Goal: Information Seeking & Learning: Check status

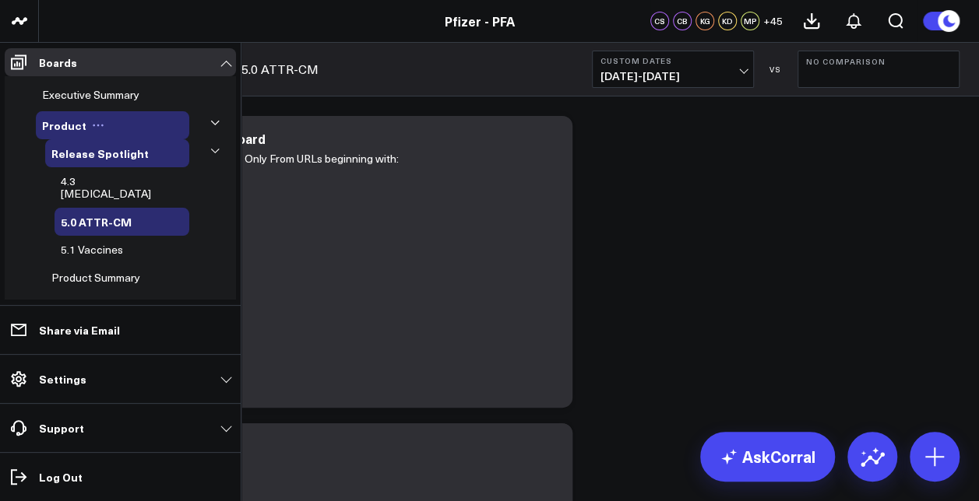
click at [102, 121] on button at bounding box center [97, 125] width 23 height 12
click at [185, 118] on li "Product Edit Name Delete Board Release Spotlight 4.3 Covid-19 5.0 ATTR-CM 5.1 V…" at bounding box center [120, 333] width 231 height 445
click at [211, 123] on icon at bounding box center [215, 123] width 8 height 4
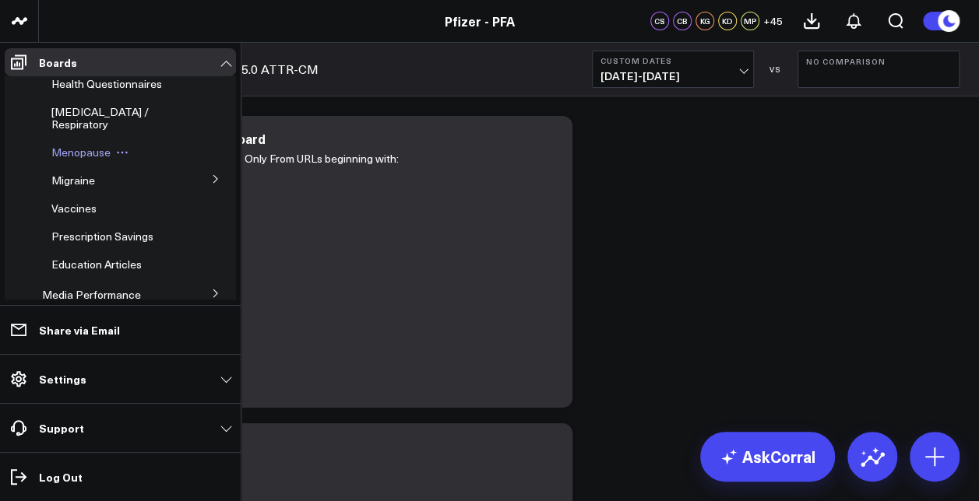
scroll to position [311, 0]
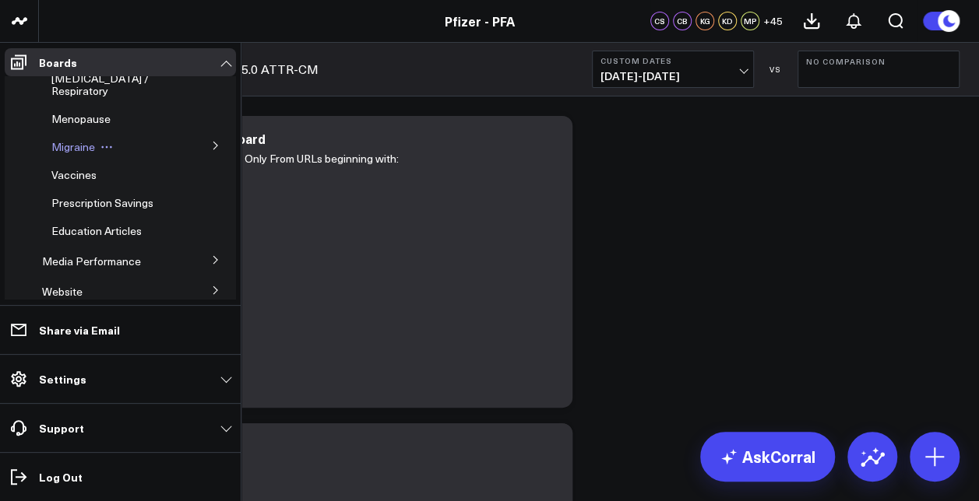
click at [79, 149] on span "Migraine" at bounding box center [73, 146] width 44 height 15
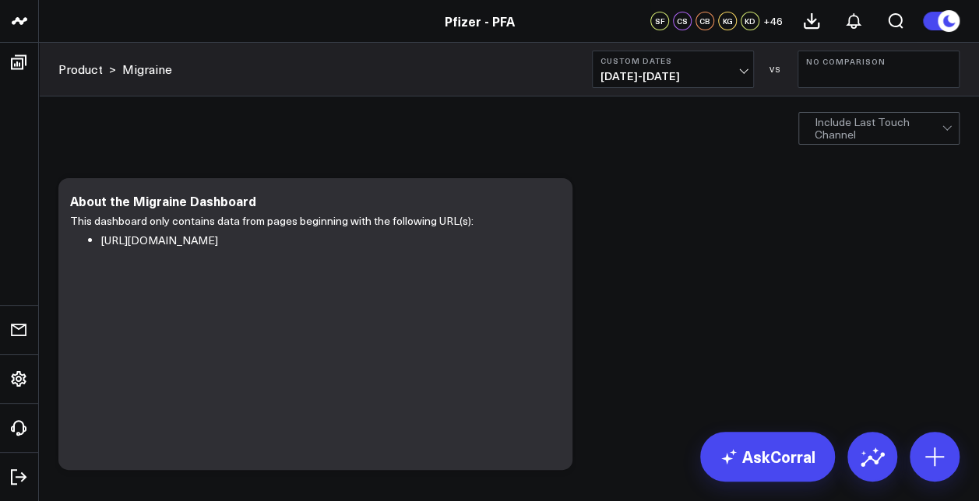
click at [732, 72] on span "07/24/25 - 08/24/25" at bounding box center [672, 76] width 145 height 12
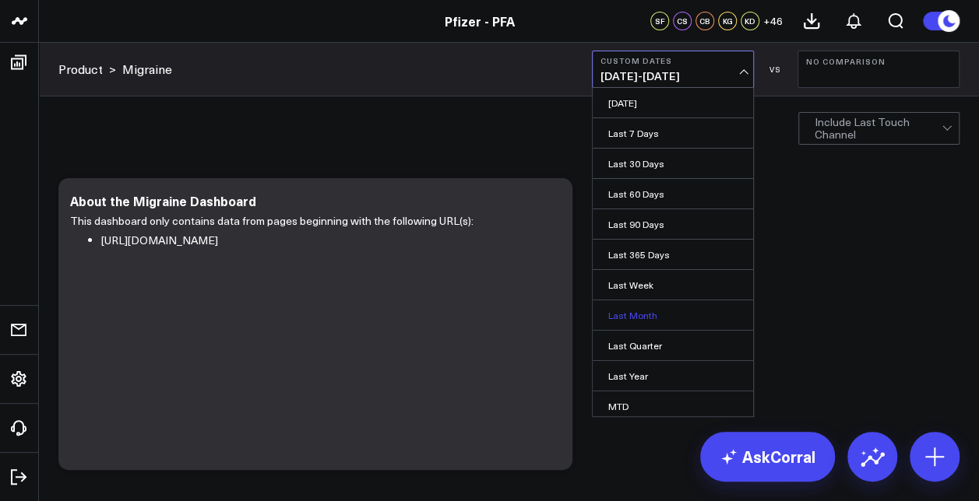
scroll to position [92, 0]
click at [634, 408] on link "Custom Dates" at bounding box center [672, 406] width 160 height 30
select select "7"
select select "2025"
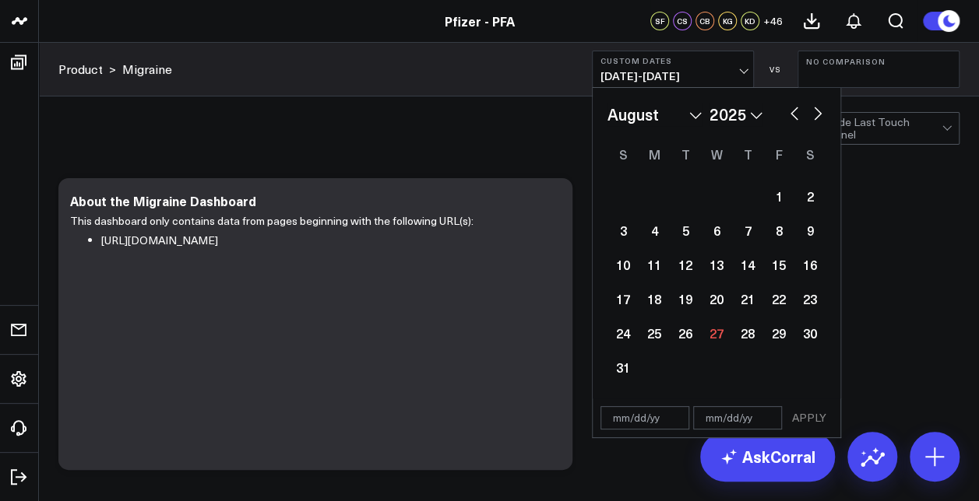
click at [663, 114] on select "January February March April May June July August September October November De…" at bounding box center [654, 114] width 94 height 23
select select "5"
select select "2025"
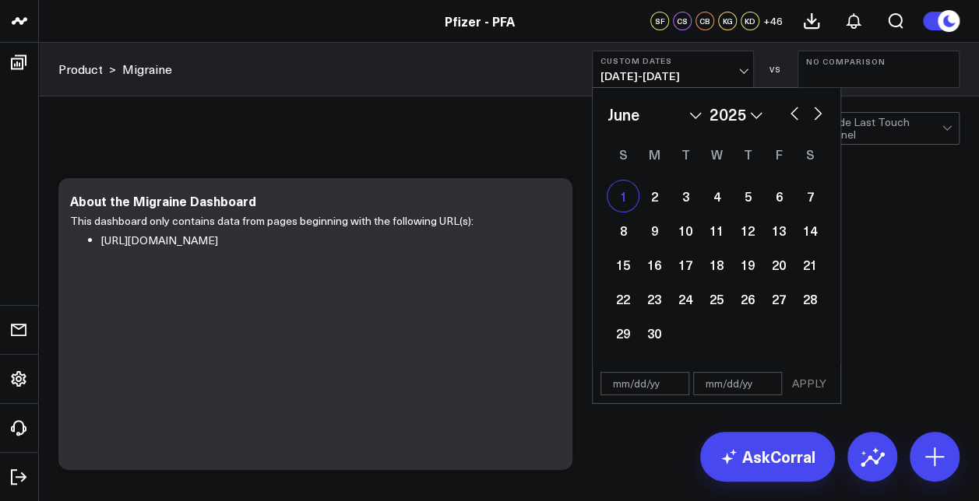
click at [627, 195] on div "1" at bounding box center [622, 196] width 31 height 31
type input "06/01/25"
select select "5"
select select "2025"
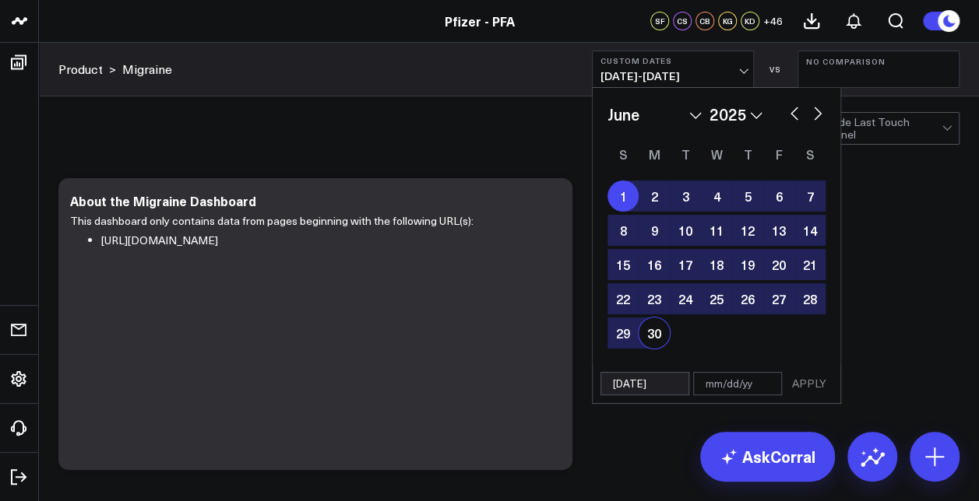
click at [653, 336] on div "30" at bounding box center [653, 333] width 31 height 31
type input "06/30/25"
select select "5"
select select "2025"
click at [824, 381] on button "APPLY" at bounding box center [808, 383] width 47 height 23
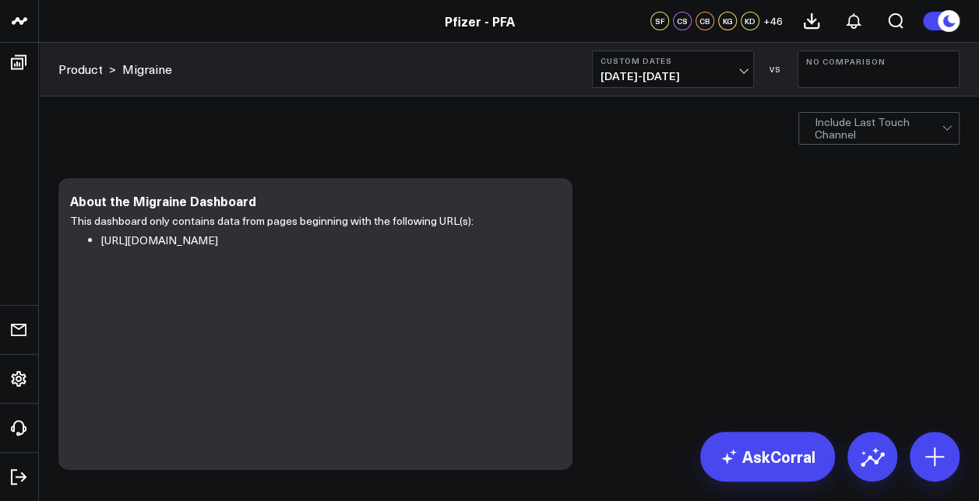
click at [674, 64] on b "Custom Dates" at bounding box center [672, 60] width 145 height 9
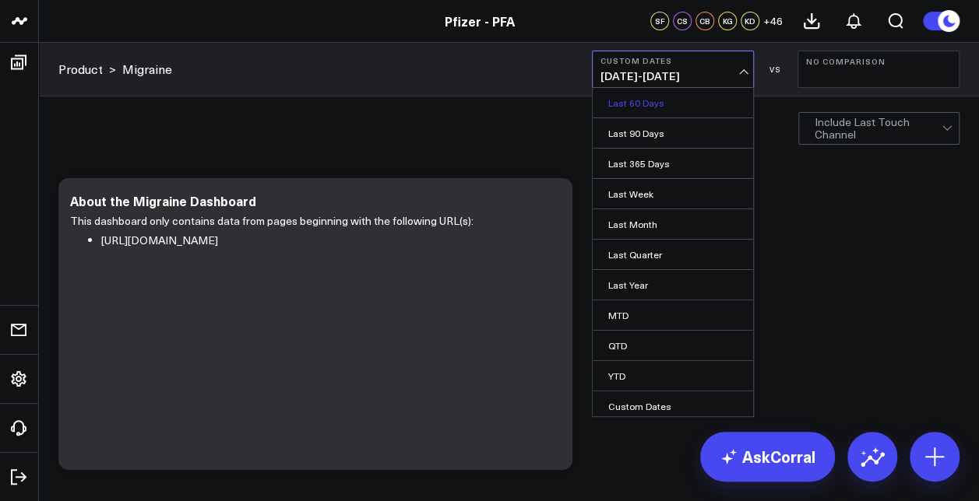
scroll to position [92, 0]
click at [661, 397] on link "Custom Dates" at bounding box center [672, 406] width 160 height 30
select select "7"
select select "2025"
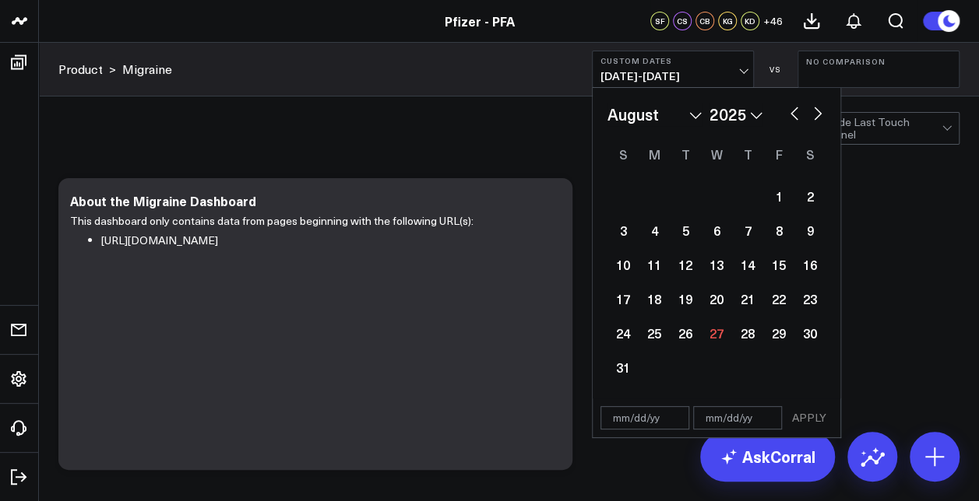
click at [791, 115] on button "button" at bounding box center [794, 112] width 16 height 19
select select "6"
select select "2025"
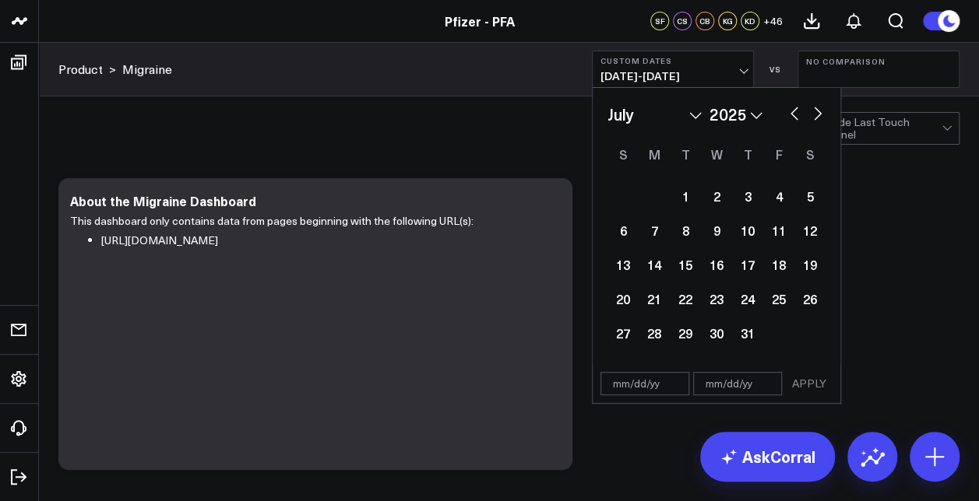
click at [791, 115] on button "button" at bounding box center [794, 112] width 16 height 19
select select "5"
select select "2025"
click at [791, 115] on button "button" at bounding box center [794, 112] width 16 height 19
select select "4"
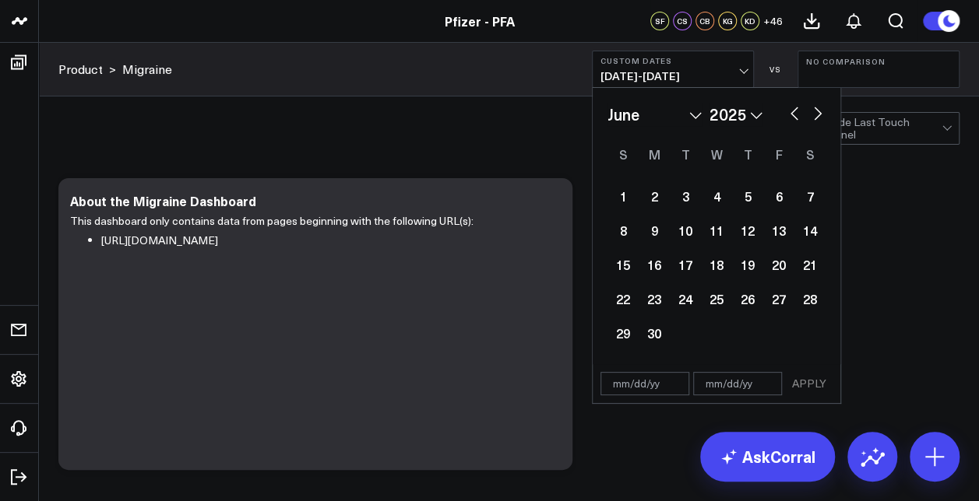
select select "2025"
click at [791, 115] on button "button" at bounding box center [794, 112] width 16 height 19
select select "3"
select select "2025"
click at [791, 115] on button "button" at bounding box center [794, 112] width 16 height 19
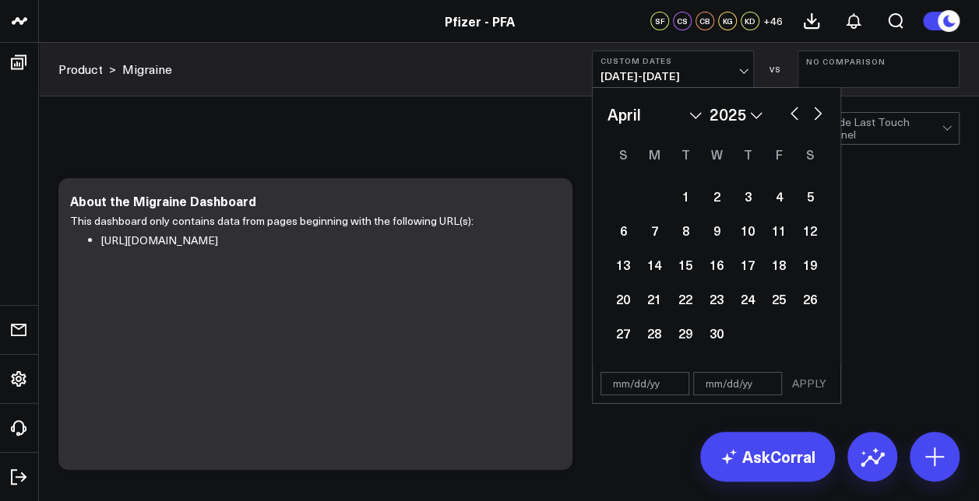
select select "2"
select select "2025"
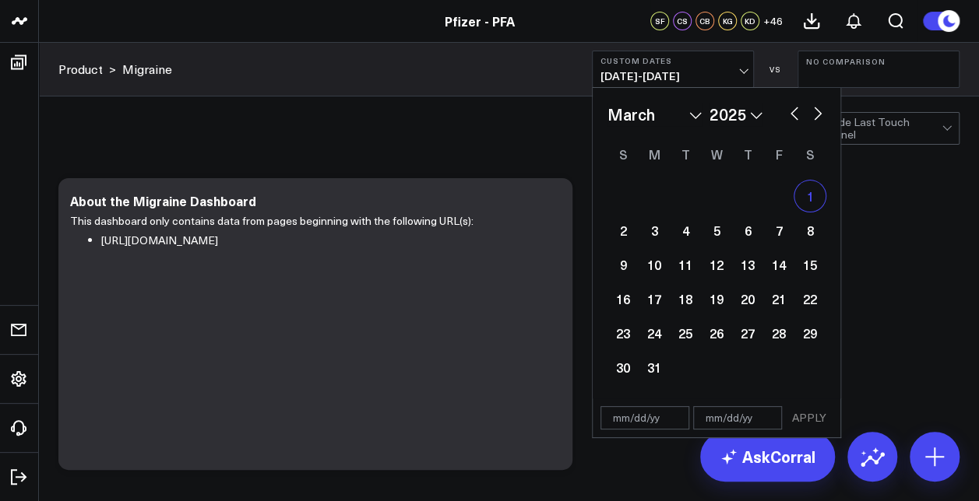
click at [806, 199] on div "1" at bounding box center [809, 196] width 31 height 31
type input "03/01/25"
select select "2"
select select "2025"
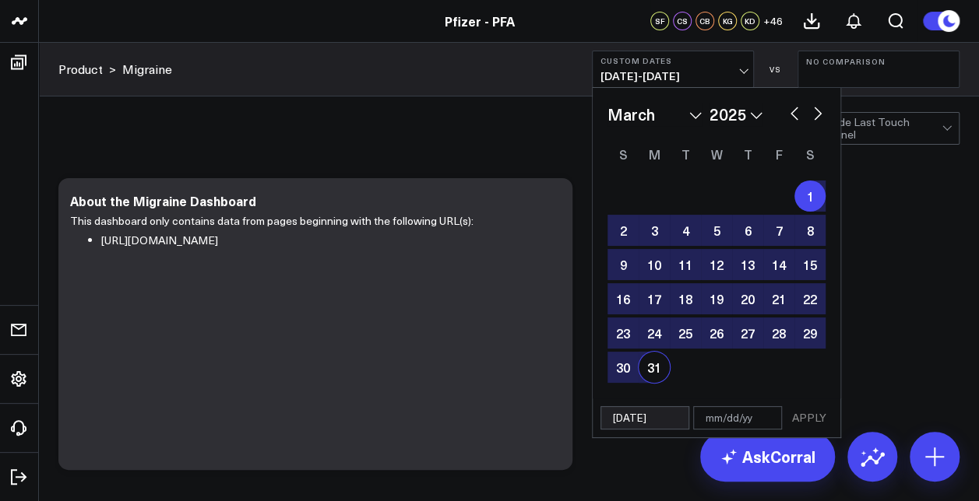
click at [659, 375] on div "31" at bounding box center [653, 367] width 31 height 31
type input "03/31/25"
select select "2"
select select "2025"
click at [811, 417] on button "APPLY" at bounding box center [808, 417] width 47 height 23
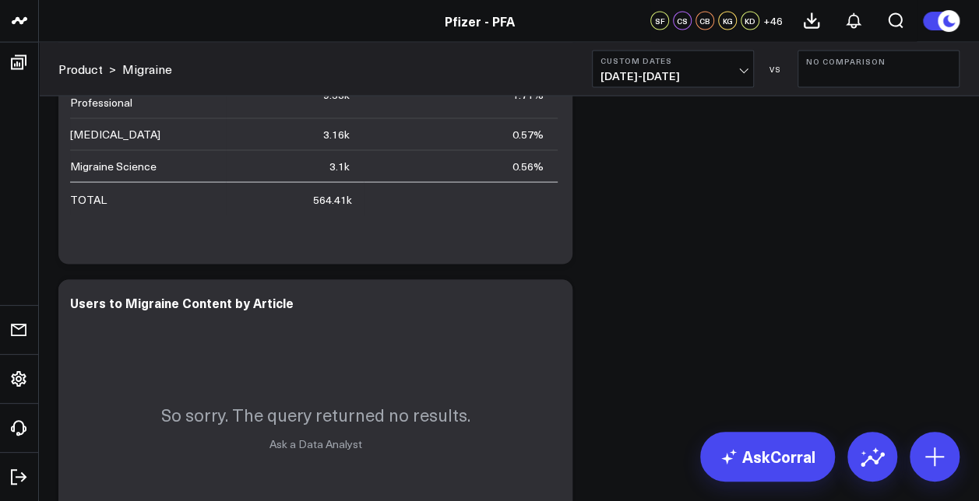
scroll to position [1401, 0]
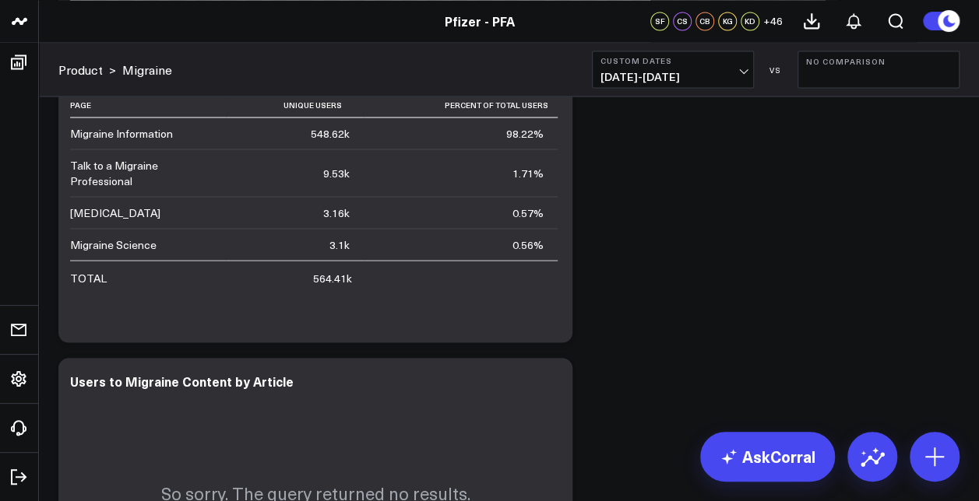
click at [709, 72] on span "03/01/25 - 03/31/25" at bounding box center [672, 76] width 145 height 12
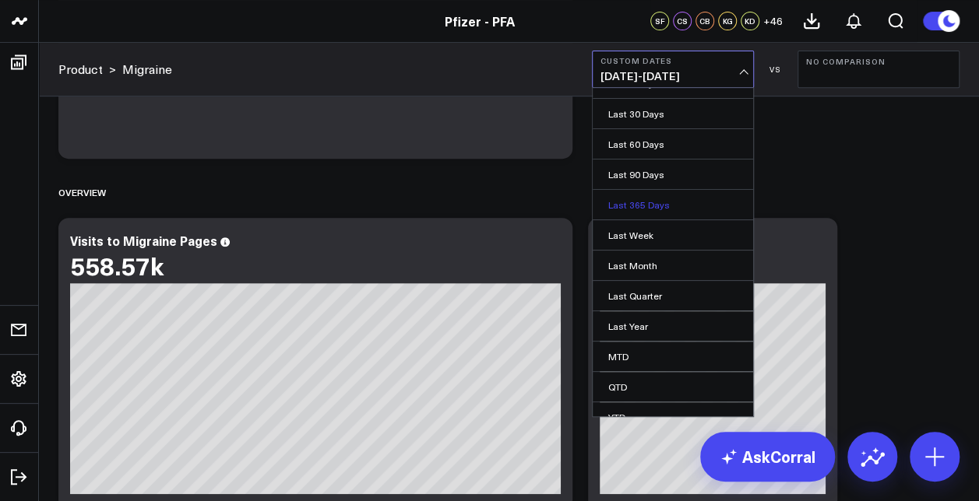
scroll to position [92, 0]
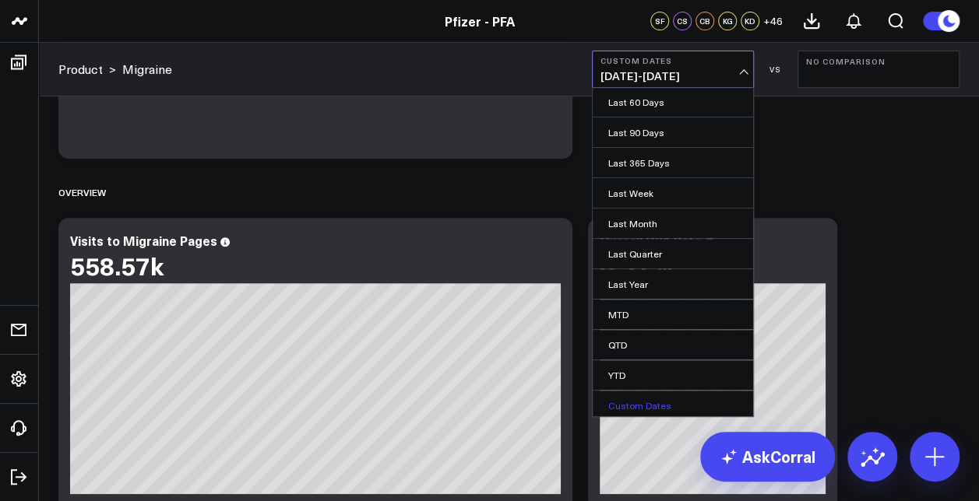
click at [657, 394] on link "Custom Dates" at bounding box center [672, 406] width 160 height 30
select select "7"
select select "2025"
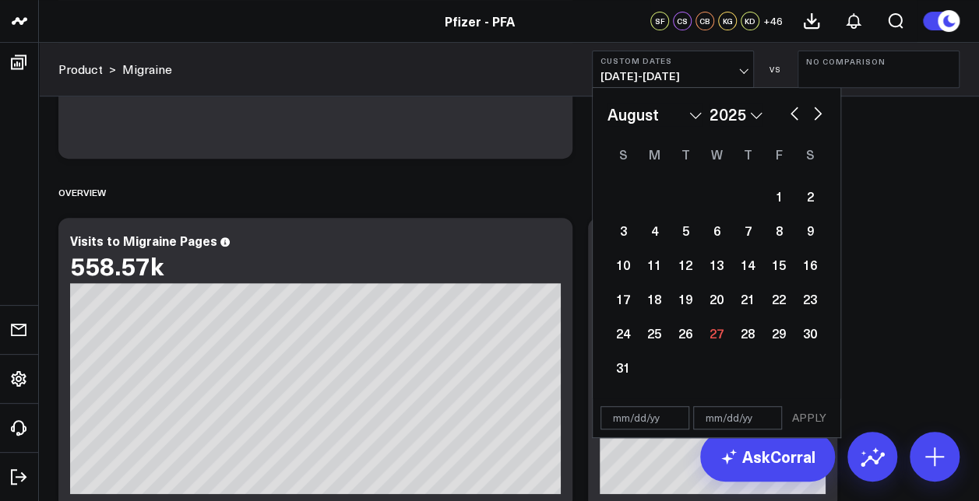
click at [786, 118] on button "button" at bounding box center [794, 112] width 16 height 19
select select "6"
select select "2025"
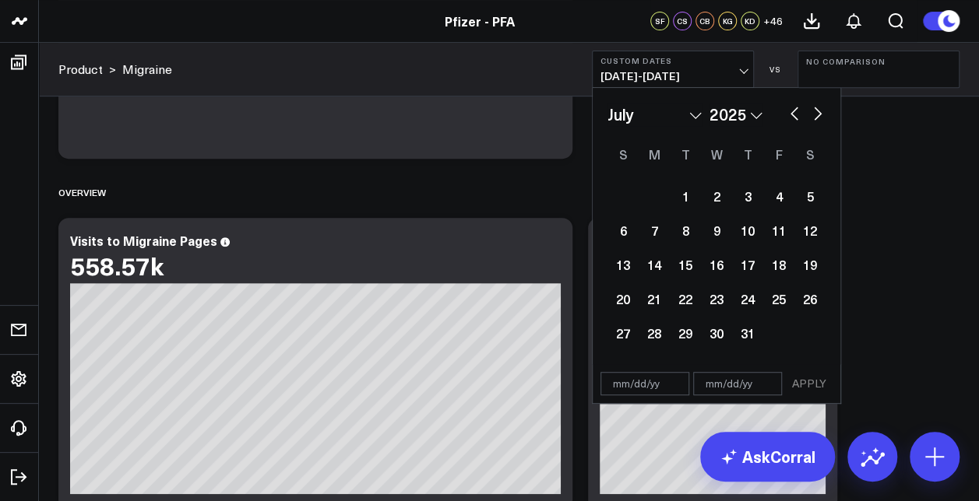
click at [786, 117] on button "button" at bounding box center [794, 112] width 16 height 19
select select "5"
select select "2025"
click at [786, 117] on button "button" at bounding box center [794, 112] width 16 height 19
select select "4"
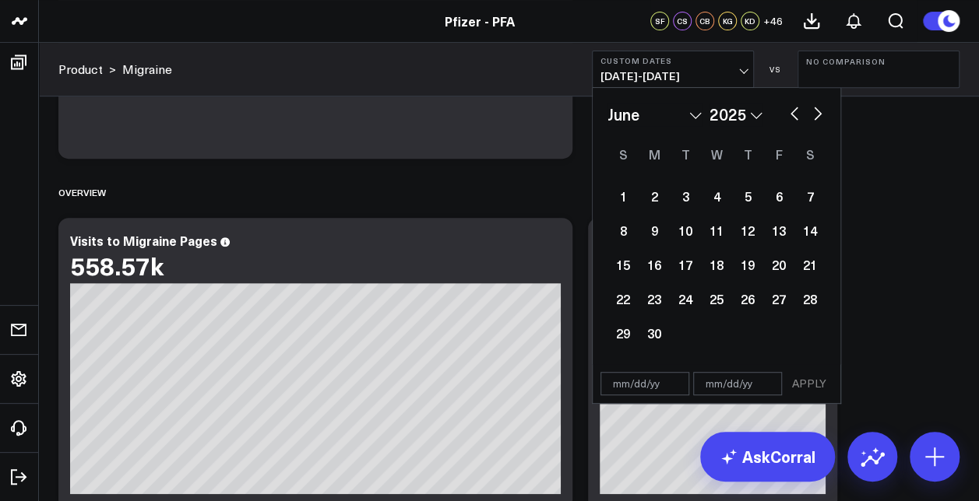
select select "2025"
click at [786, 117] on button "button" at bounding box center [794, 112] width 16 height 19
select select "3"
select select "2025"
click at [683, 198] on div "1" at bounding box center [684, 196] width 31 height 31
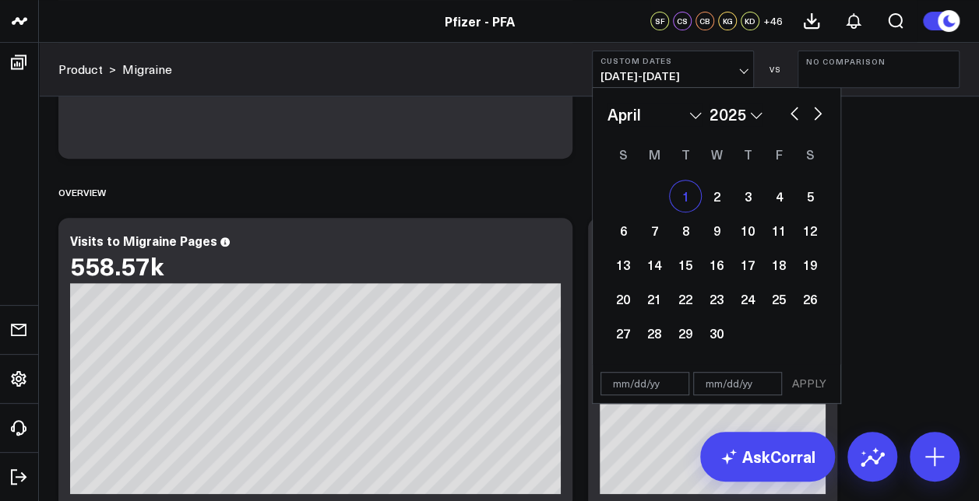
type input "04/01/25"
select select "3"
select select "2025"
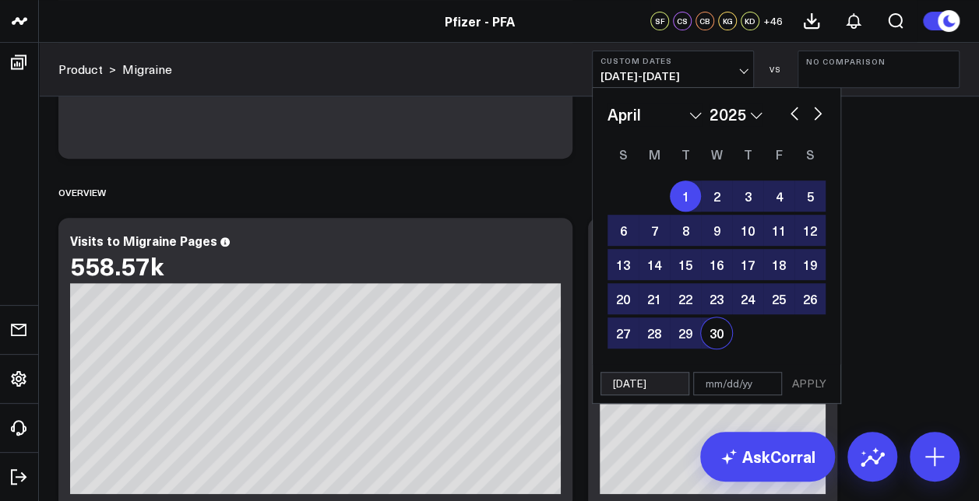
click at [716, 336] on div "30" at bounding box center [716, 333] width 31 height 31
type input "04/30/25"
select select "3"
select select "2025"
click at [797, 381] on button "APPLY" at bounding box center [808, 383] width 47 height 23
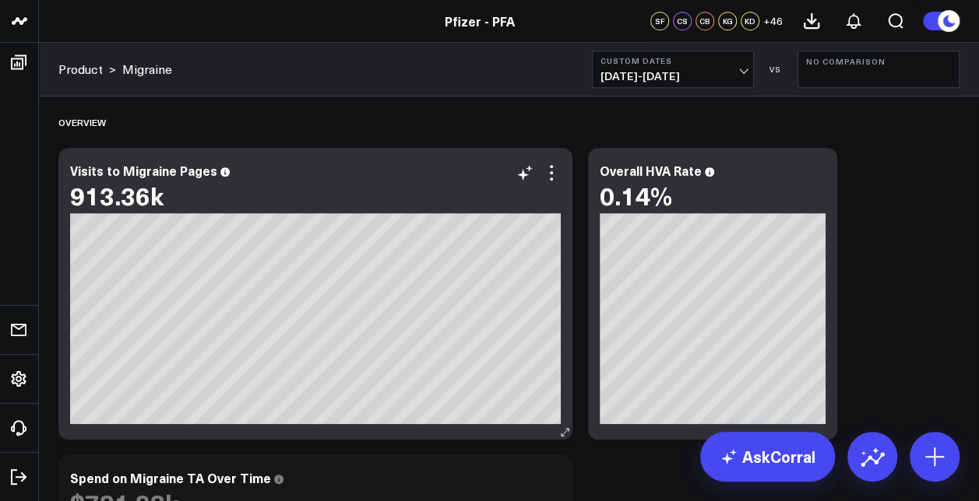
scroll to position [389, 0]
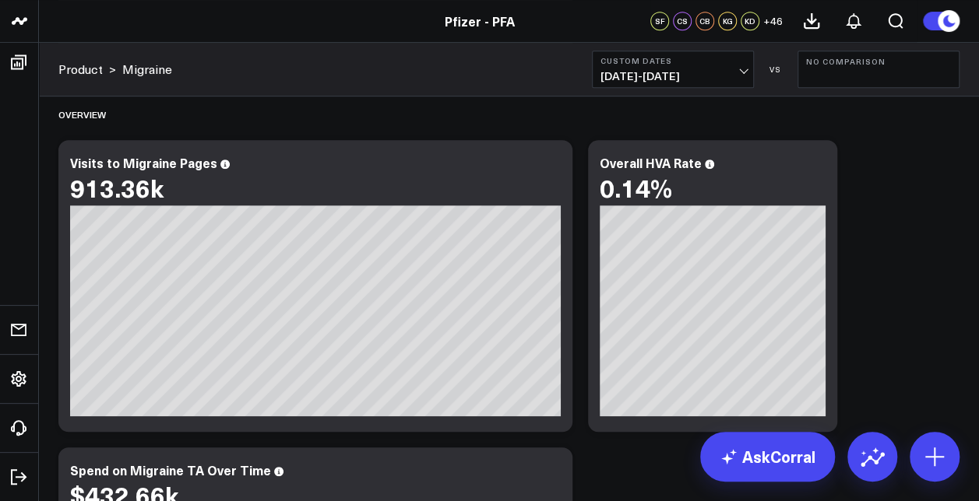
click at [747, 68] on button "Custom Dates 04/01/25 - 04/30/25" at bounding box center [673, 69] width 162 height 37
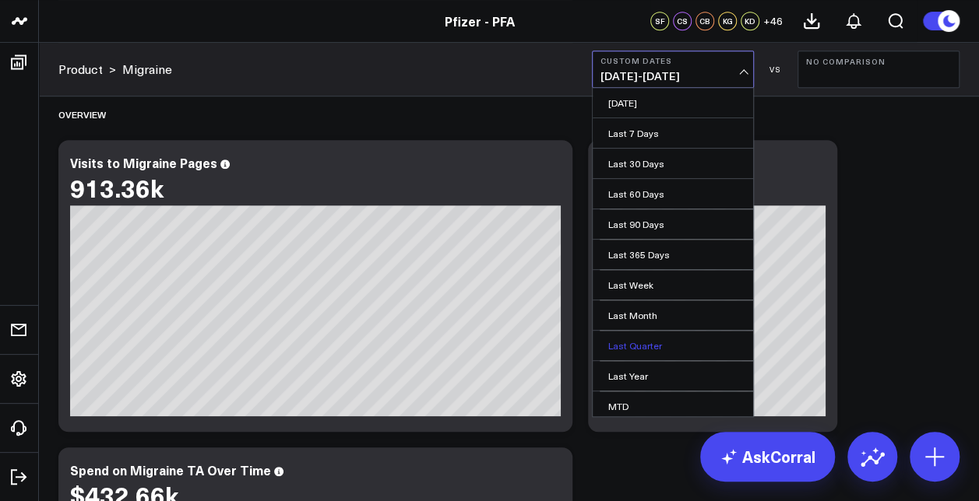
scroll to position [92, 0]
click at [659, 403] on link "Custom Dates" at bounding box center [672, 406] width 160 height 30
select select "7"
select select "2025"
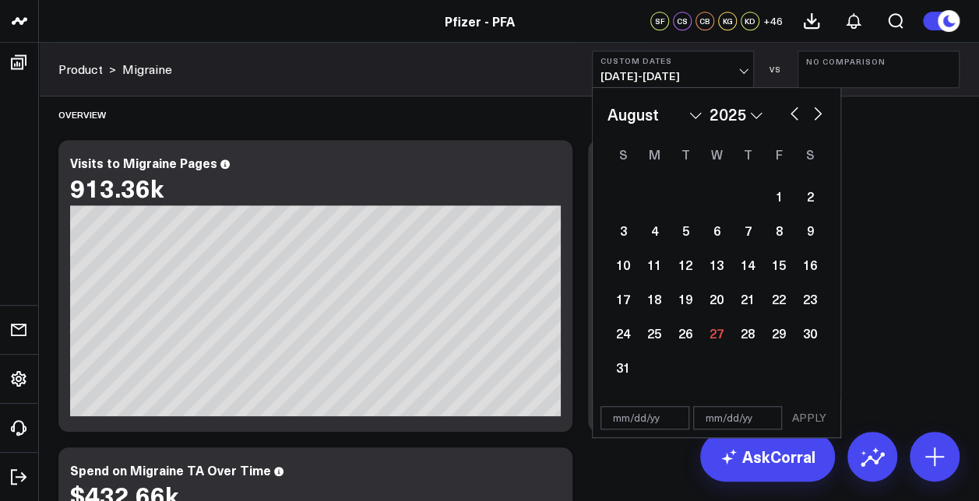
click at [808, 109] on div "January February March April May June July August September October November De…" at bounding box center [716, 114] width 218 height 23
click at [777, 116] on div "January February March April May June July August September October November De…" at bounding box center [716, 114] width 218 height 23
click at [789, 109] on button "button" at bounding box center [794, 112] width 16 height 19
select select "6"
select select "2025"
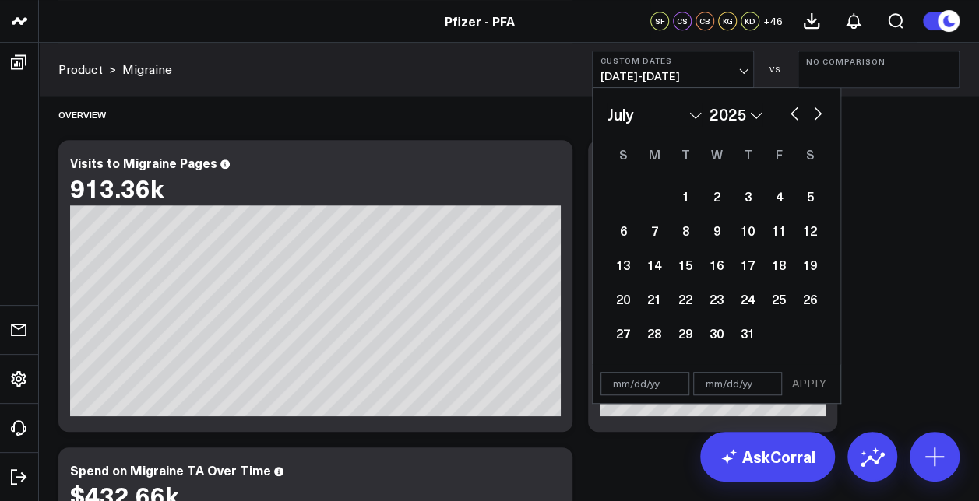
click at [789, 109] on button "button" at bounding box center [794, 112] width 16 height 19
select select "5"
select select "2025"
click at [789, 109] on button "button" at bounding box center [794, 112] width 16 height 19
select select "4"
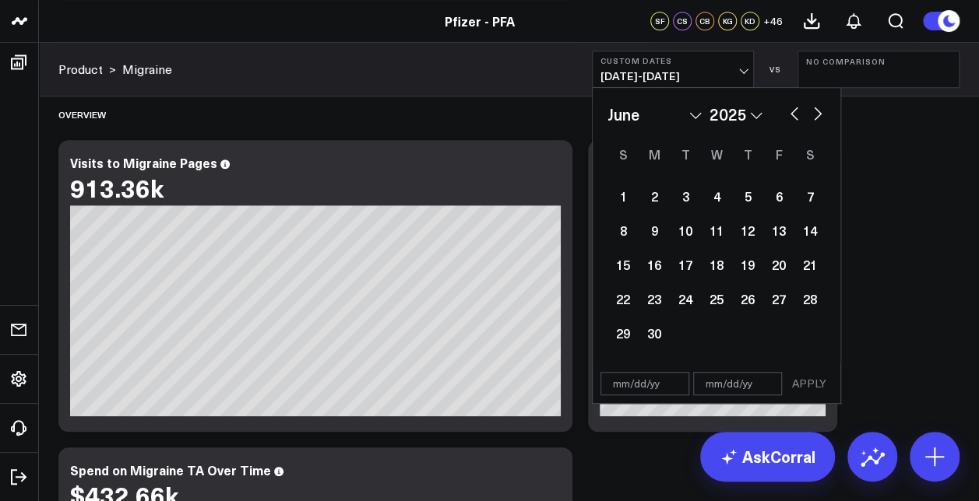
select select "2025"
click at [752, 202] on div "1" at bounding box center [747, 196] width 31 height 31
type input "05/01/25"
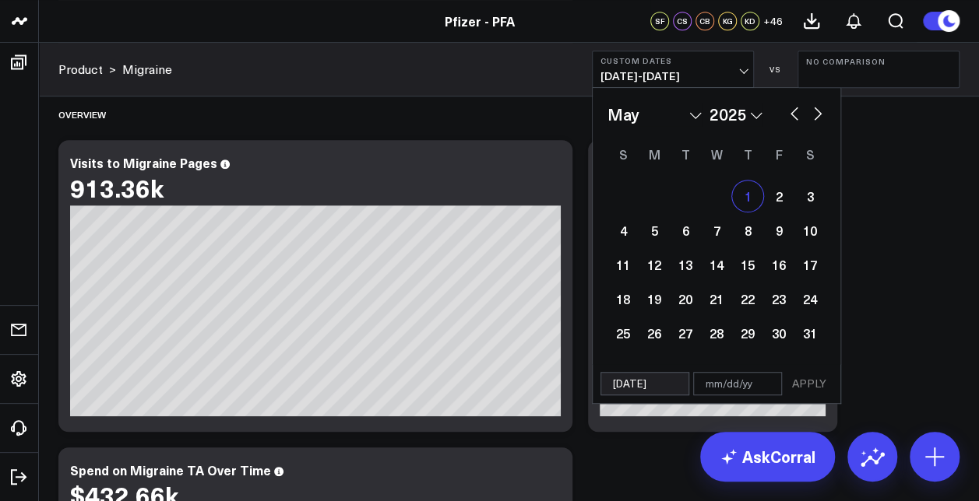
select select "4"
select select "2025"
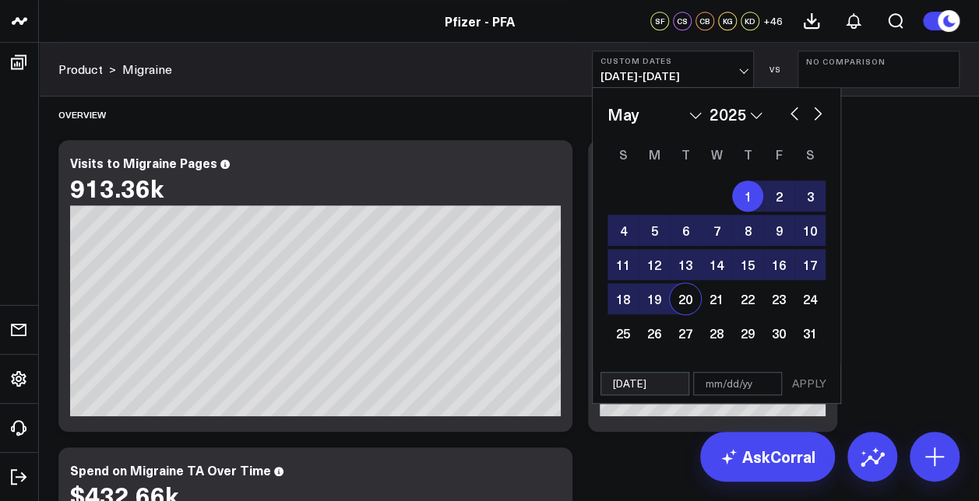
click at [680, 298] on div "20" at bounding box center [684, 298] width 31 height 31
type input "05/20/25"
select select "4"
select select "2025"
click at [810, 391] on button "APPLY" at bounding box center [808, 383] width 47 height 23
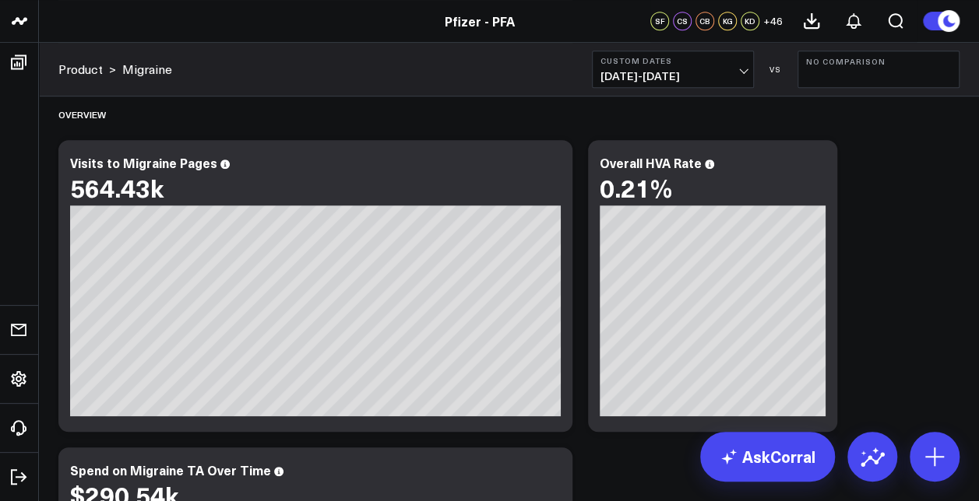
click at [664, 59] on b "Custom Dates" at bounding box center [672, 60] width 145 height 9
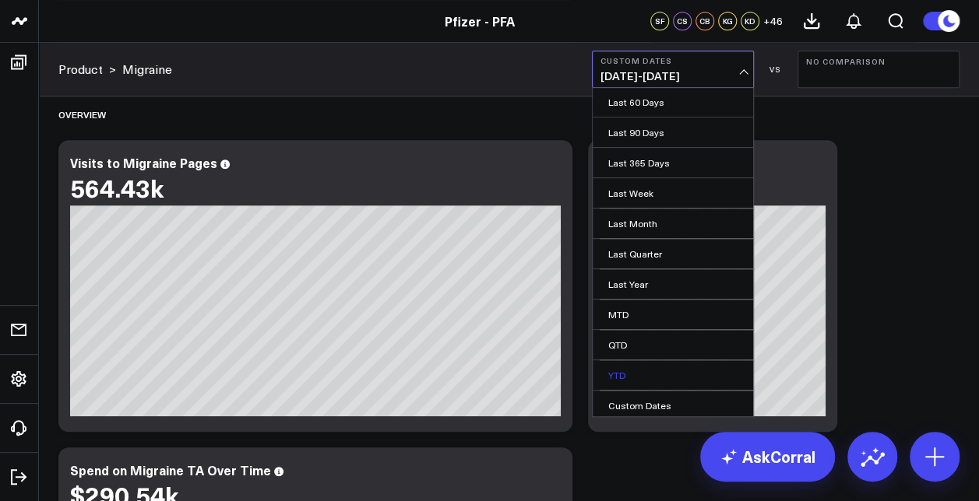
scroll to position [545, 0]
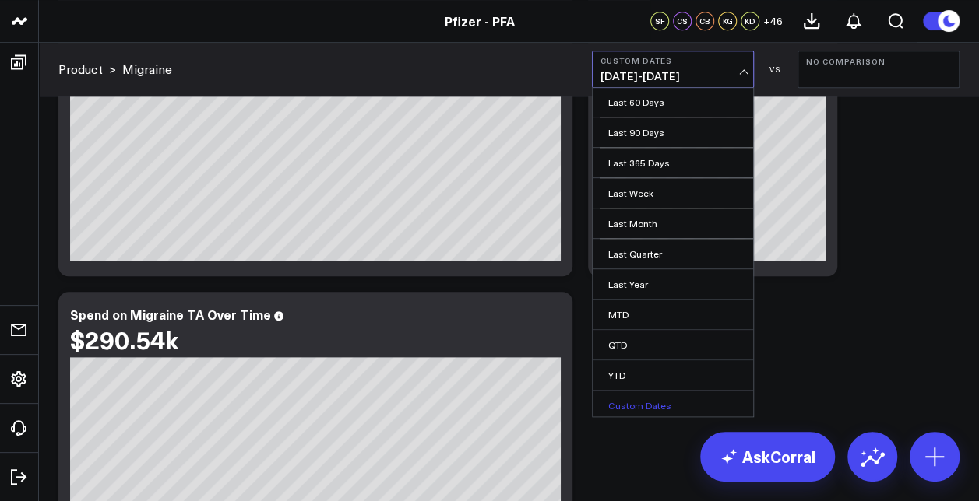
click at [651, 395] on link "Custom Dates" at bounding box center [672, 406] width 160 height 30
select select "7"
select select "2025"
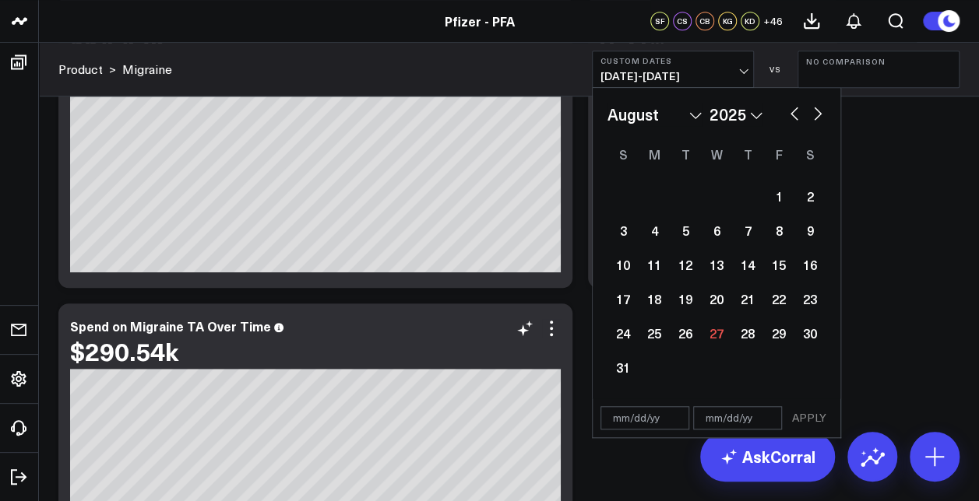
scroll to position [389, 0]
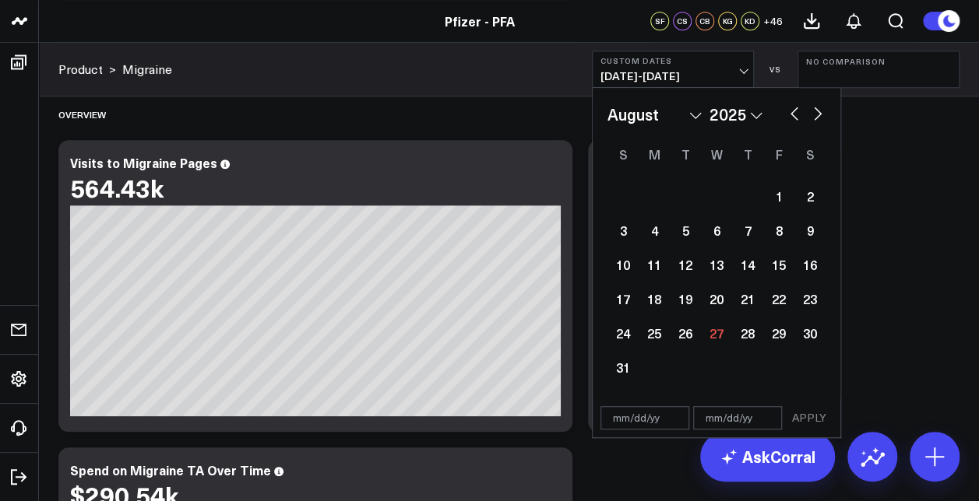
click at [786, 116] on button "button" at bounding box center [794, 112] width 16 height 19
select select "6"
select select "2025"
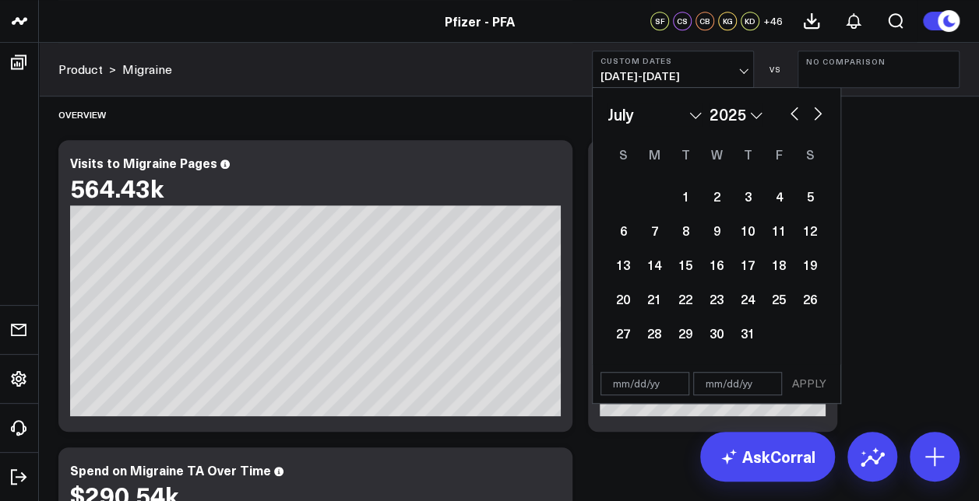
click at [786, 116] on button "button" at bounding box center [794, 112] width 16 height 19
select select "5"
select select "2025"
click at [616, 194] on div "1" at bounding box center [622, 196] width 31 height 31
type input "06/01/25"
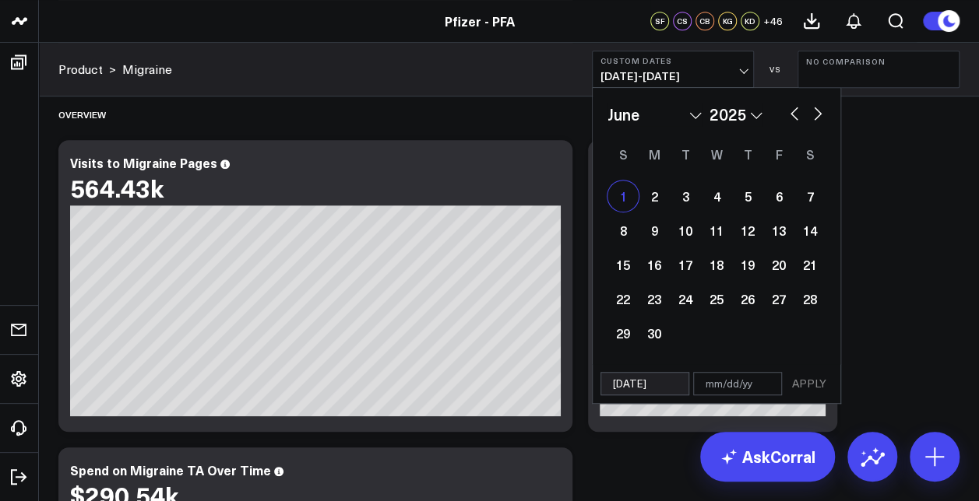
select select "5"
select select "2025"
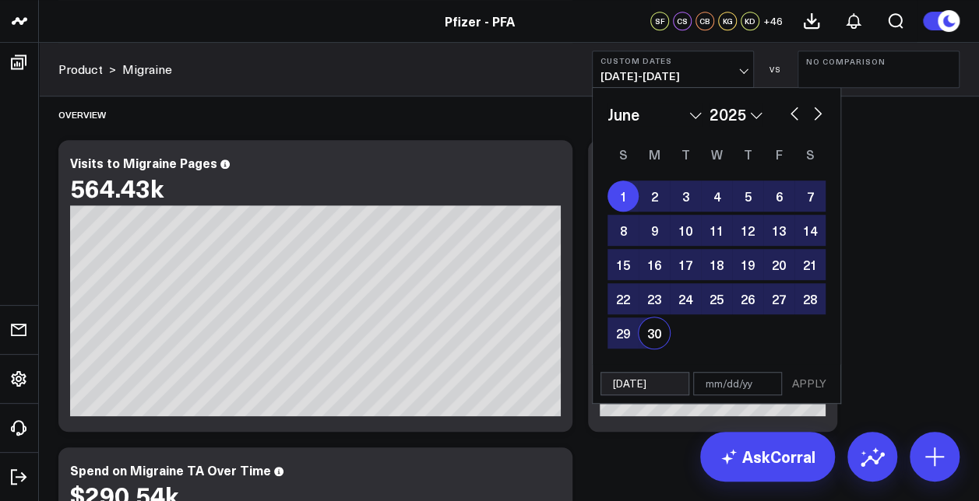
click at [659, 346] on div "30" at bounding box center [653, 333] width 31 height 31
type input "06/30/25"
select select "5"
select select "2025"
click at [822, 377] on button "APPLY" at bounding box center [808, 383] width 47 height 23
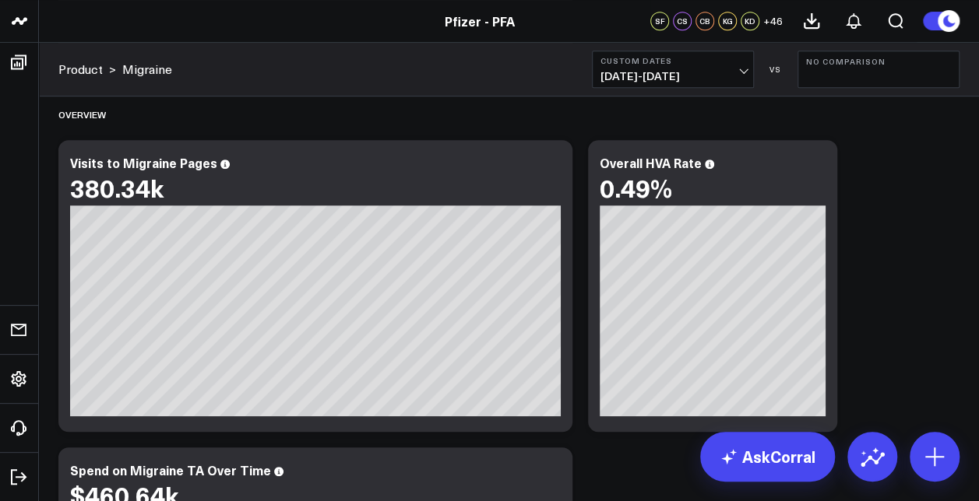
click at [702, 63] on b "Custom Dates" at bounding box center [672, 60] width 145 height 9
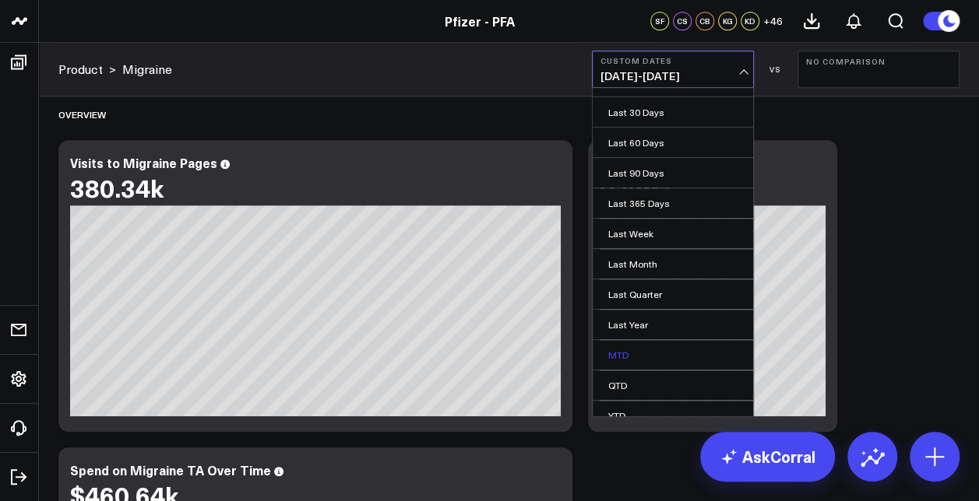
scroll to position [92, 0]
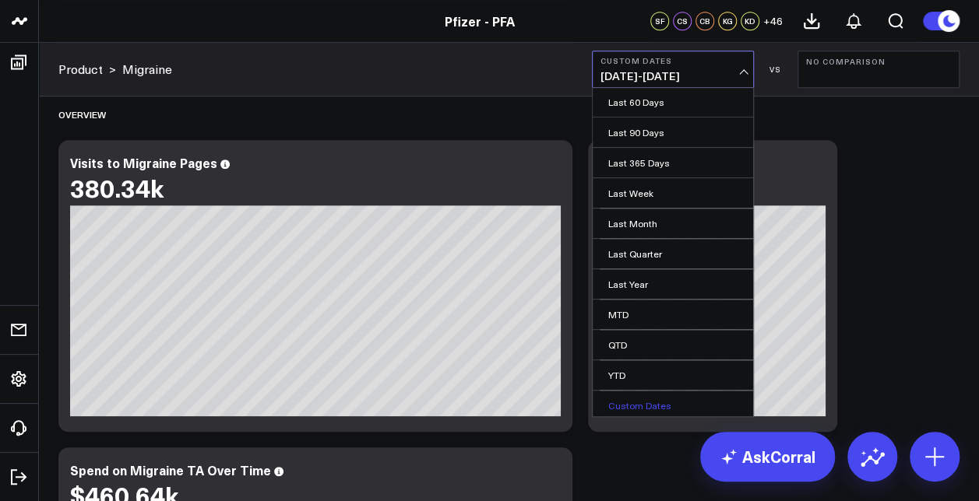
click at [642, 406] on link "Custom Dates" at bounding box center [672, 406] width 160 height 30
select select "7"
select select "2025"
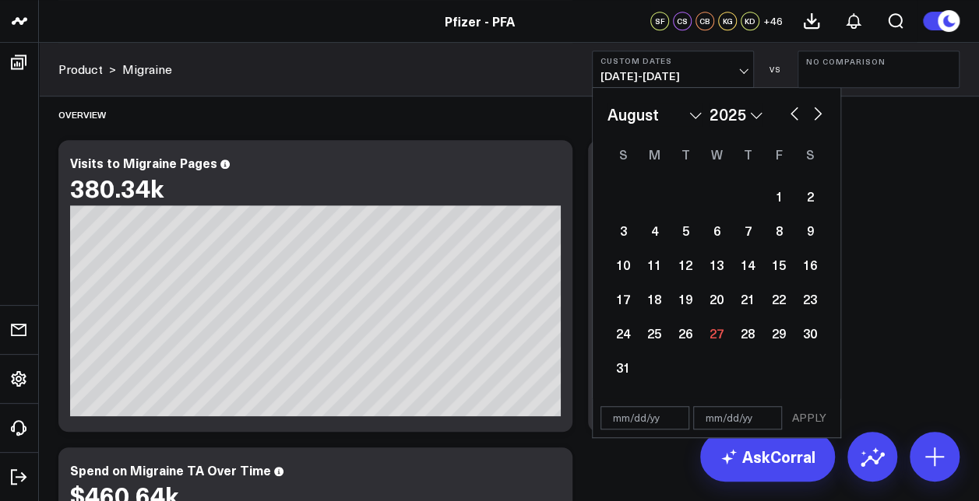
click at [789, 113] on button "button" at bounding box center [794, 112] width 16 height 19
select select "6"
select select "2025"
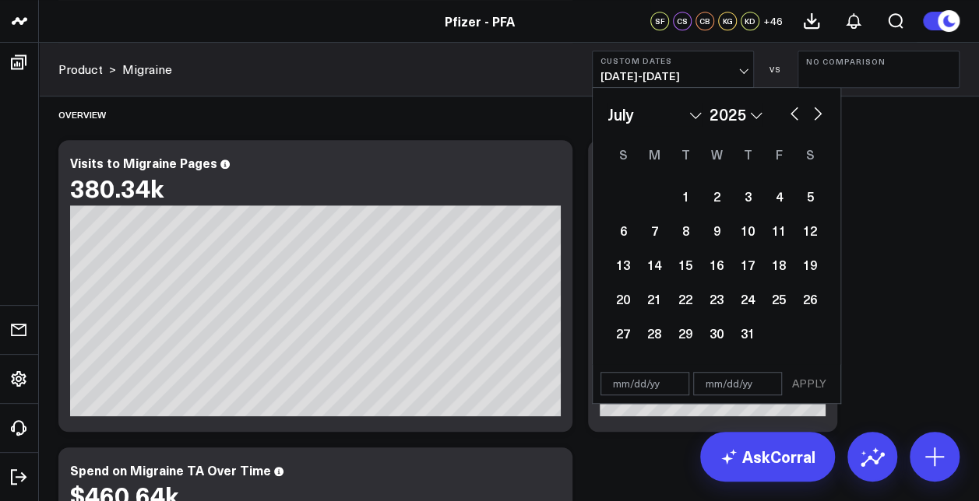
click at [789, 113] on button "button" at bounding box center [794, 112] width 16 height 19
select select "5"
select select "2025"
click at [813, 115] on button "button" at bounding box center [818, 112] width 16 height 19
select select "6"
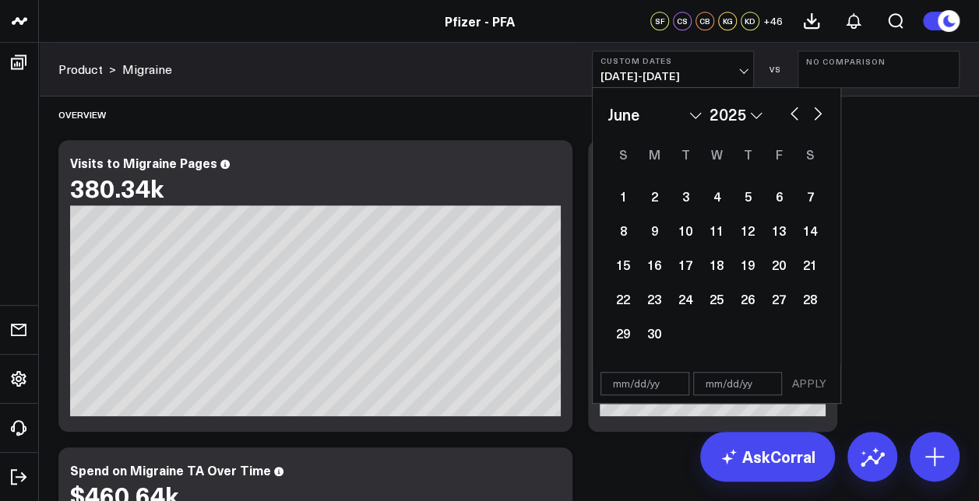
select select "2025"
click at [688, 195] on div "1" at bounding box center [684, 196] width 31 height 31
type input "07/01/25"
select select "6"
select select "2025"
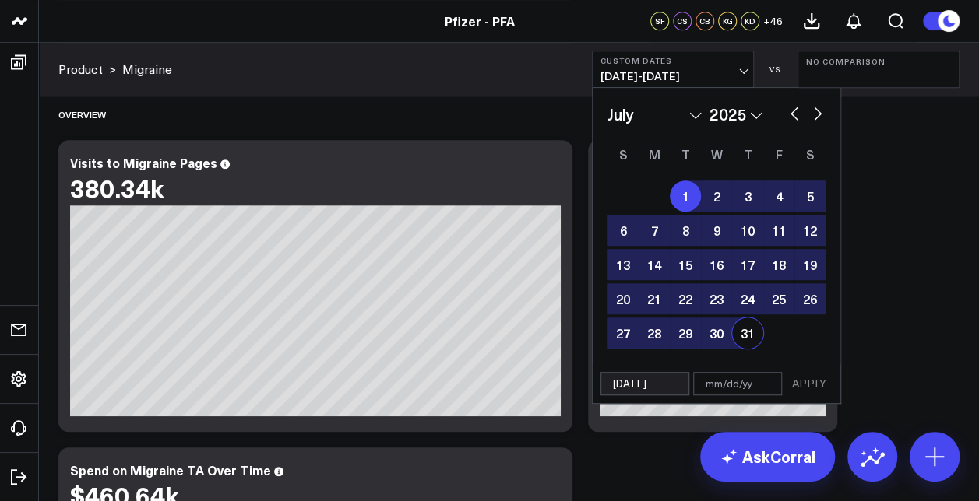
click at [743, 339] on div "31" at bounding box center [747, 333] width 31 height 31
type input "07/31/25"
select select "6"
select select "2025"
click at [799, 381] on button "APPLY" at bounding box center [808, 383] width 47 height 23
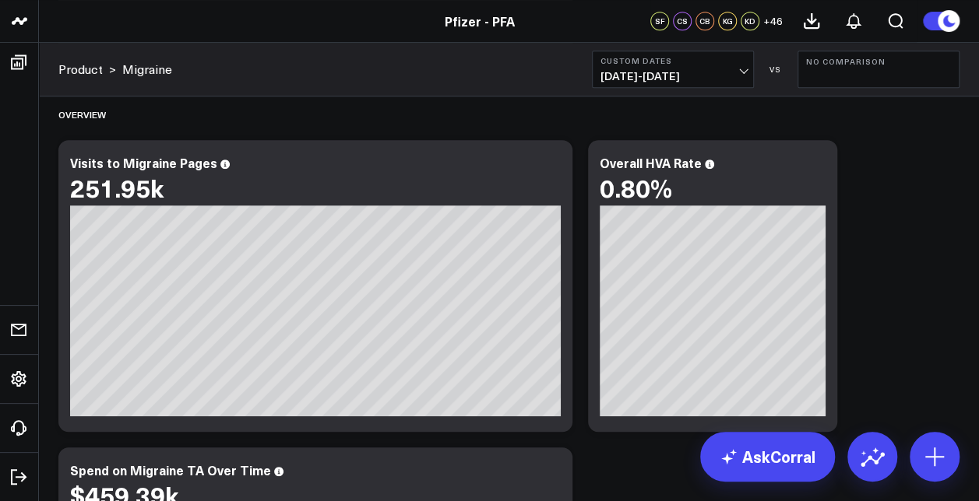
click at [722, 67] on button "Custom Dates 07/01/25 - 07/31/25" at bounding box center [673, 69] width 162 height 37
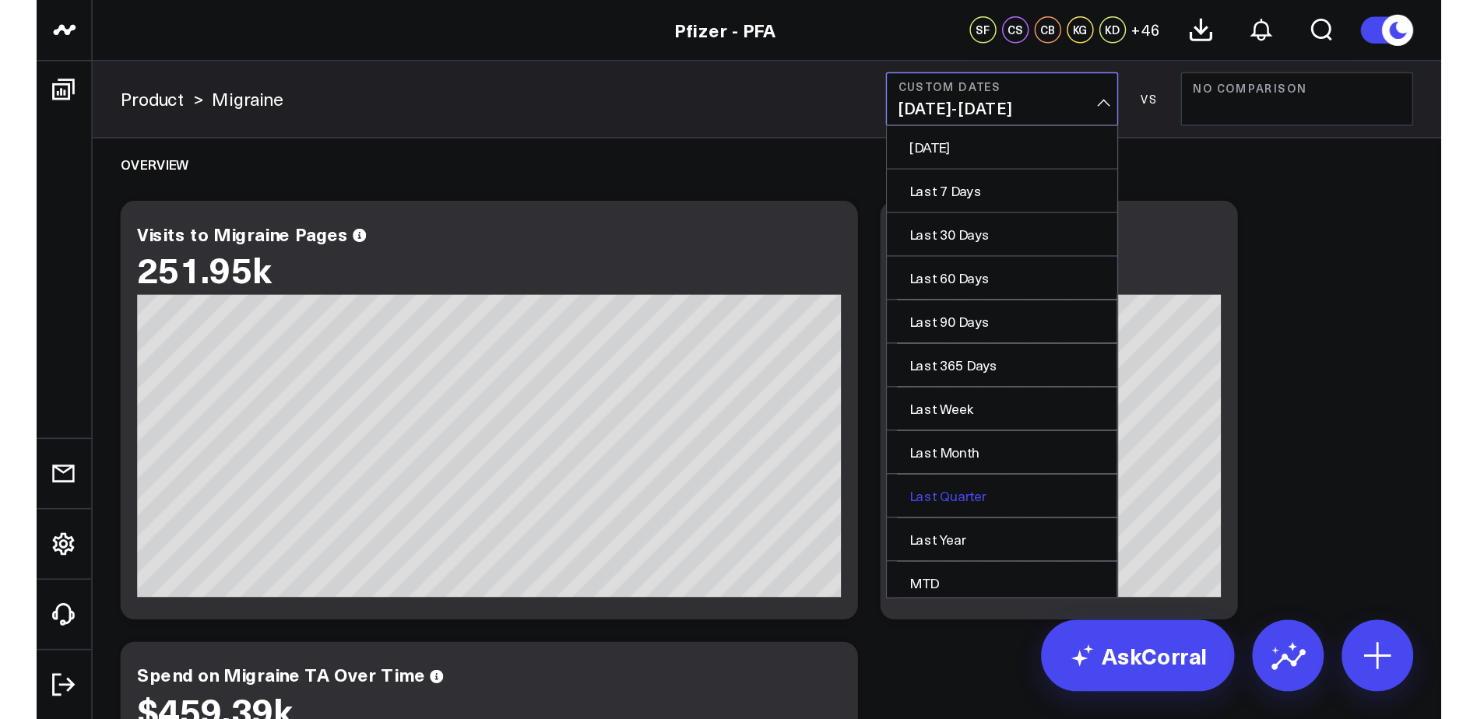
scroll to position [92, 0]
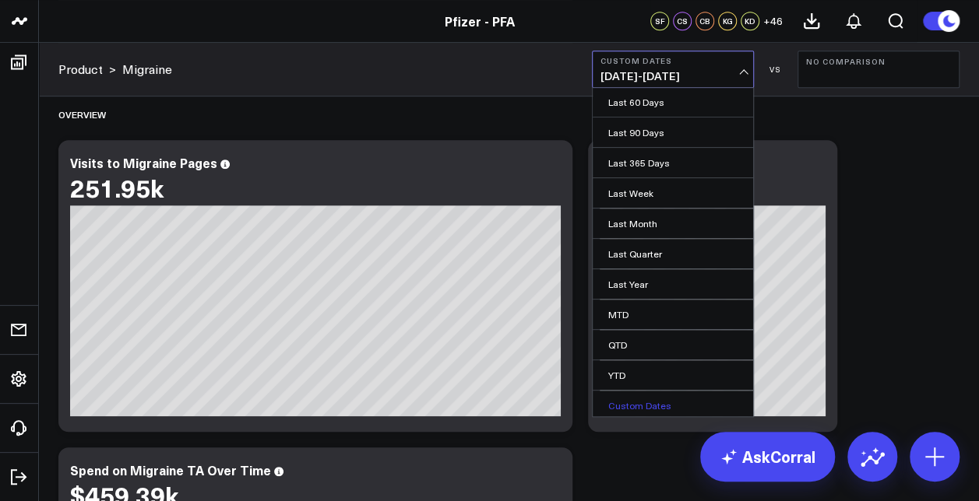
click at [631, 408] on link "Custom Dates" at bounding box center [672, 406] width 160 height 30
select select "7"
select select "2025"
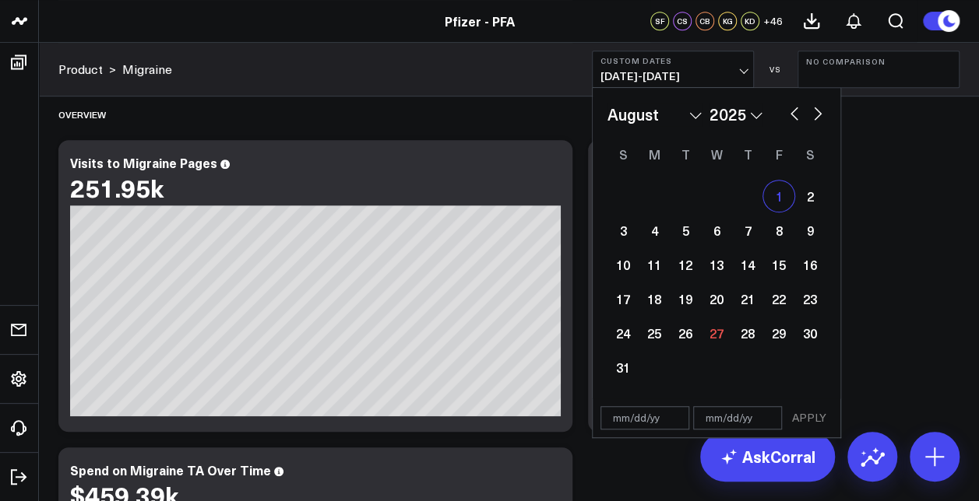
click at [774, 193] on div "1" at bounding box center [778, 196] width 31 height 31
type input "08/01/25"
select select "7"
select select "2025"
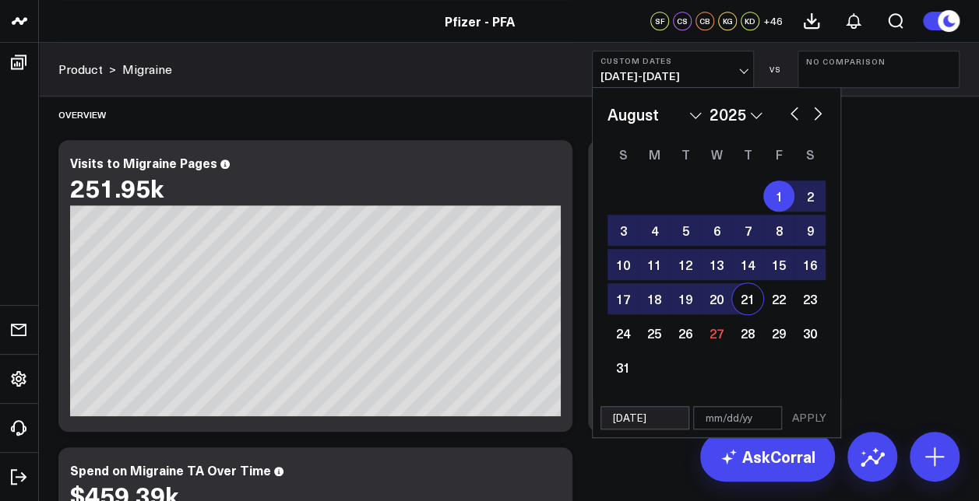
click at [738, 302] on div "21" at bounding box center [747, 298] width 31 height 31
type input "08/21/25"
select select "7"
select select "2025"
click at [797, 420] on button "APPLY" at bounding box center [808, 417] width 47 height 23
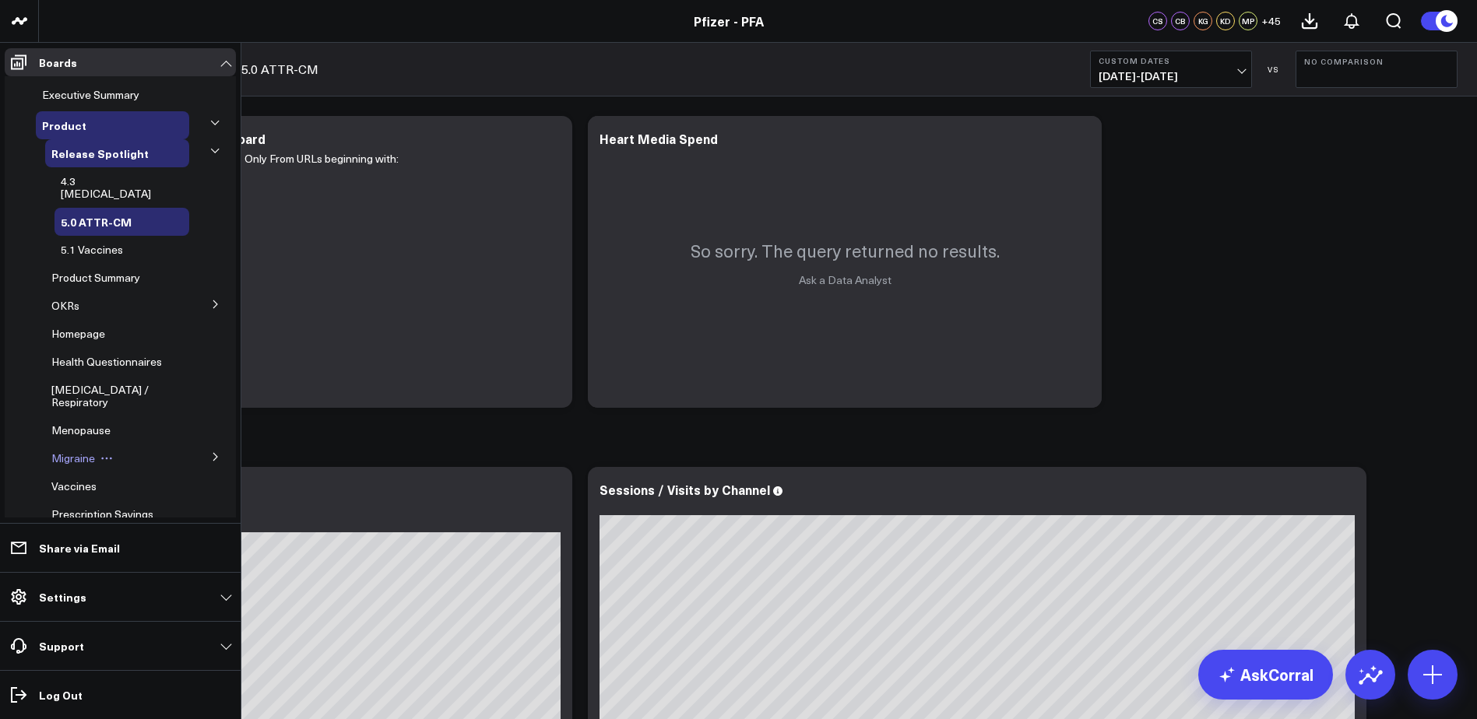
click at [156, 459] on div "Migraine" at bounding box center [117, 459] width 144 height 28
click at [207, 452] on button at bounding box center [215, 456] width 40 height 23
click at [76, 457] on span "Migraine" at bounding box center [73, 458] width 44 height 15
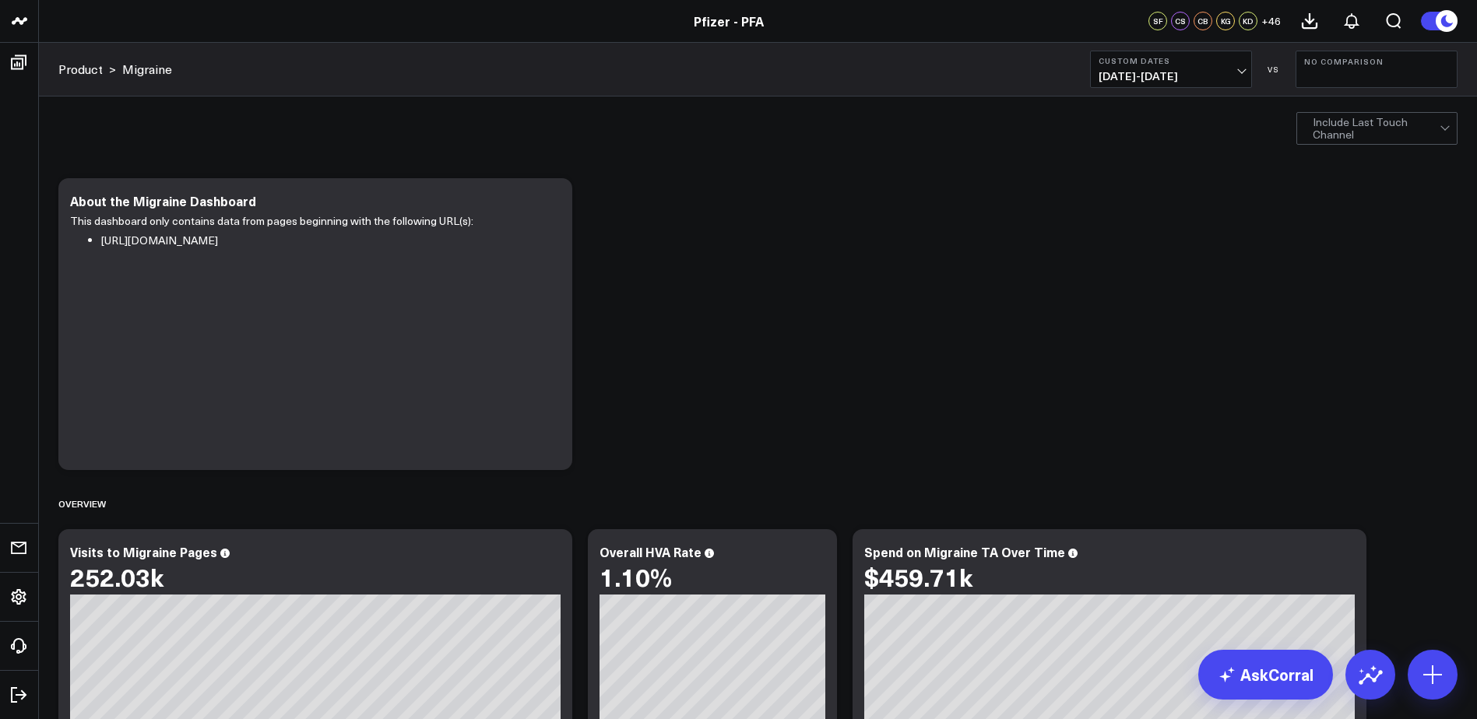
click at [1200, 72] on span "07/24/25 - 08/24/25" at bounding box center [1170, 76] width 145 height 12
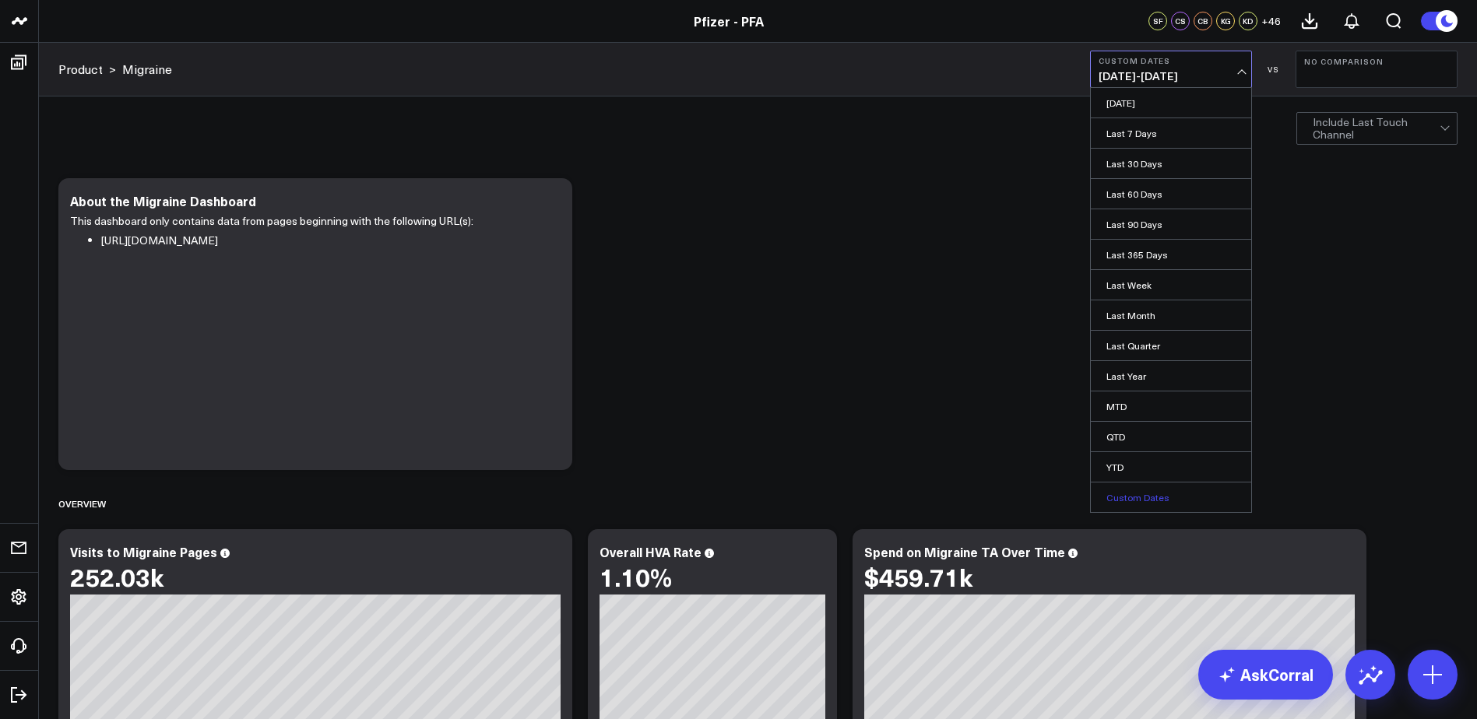
click at [1159, 497] on link "Custom Dates" at bounding box center [1171, 498] width 160 height 30
select select "7"
select select "2025"
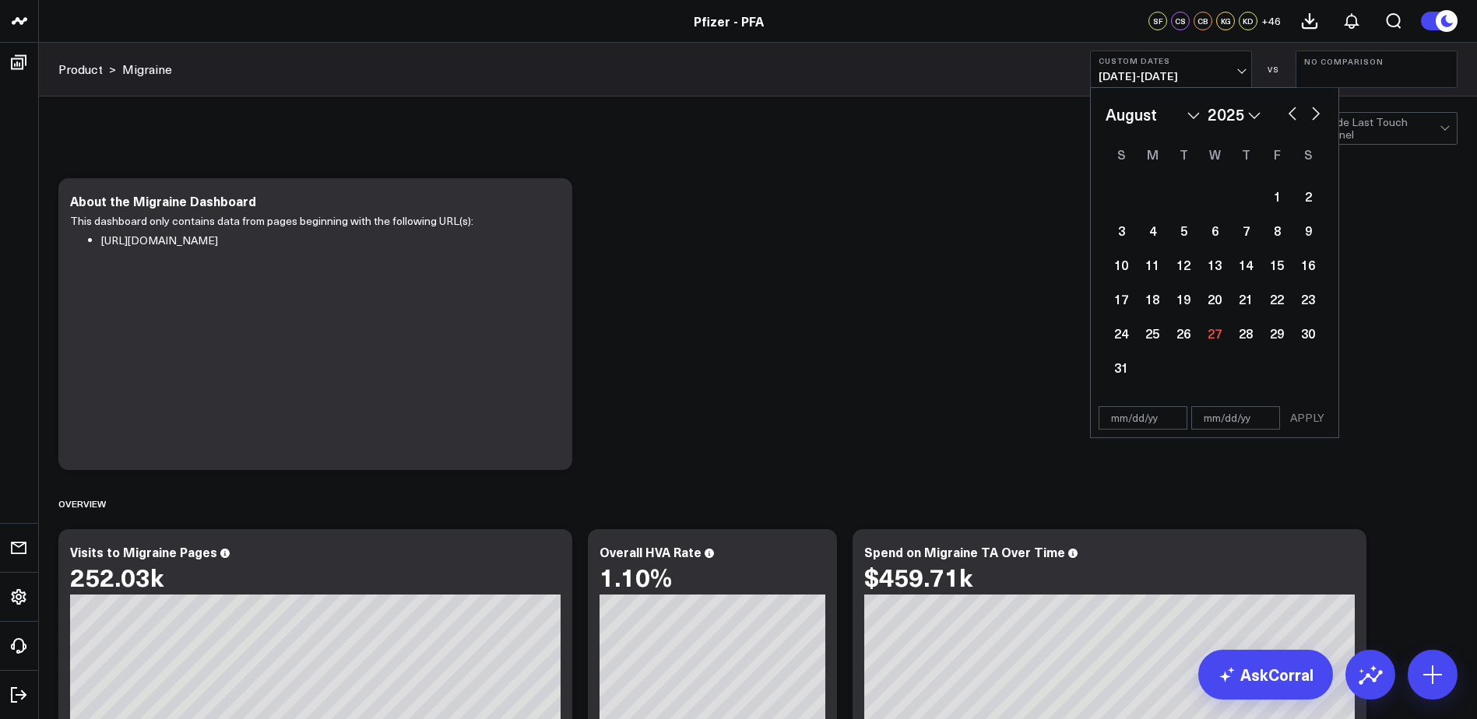
click at [1293, 111] on button "button" at bounding box center [1292, 112] width 16 height 19
select select "6"
select select "2025"
click at [1289, 111] on button "button" at bounding box center [1292, 112] width 16 height 19
select select "5"
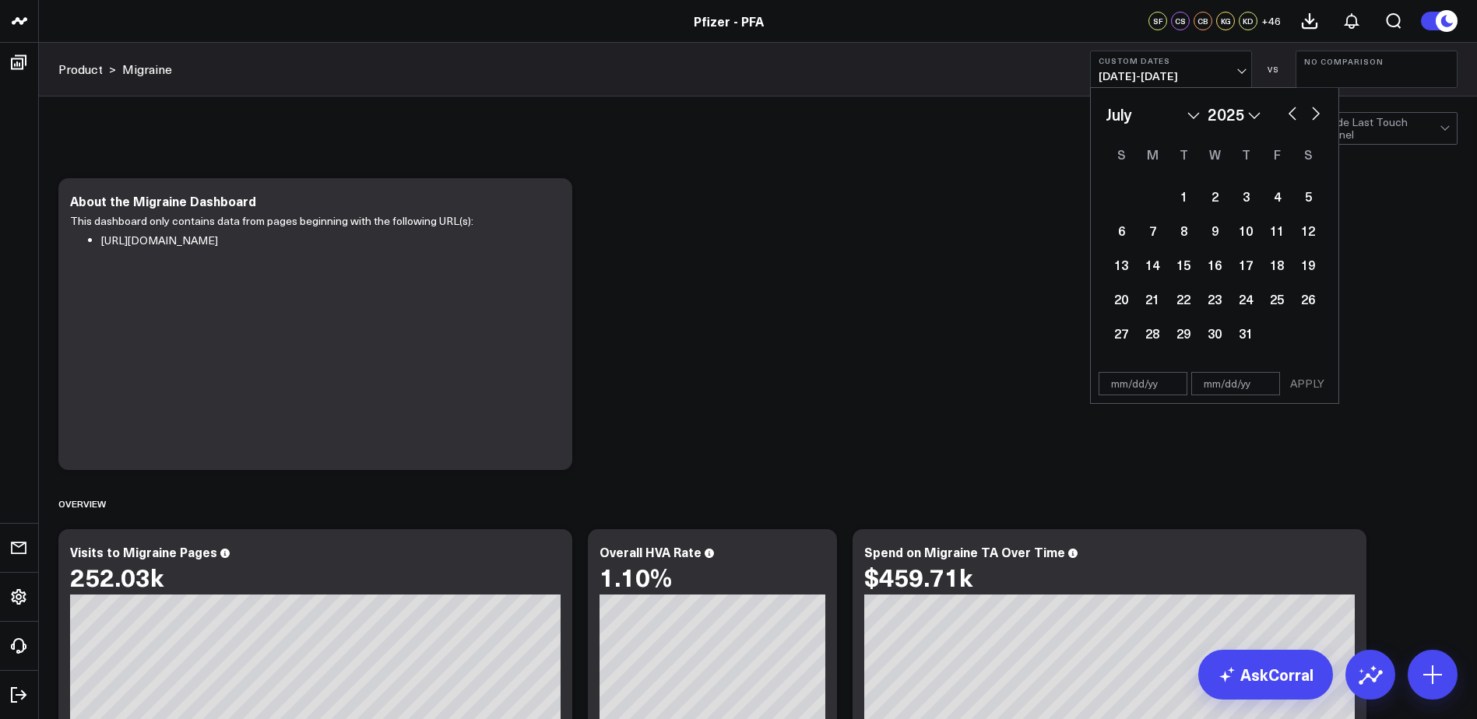
select select "2025"
click at [1289, 111] on button "button" at bounding box center [1292, 112] width 16 height 19
select select "4"
select select "2025"
click at [1207, 293] on div "21" at bounding box center [1214, 298] width 31 height 31
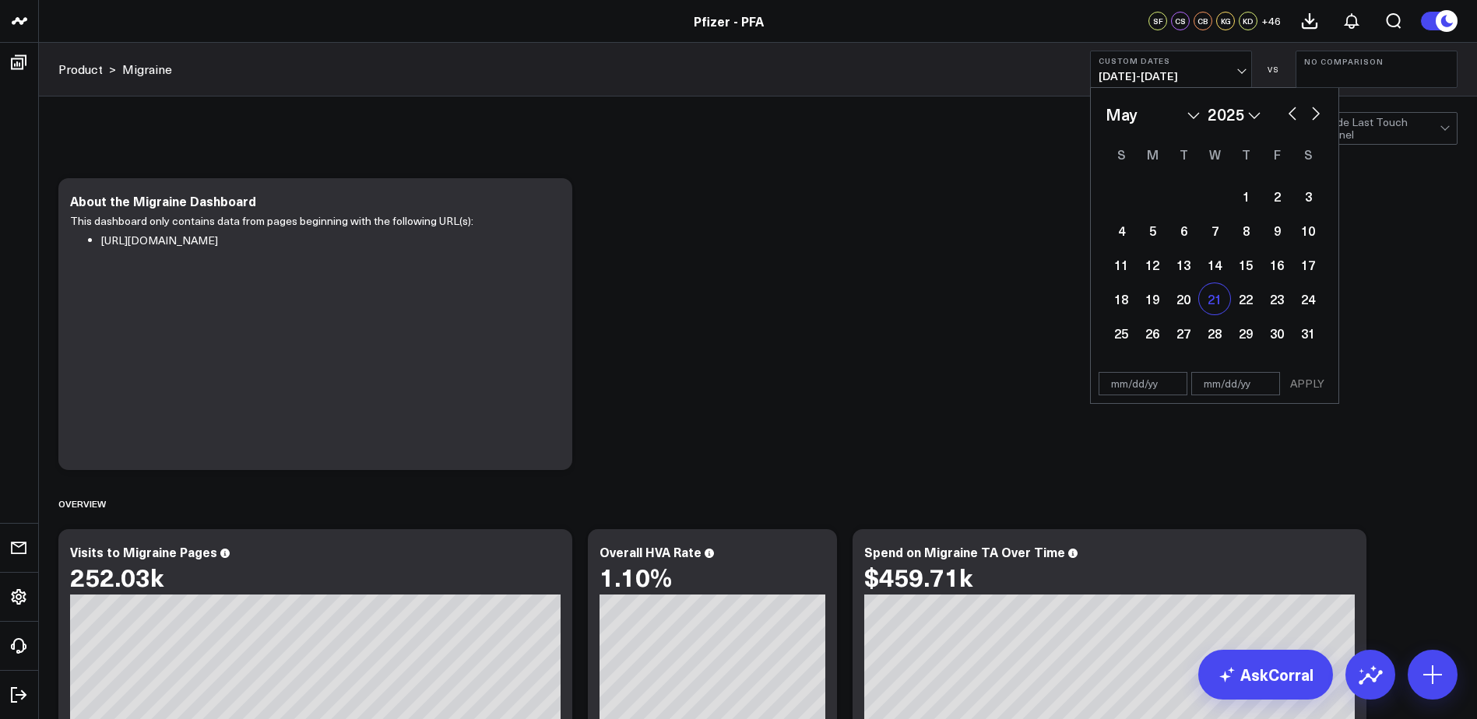
type input "05/21/25"
select select "4"
select select "2025"
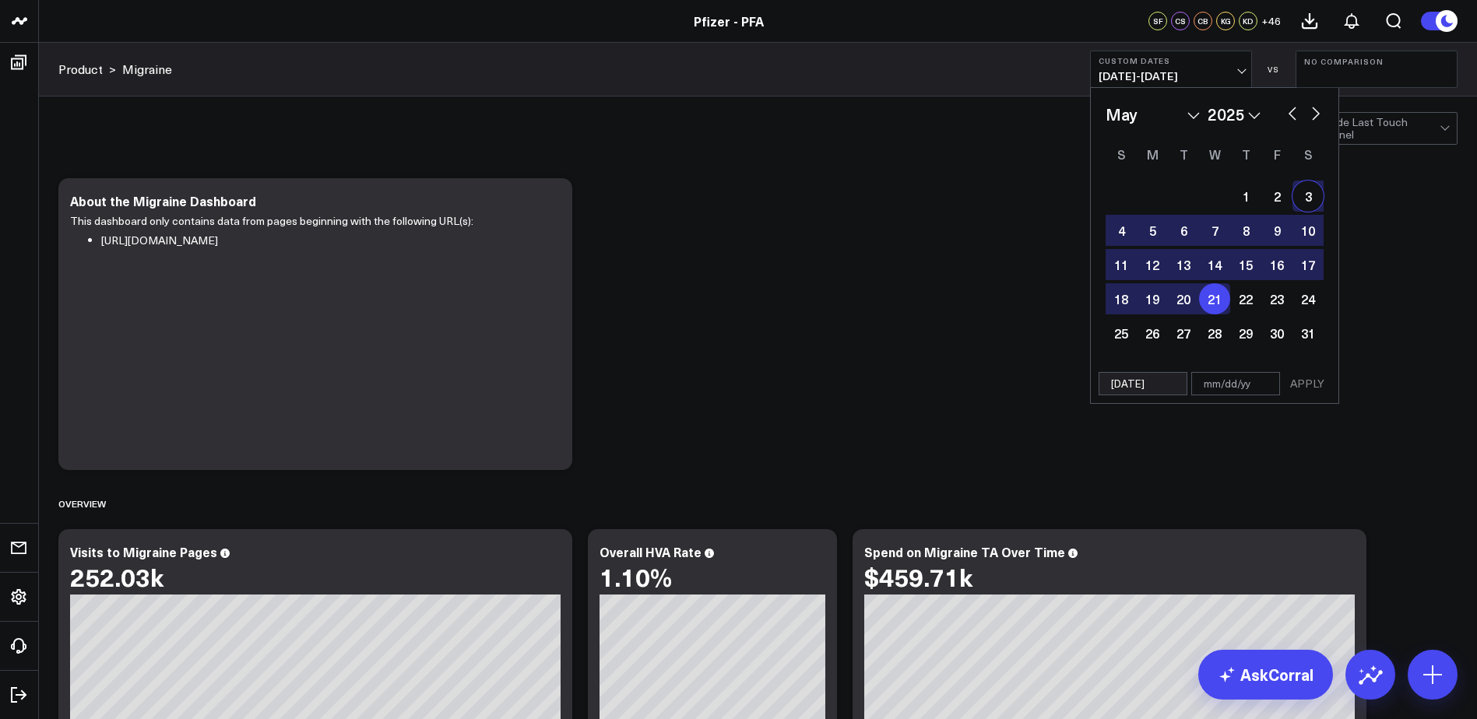
click at [1319, 115] on button "button" at bounding box center [1316, 112] width 16 height 19
select select "5"
select select "2025"
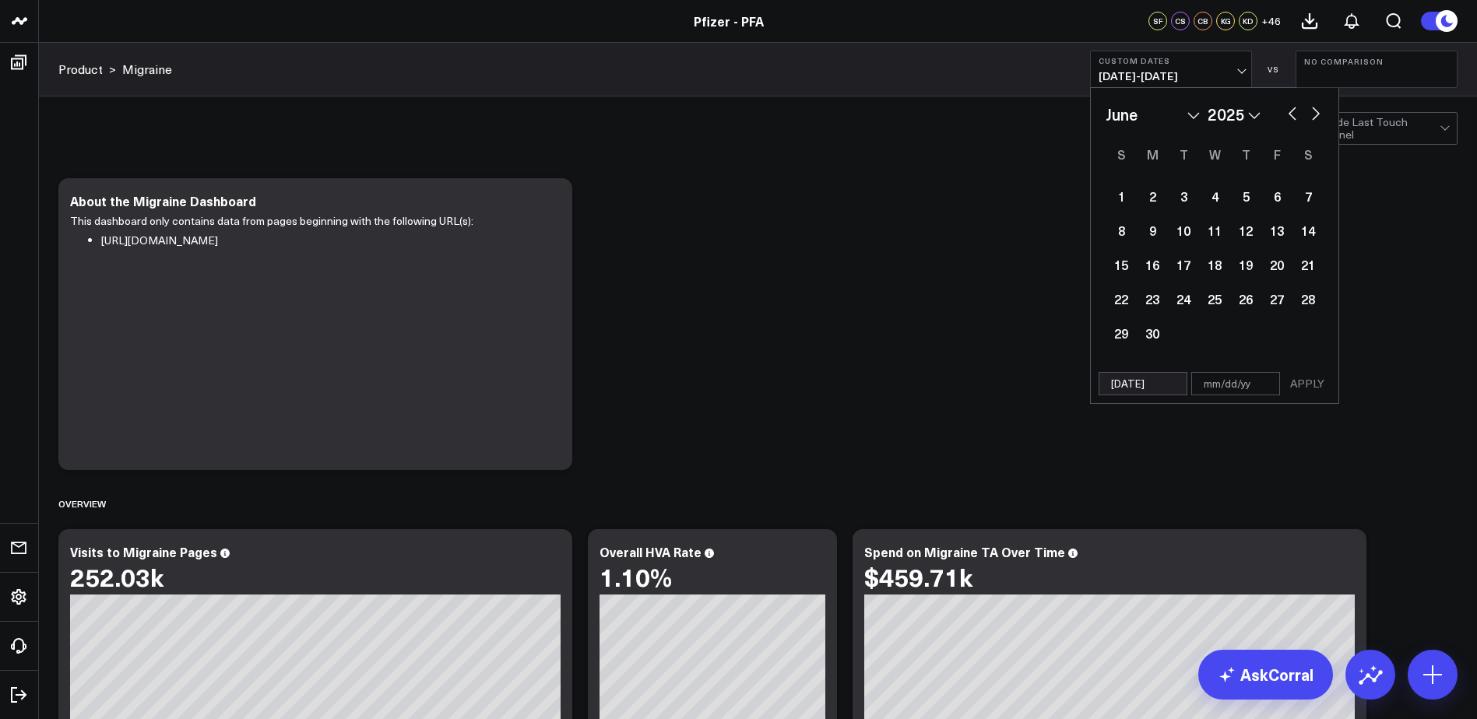
click at [1316, 113] on button "button" at bounding box center [1316, 112] width 16 height 19
select select "6"
select select "2025"
click at [1316, 113] on button "button" at bounding box center [1316, 112] width 16 height 19
select select "7"
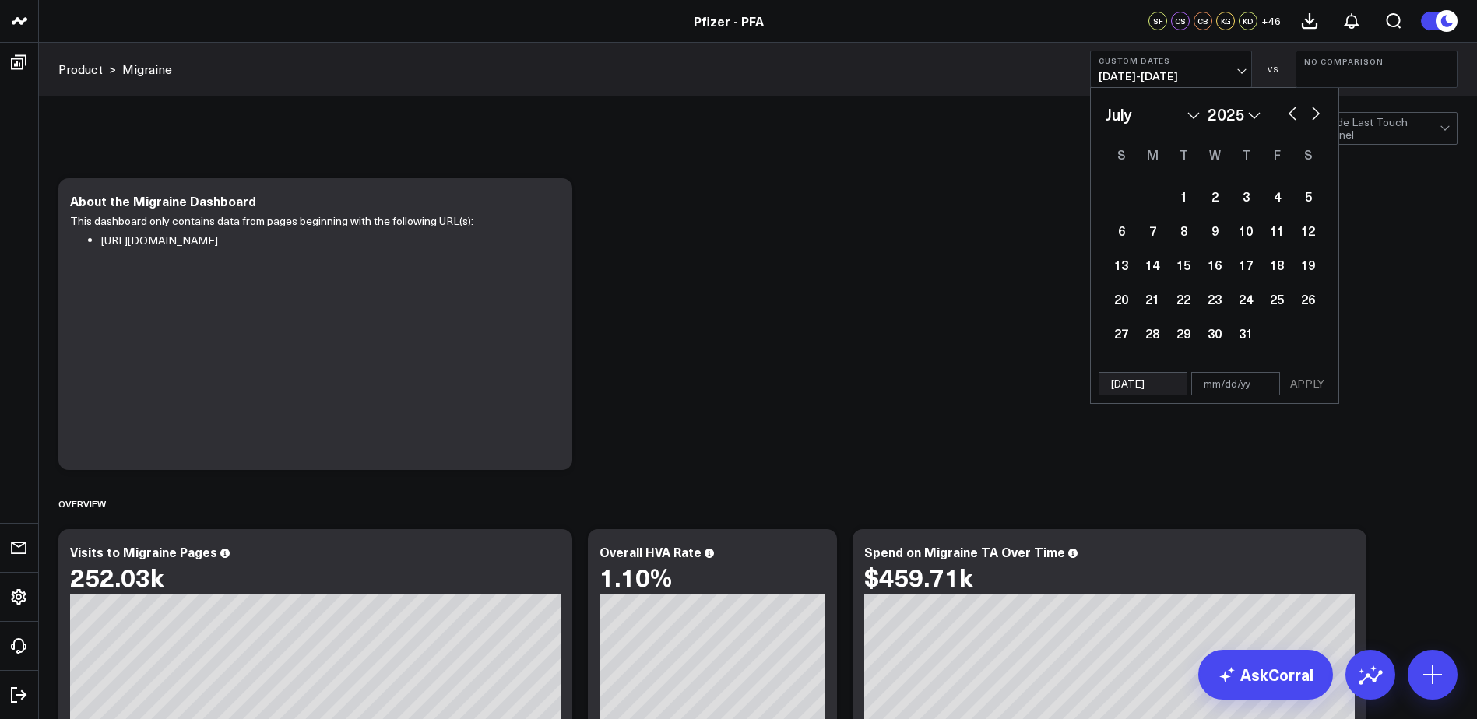
select select "2025"
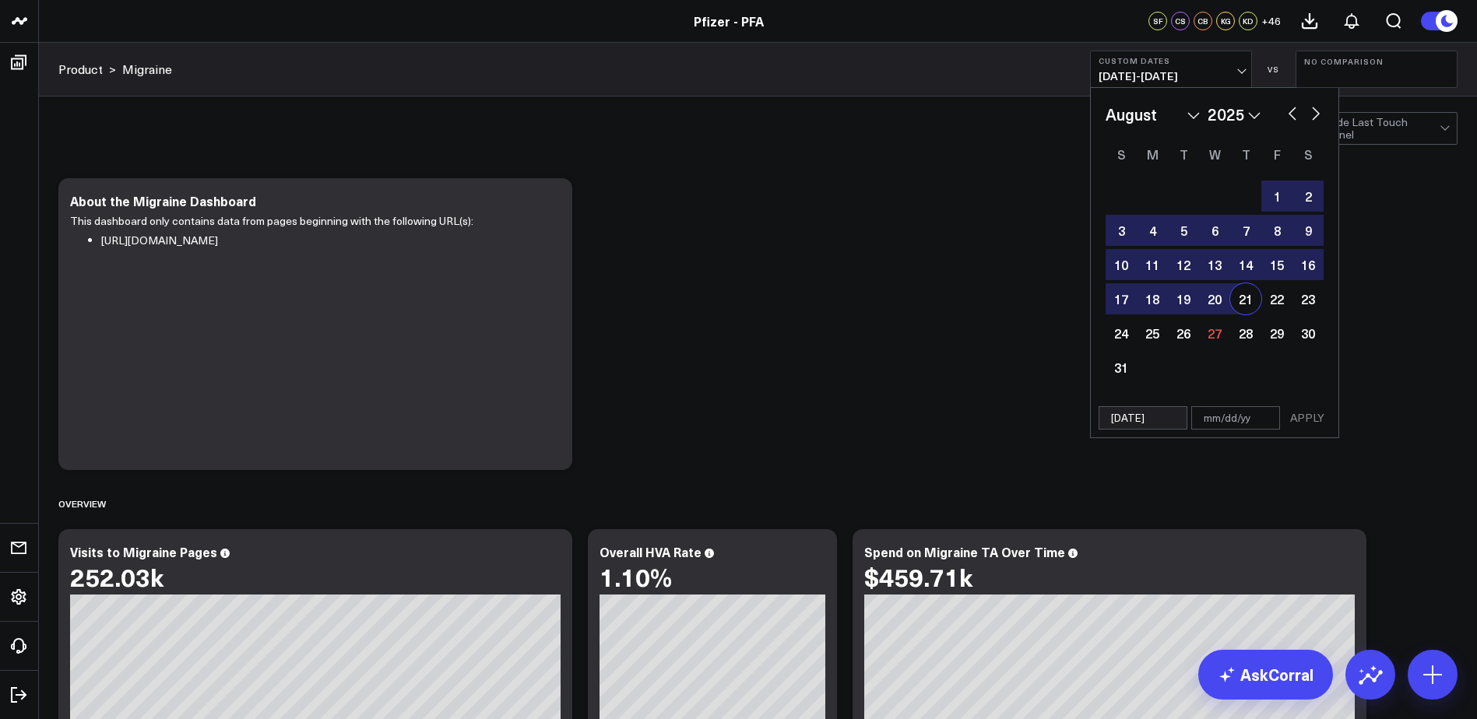
click at [1236, 302] on div "21" at bounding box center [1245, 298] width 31 height 31
type input "08/21/25"
select select "7"
select select "2025"
click at [1297, 423] on button "APPLY" at bounding box center [1307, 417] width 47 height 23
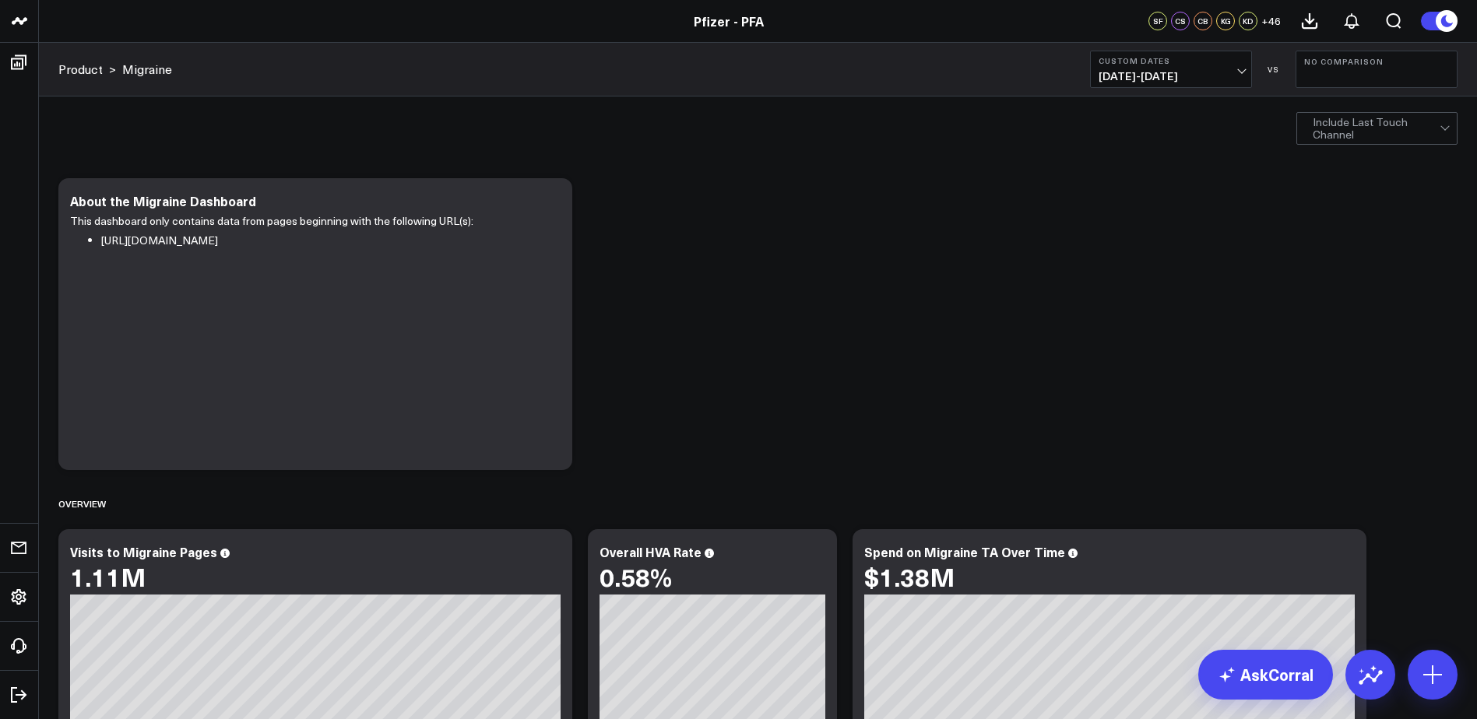
click at [1198, 70] on span "05/21/25 - 08/21/25" at bounding box center [1170, 76] width 145 height 12
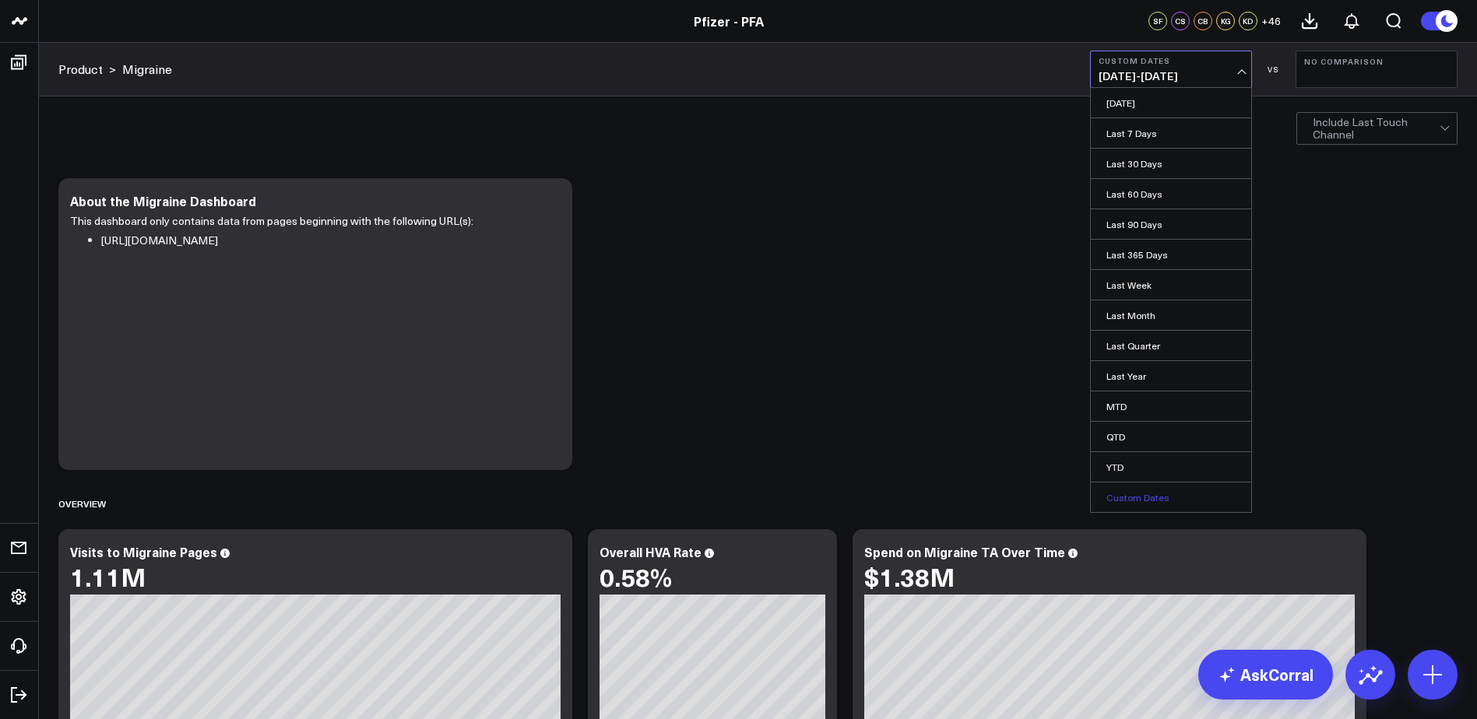
click at [1176, 483] on link "Custom Dates" at bounding box center [1171, 498] width 160 height 30
select select "7"
select select "2025"
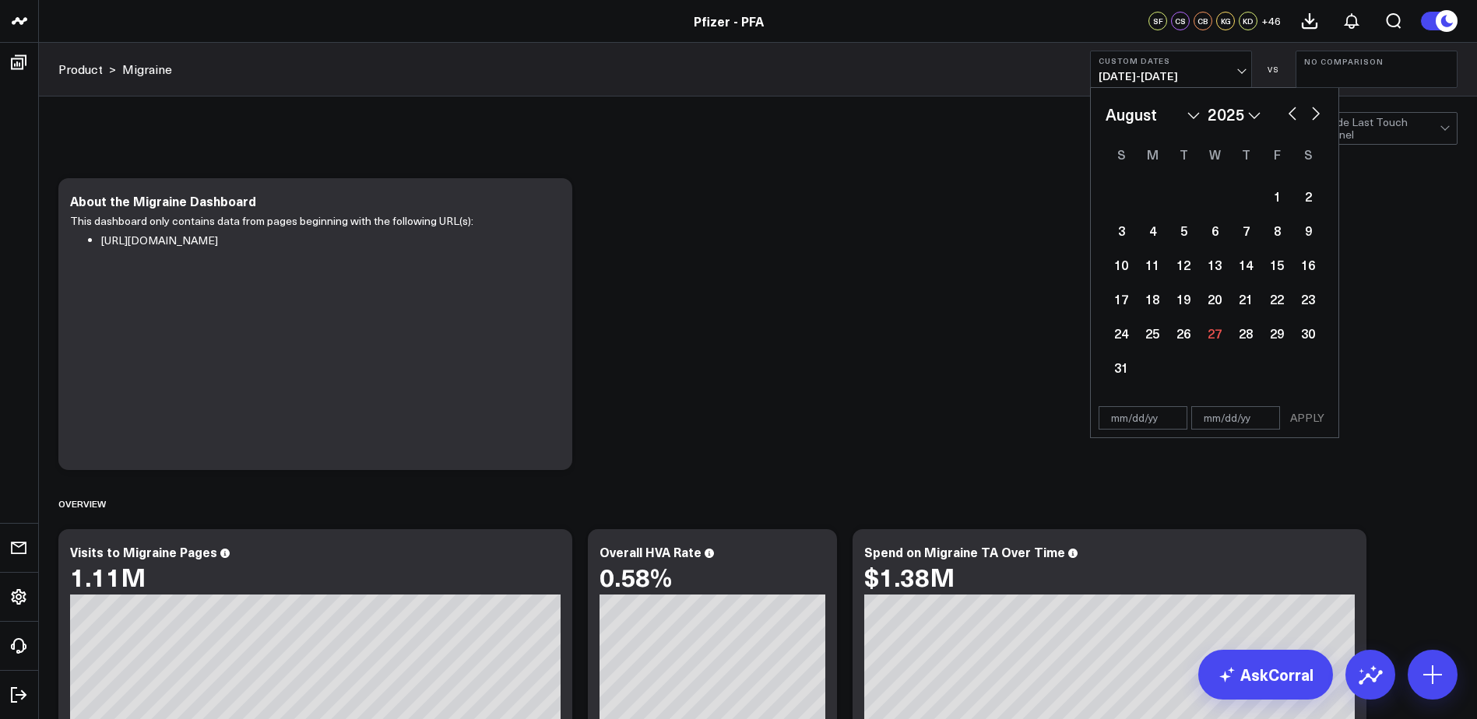
click at [1154, 111] on select "January February March April May June July August September October November De…" at bounding box center [1152, 114] width 94 height 23
select select "1"
select select "2025"
click at [1250, 296] on div "20" at bounding box center [1245, 298] width 31 height 31
type input "02/20/25"
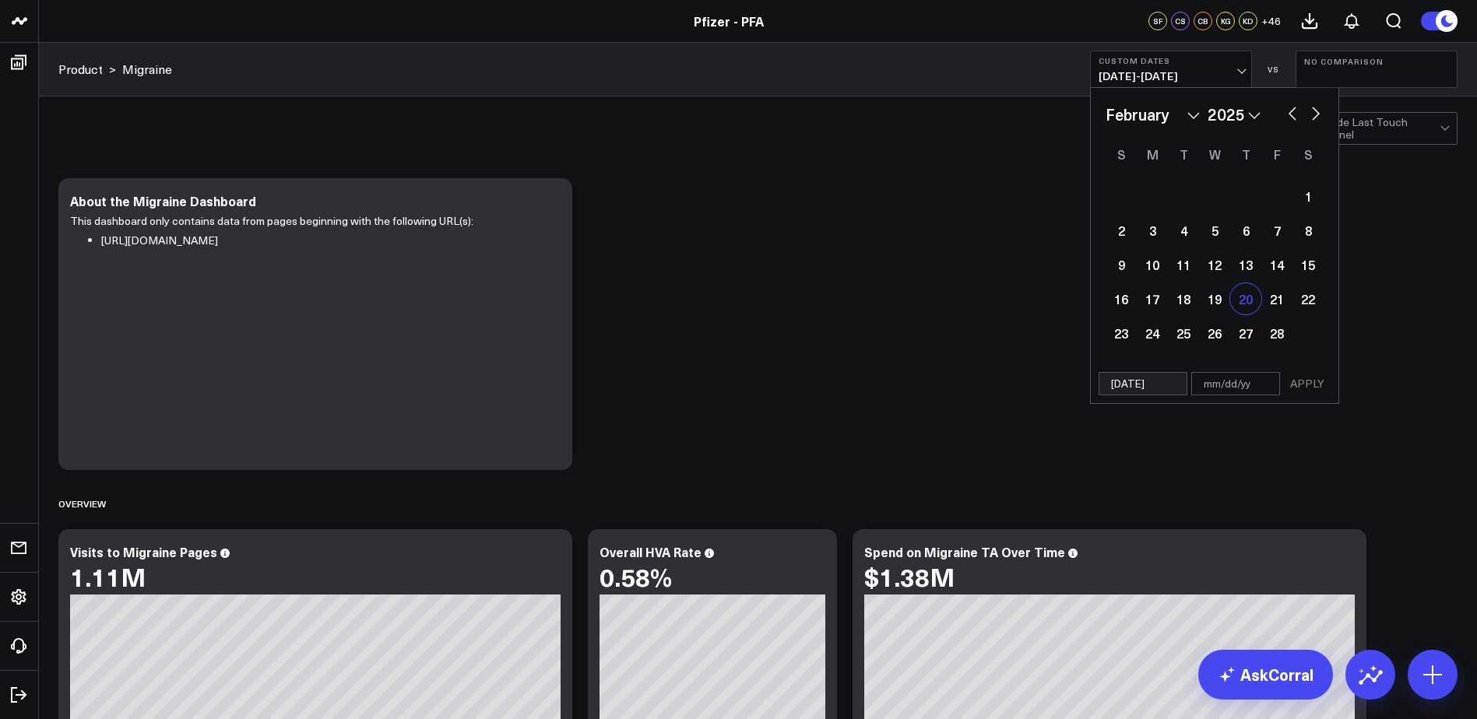
select select "1"
select select "2025"
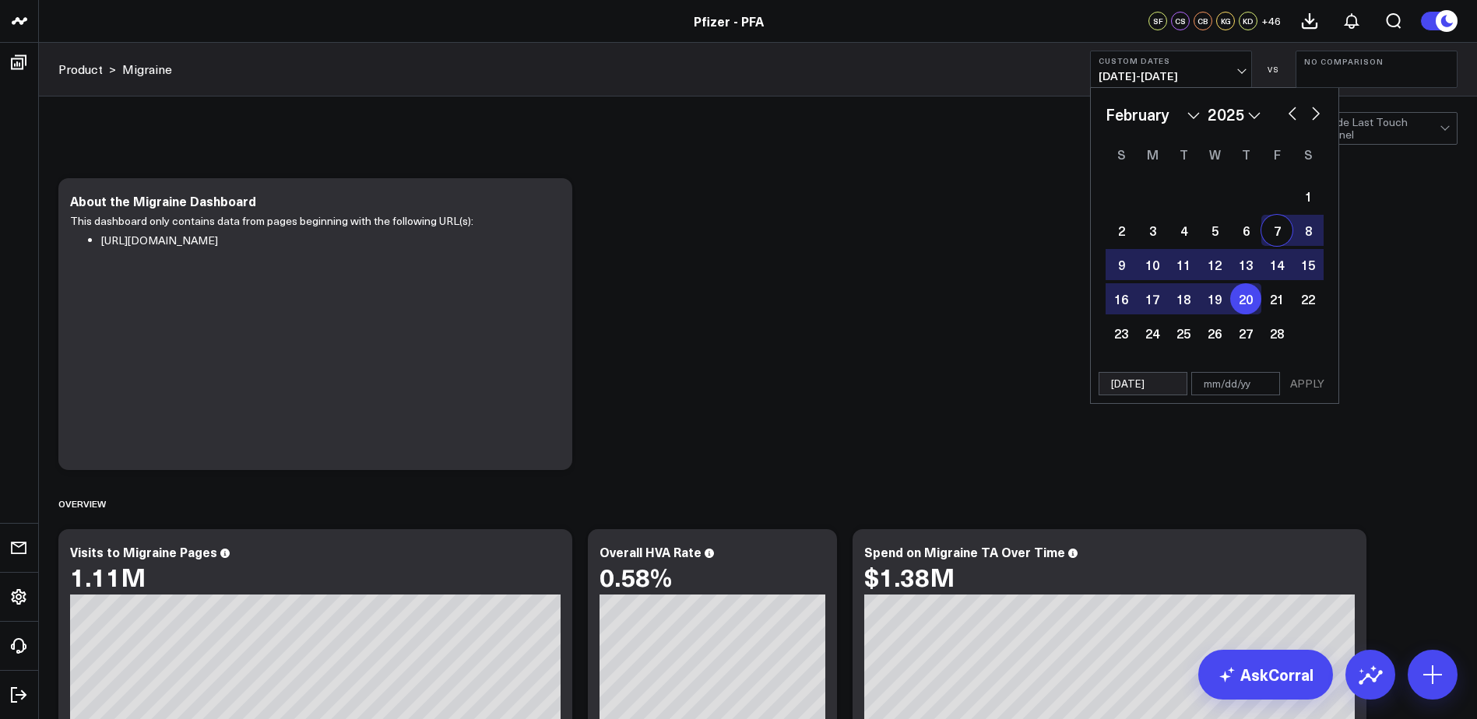
click at [1316, 112] on button "button" at bounding box center [1316, 112] width 16 height 19
select select "2"
select select "2025"
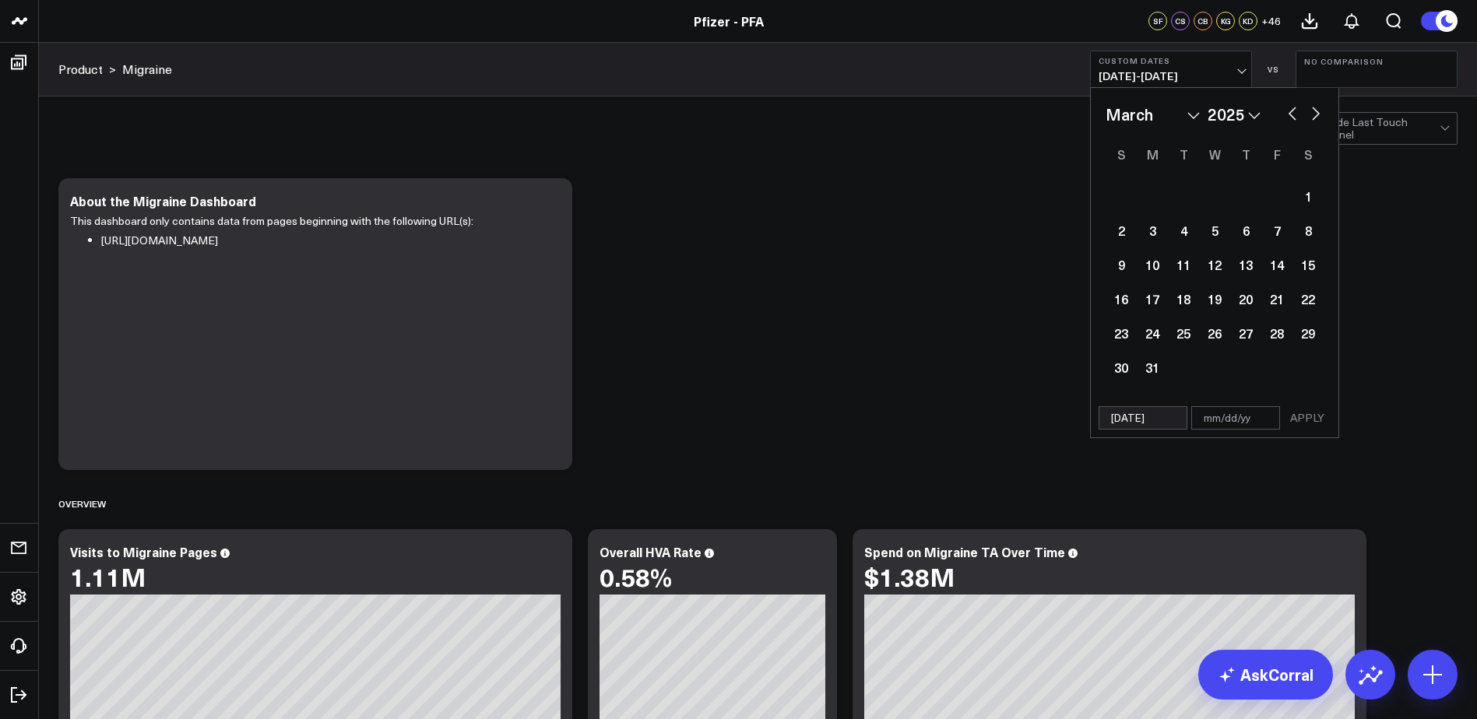
click at [1316, 112] on button "button" at bounding box center [1316, 112] width 16 height 19
select select "3"
select select "2025"
click at [1316, 112] on button "button" at bounding box center [1316, 112] width 16 height 19
select select "4"
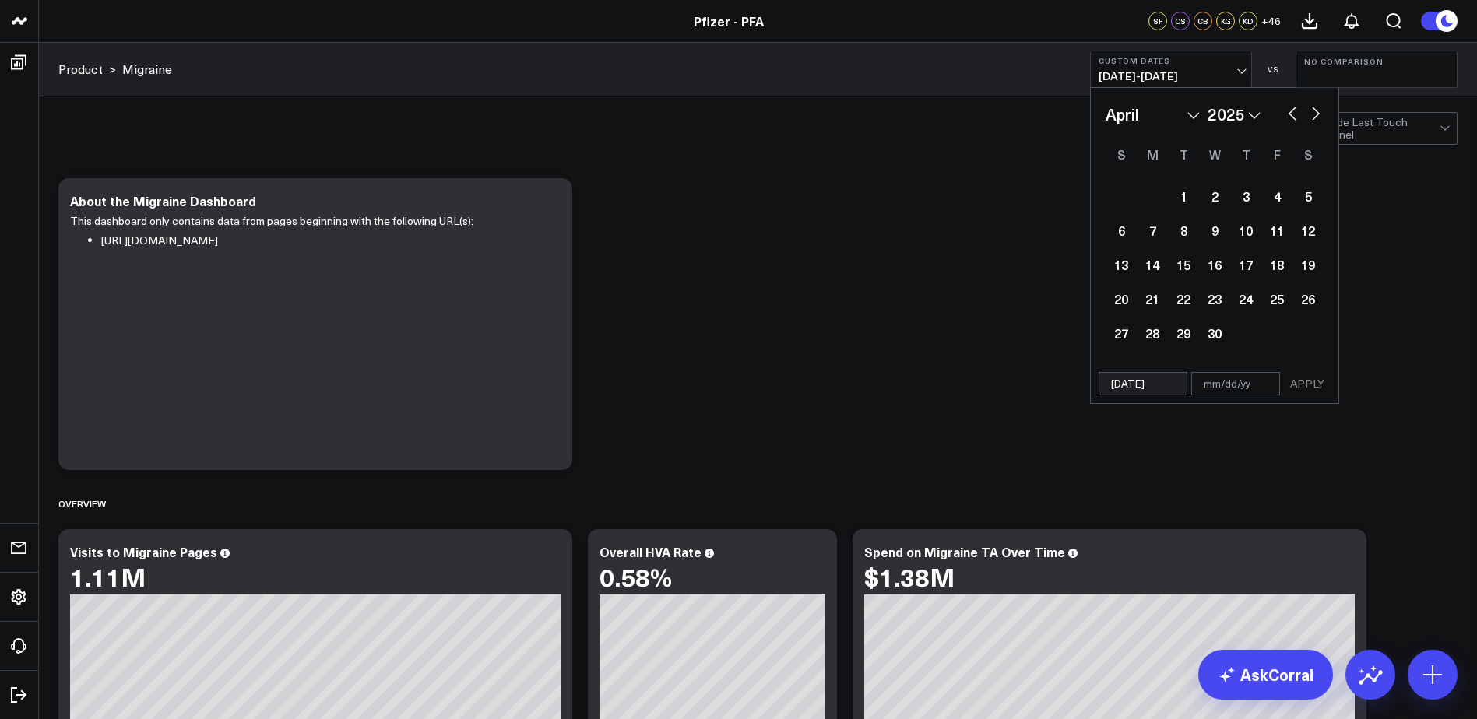
select select "2025"
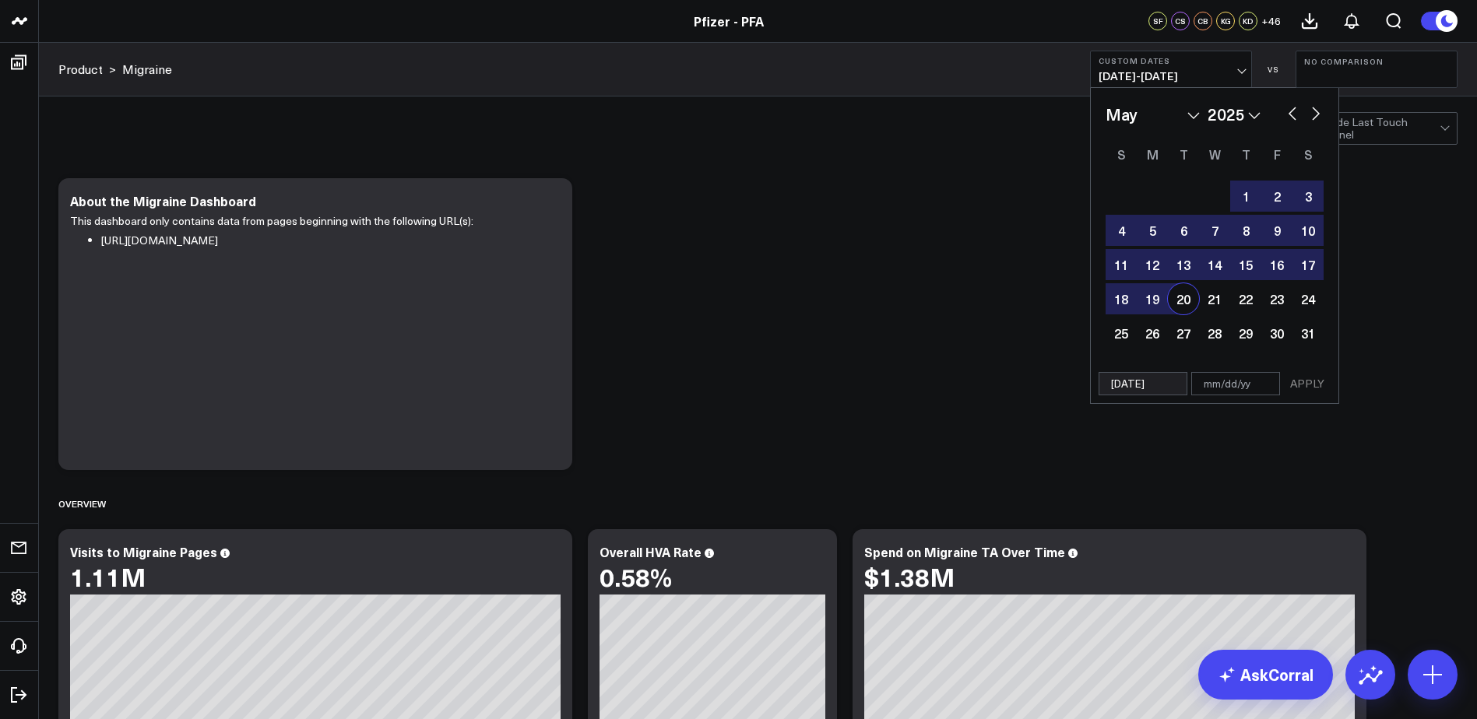
click at [1179, 301] on div "20" at bounding box center [1183, 298] width 31 height 31
type input "05/20/25"
select select "4"
select select "2025"
click at [1316, 381] on button "APPLY" at bounding box center [1307, 383] width 47 height 23
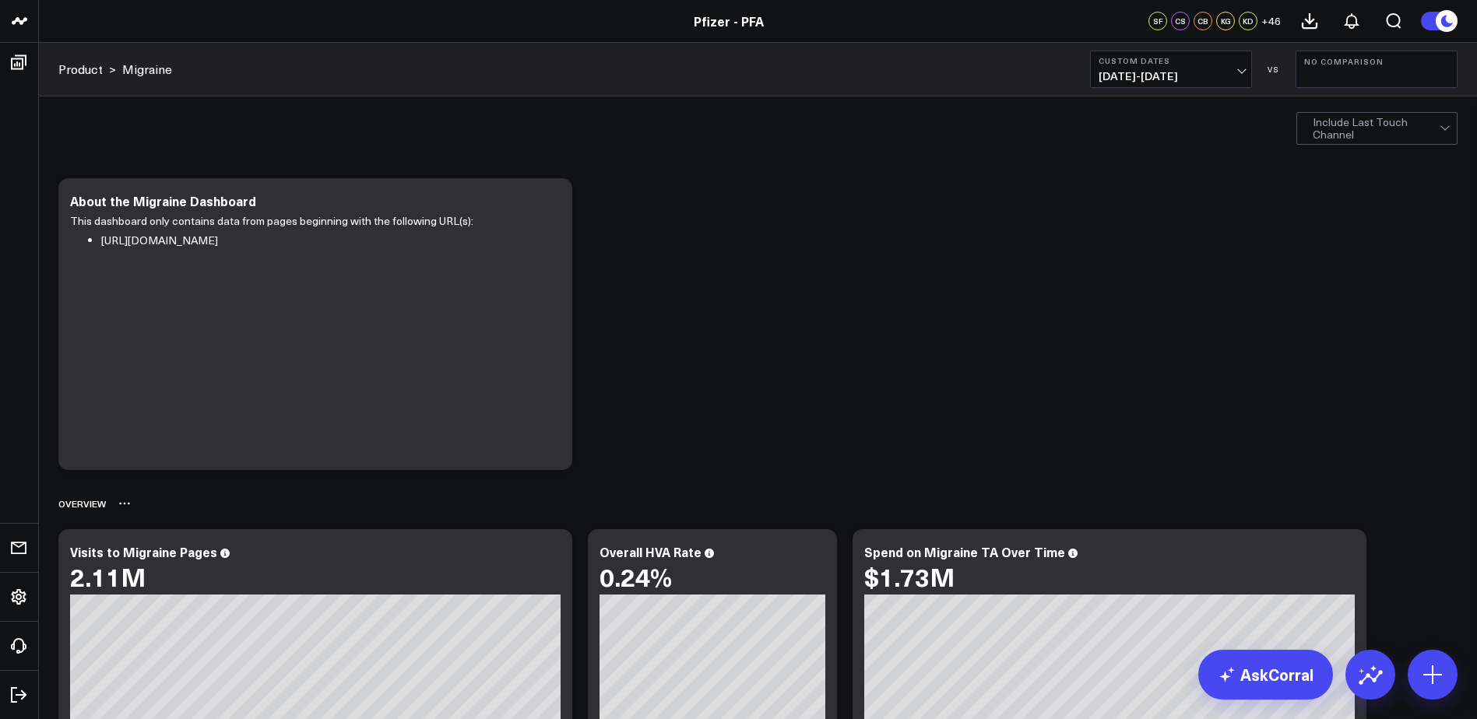
scroll to position [389, 0]
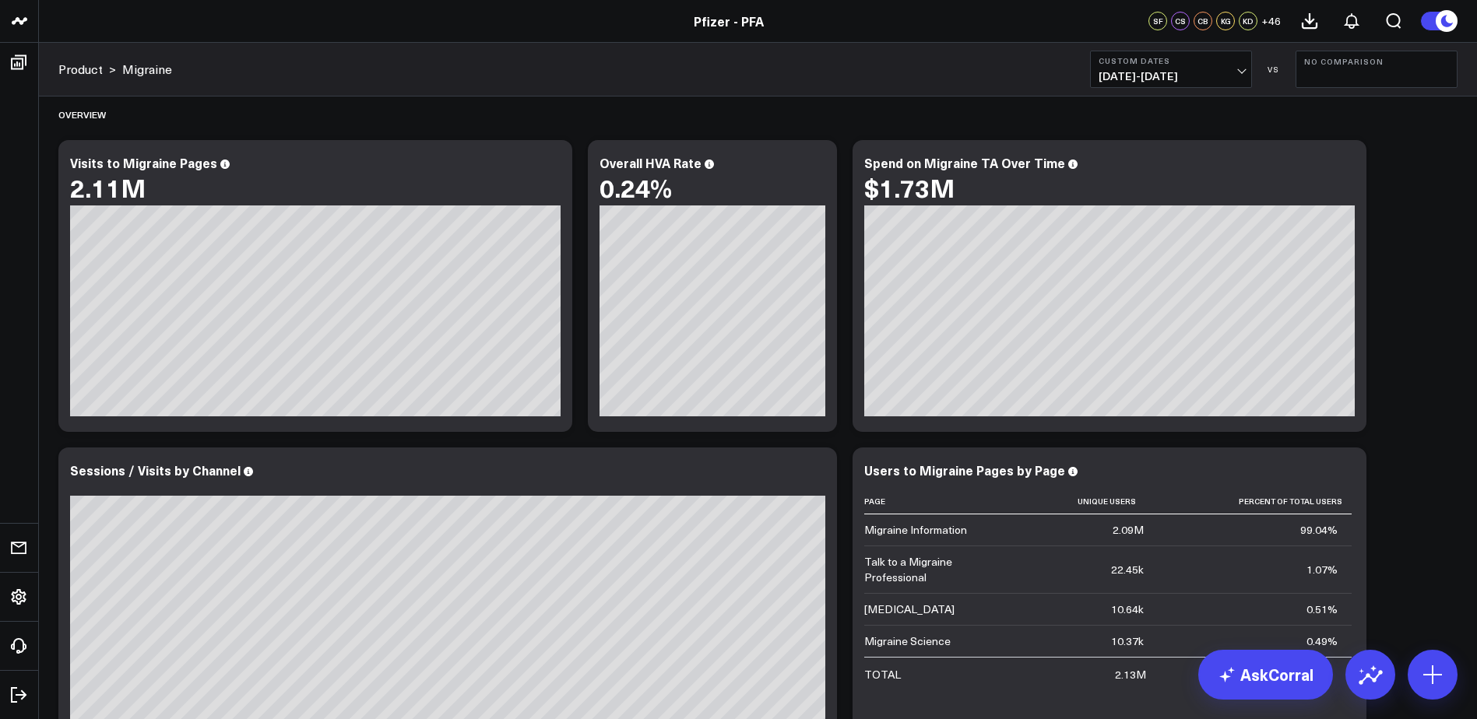
click at [1247, 74] on button "Custom Dates 02/20/25 - 05/20/25" at bounding box center [1171, 69] width 162 height 37
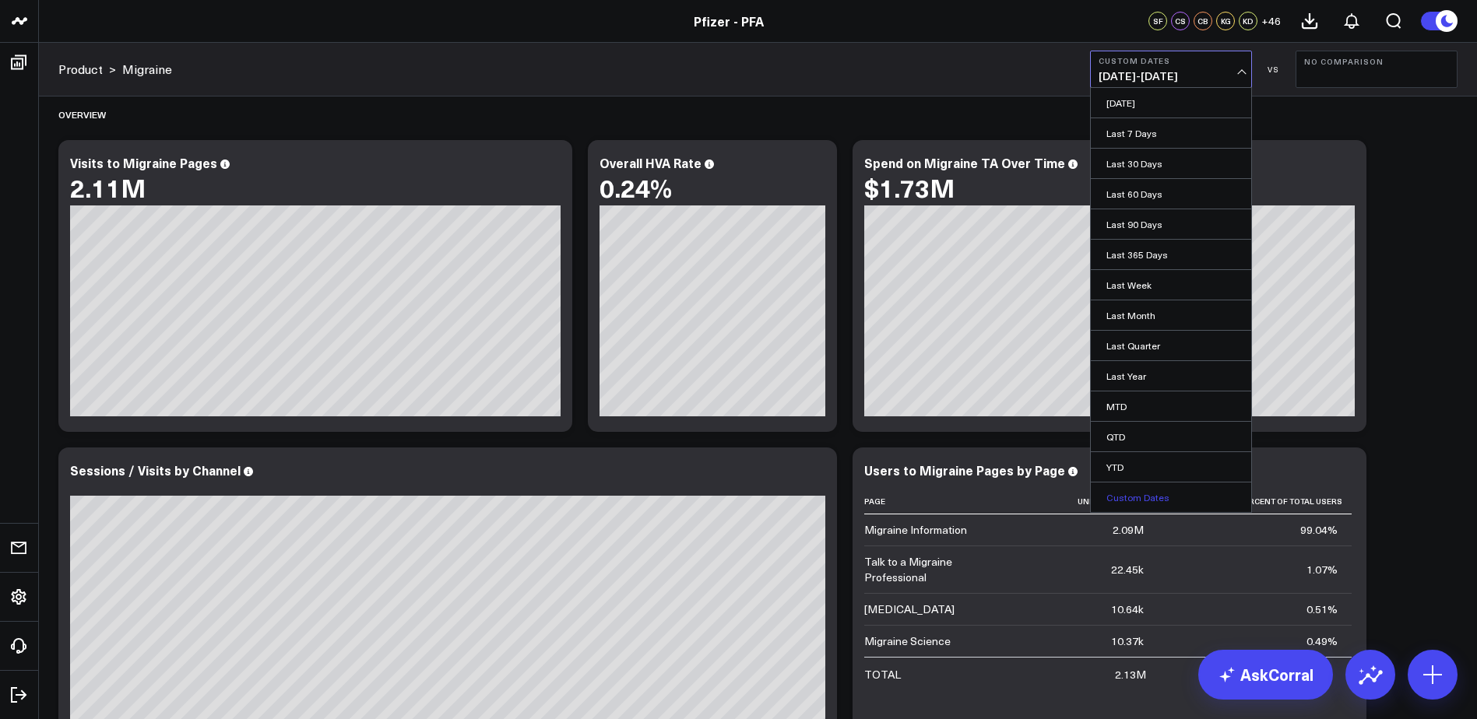
click at [1171, 496] on link "Custom Dates" at bounding box center [1171, 498] width 160 height 30
select select "7"
select select "2025"
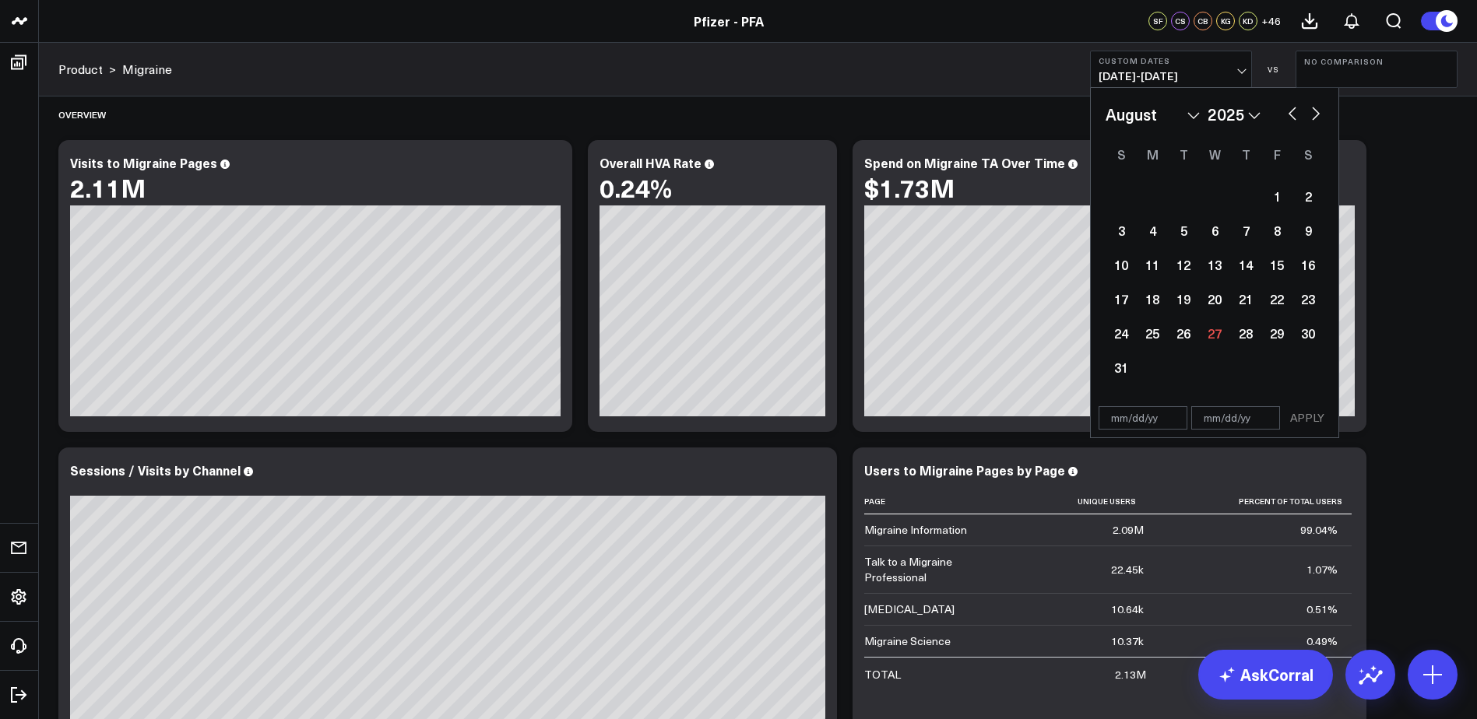
click at [1181, 107] on select "January February March April May June July August September October November De…" at bounding box center [1152, 114] width 94 height 23
select select "4"
select select "2025"
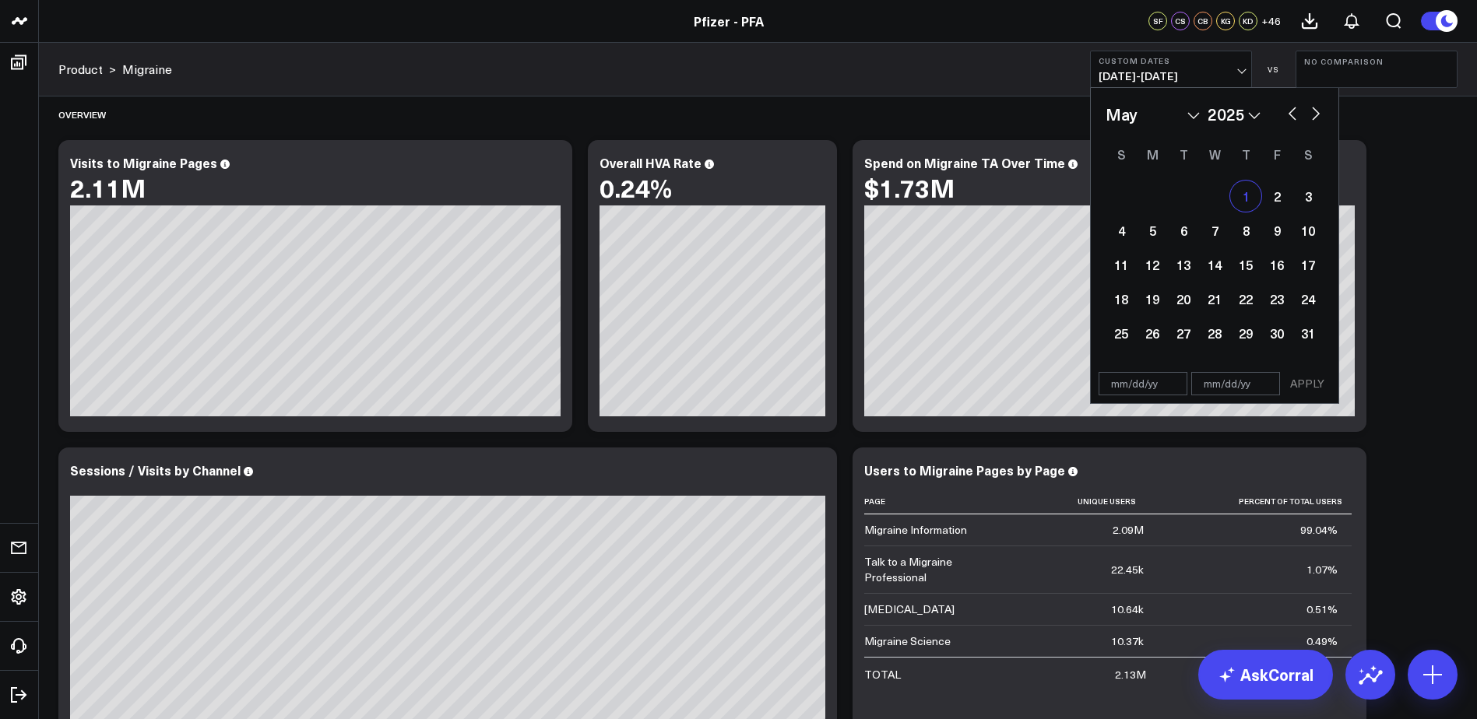
click at [1247, 192] on div "1" at bounding box center [1245, 196] width 31 height 31
type input "05/01/25"
select select "4"
select select "2025"
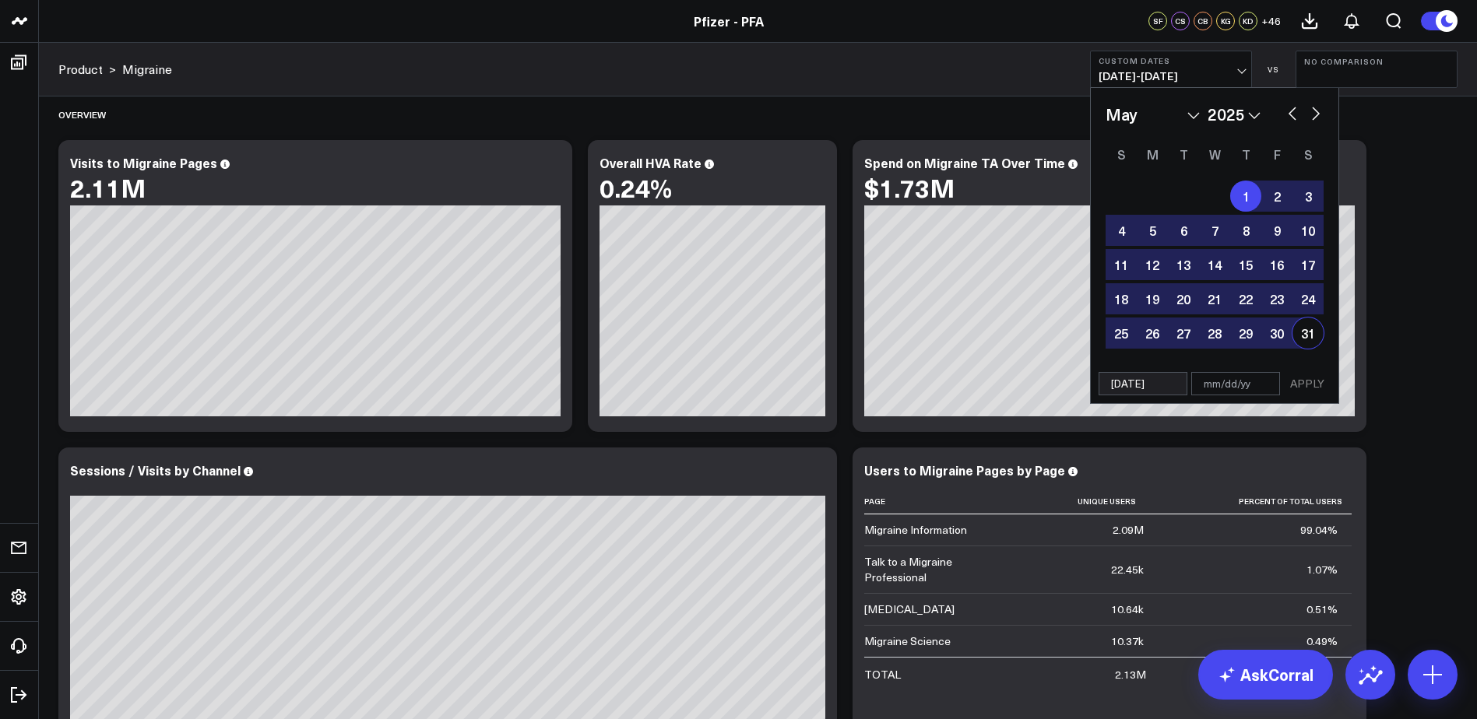
click at [1305, 341] on div "31" at bounding box center [1307, 333] width 31 height 31
type input "05/31/25"
select select "4"
select select "2025"
click at [1306, 381] on button "APPLY" at bounding box center [1307, 383] width 47 height 23
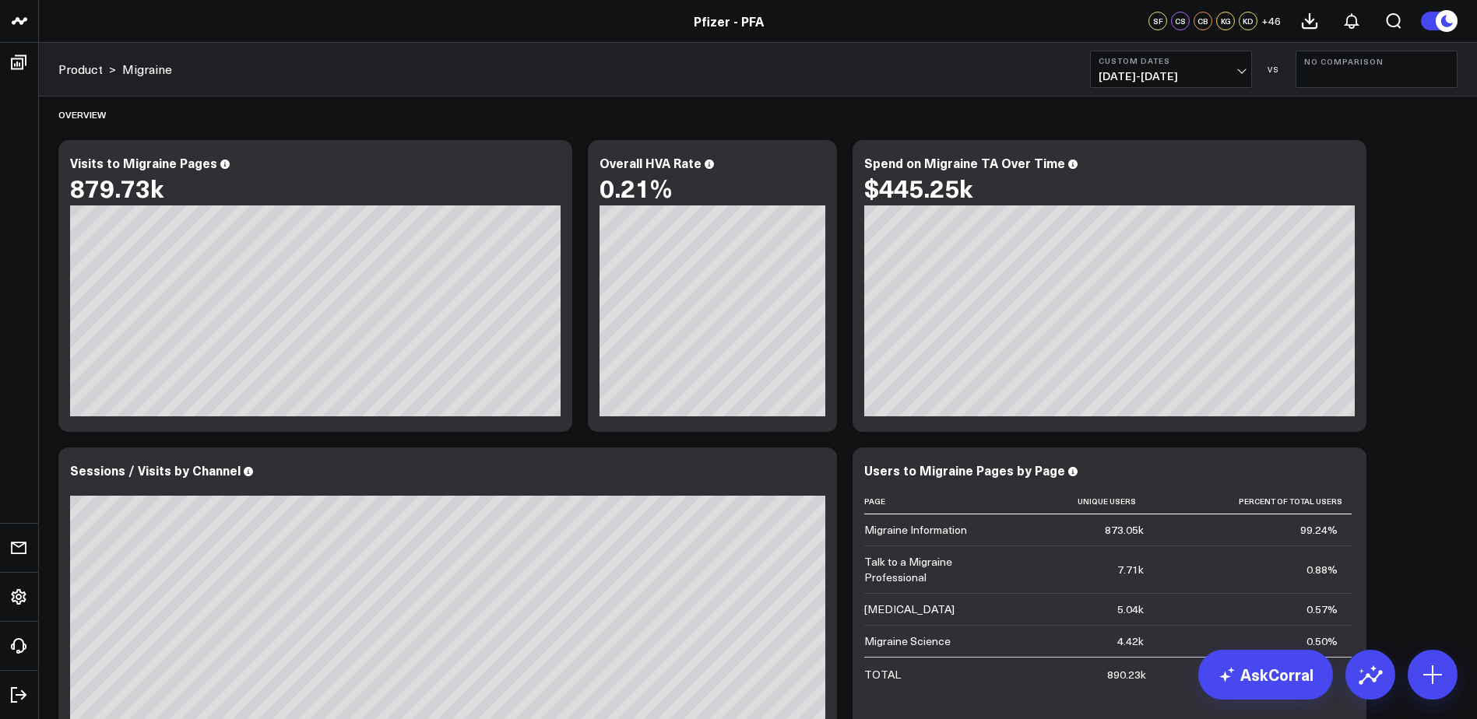
click at [1175, 74] on span "05/01/25 - 05/31/25" at bounding box center [1170, 76] width 145 height 12
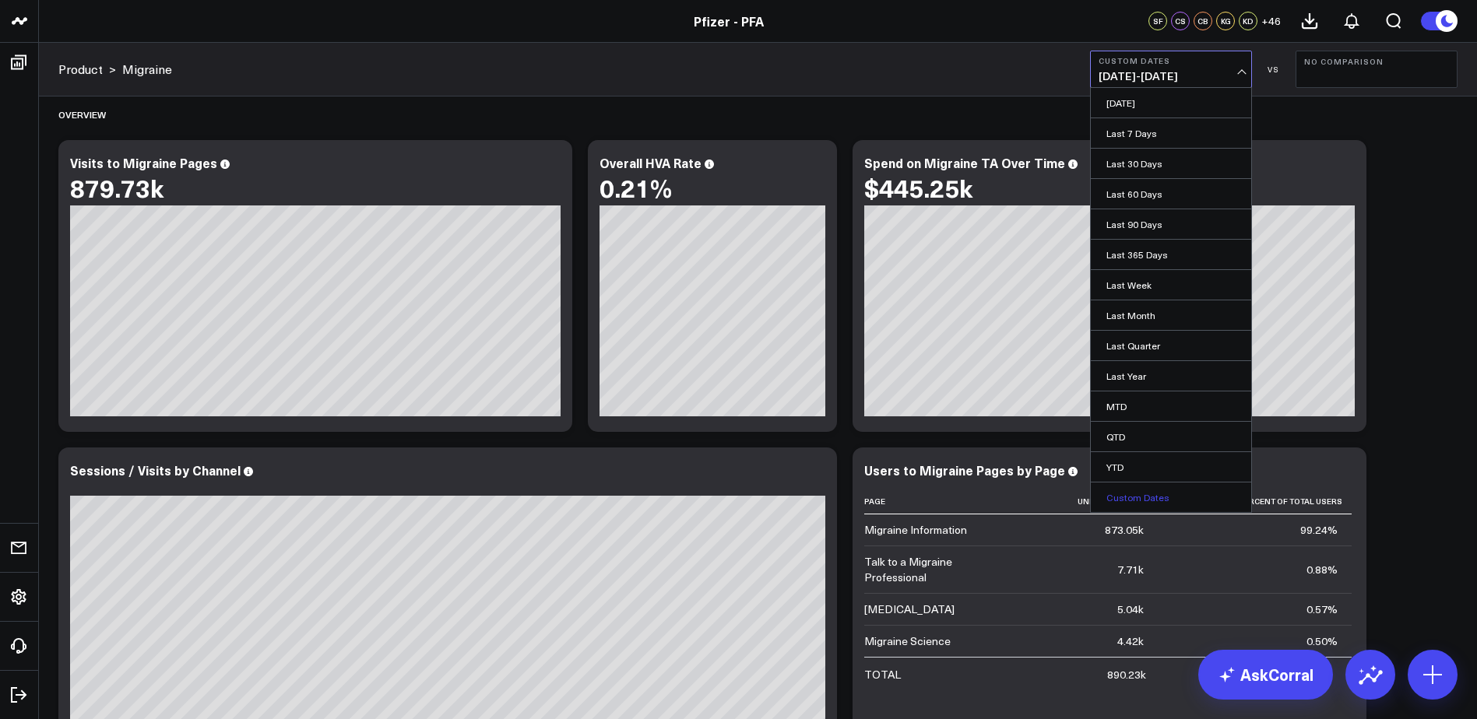
click at [1149, 493] on link "Custom Dates" at bounding box center [1171, 498] width 160 height 30
select select "7"
select select "2025"
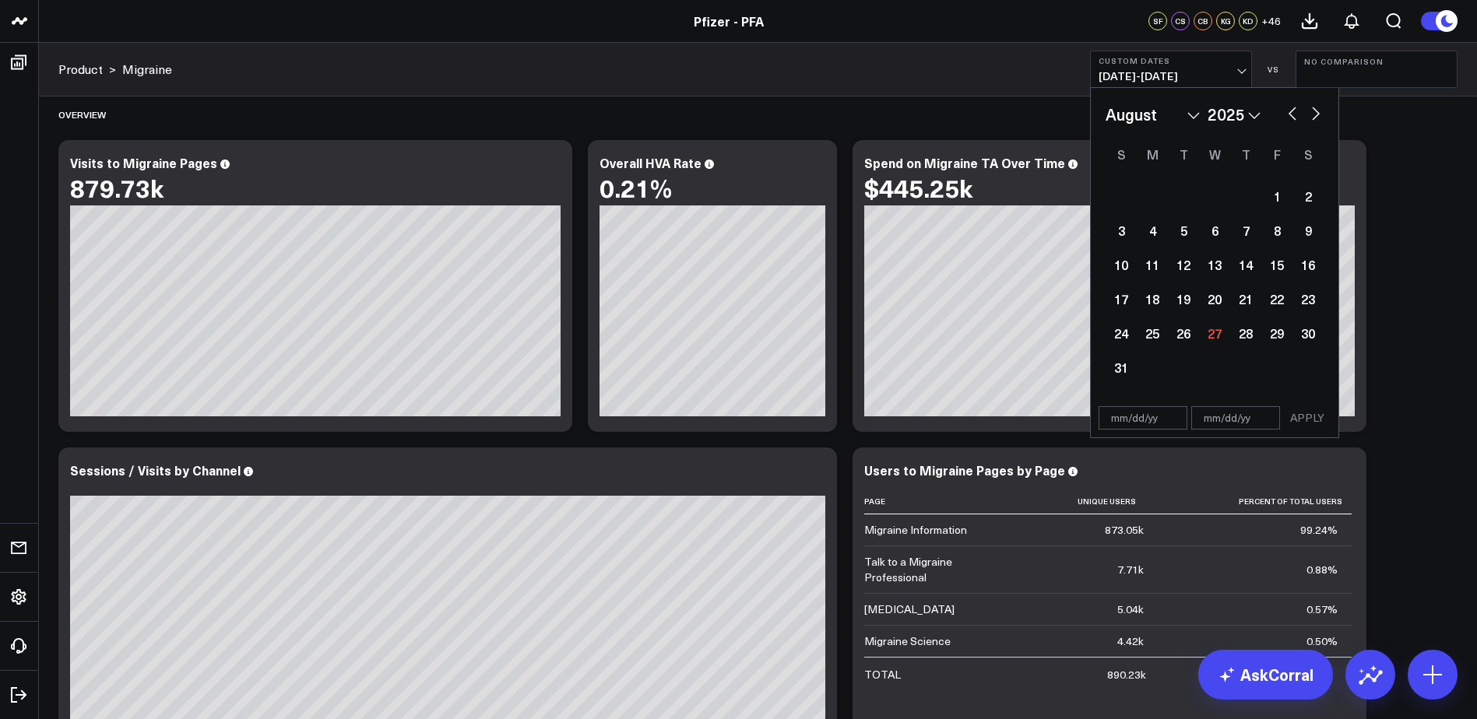
click at [1296, 118] on button "button" at bounding box center [1292, 112] width 16 height 19
select select "6"
select select "2025"
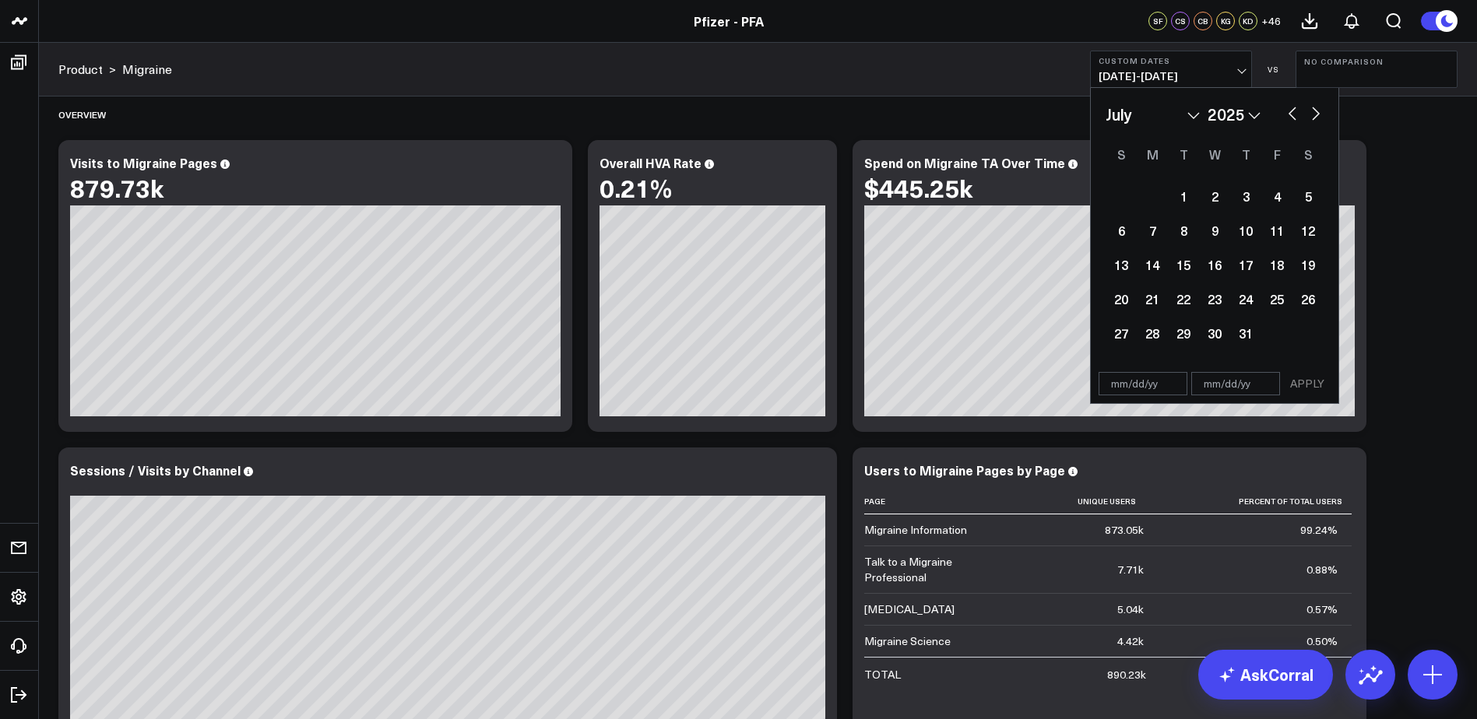
click at [1295, 118] on button "button" at bounding box center [1292, 112] width 16 height 19
select select "5"
select select "2025"
click at [1295, 118] on button "button" at bounding box center [1292, 112] width 16 height 19
select select "4"
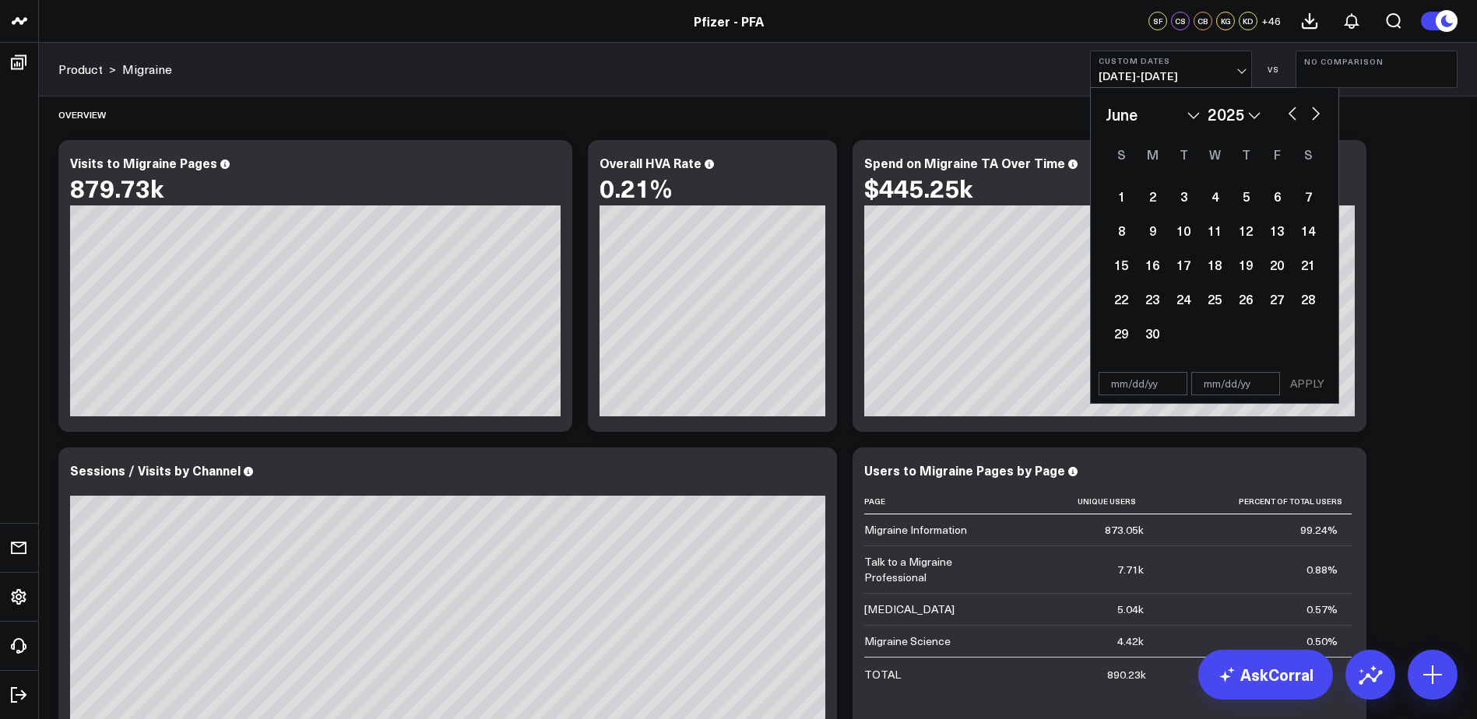
select select "2025"
click at [1295, 118] on button "button" at bounding box center [1292, 112] width 16 height 19
select select "3"
select select "2025"
click at [1295, 118] on button "button" at bounding box center [1292, 112] width 16 height 19
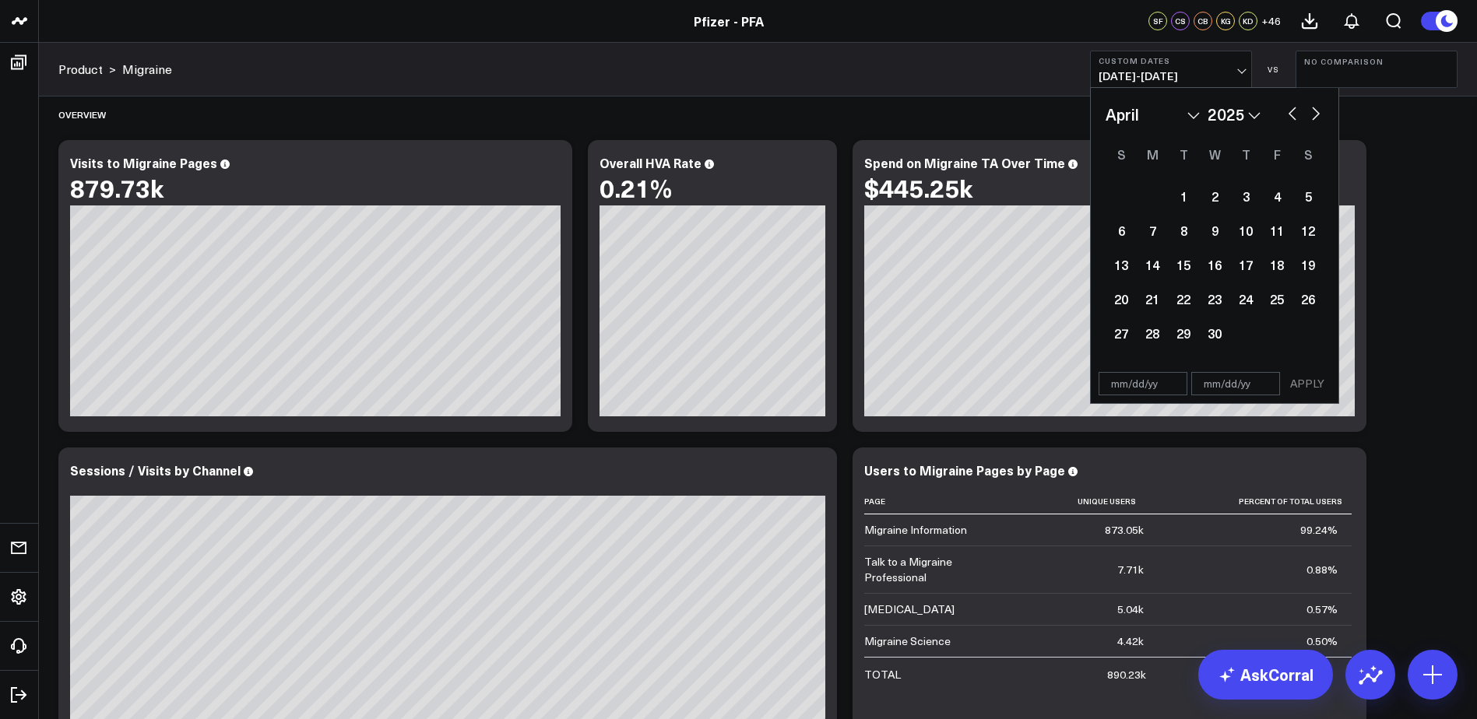
select select "2"
select select "2025"
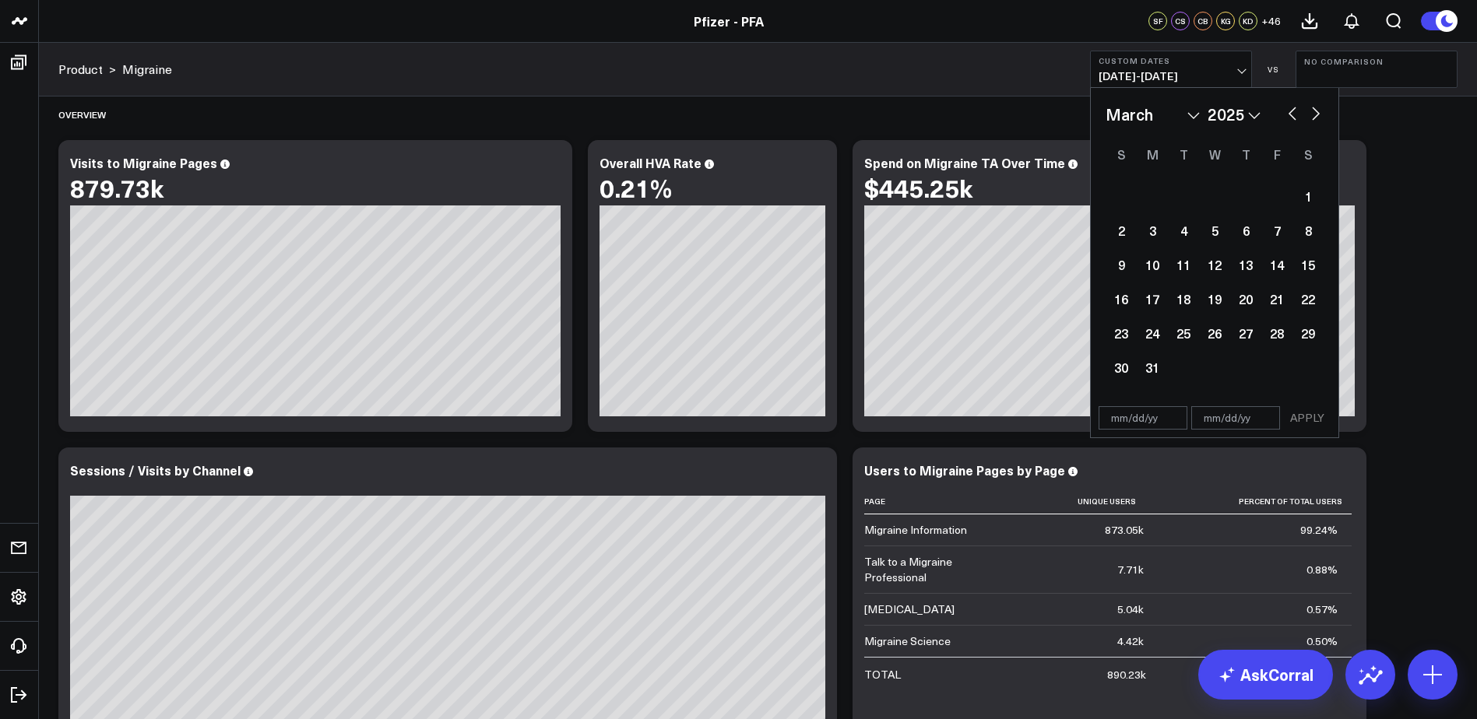
click at [1295, 119] on button "button" at bounding box center [1292, 112] width 16 height 19
select select "1"
select select "2025"
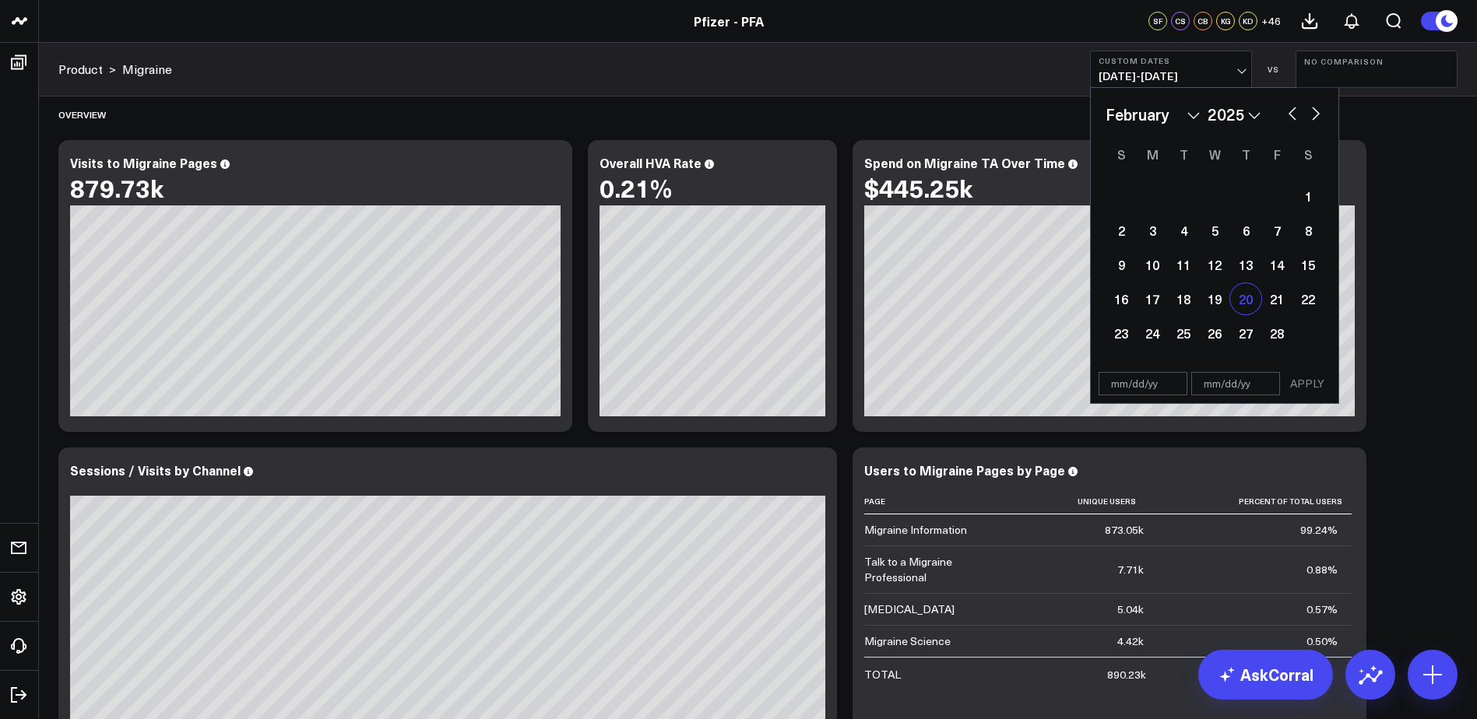
click at [1250, 305] on div "20" at bounding box center [1245, 298] width 31 height 31
type input "02/20/25"
select select "1"
select select "2025"
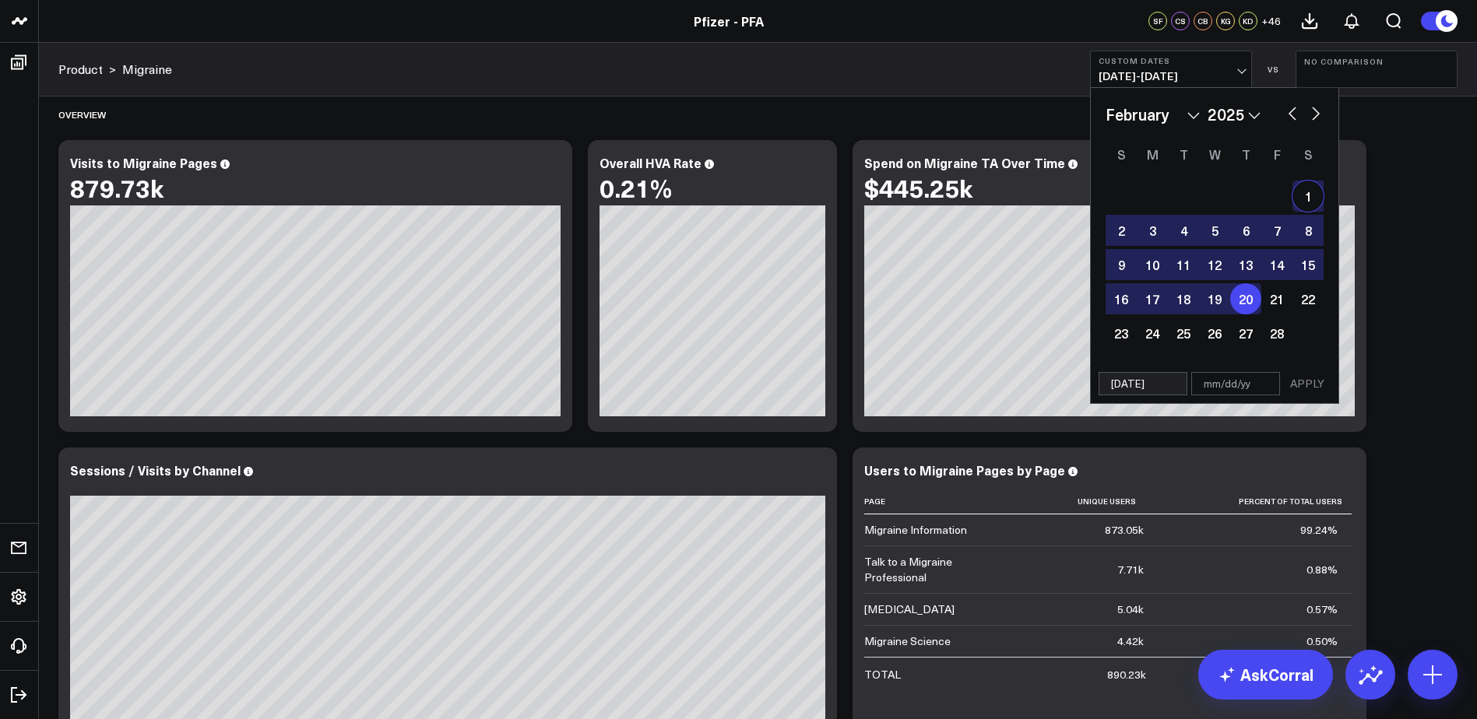
click at [1316, 113] on button "button" at bounding box center [1316, 112] width 16 height 19
select select "2"
select select "2025"
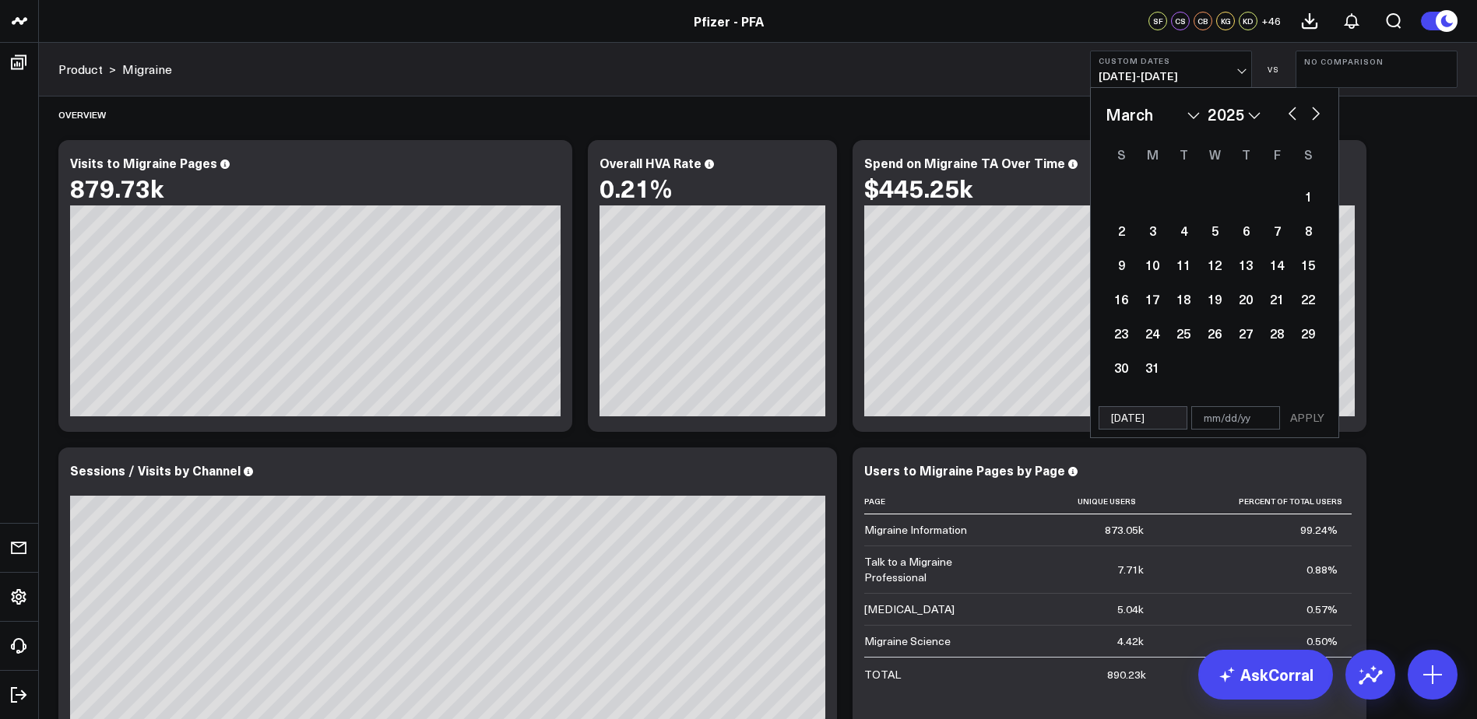
click at [1316, 113] on button "button" at bounding box center [1316, 112] width 16 height 19
select select "3"
select select "2025"
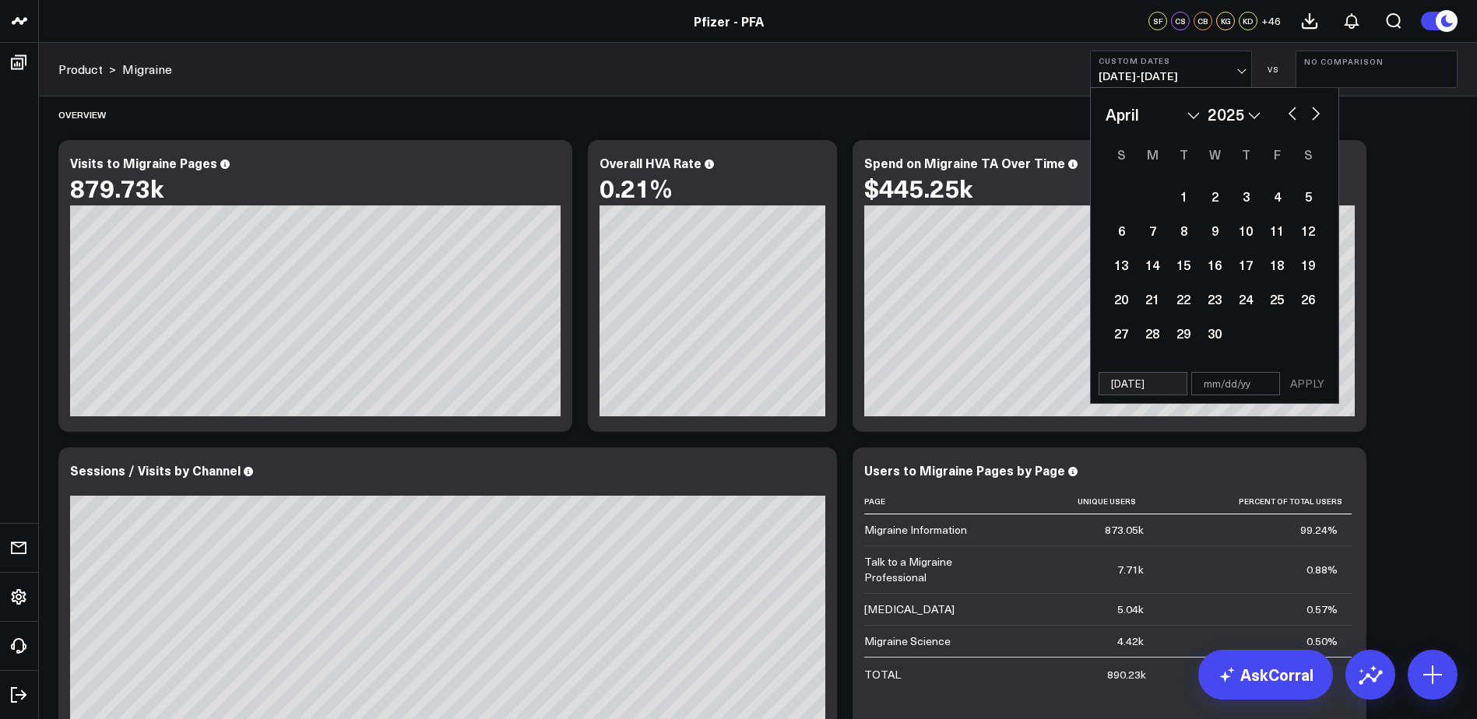
click at [1316, 113] on button "button" at bounding box center [1316, 112] width 16 height 19
select select "4"
select select "2025"
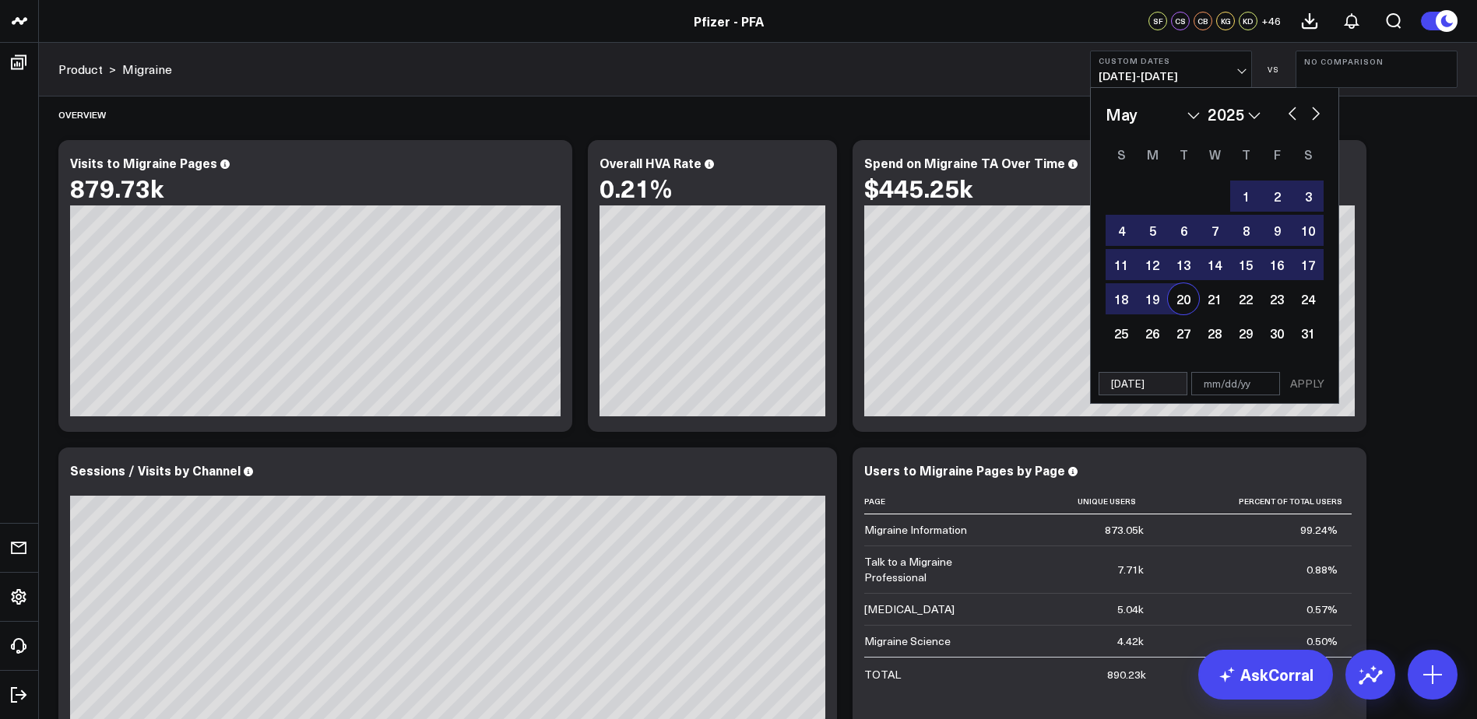
click at [1181, 302] on div "20" at bounding box center [1183, 298] width 31 height 31
type input "05/20/25"
select select "4"
select select "2025"
click at [1325, 387] on button "APPLY" at bounding box center [1307, 383] width 47 height 23
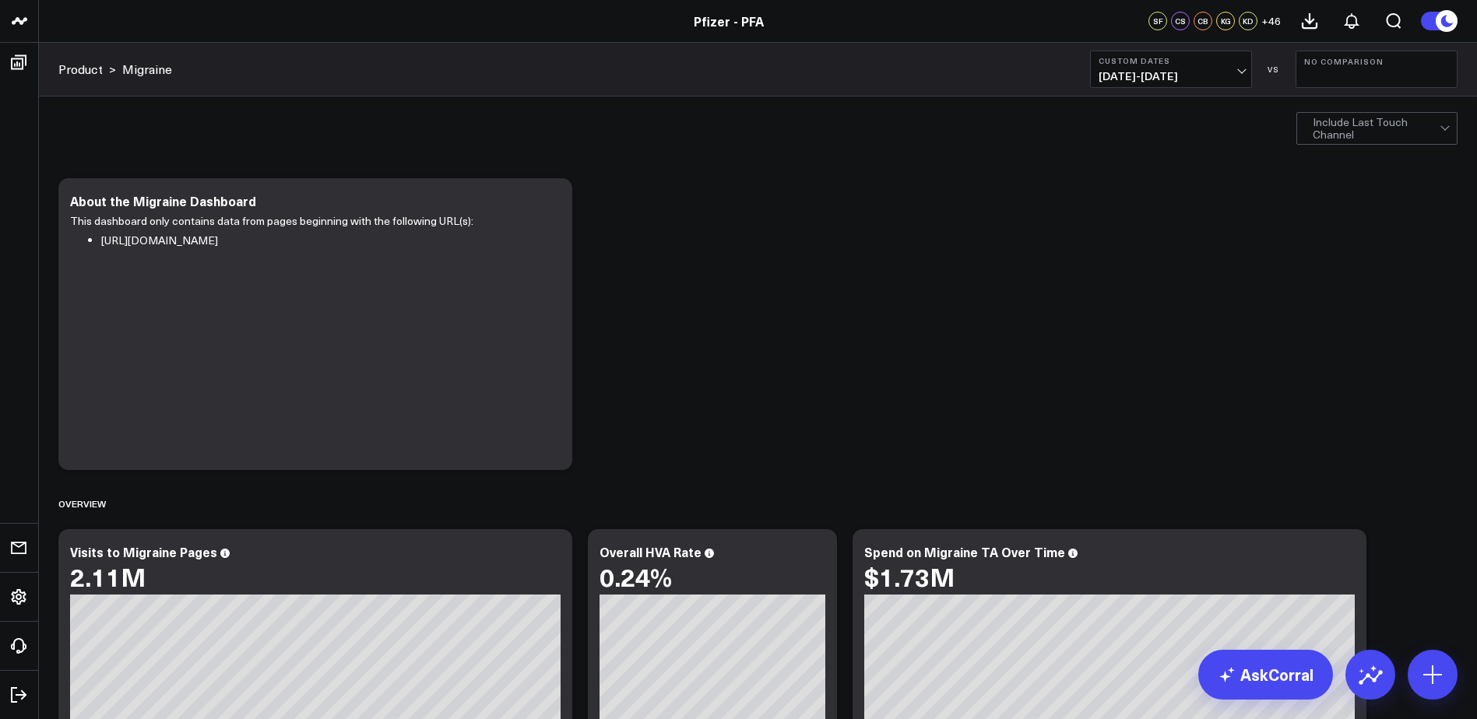
click at [1223, 68] on button "Custom Dates 02/20/25 - 05/20/25" at bounding box center [1171, 69] width 162 height 37
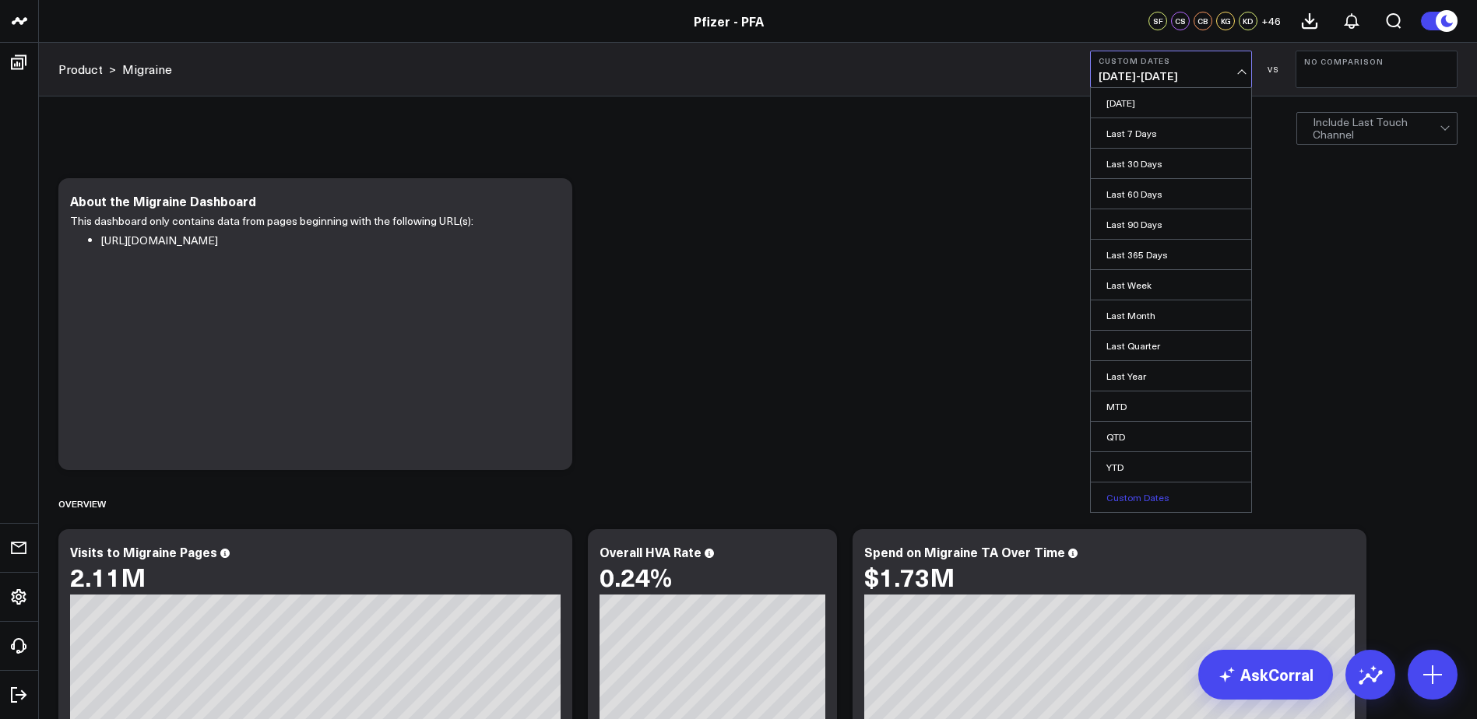
click at [1137, 503] on link "Custom Dates" at bounding box center [1171, 498] width 160 height 30
select select "7"
select select "2025"
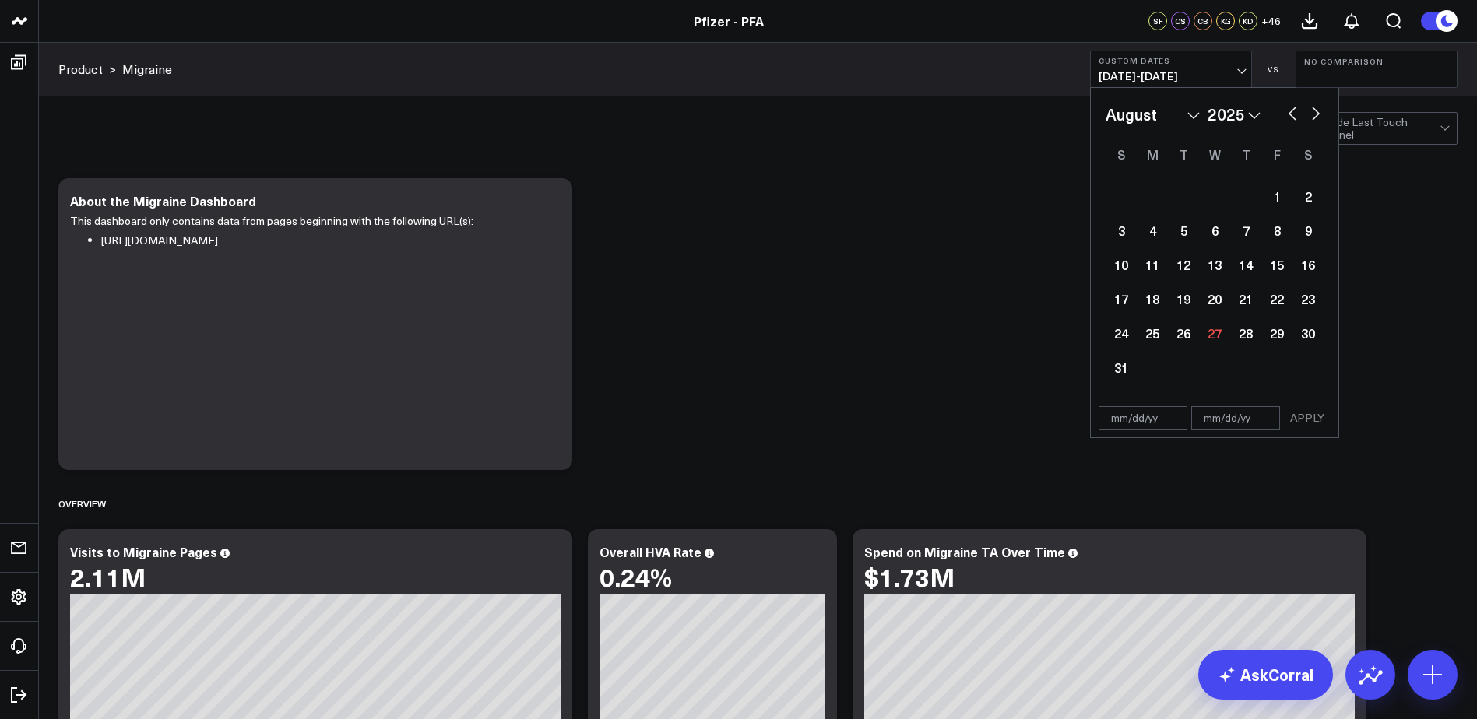
click at [1171, 116] on select "January February March April May June July August September October November De…" at bounding box center [1152, 114] width 94 height 23
select select "4"
select select "2025"
click at [1218, 296] on div "21" at bounding box center [1214, 298] width 31 height 31
type input "05/21/25"
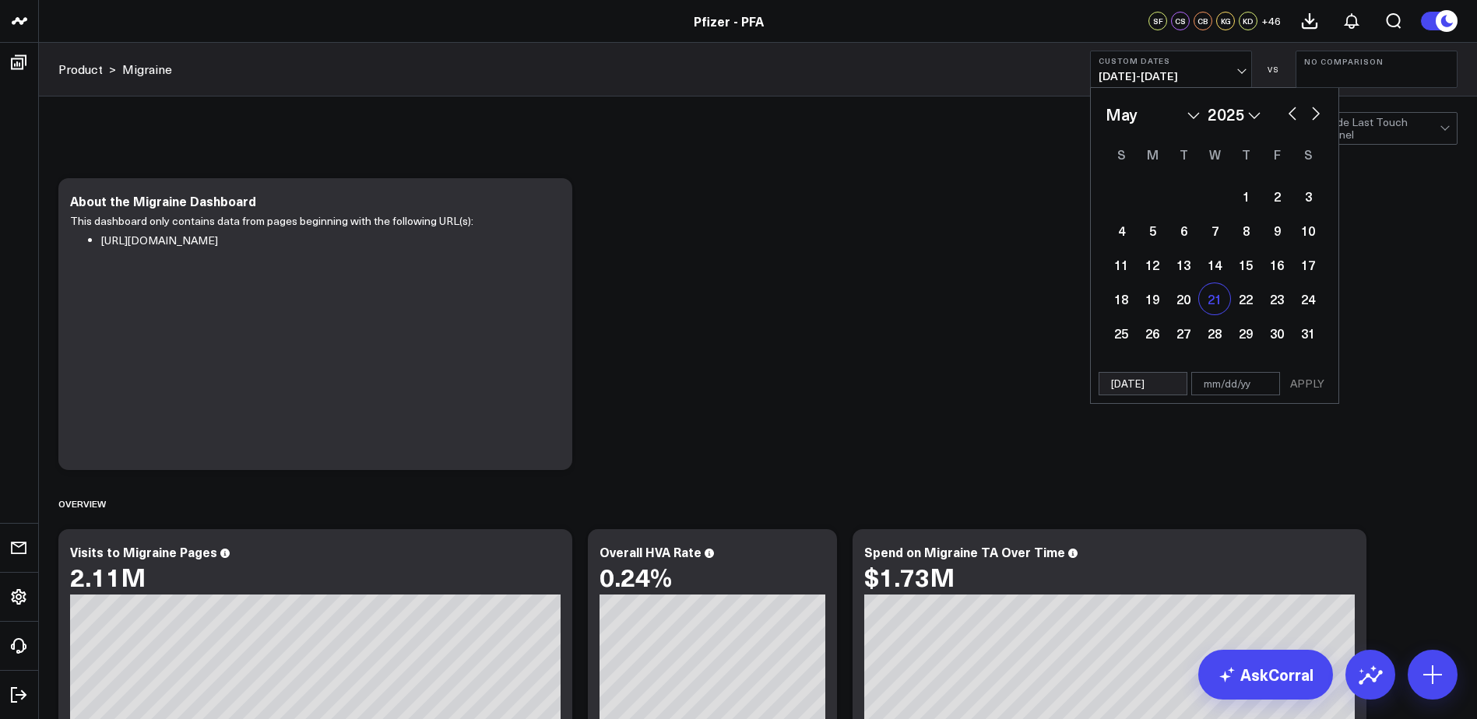
select select "4"
select select "2025"
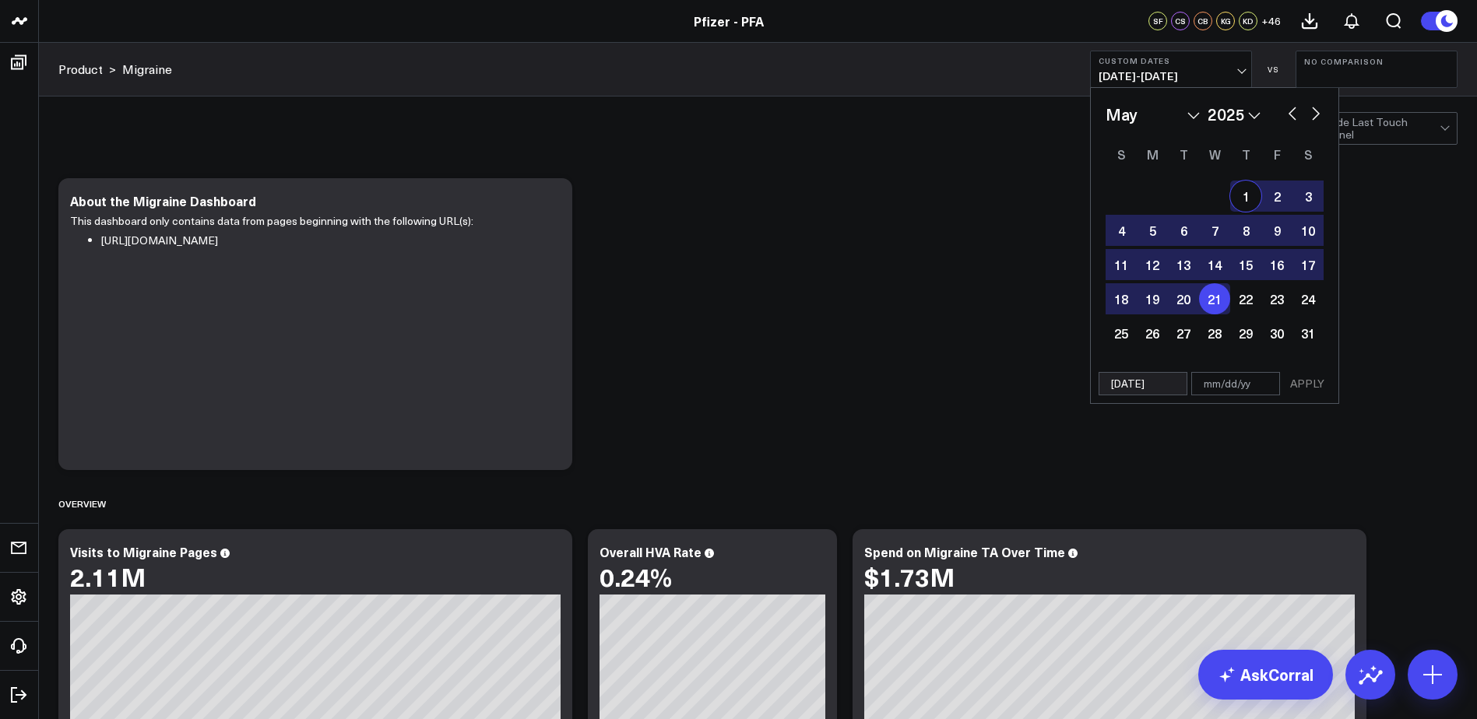
click at [1314, 116] on button "button" at bounding box center [1316, 112] width 16 height 19
select select "5"
select select "2025"
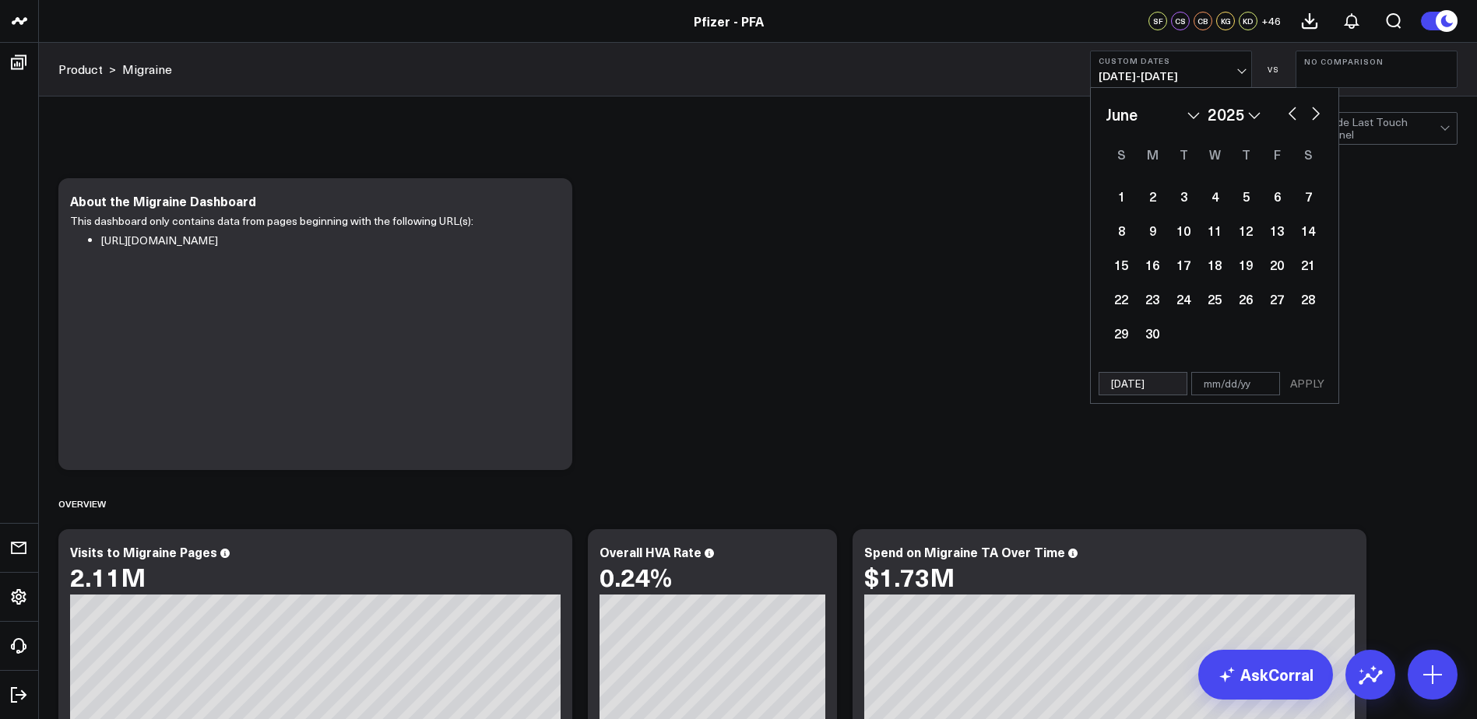
click at [1314, 116] on button "button" at bounding box center [1316, 112] width 16 height 19
select select "6"
select select "2025"
click at [1314, 116] on button "button" at bounding box center [1316, 112] width 16 height 19
select select "7"
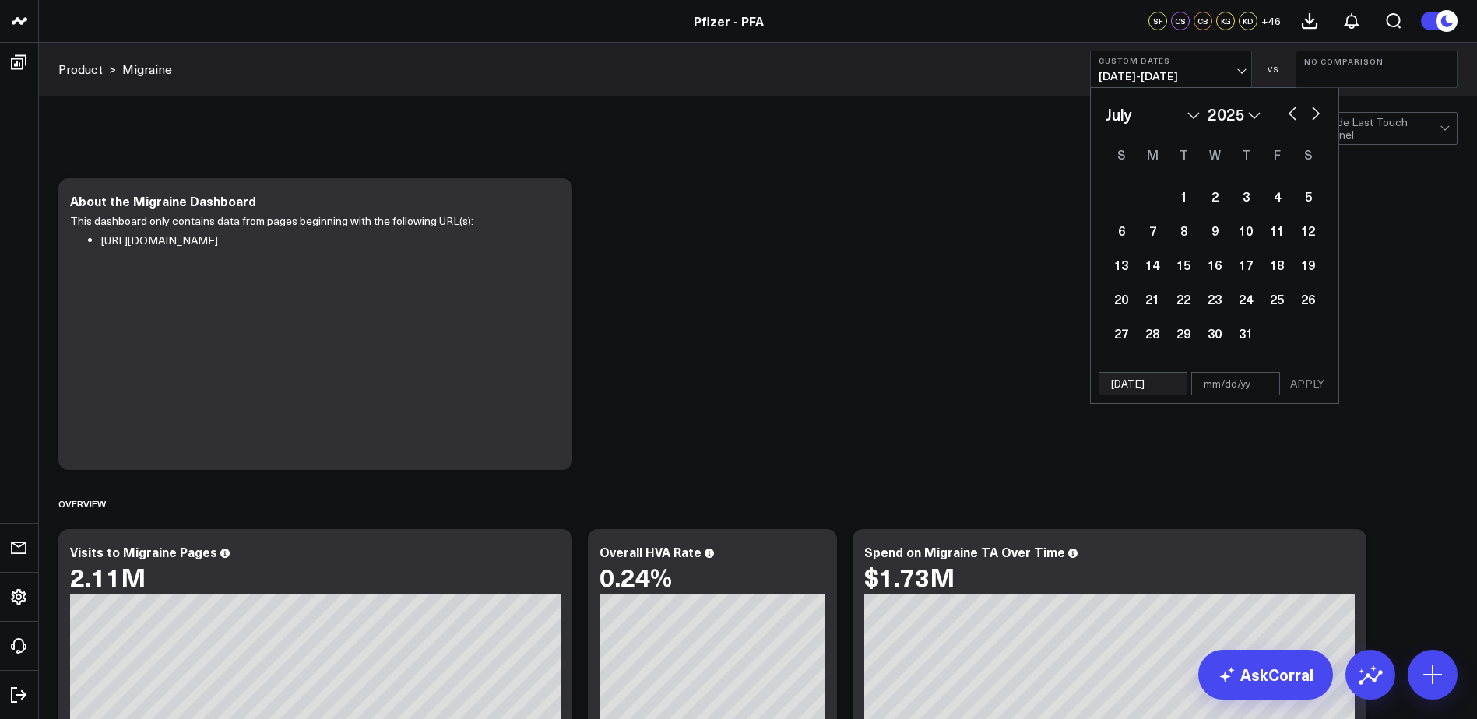
select select "2025"
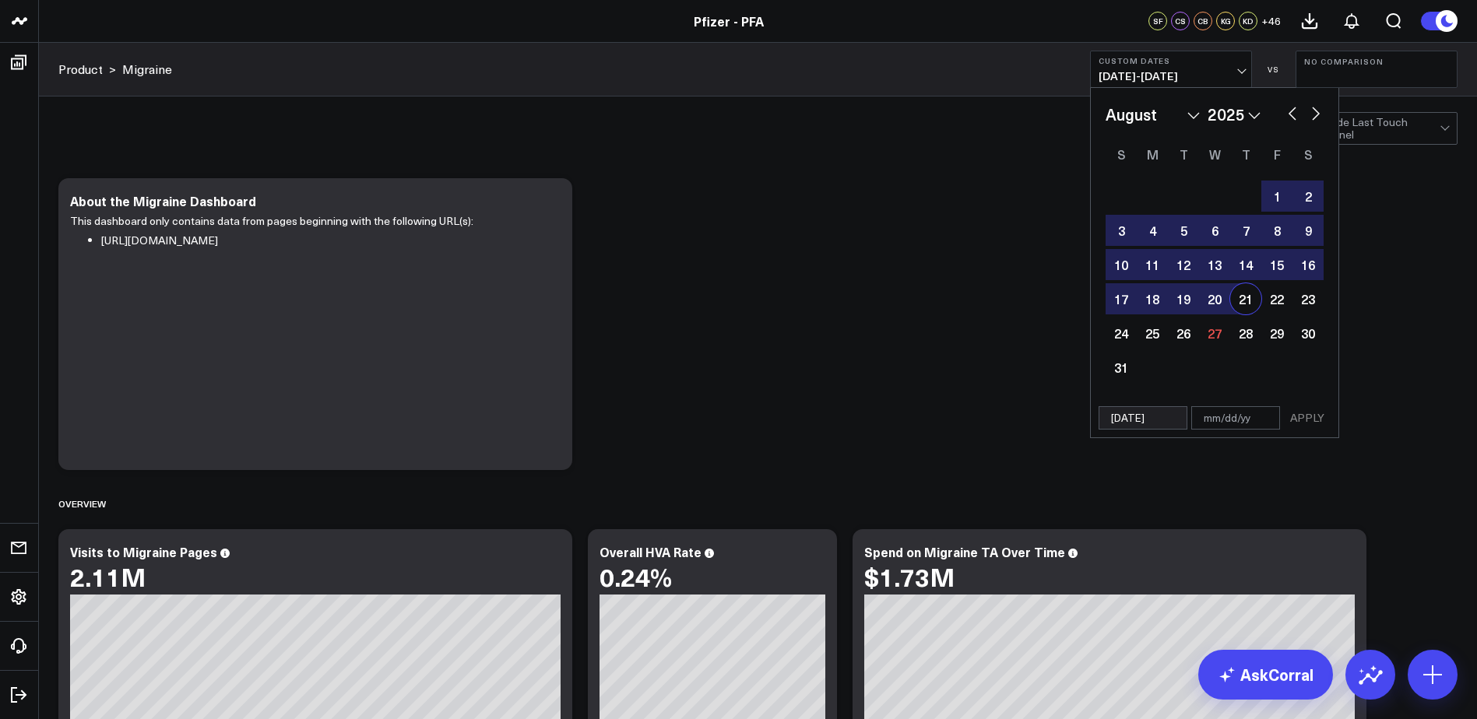
click at [1256, 301] on div "21" at bounding box center [1245, 298] width 31 height 31
type input "08/21/25"
select select "7"
select select "2025"
click at [1320, 415] on button "APPLY" at bounding box center [1307, 417] width 47 height 23
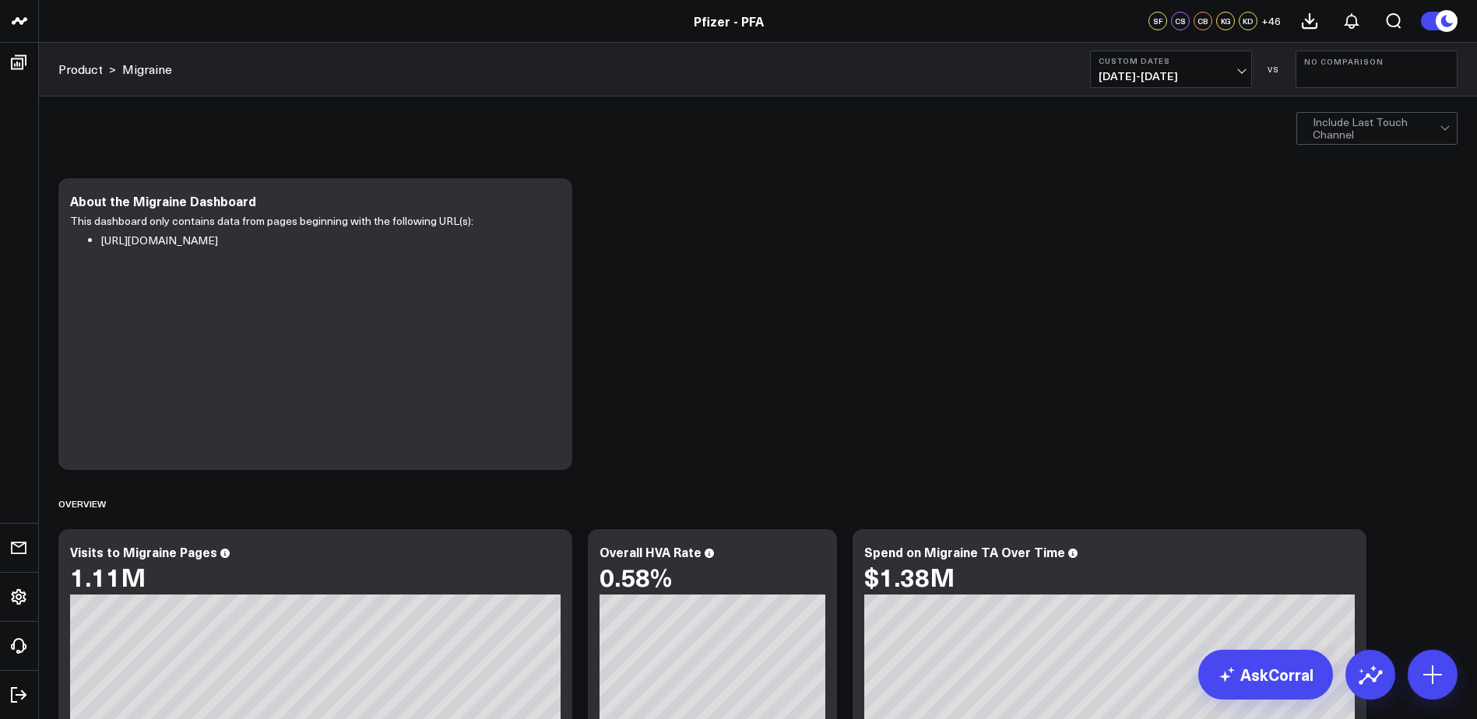
click at [1168, 63] on b "Custom Dates" at bounding box center [1170, 60] width 145 height 9
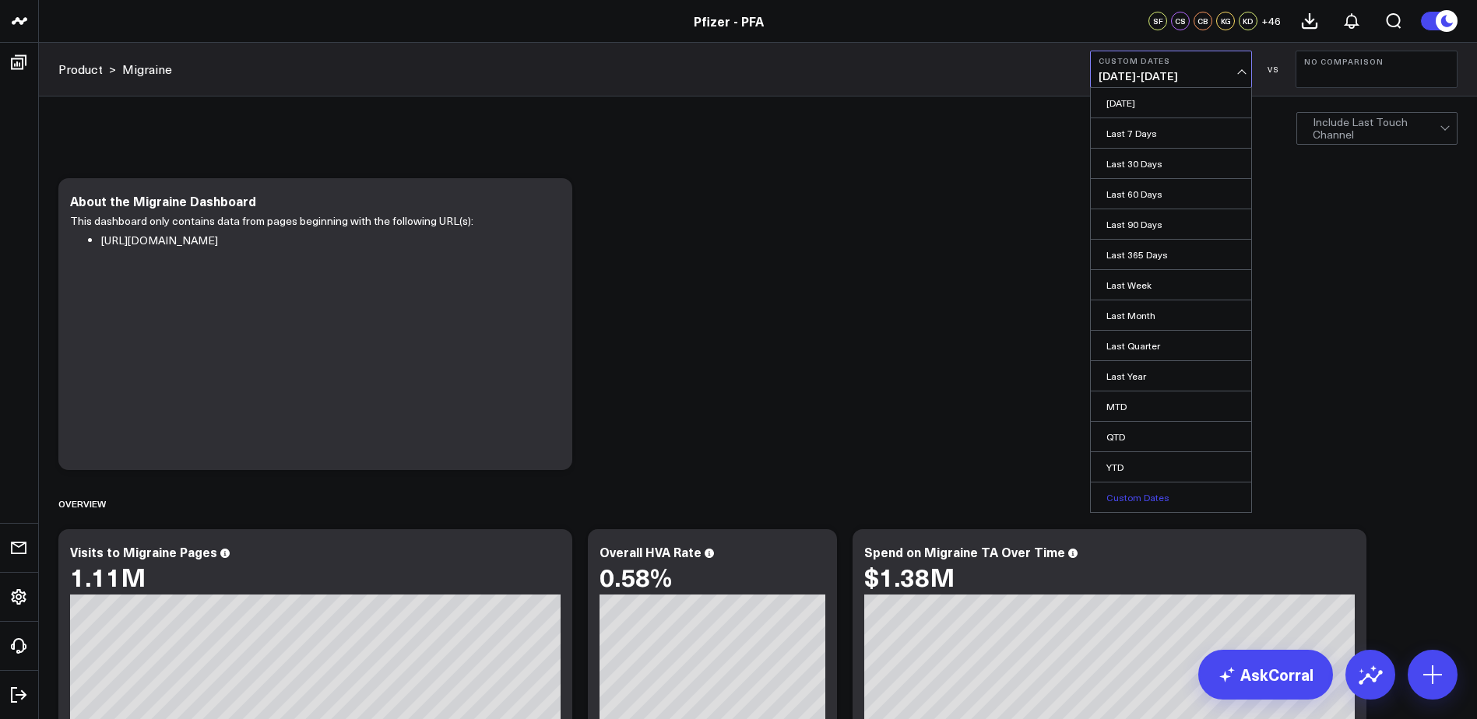
click at [1144, 502] on link "Custom Dates" at bounding box center [1171, 498] width 160 height 30
select select "7"
select select "2025"
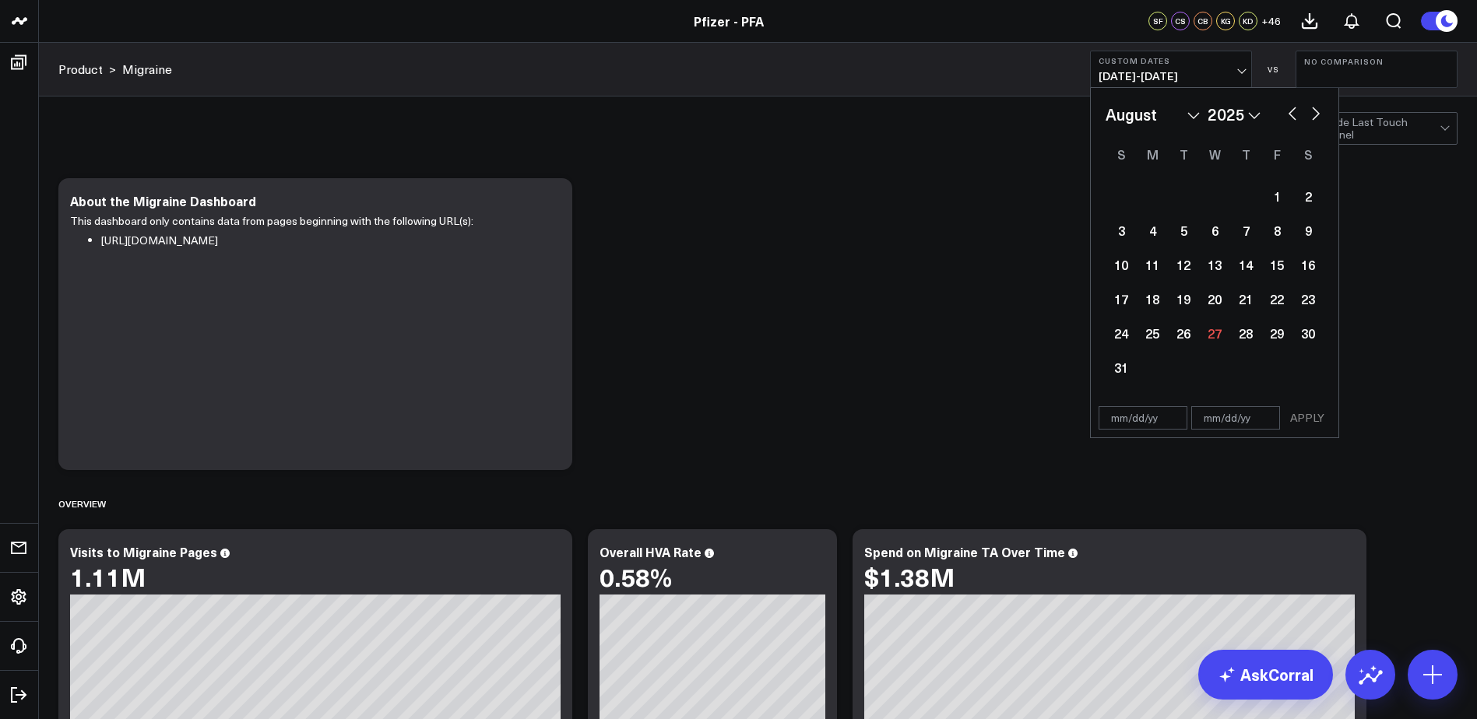
click at [1288, 114] on button "button" at bounding box center [1292, 112] width 16 height 19
select select "6"
select select "2025"
click at [1288, 114] on button "button" at bounding box center [1292, 112] width 16 height 19
select select "5"
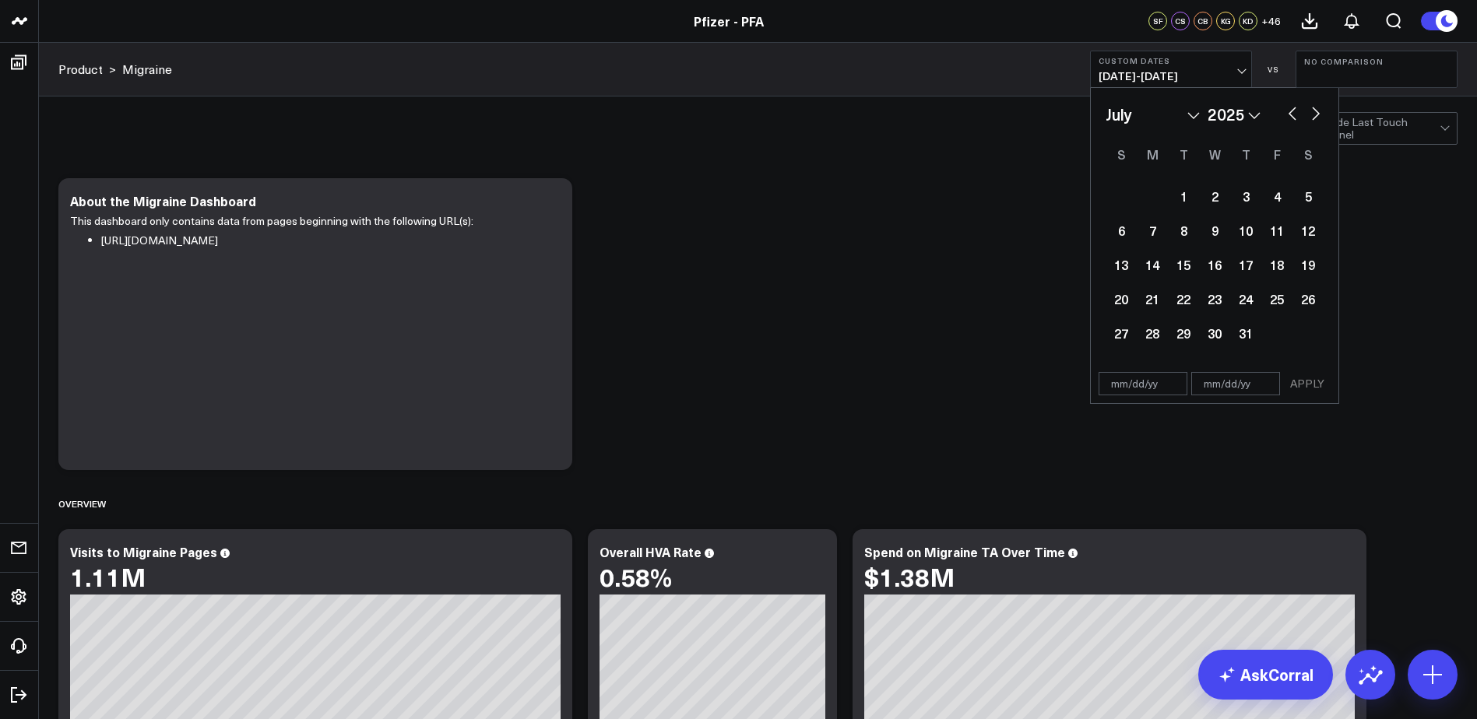
select select "2025"
click at [1288, 114] on button "button" at bounding box center [1292, 112] width 16 height 19
select select "4"
select select "2025"
click at [1288, 114] on button "button" at bounding box center [1292, 112] width 16 height 19
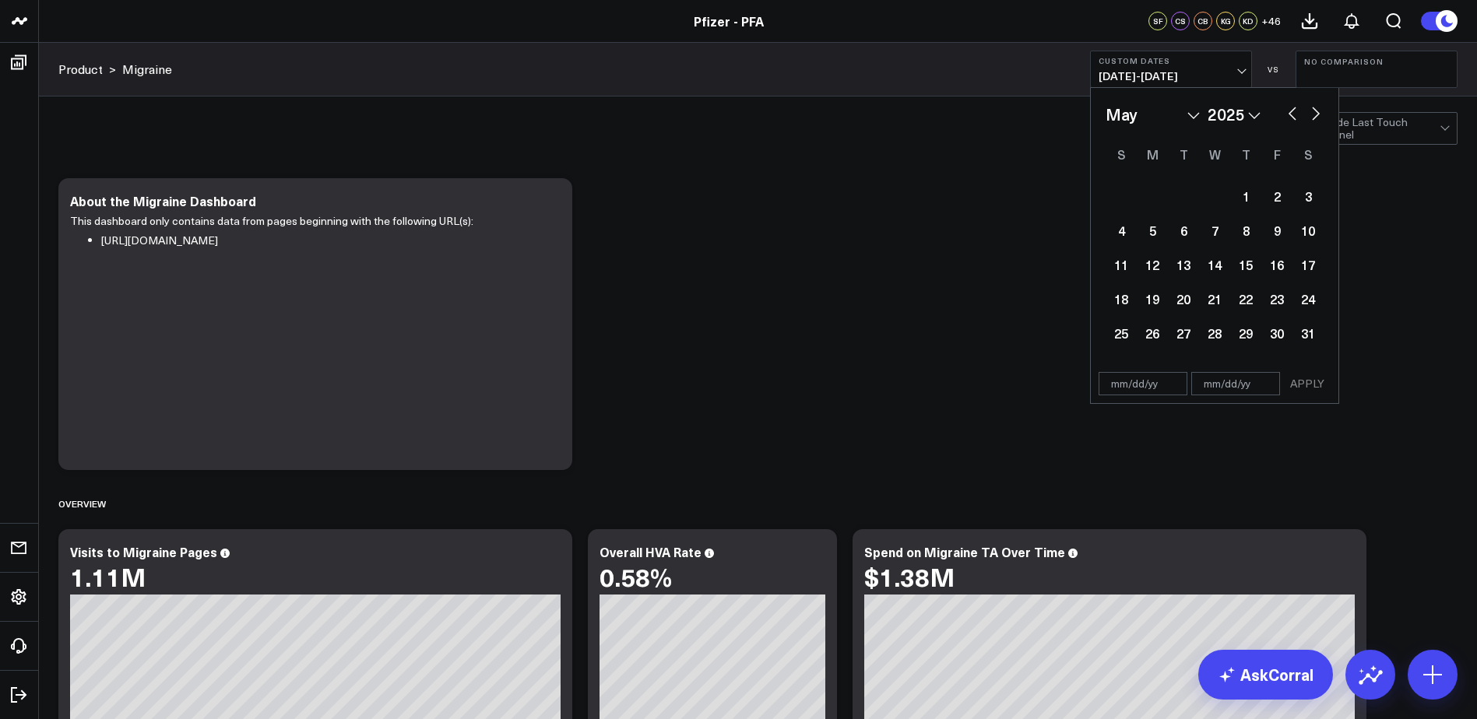
select select "3"
select select "2025"
click at [1288, 114] on button "button" at bounding box center [1292, 112] width 16 height 19
select select "2"
select select "2025"
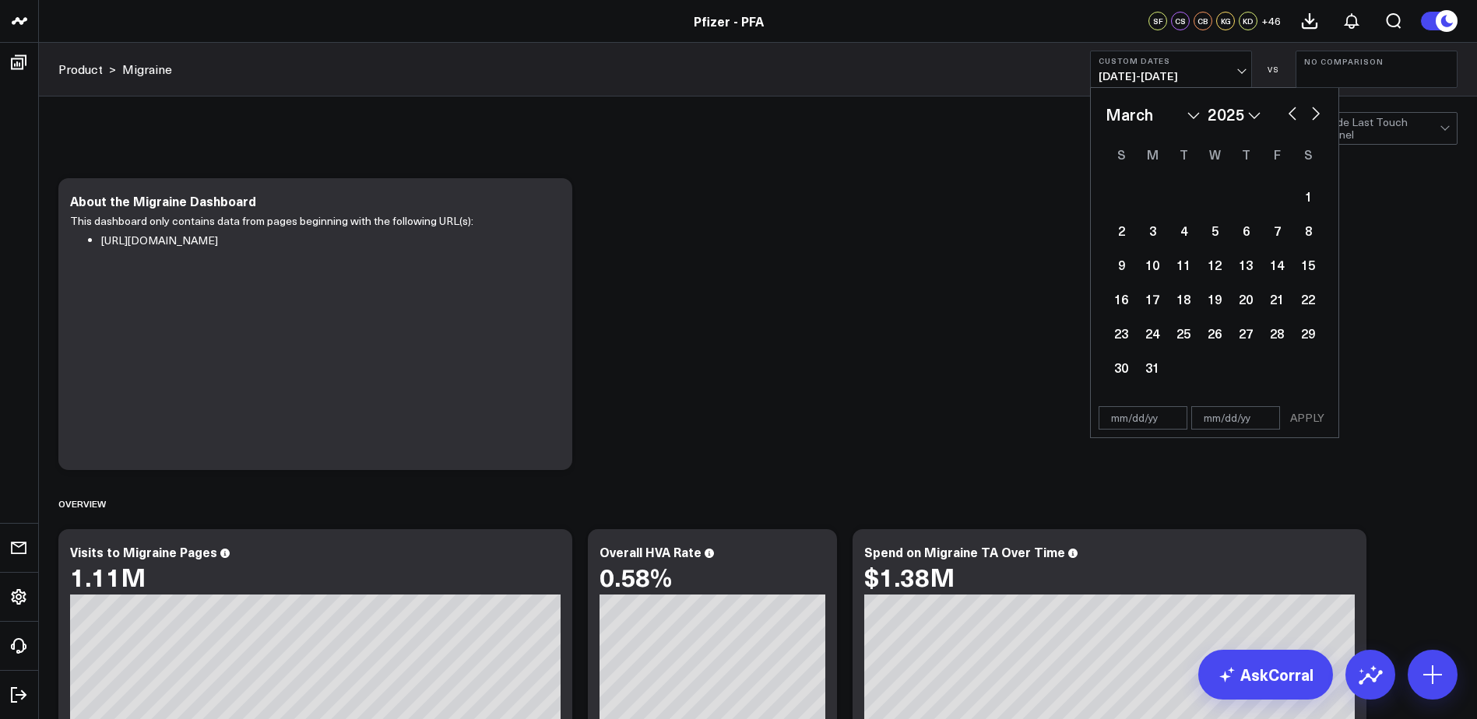
click at [1288, 114] on button "button" at bounding box center [1292, 112] width 16 height 19
select select "1"
select select "2025"
click at [1250, 295] on div "20" at bounding box center [1245, 298] width 31 height 31
type input "02/20/25"
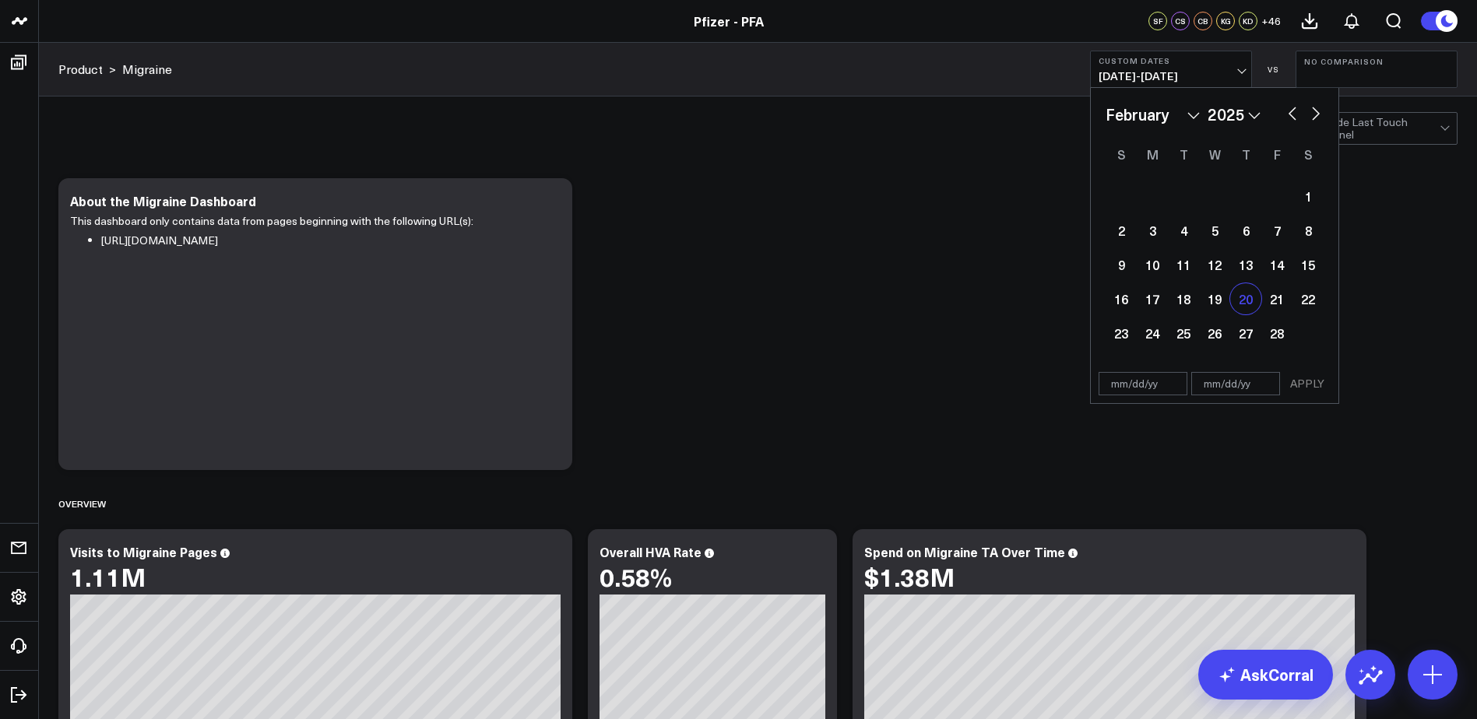
select select "1"
select select "2025"
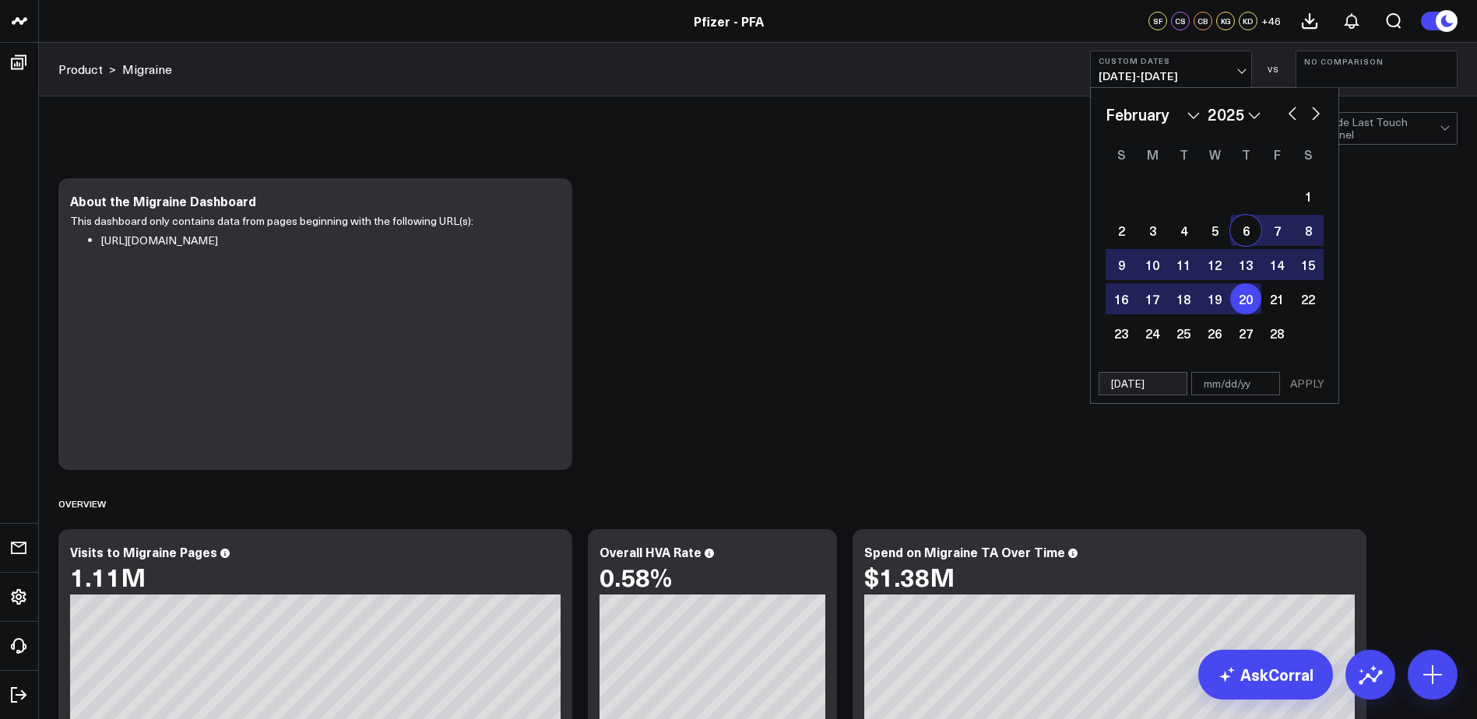
click at [1310, 113] on button "button" at bounding box center [1316, 112] width 16 height 19
select select "2"
select select "2025"
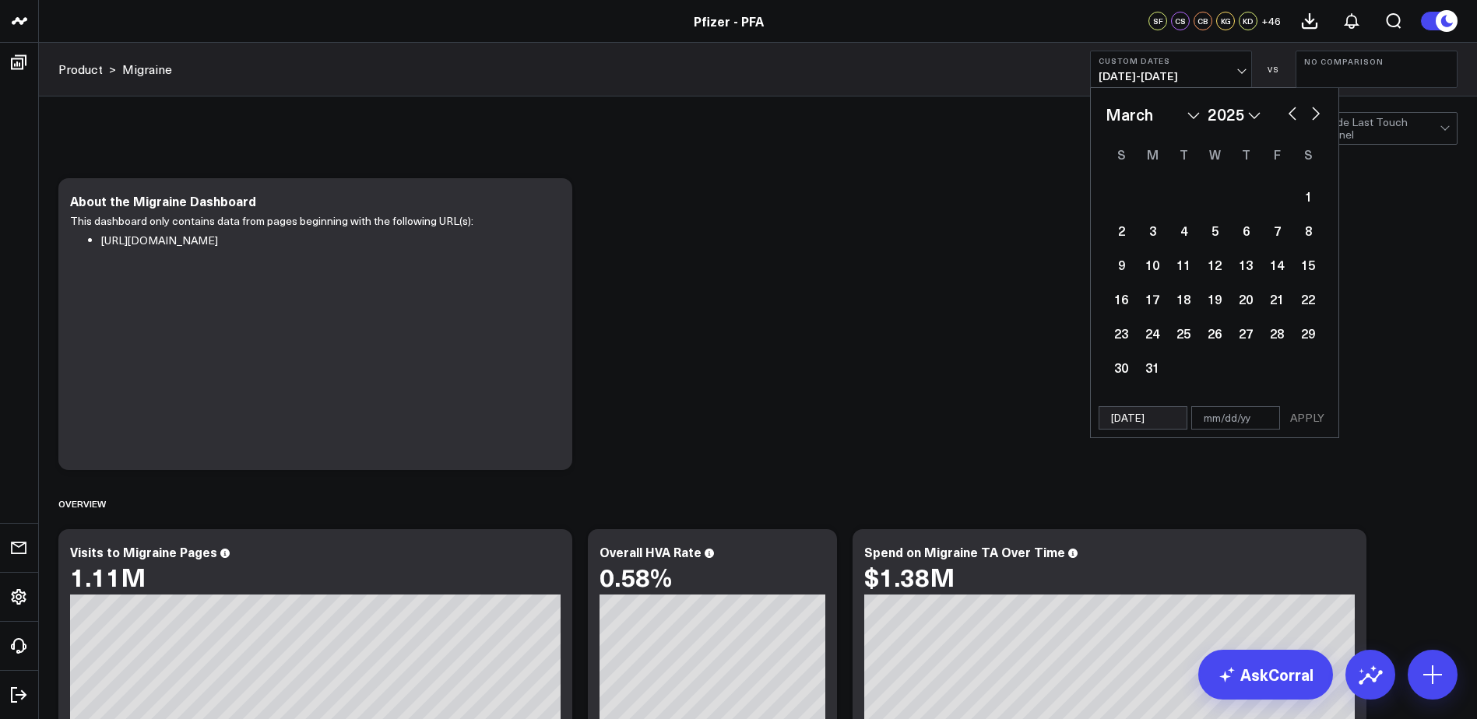
click at [1310, 113] on button "button" at bounding box center [1316, 112] width 16 height 19
select select "3"
select select "2025"
click at [1310, 113] on button "button" at bounding box center [1316, 112] width 16 height 19
select select "4"
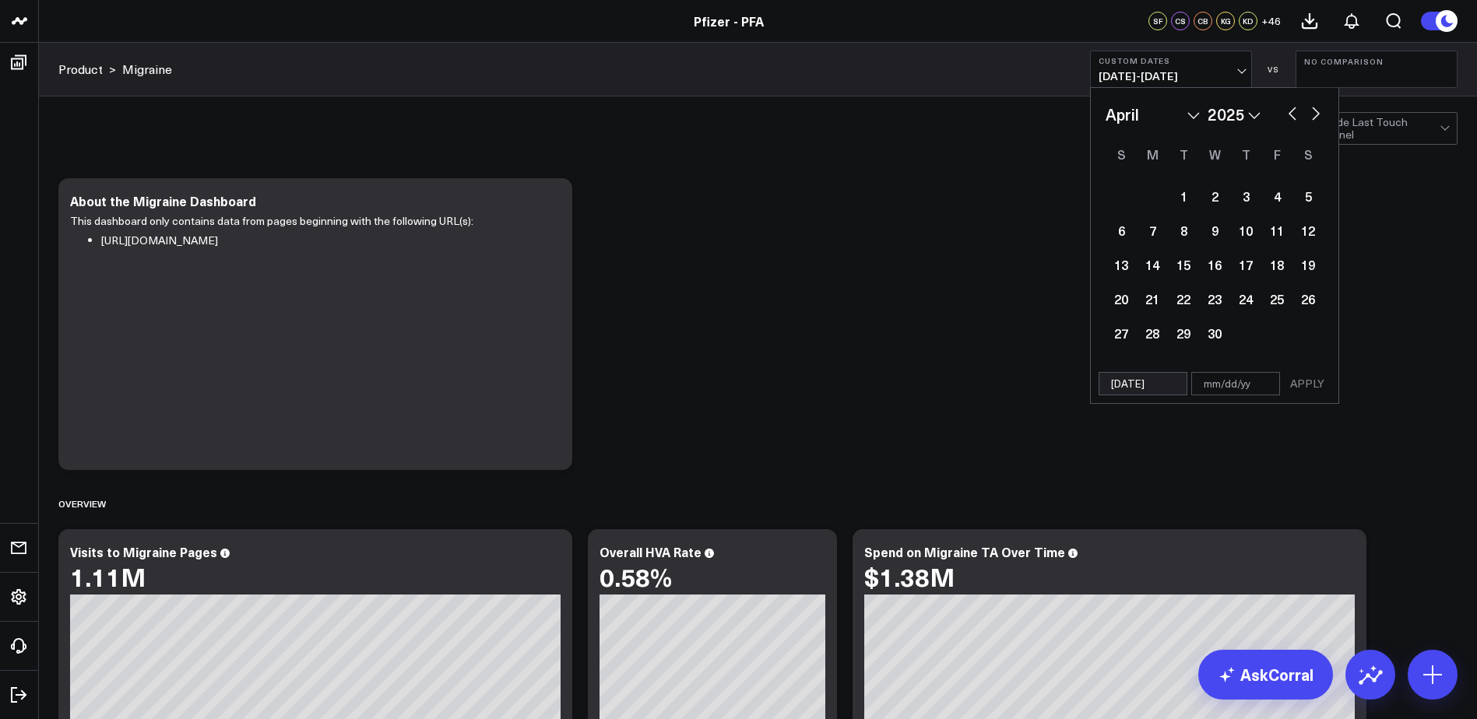
select select "2025"
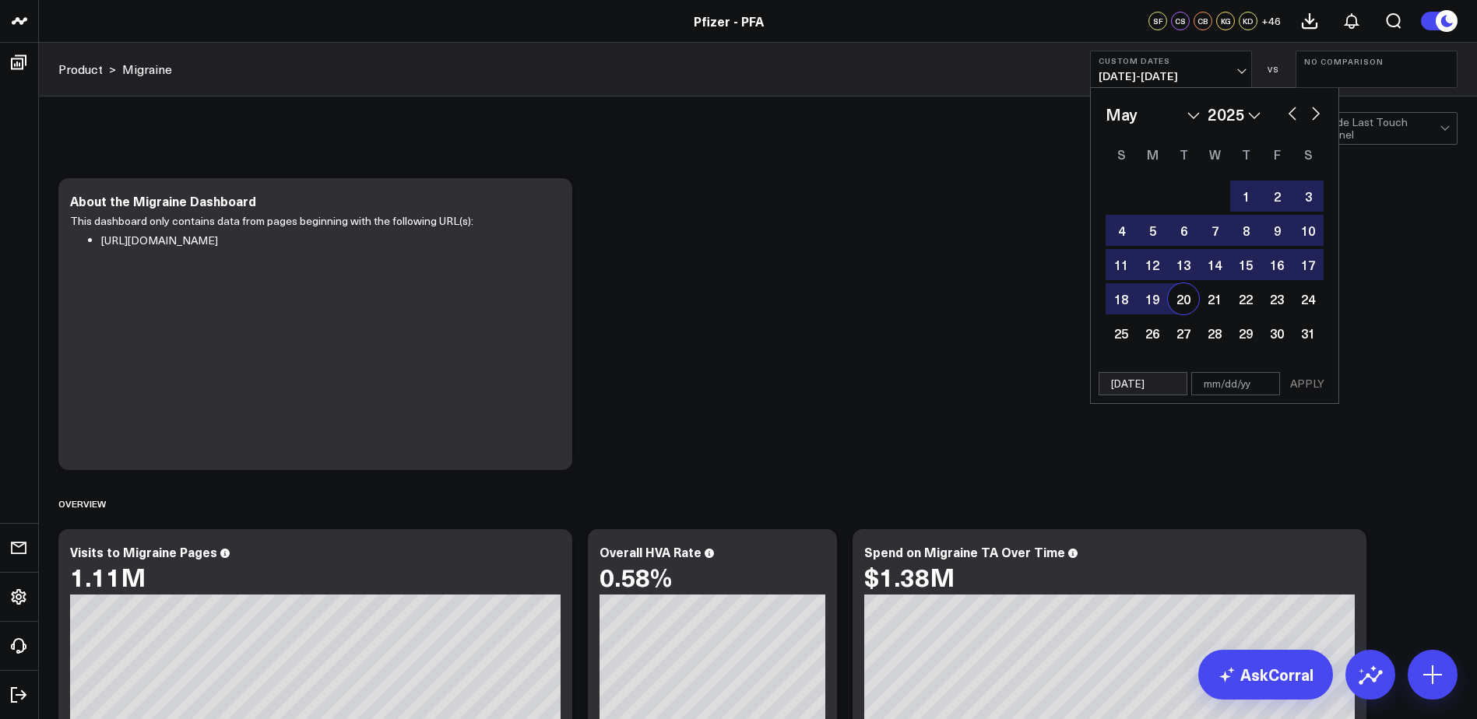
click at [1193, 306] on div "20" at bounding box center [1183, 298] width 31 height 31
type input "05/20/25"
select select "4"
select select "2025"
click at [1317, 393] on button "APPLY" at bounding box center [1307, 383] width 47 height 23
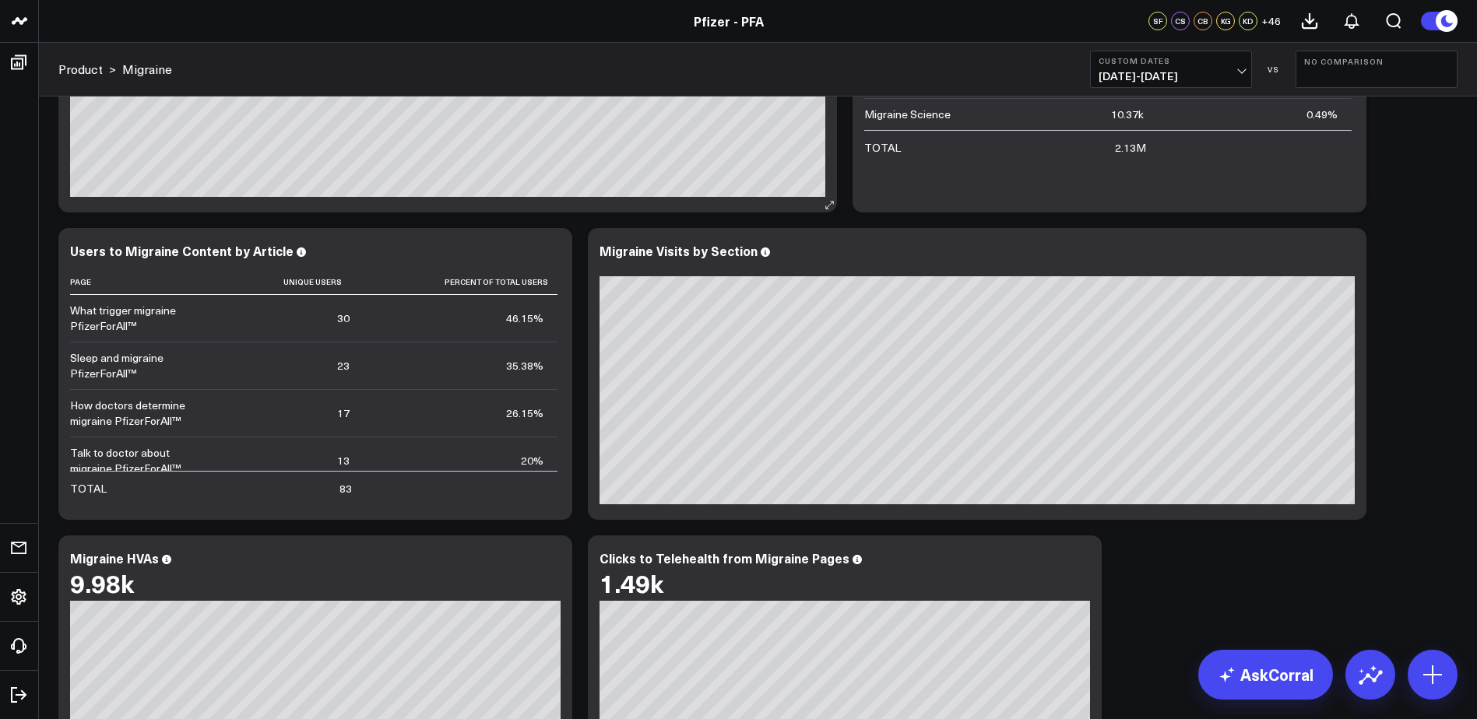
scroll to position [1012, 0]
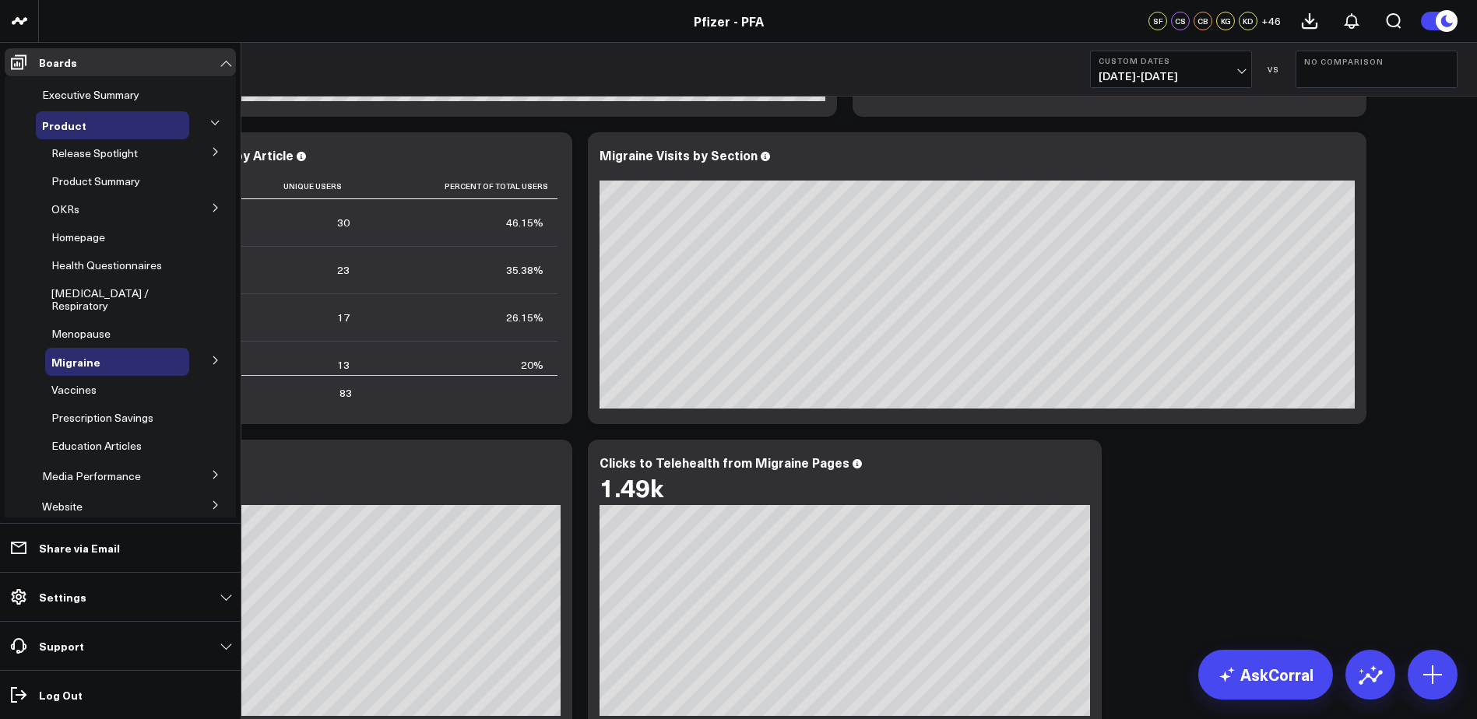
click at [212, 365] on icon at bounding box center [215, 360] width 9 height 9
click at [77, 397] on span "mTOQ" at bounding box center [77, 389] width 33 height 15
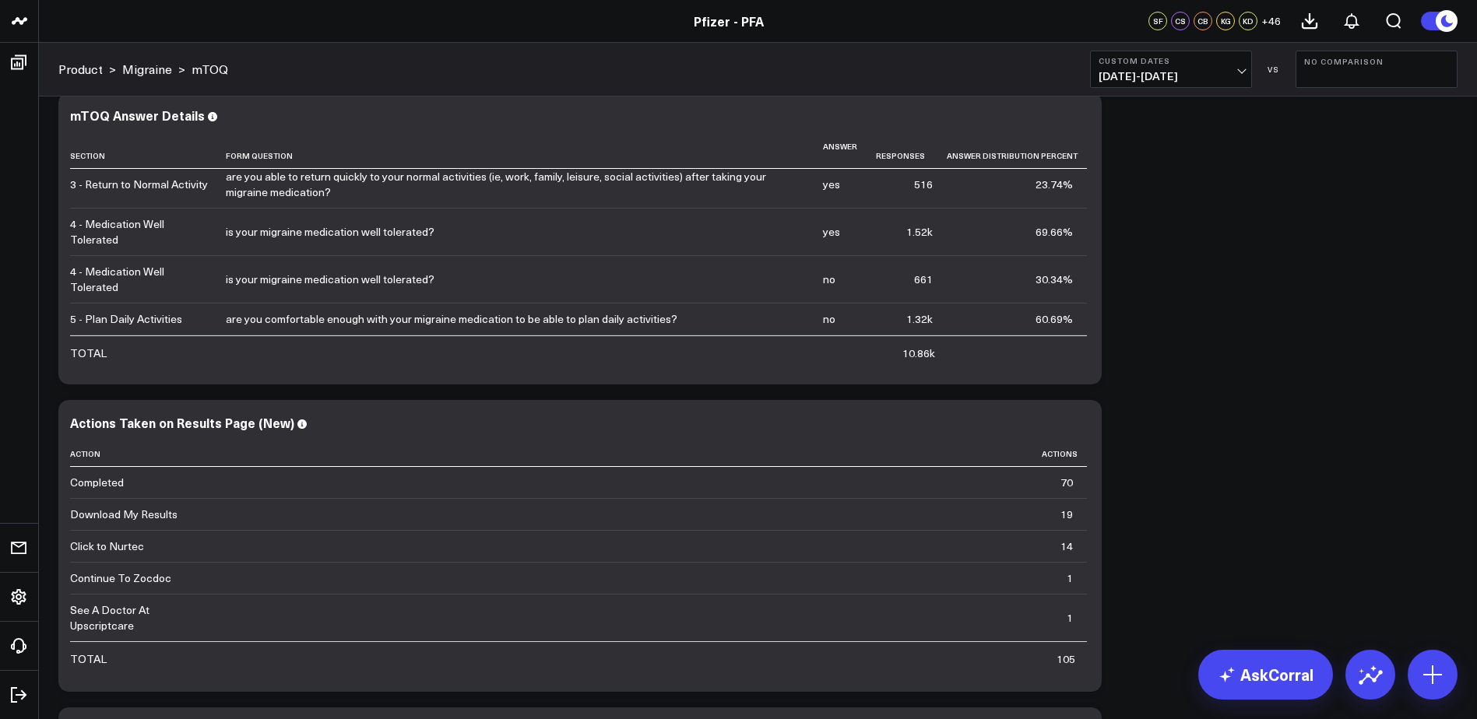
scroll to position [1012, 0]
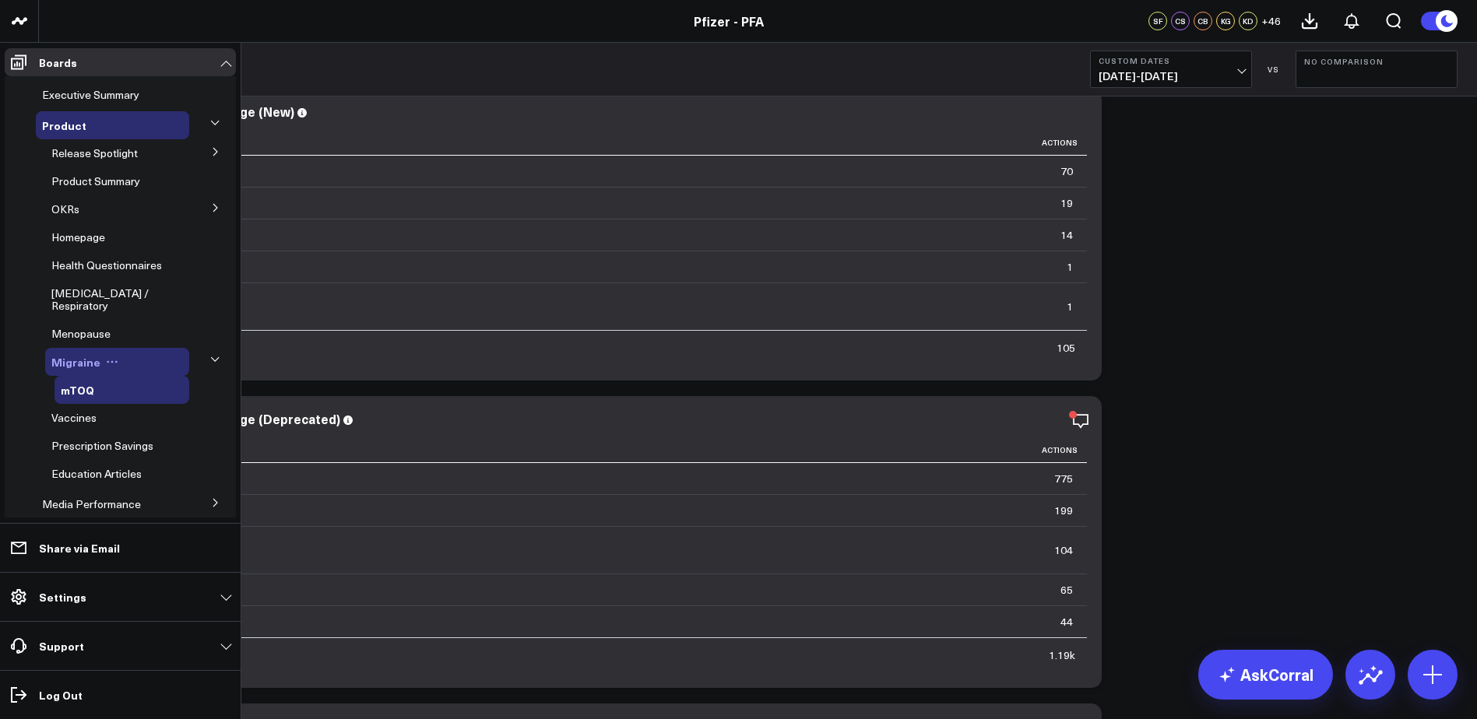
click at [62, 370] on span "Migraine" at bounding box center [75, 362] width 49 height 16
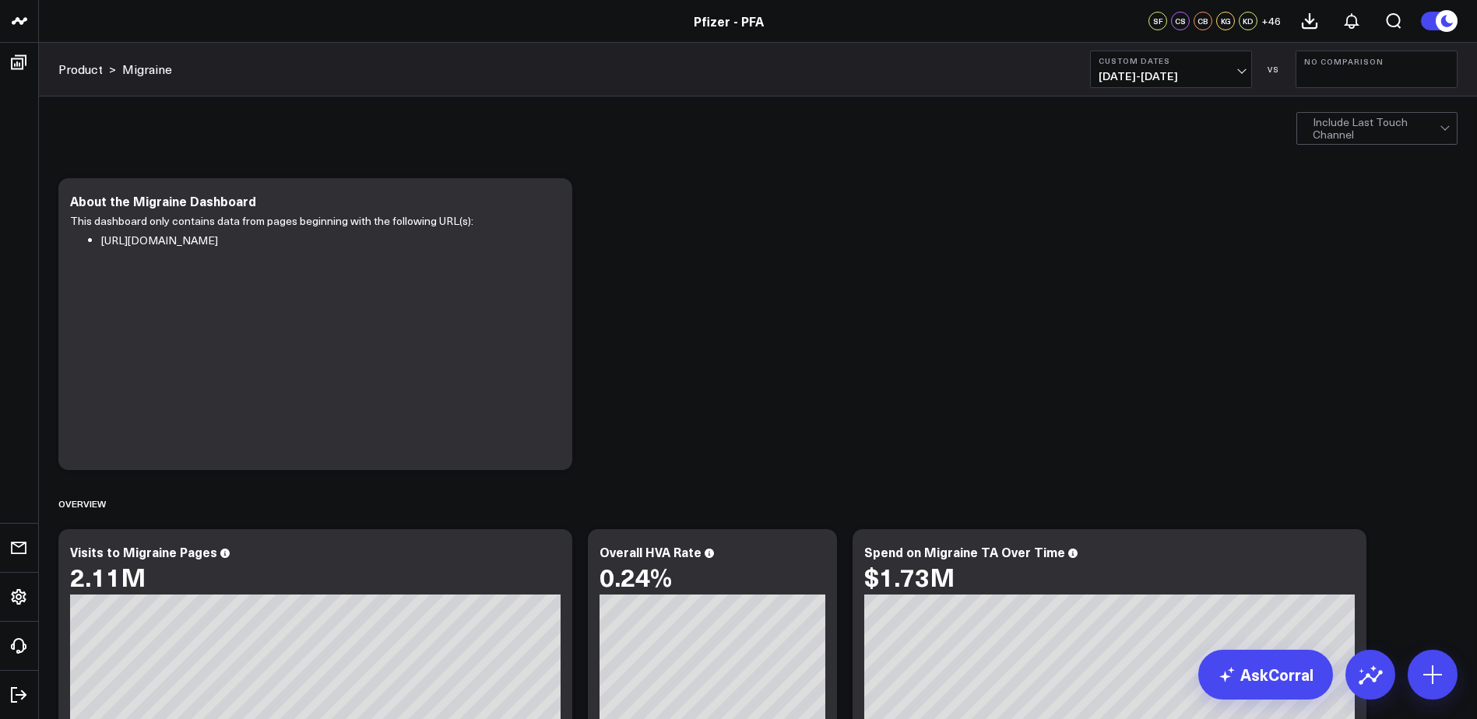
click at [1157, 71] on span "02/20/25 - 05/20/25" at bounding box center [1170, 76] width 145 height 12
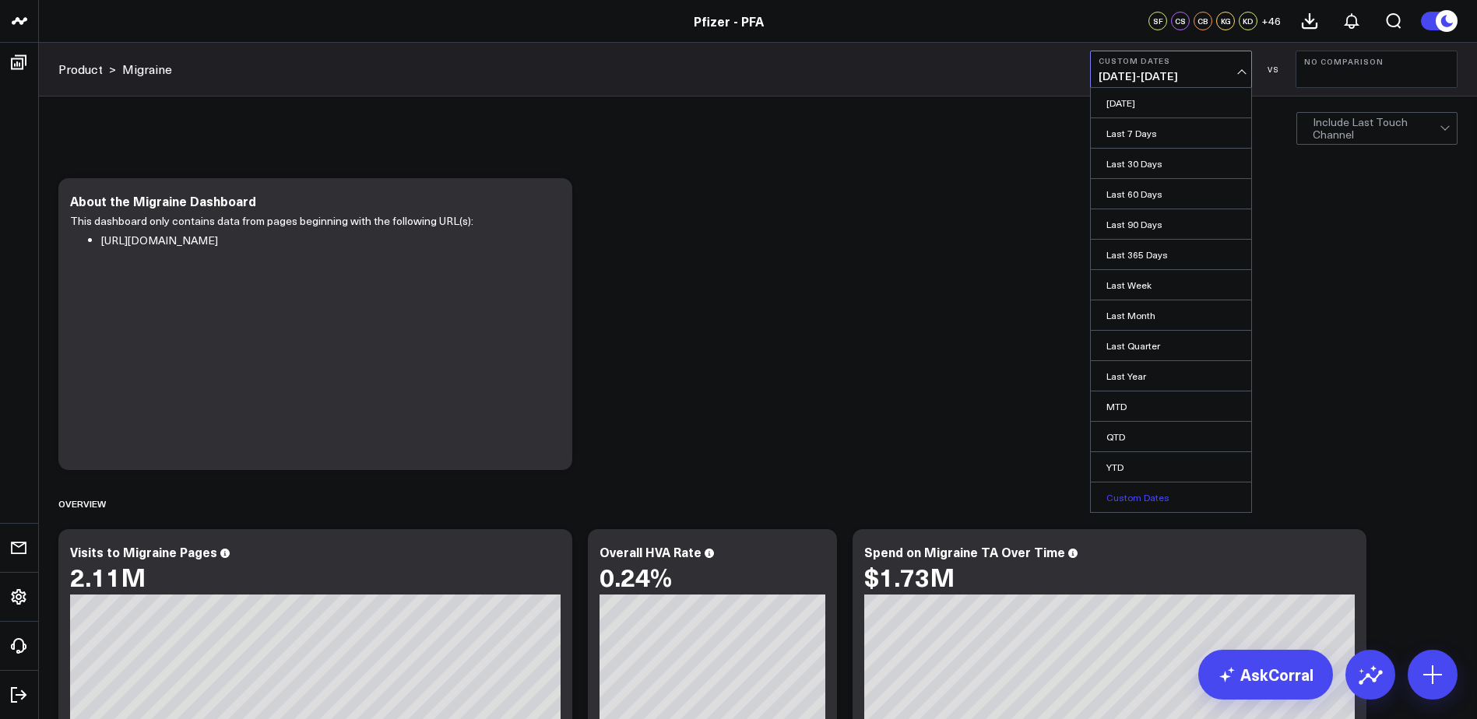
click at [1141, 497] on link "Custom Dates" at bounding box center [1171, 498] width 160 height 30
select select "7"
select select "2025"
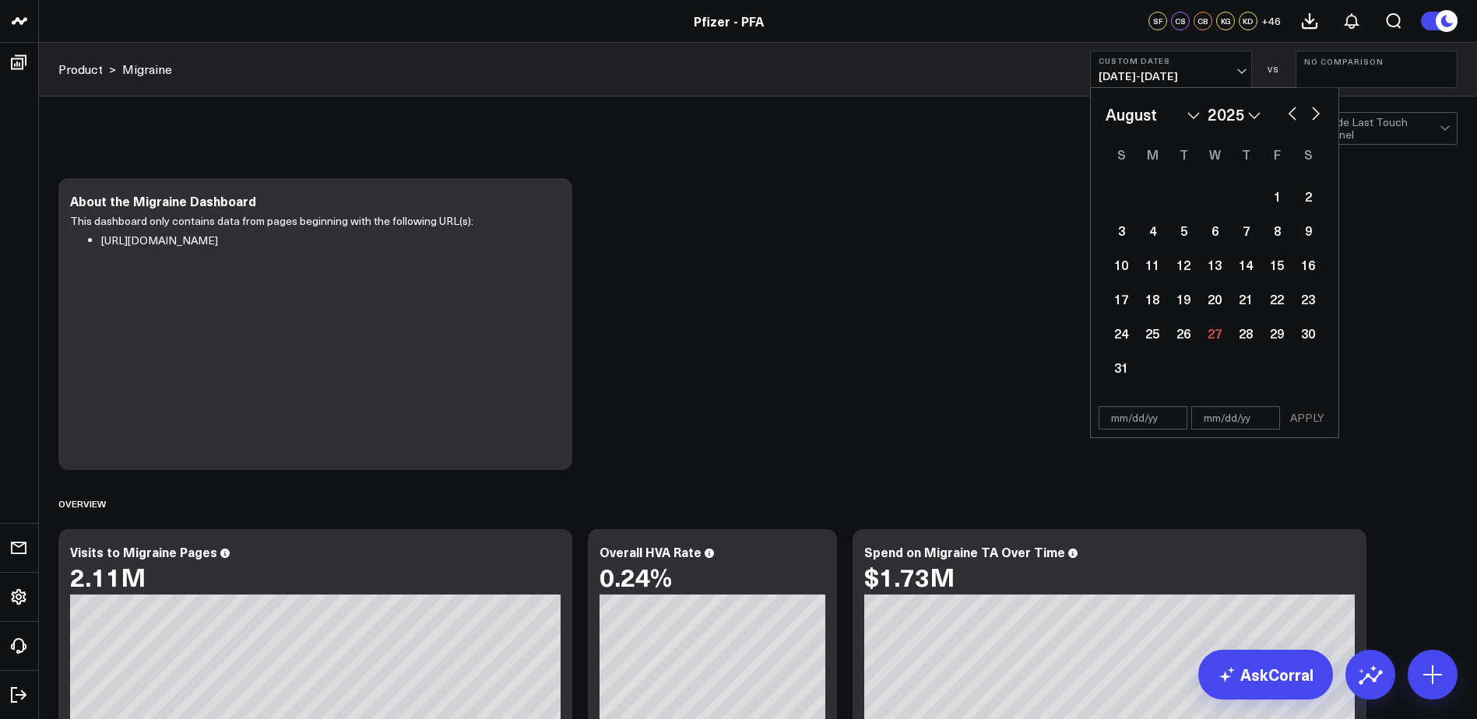
click at [1156, 114] on select "January February March April May June July August September October November De…" at bounding box center [1152, 114] width 94 height 23
select select "2"
select select "2025"
click at [1303, 197] on div "1" at bounding box center [1307, 196] width 31 height 31
type input "03/01/25"
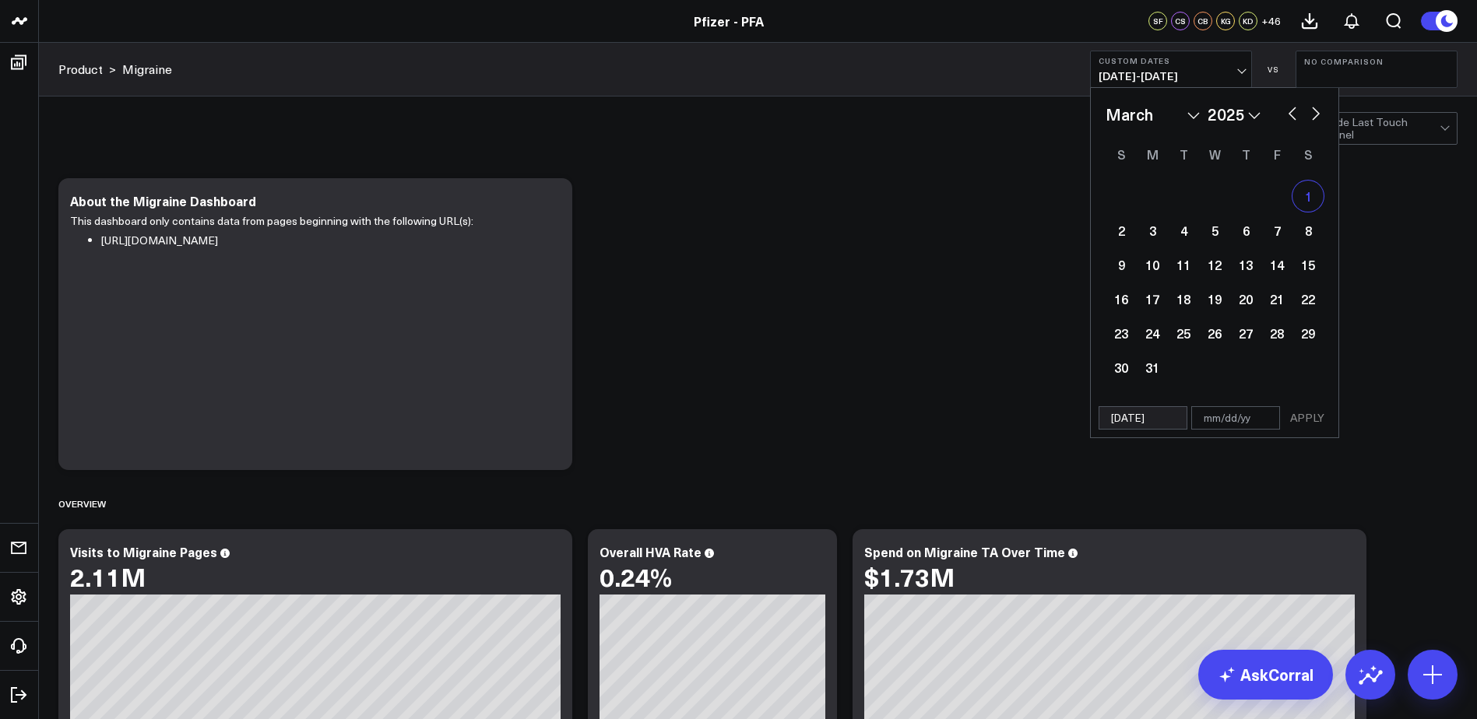
select select "2"
select select "2025"
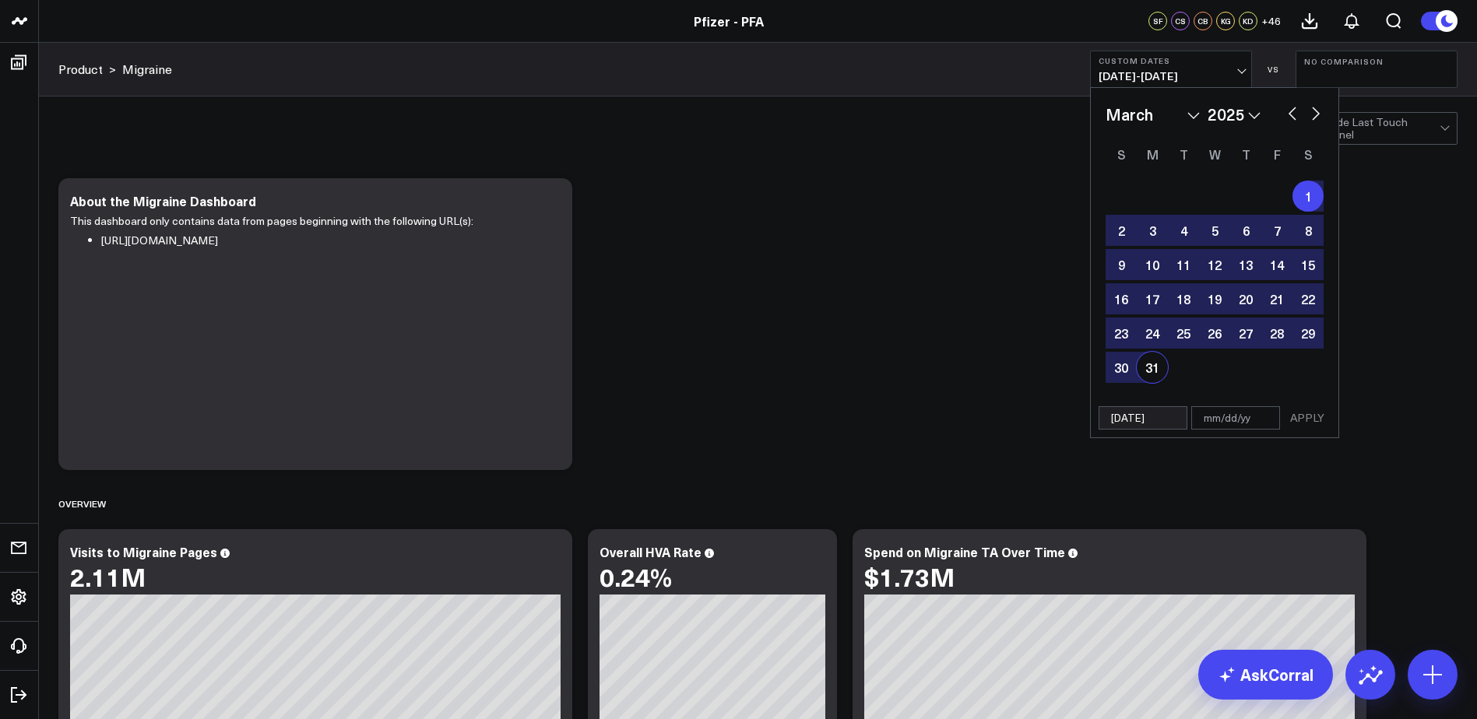
click at [1151, 372] on div "31" at bounding box center [1152, 367] width 31 height 31
type input "03/31/25"
select select "2"
select select "2025"
click at [1302, 419] on button "APPLY" at bounding box center [1307, 417] width 47 height 23
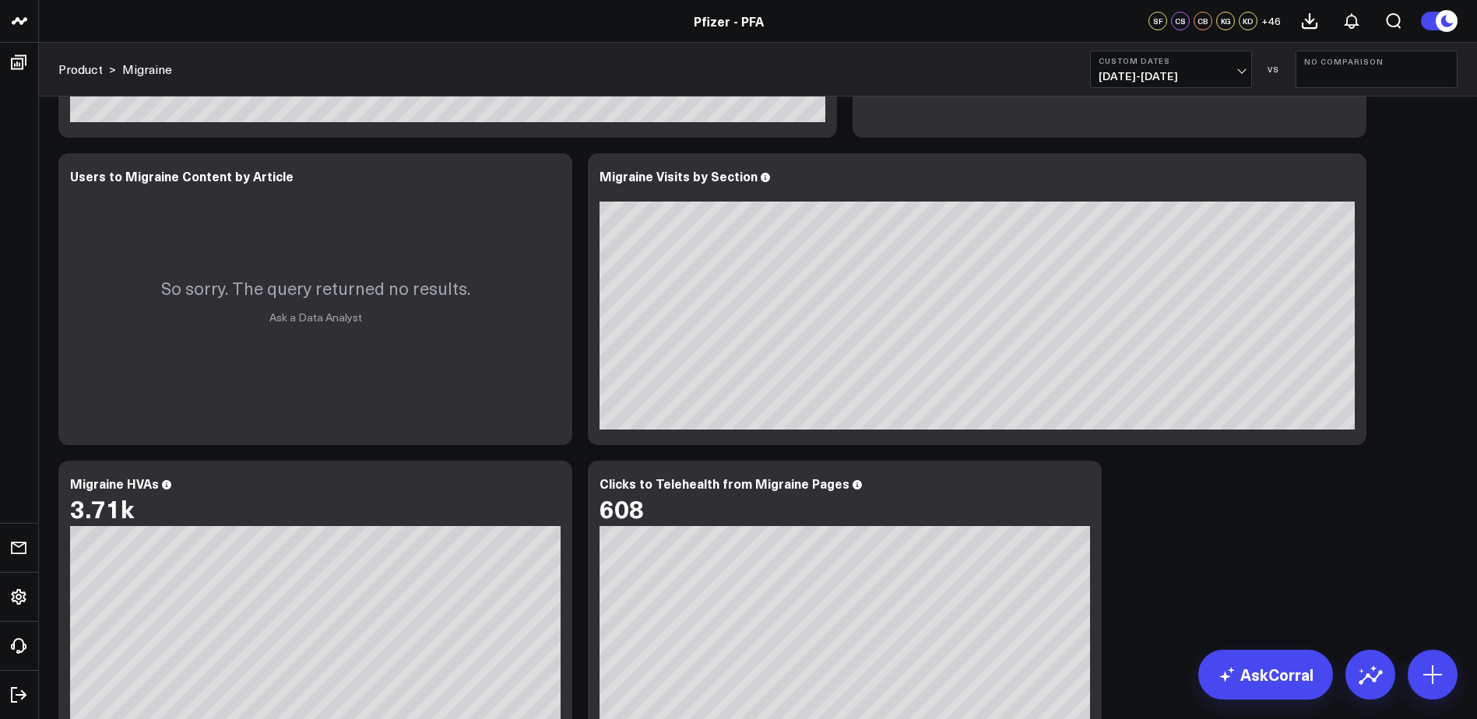
scroll to position [1168, 0]
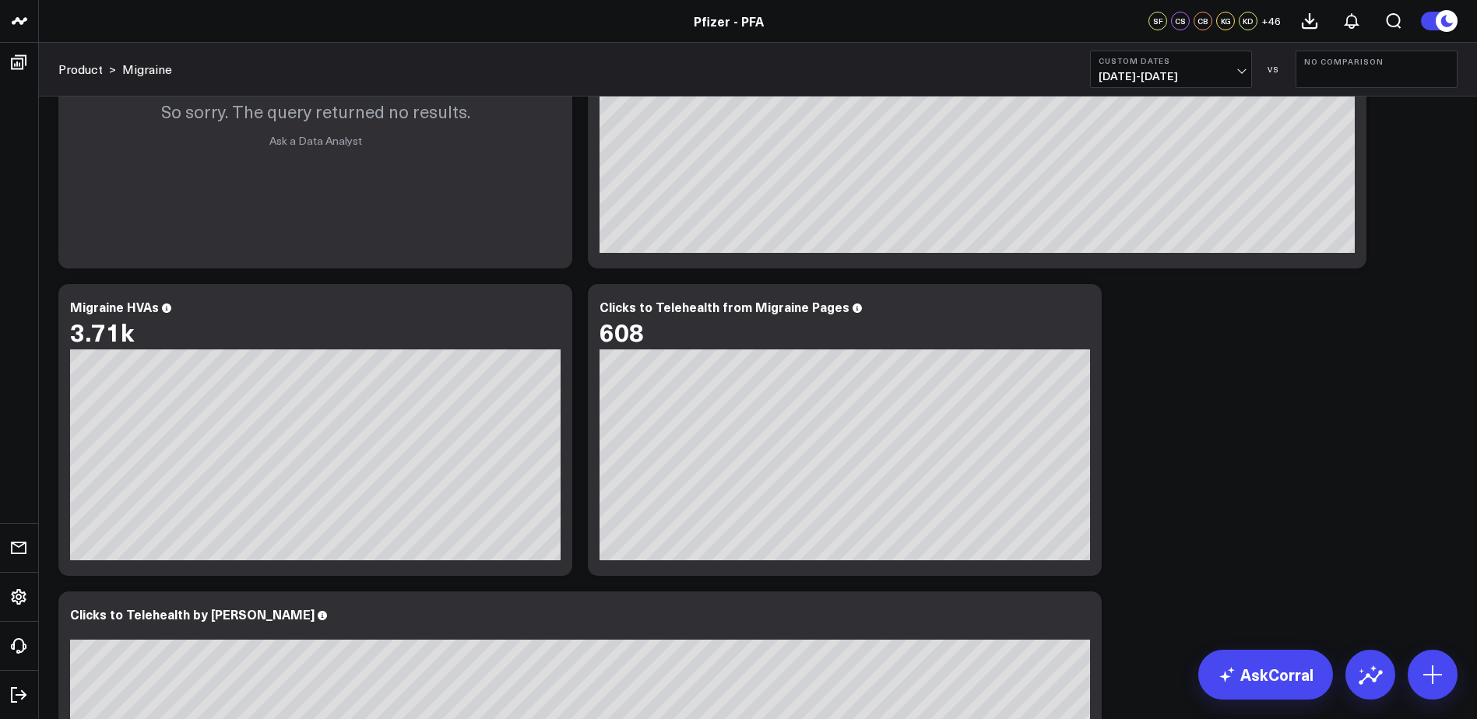
click at [1218, 69] on button "Custom Dates 03/01/25 - 03/31/25" at bounding box center [1171, 69] width 162 height 37
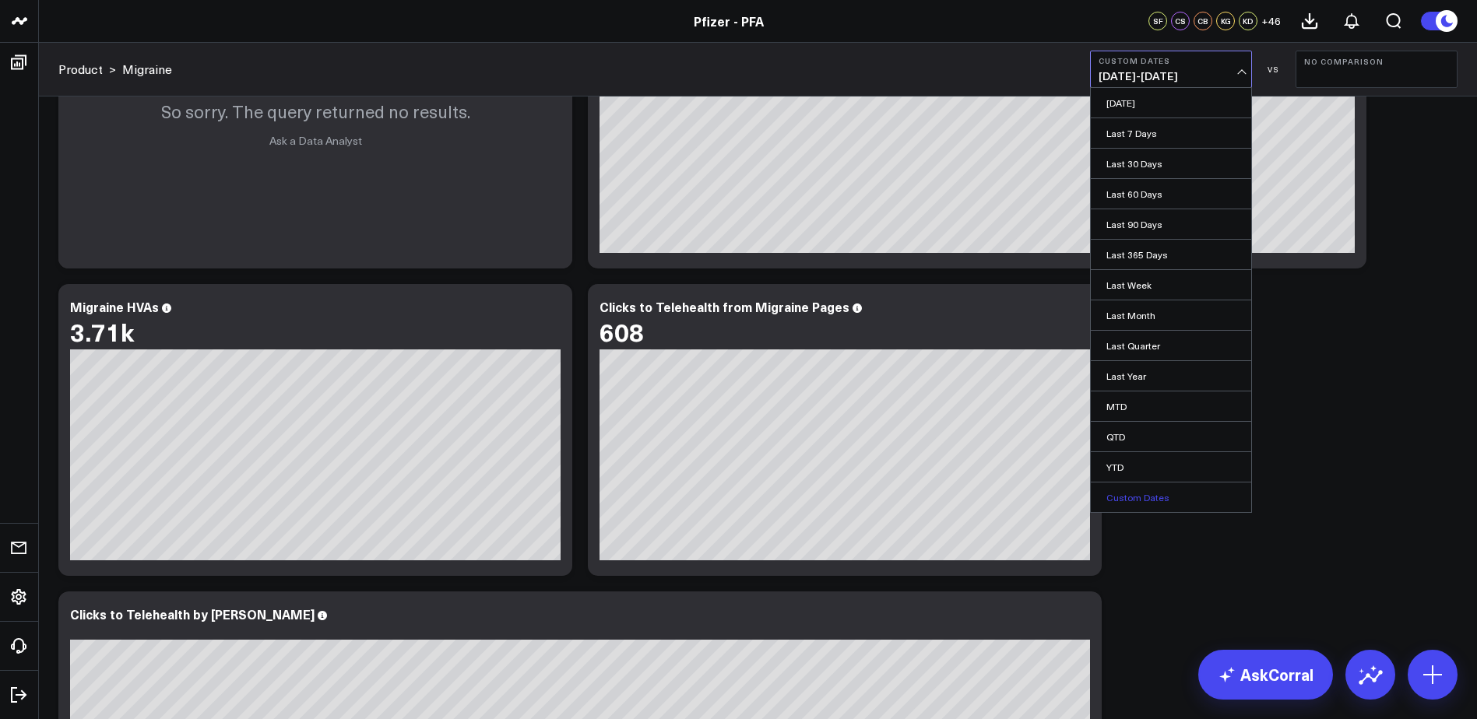
click at [1157, 492] on link "Custom Dates" at bounding box center [1171, 498] width 160 height 30
select select "7"
select select "2025"
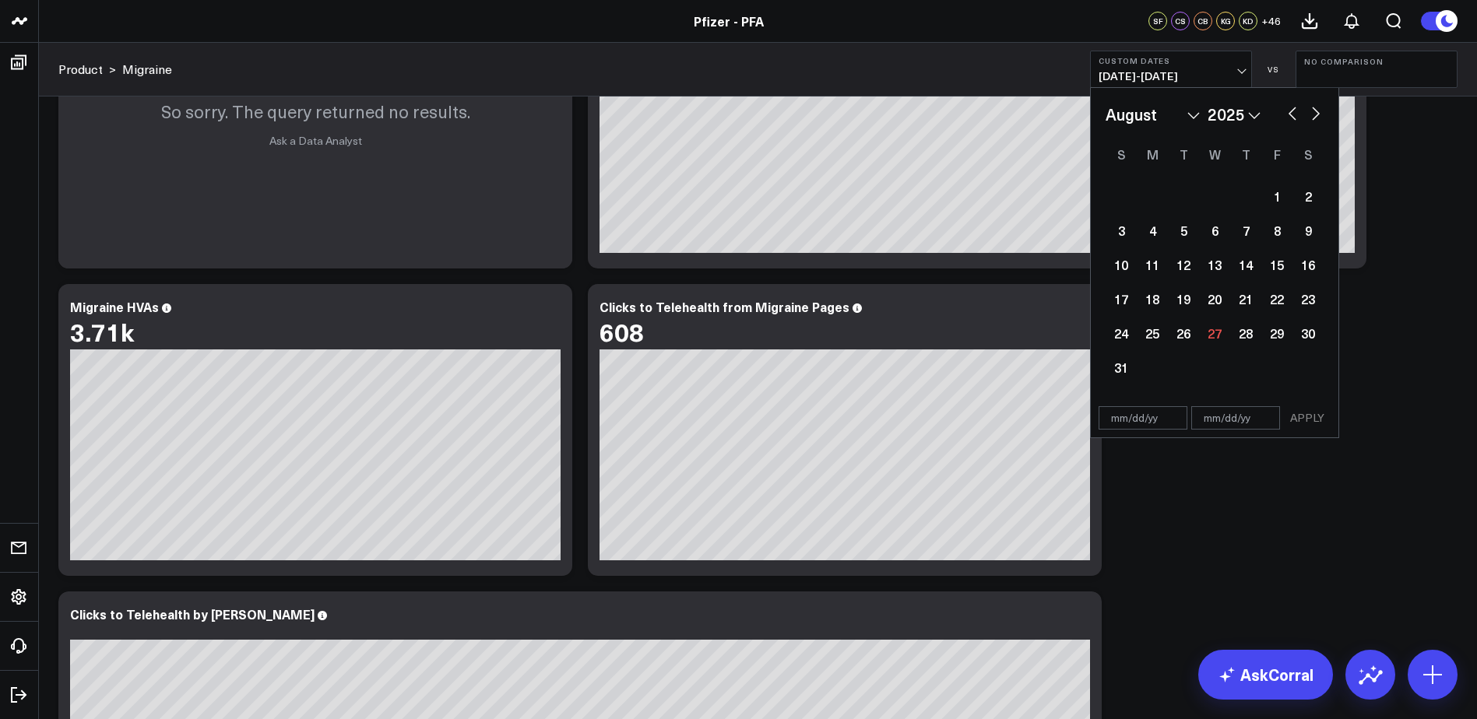
click at [1183, 112] on select "January February March April May June July August September October November De…" at bounding box center [1152, 114] width 94 height 23
select select "3"
select select "2025"
click at [1186, 197] on div "1" at bounding box center [1183, 196] width 31 height 31
type input "04/01/25"
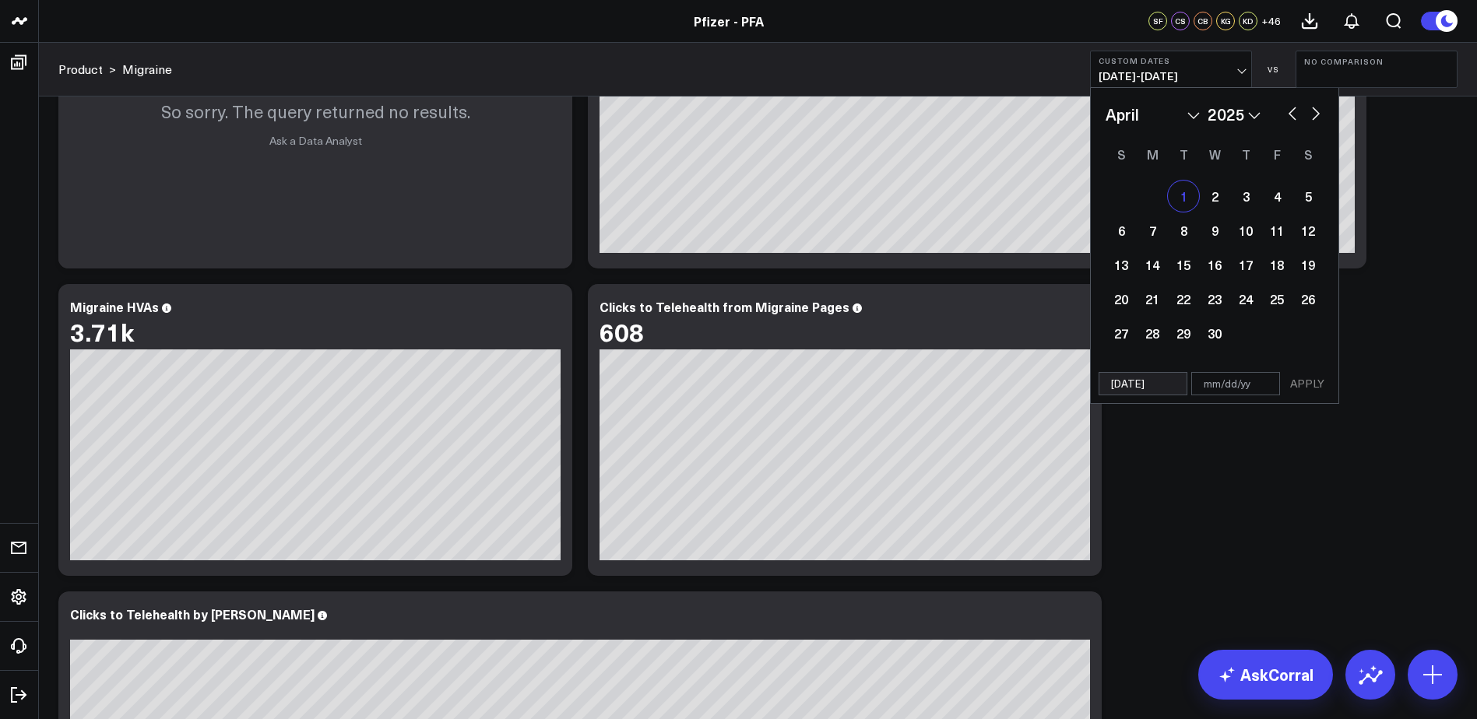
select select "3"
select select "2025"
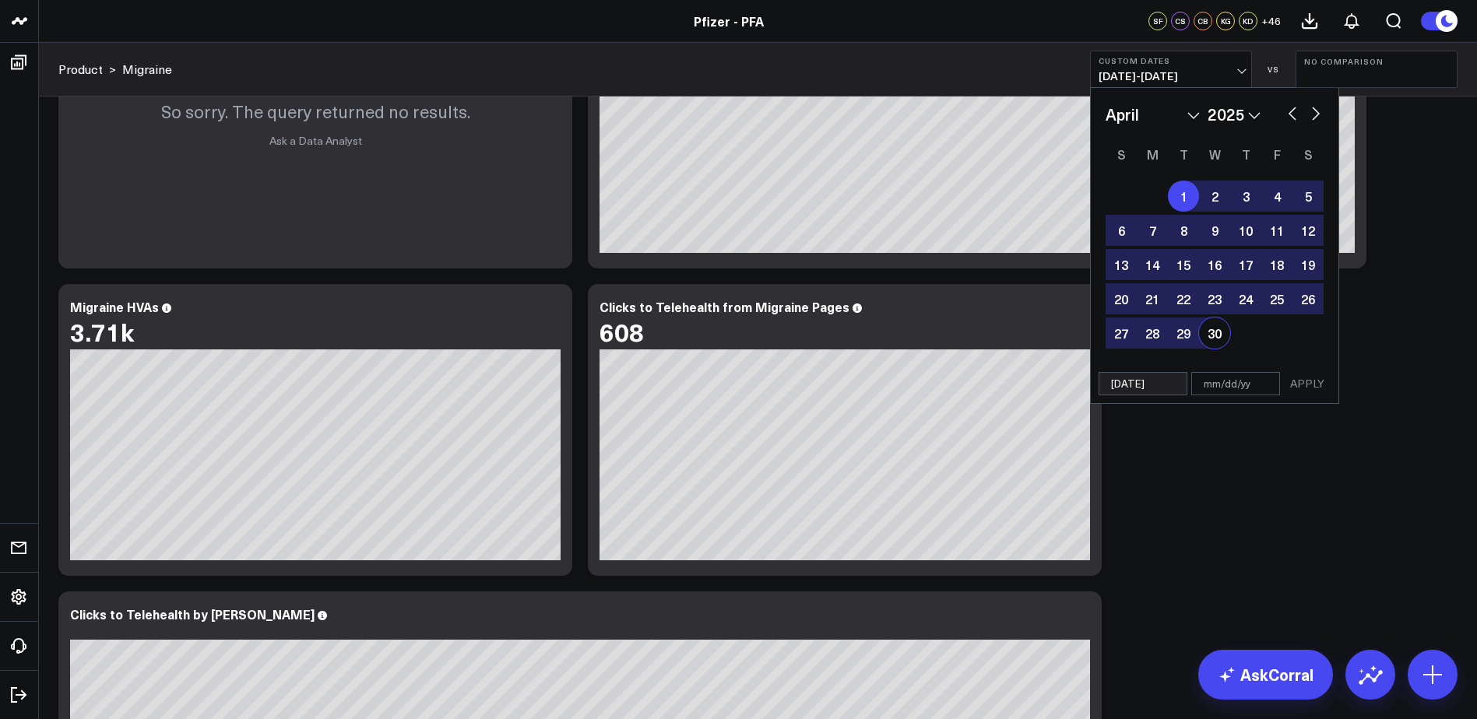
click at [1214, 336] on div "30" at bounding box center [1214, 333] width 31 height 31
type input "04/30/25"
select select "3"
select select "2025"
click at [1309, 387] on button "APPLY" at bounding box center [1307, 383] width 47 height 23
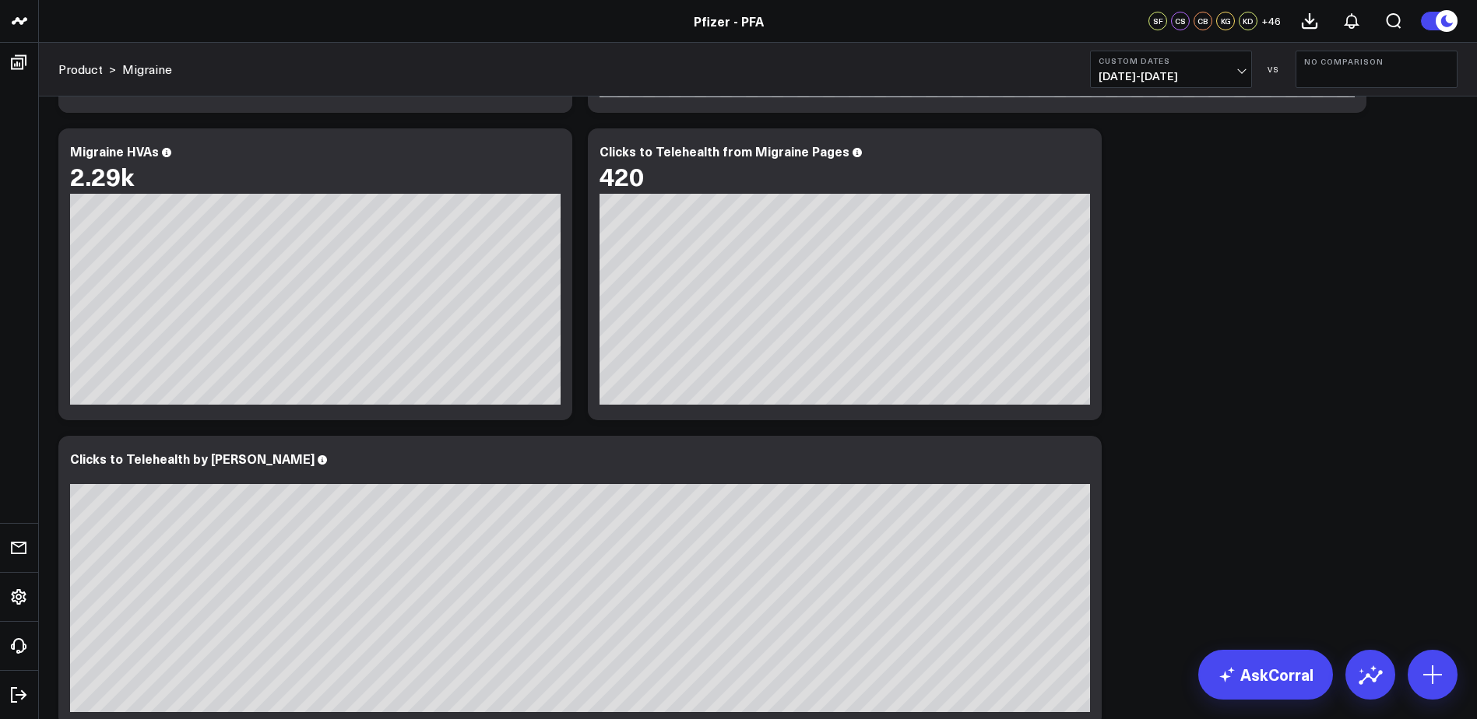
scroll to position [1246, 0]
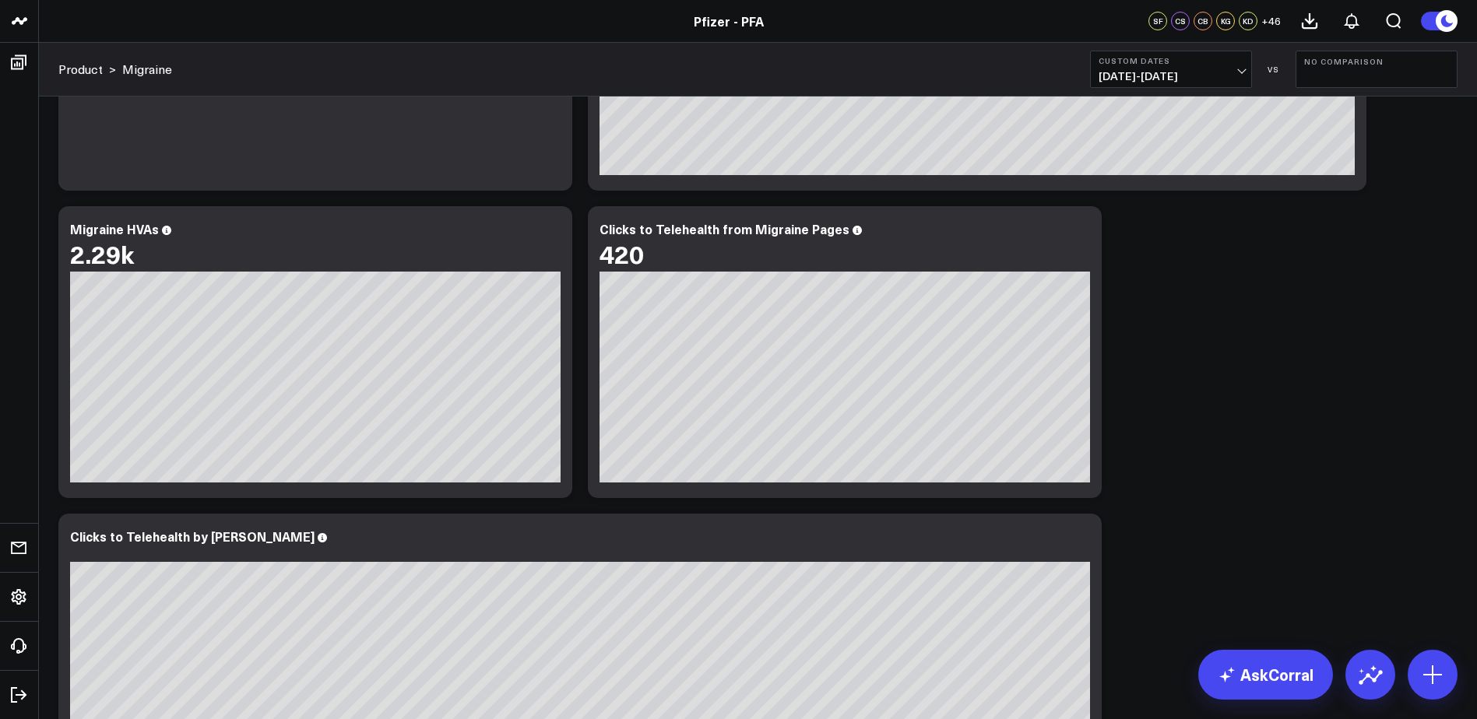
click at [1216, 64] on b "Custom Dates" at bounding box center [1170, 60] width 145 height 9
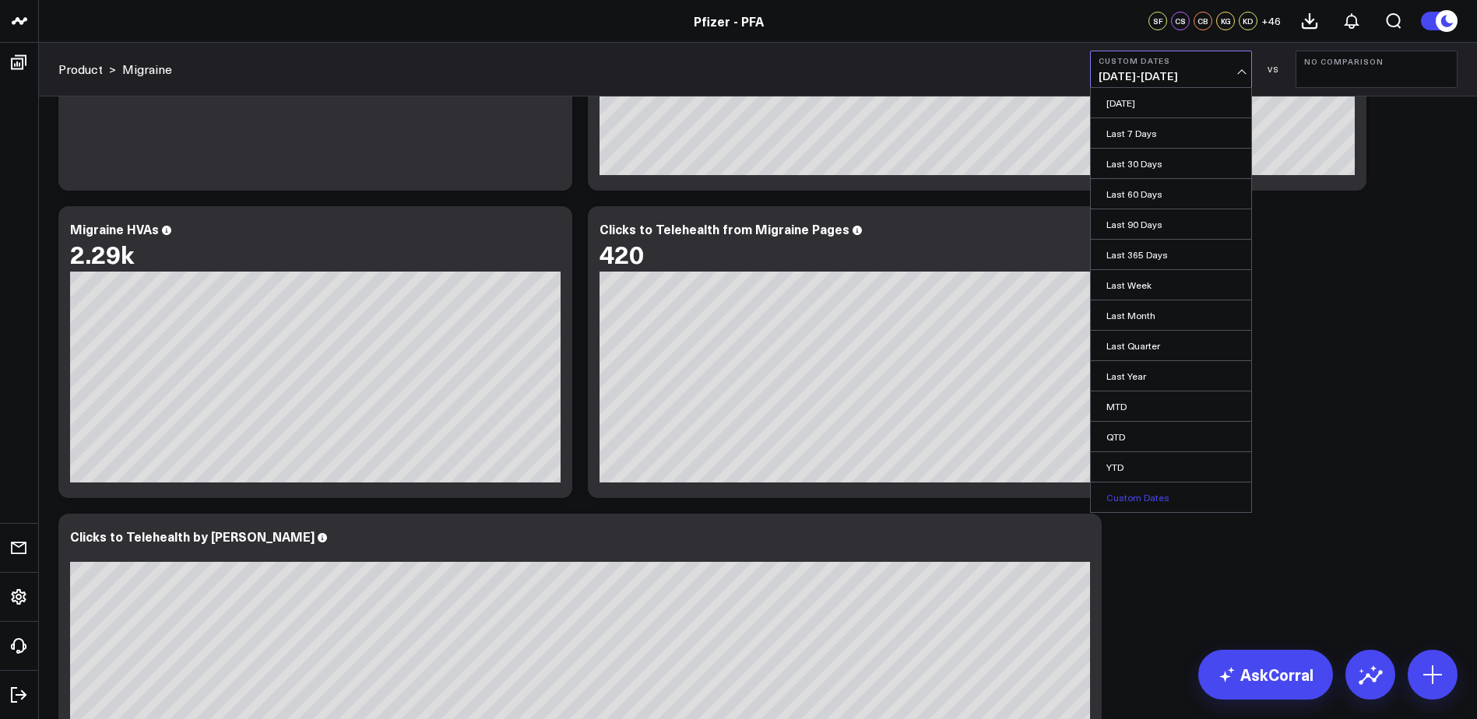
click at [1168, 491] on link "Custom Dates" at bounding box center [1171, 498] width 160 height 30
select select "7"
select select "2025"
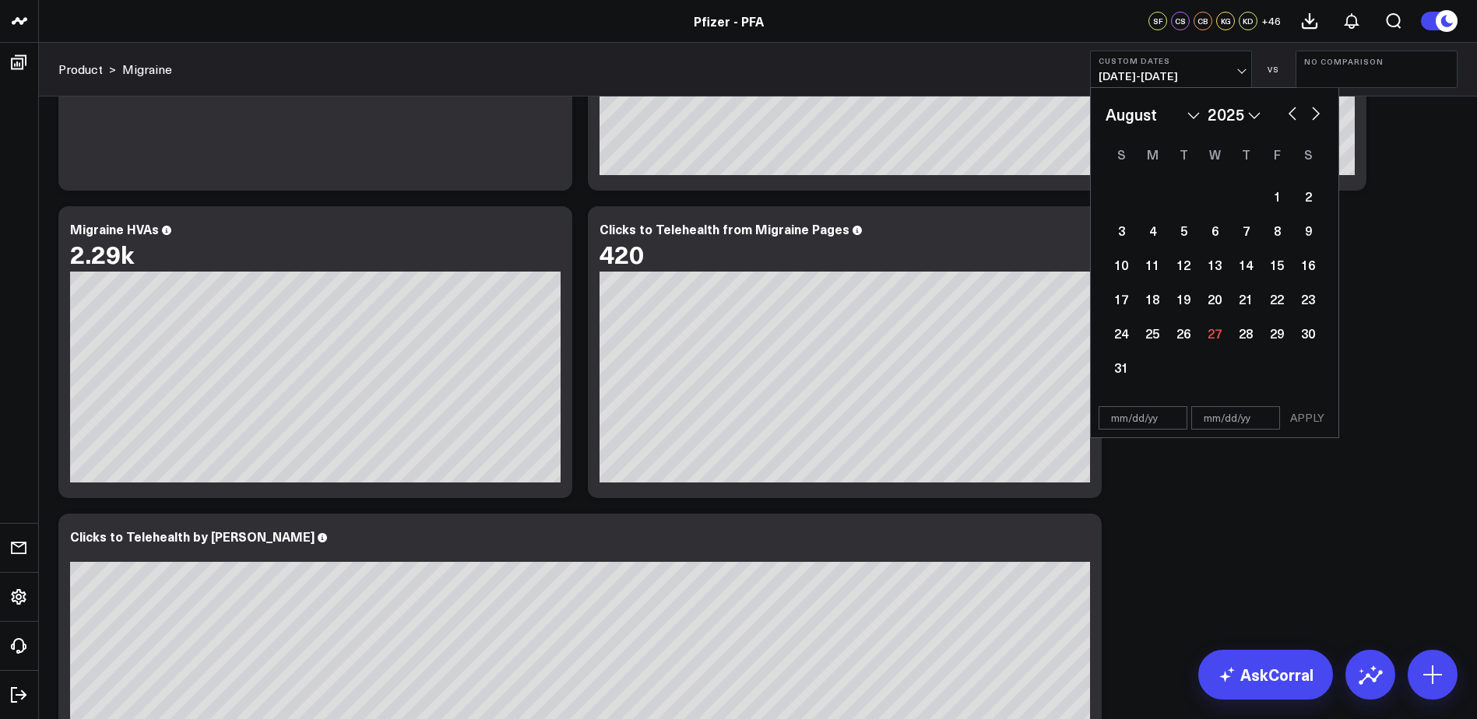
click at [1291, 114] on button "button" at bounding box center [1292, 112] width 16 height 19
select select "6"
select select "2025"
click at [1291, 114] on button "button" at bounding box center [1292, 112] width 16 height 19
select select "5"
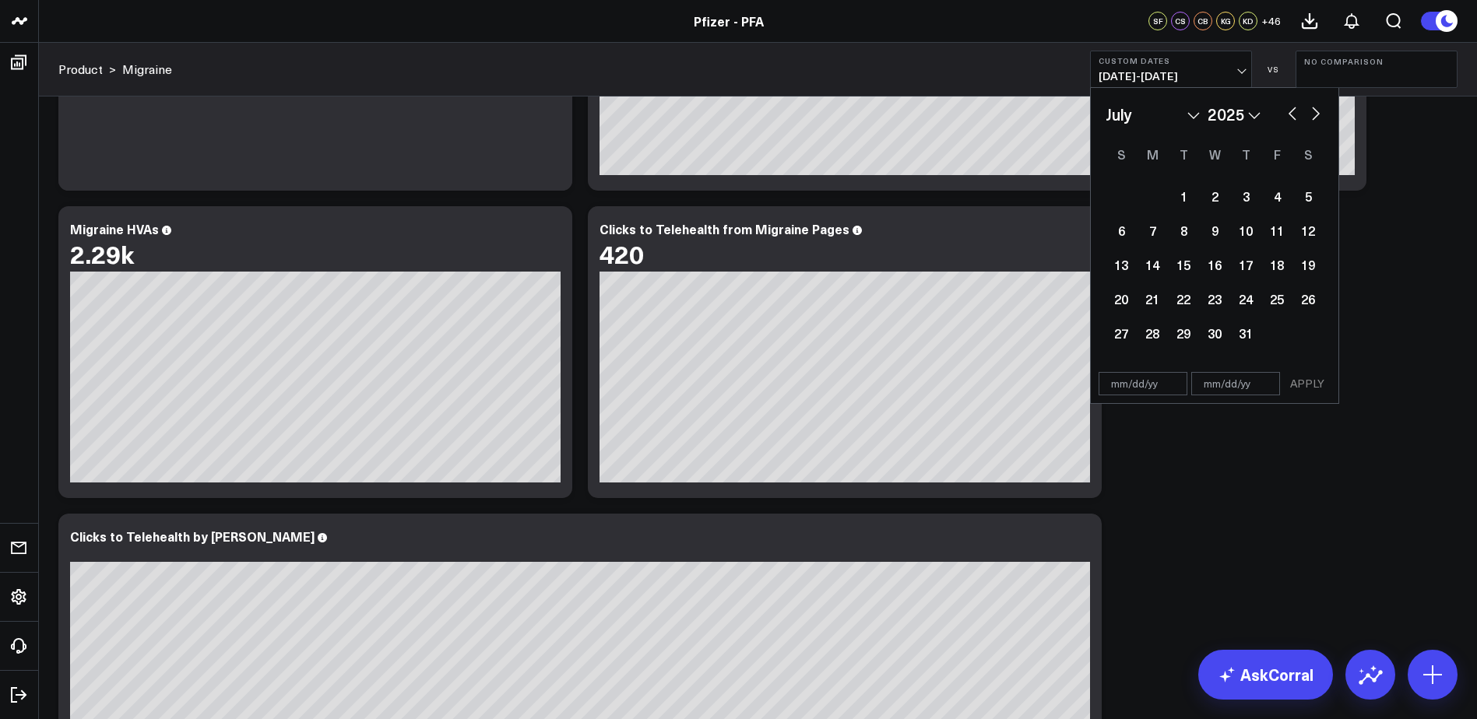
select select "2025"
click at [1291, 114] on button "button" at bounding box center [1292, 112] width 16 height 19
select select "4"
select select "2025"
click at [1249, 190] on div "1" at bounding box center [1245, 196] width 31 height 31
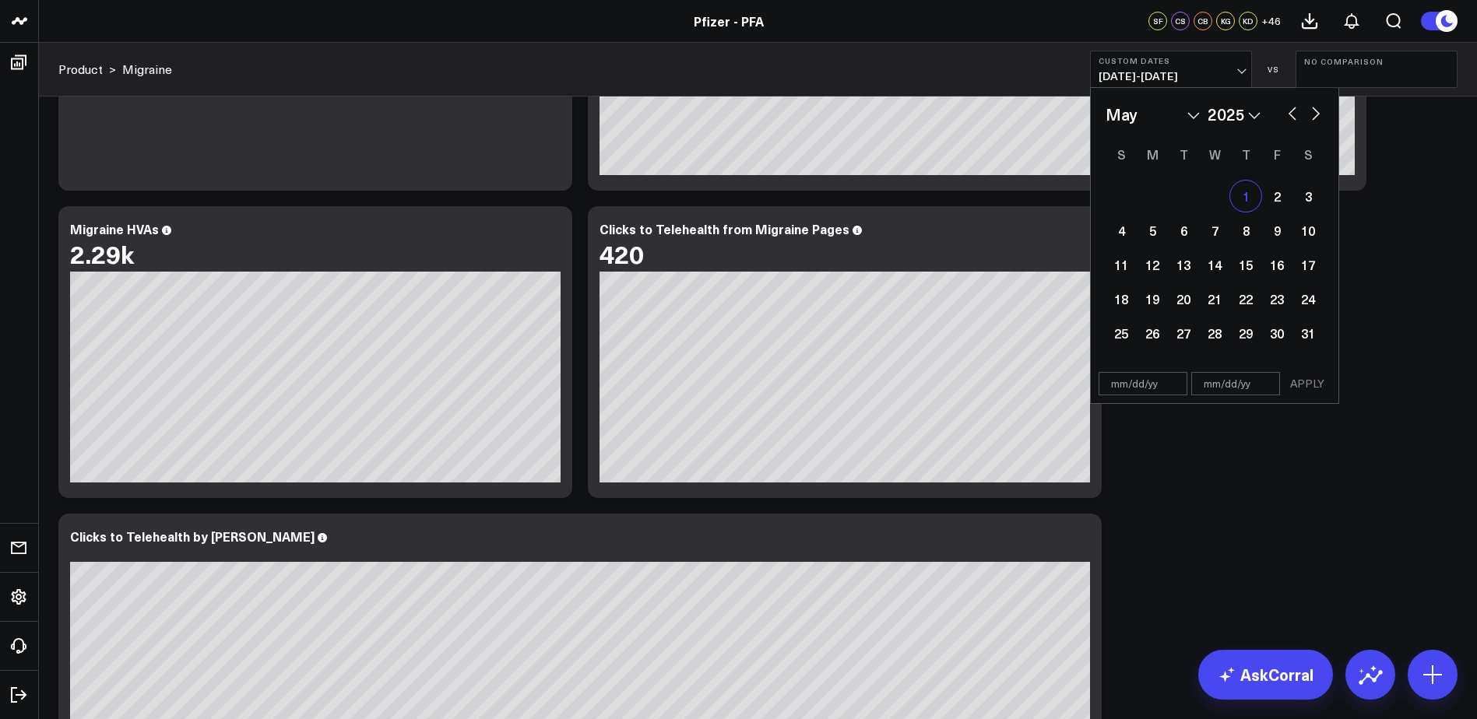
type input "05/01/25"
select select "4"
select select "2025"
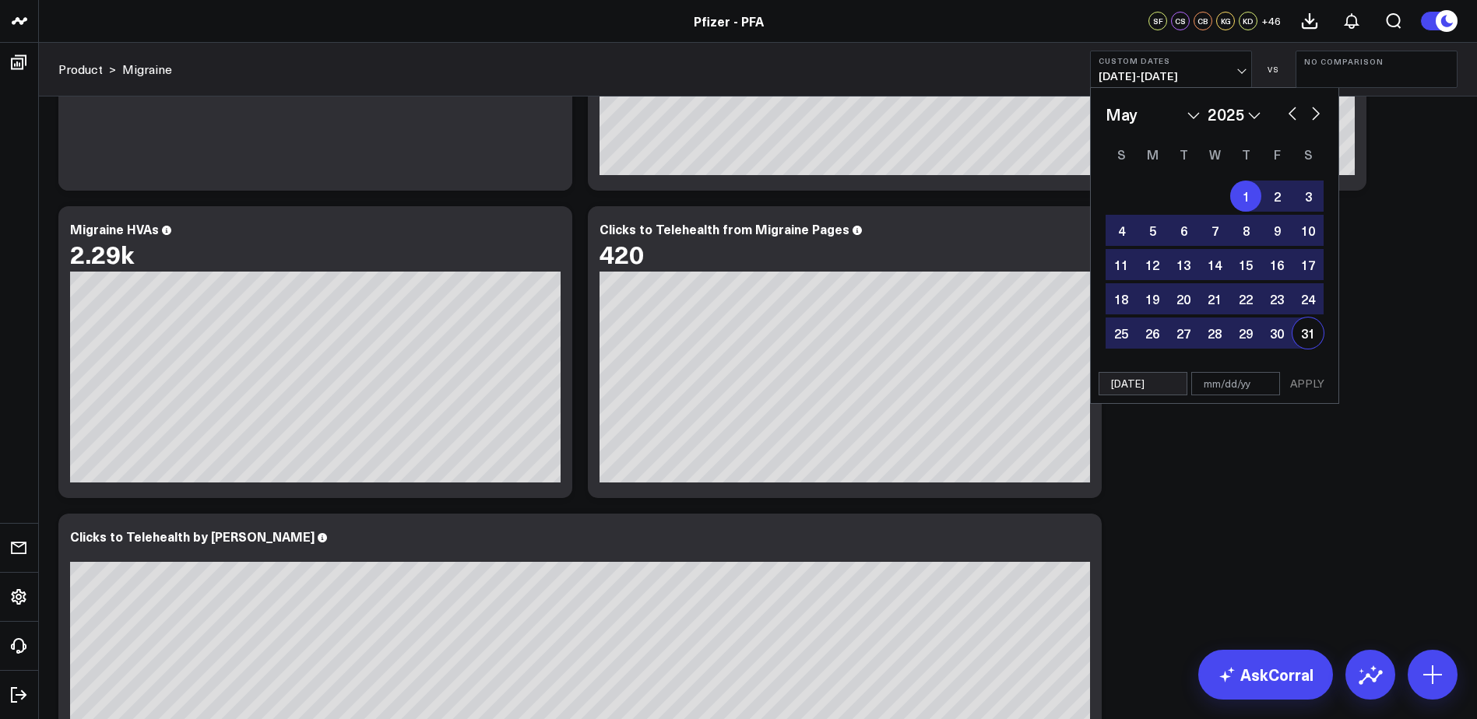
click at [1306, 332] on div "31" at bounding box center [1307, 333] width 31 height 31
select select "4"
select select "2025"
type input "05/31/25"
click at [1312, 383] on button "APPLY" at bounding box center [1307, 383] width 47 height 23
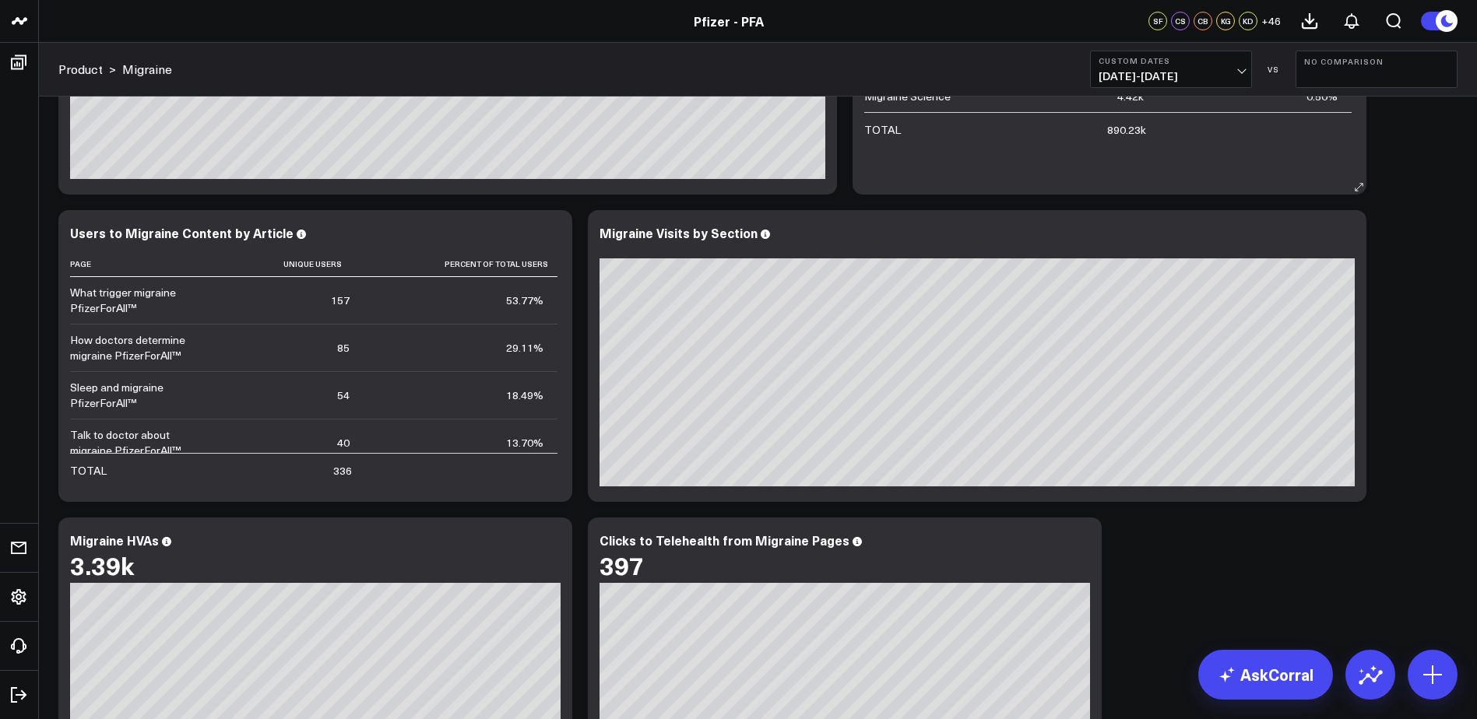
scroll to position [545, 0]
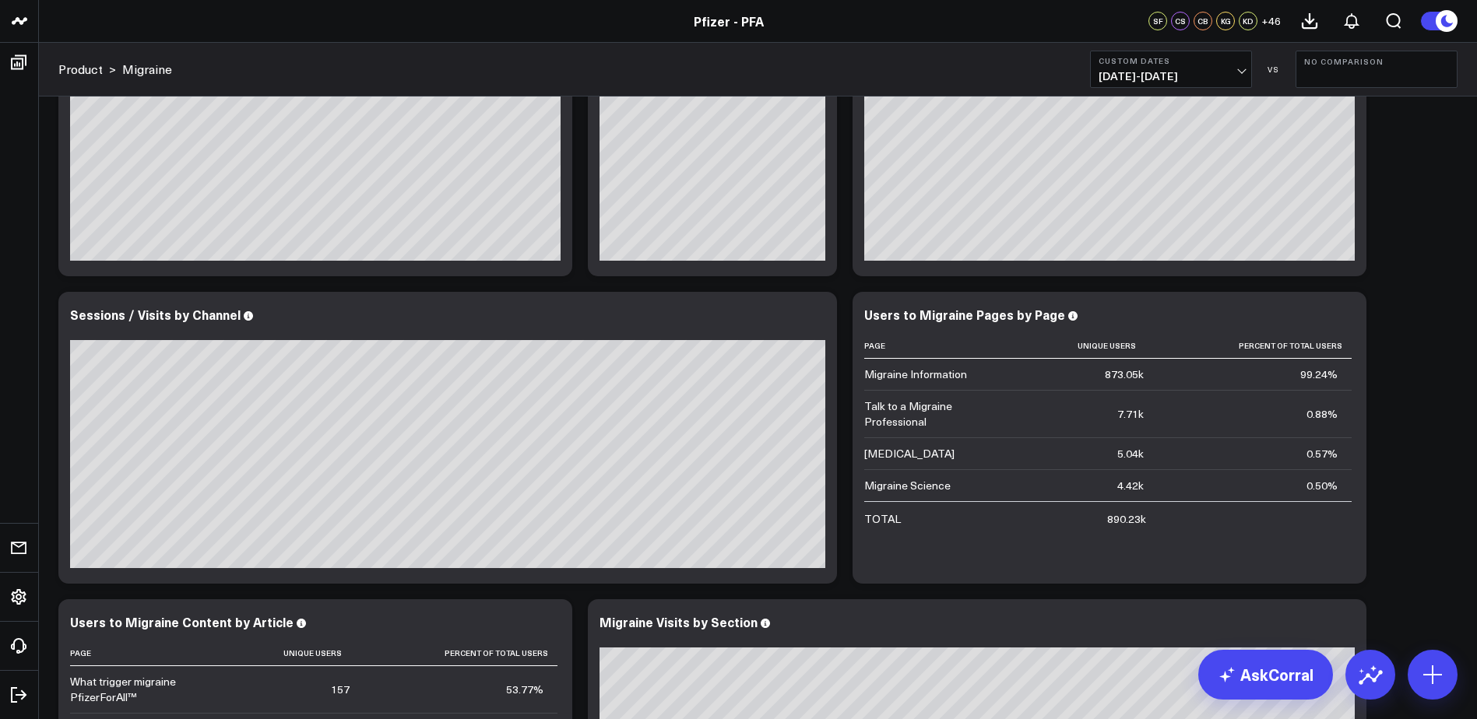
click at [1203, 60] on b "Custom Dates" at bounding box center [1170, 60] width 145 height 9
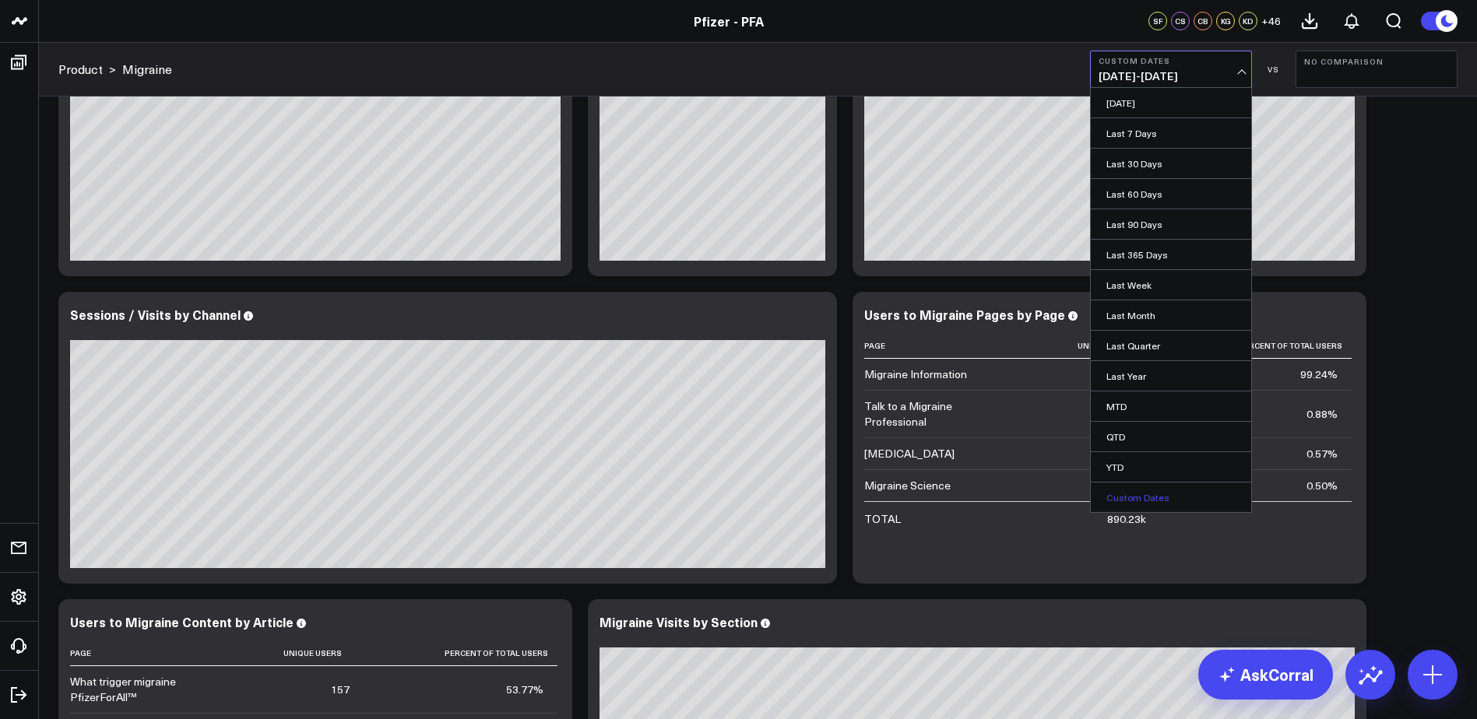
click at [1151, 495] on link "Custom Dates" at bounding box center [1171, 498] width 160 height 30
select select "7"
select select "2025"
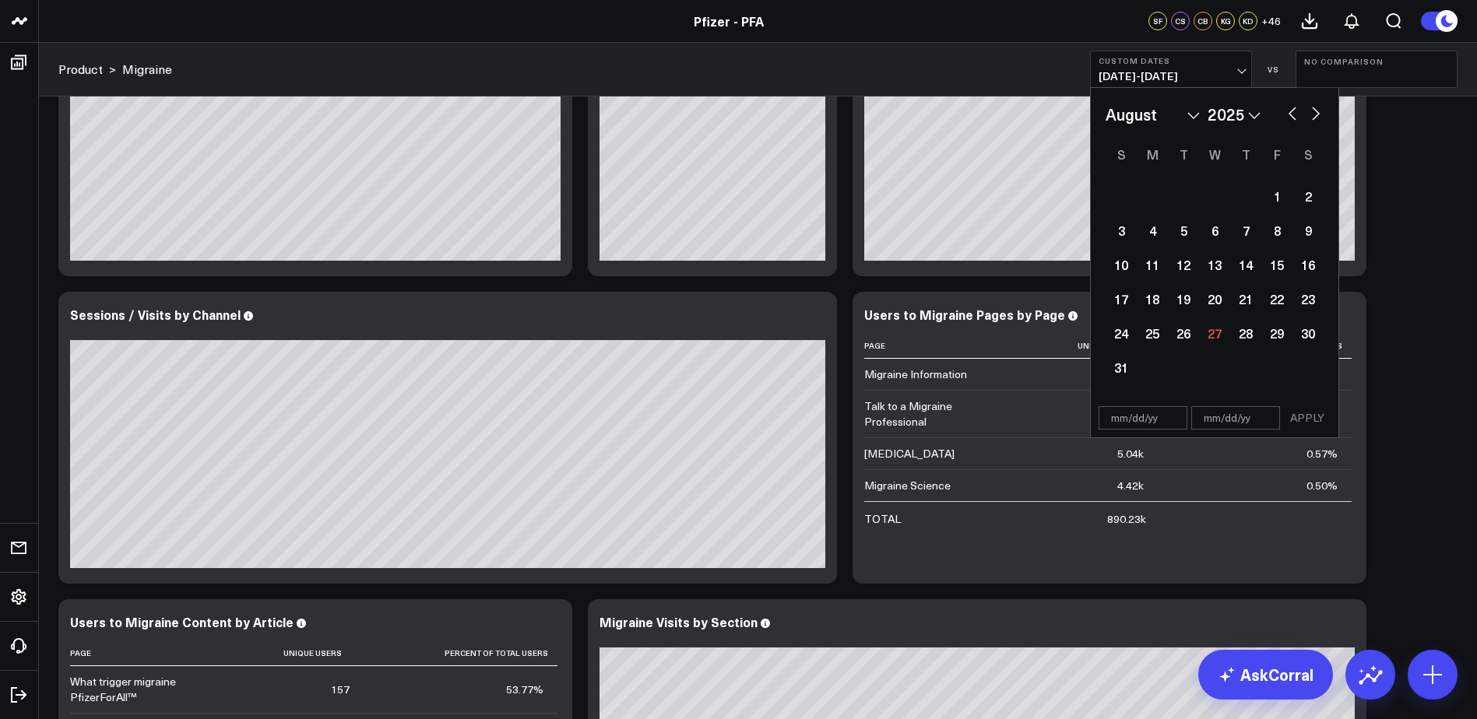
click at [1149, 116] on select "January February March April May June July August September October November De…" at bounding box center [1152, 114] width 94 height 23
select select "5"
select select "2025"
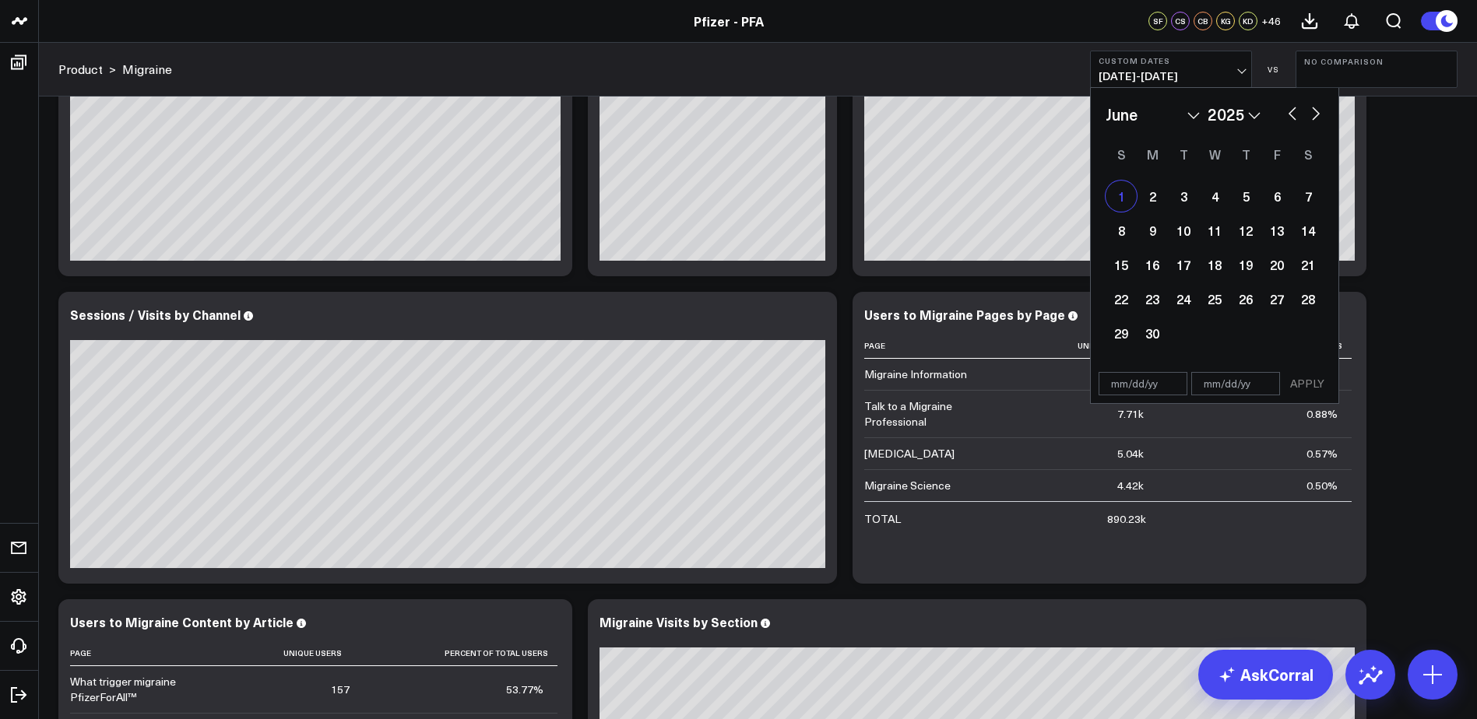
click at [1126, 198] on div "1" at bounding box center [1120, 196] width 31 height 31
type input "06/01/25"
select select "5"
select select "2025"
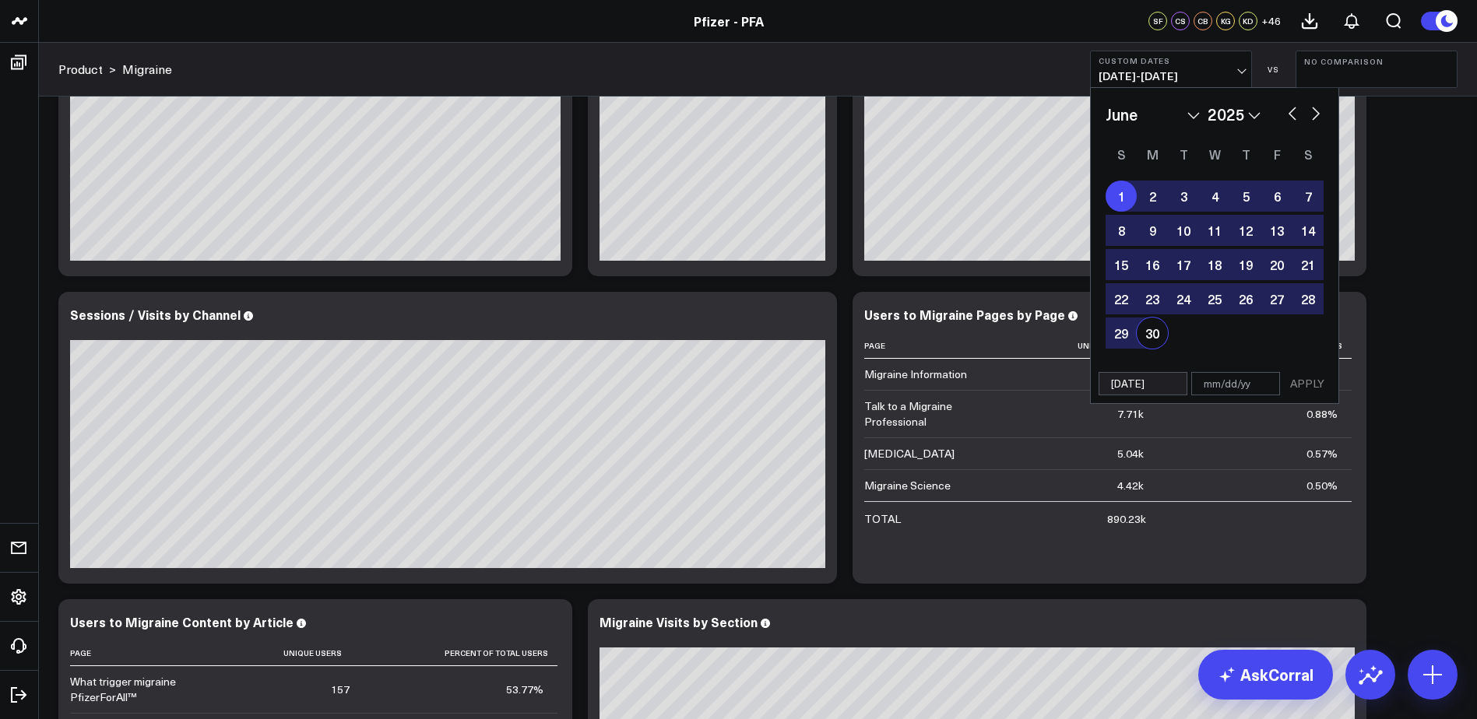
click at [1164, 338] on div "30" at bounding box center [1152, 333] width 31 height 31
type input "06/30/25"
select select "5"
select select "2025"
click at [1312, 385] on button "APPLY" at bounding box center [1307, 383] width 47 height 23
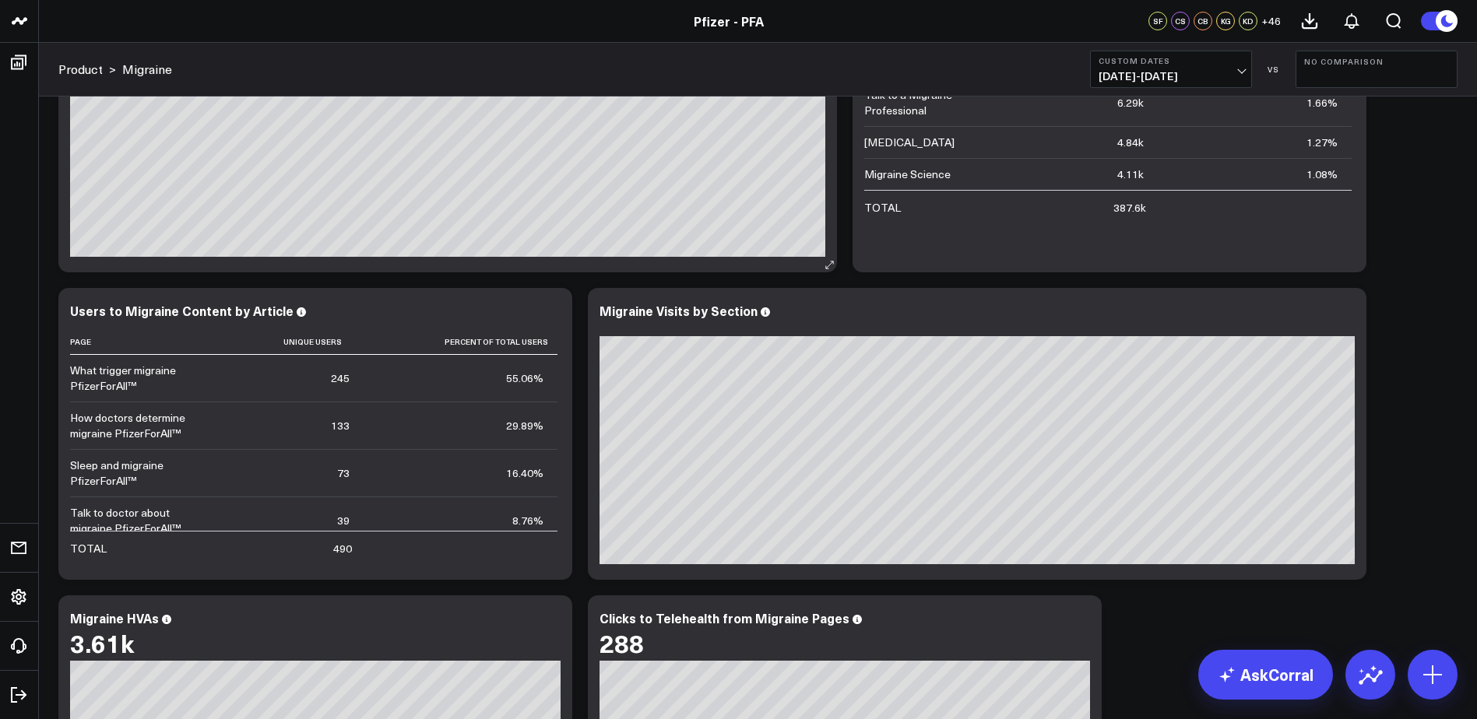
scroll to position [1168, 0]
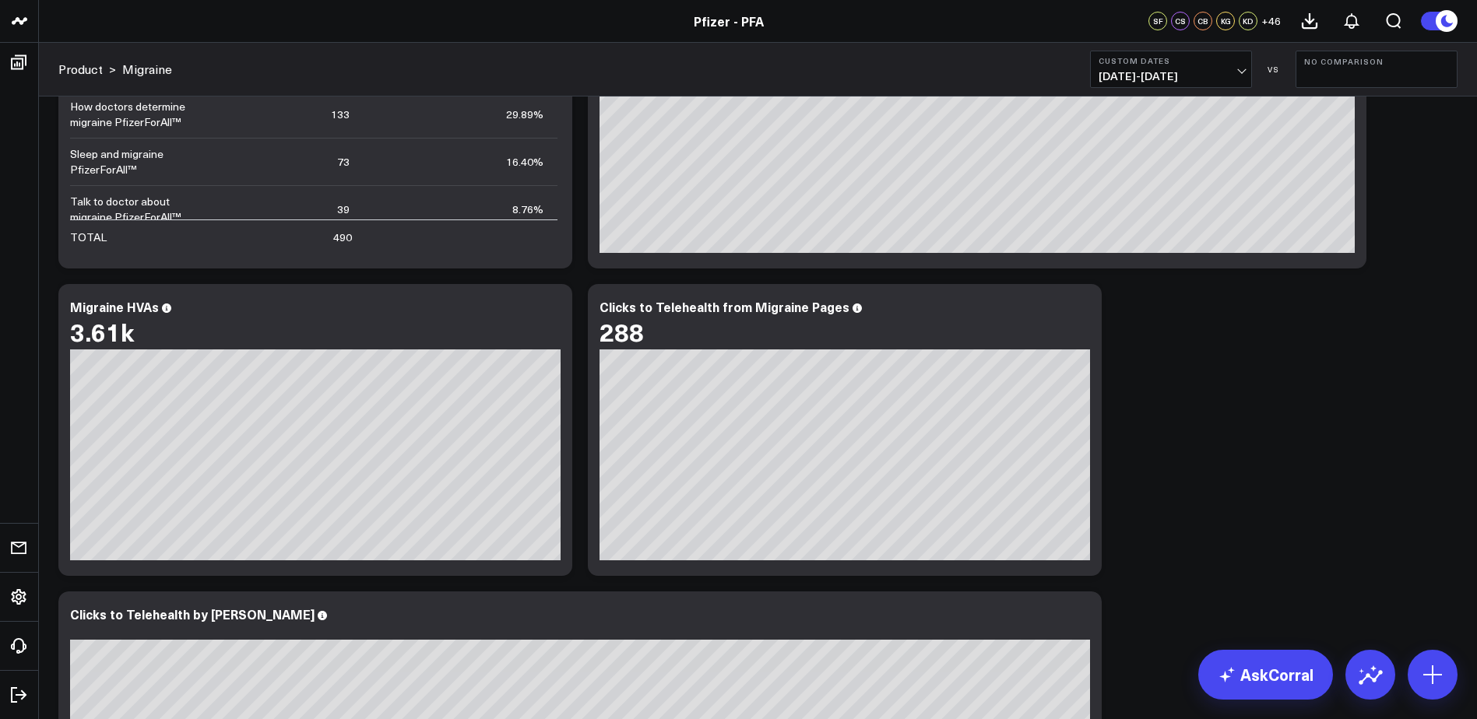
click at [1154, 70] on span "06/01/25 - 06/30/25" at bounding box center [1170, 76] width 145 height 12
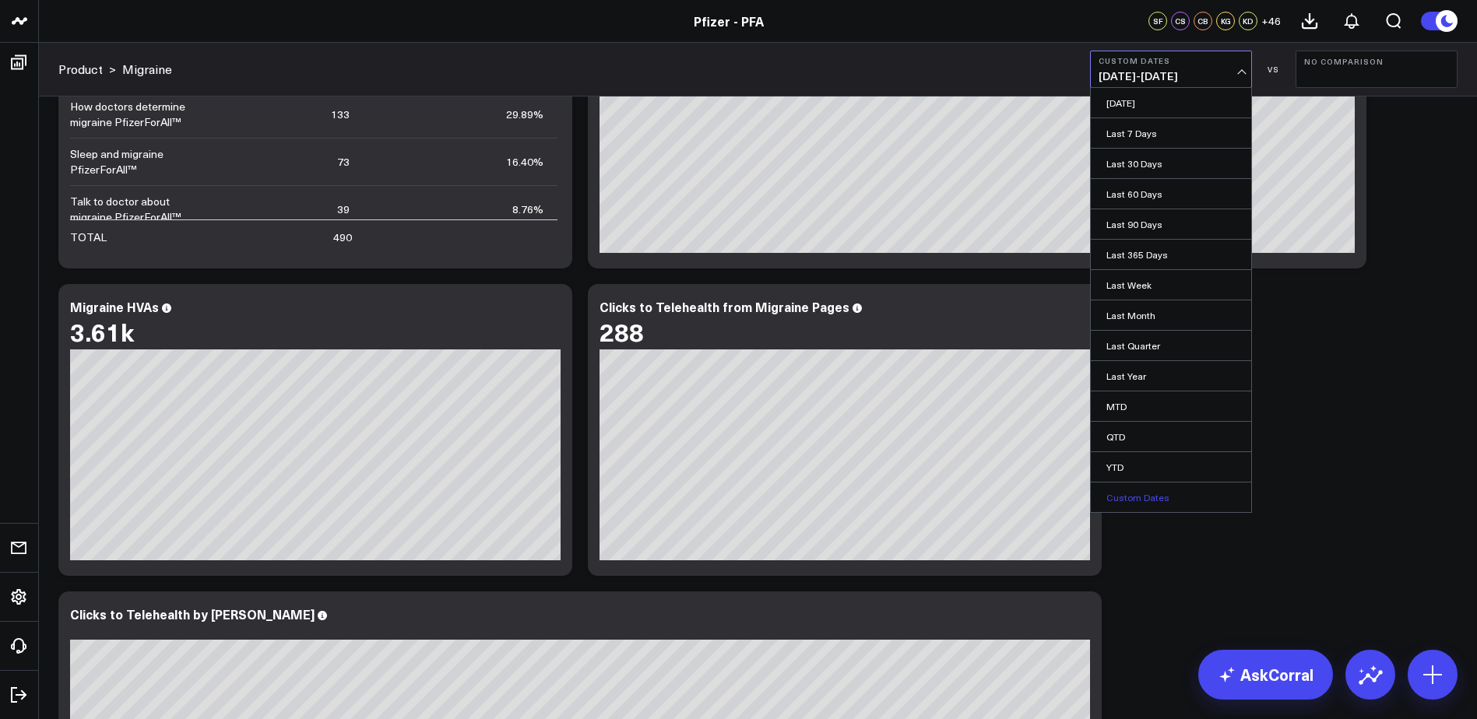
click at [1150, 488] on link "Custom Dates" at bounding box center [1171, 498] width 160 height 30
select select "7"
select select "2025"
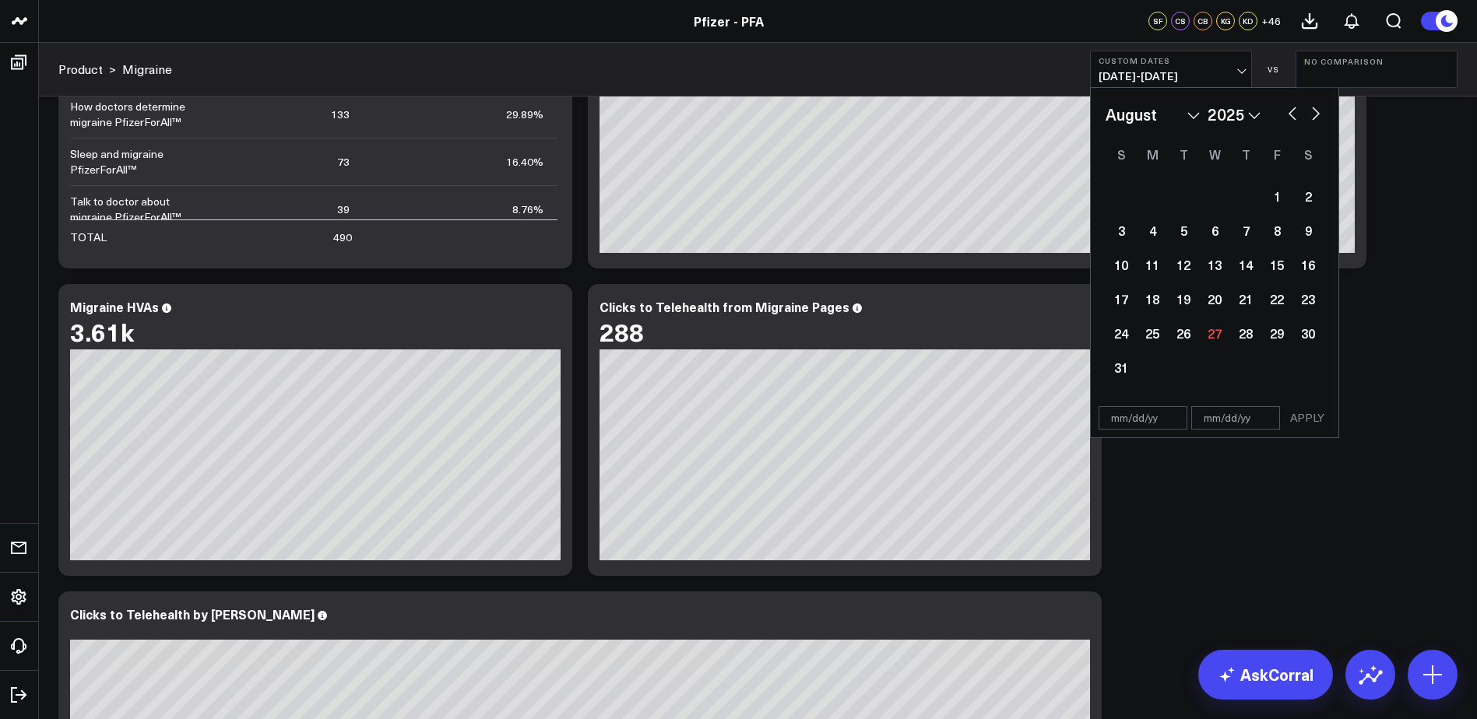
click at [1182, 113] on select "January February March April May June July August September October November De…" at bounding box center [1152, 114] width 94 height 23
select select "6"
select select "2025"
click at [1186, 195] on div "1" at bounding box center [1183, 196] width 31 height 31
type input "07/01/25"
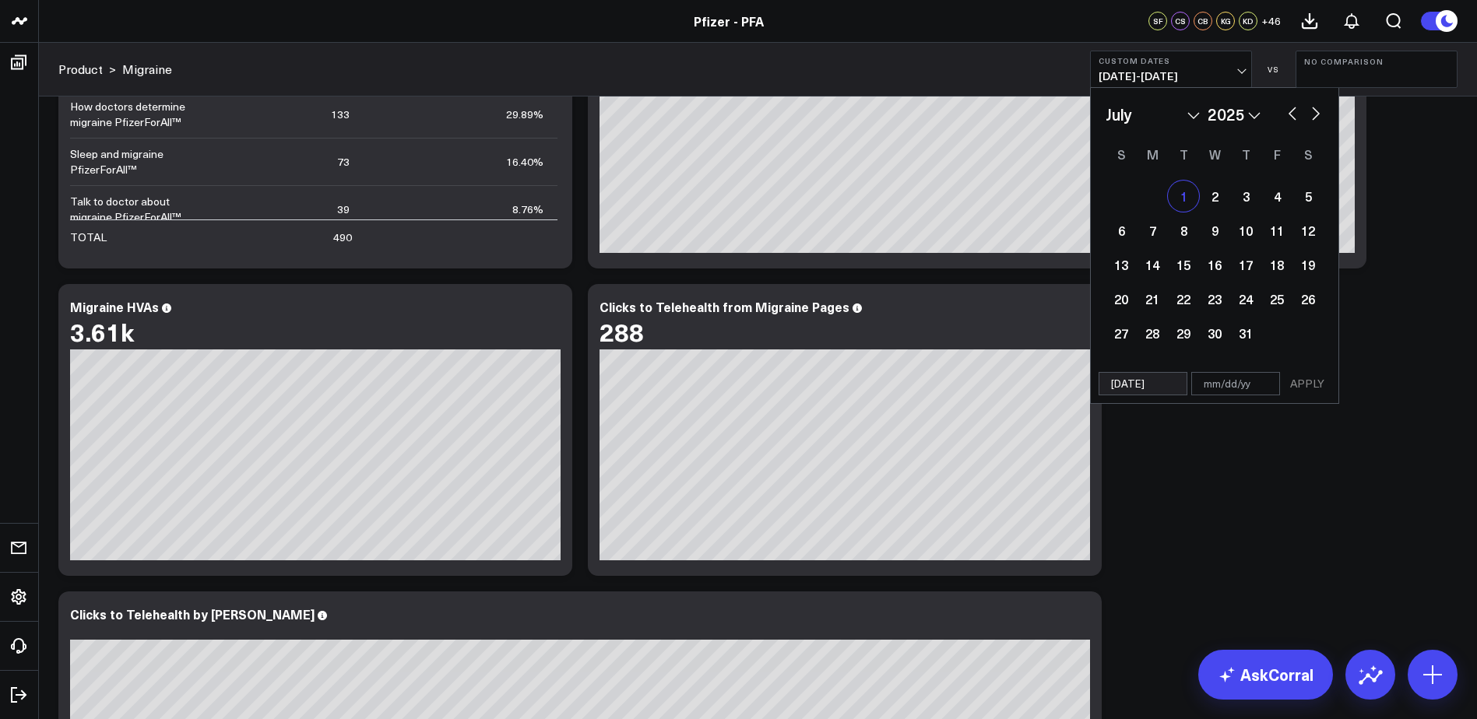
select select "6"
select select "2025"
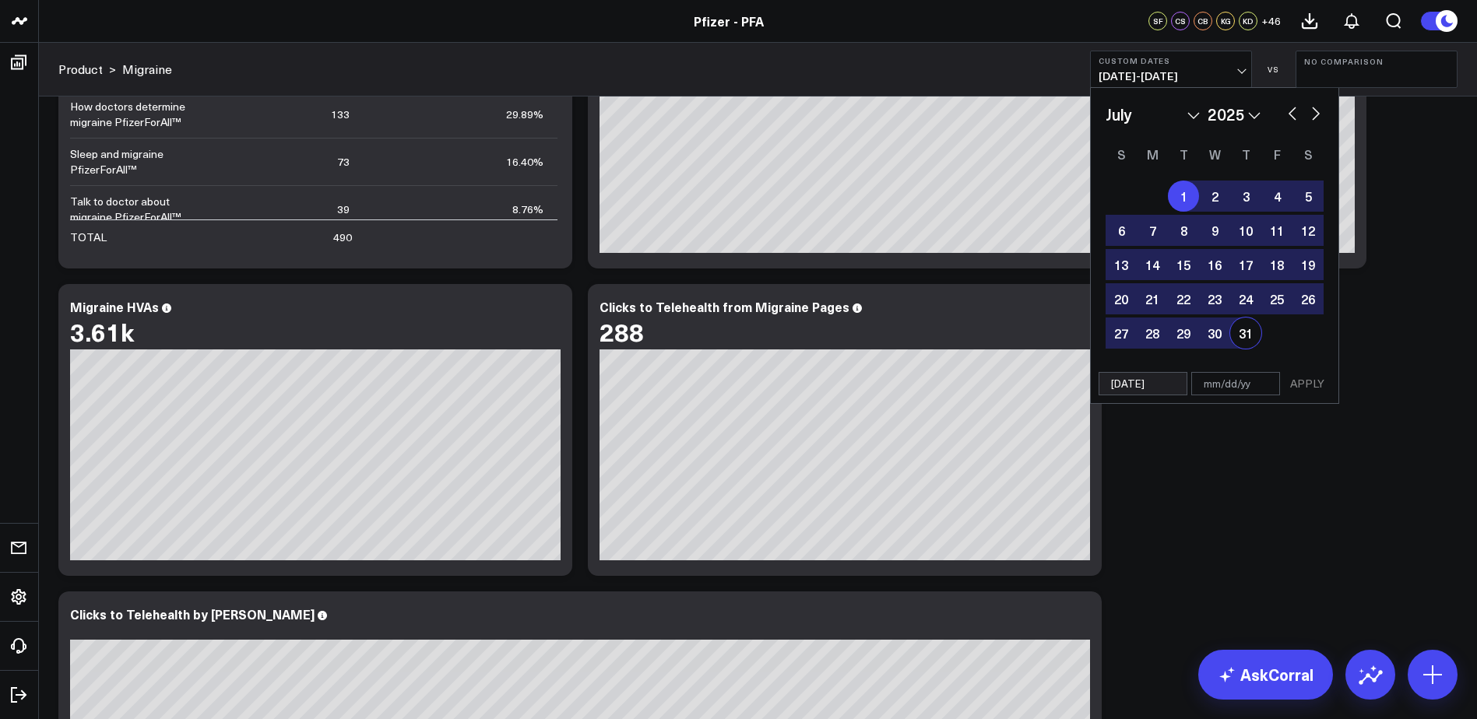
click at [1246, 333] on div "31" at bounding box center [1245, 333] width 31 height 31
type input "07/31/25"
select select "6"
select select "2025"
click at [1305, 377] on button "APPLY" at bounding box center [1307, 383] width 47 height 23
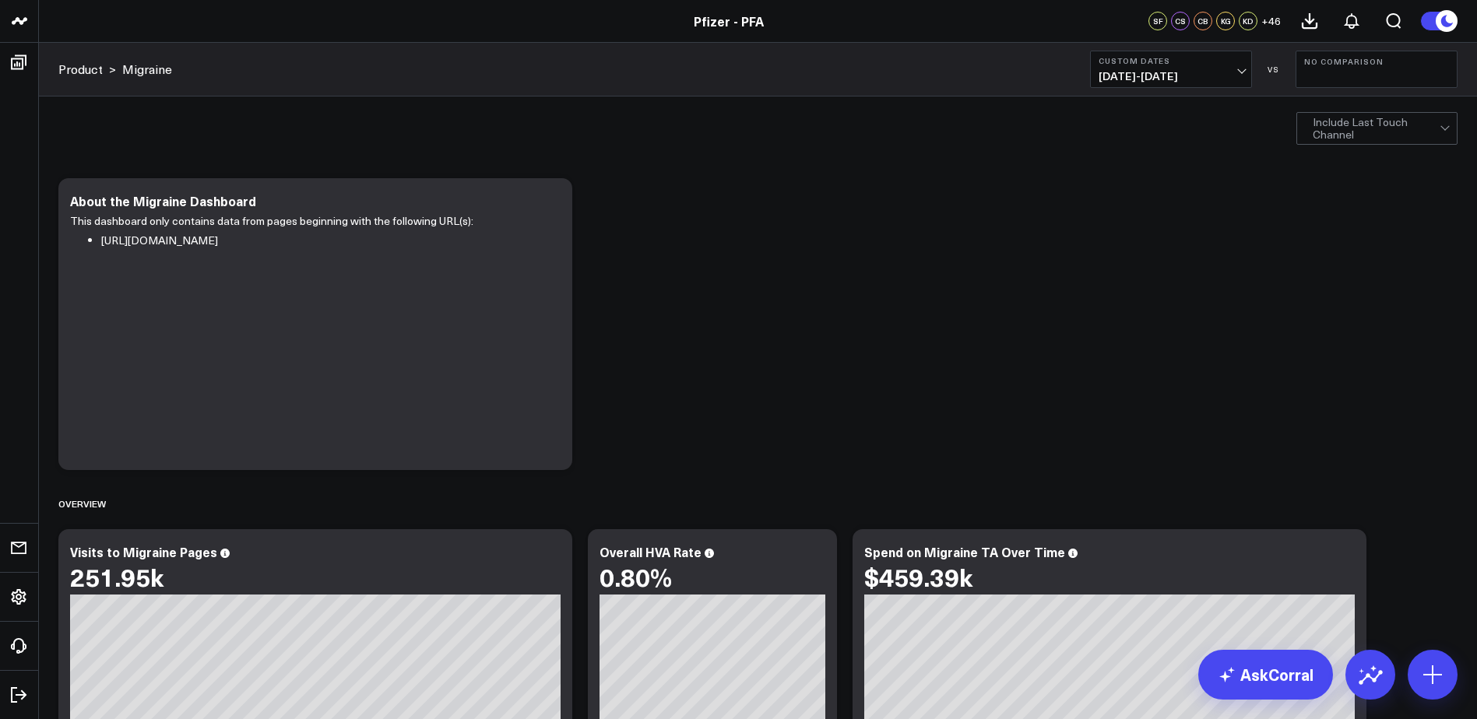
scroll to position [156, 0]
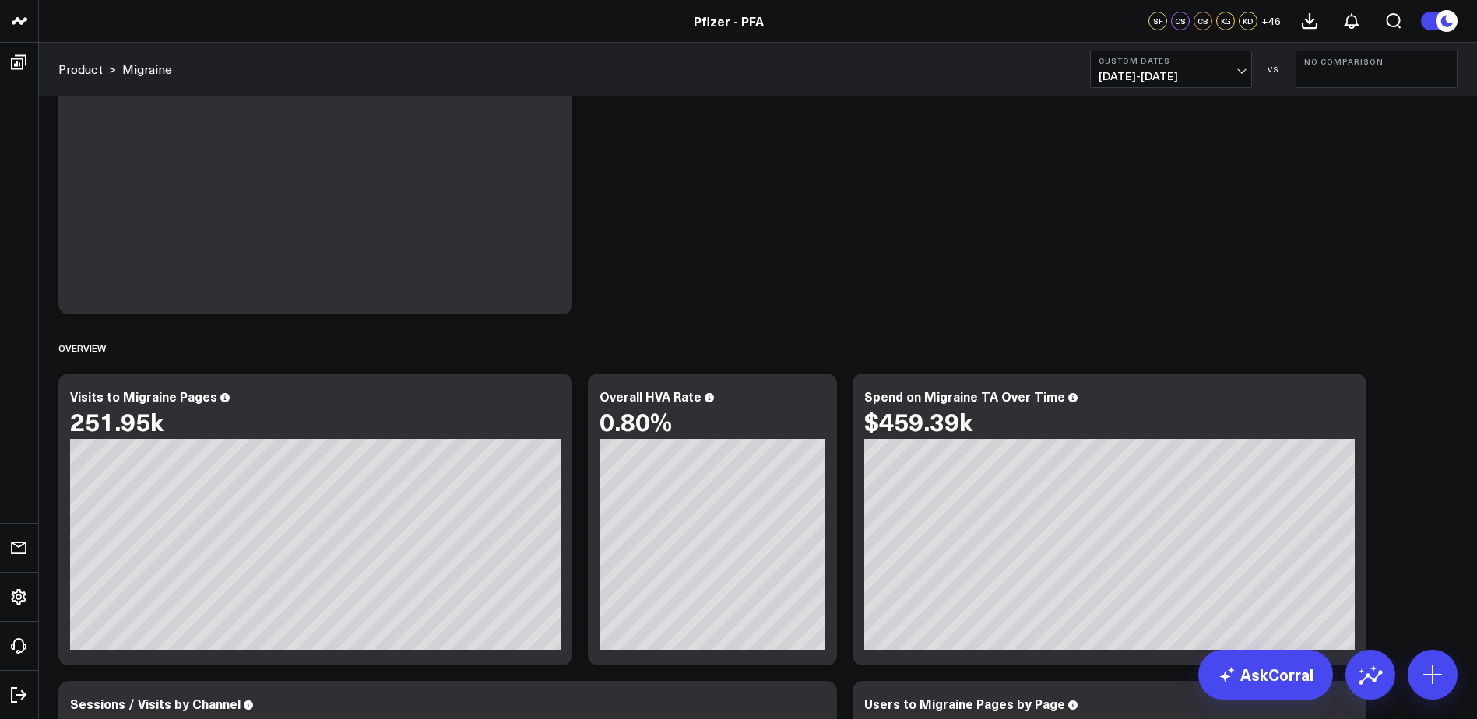
click at [1235, 67] on button "Custom Dates 07/01/25 - 07/31/25" at bounding box center [1171, 69] width 162 height 37
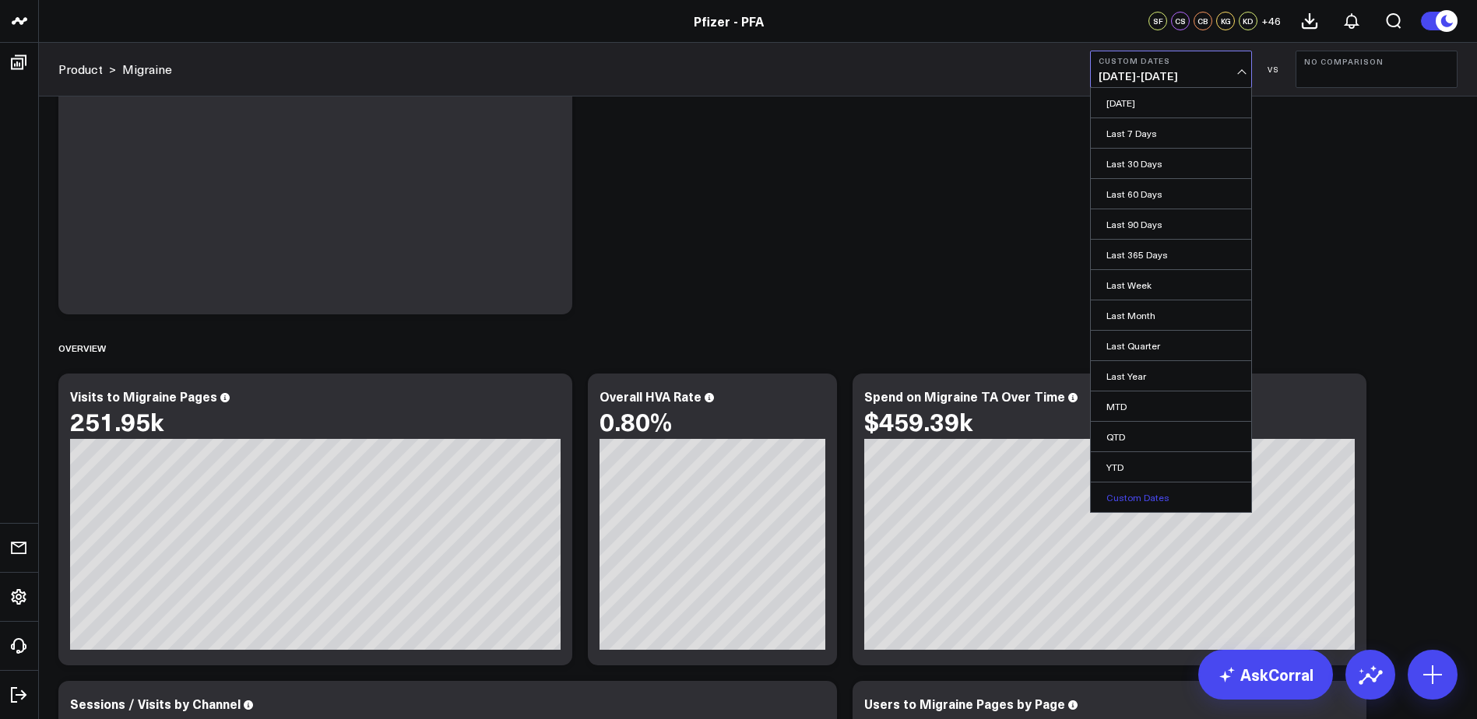
click at [1149, 493] on link "Custom Dates" at bounding box center [1171, 498] width 160 height 30
select select "7"
select select "2025"
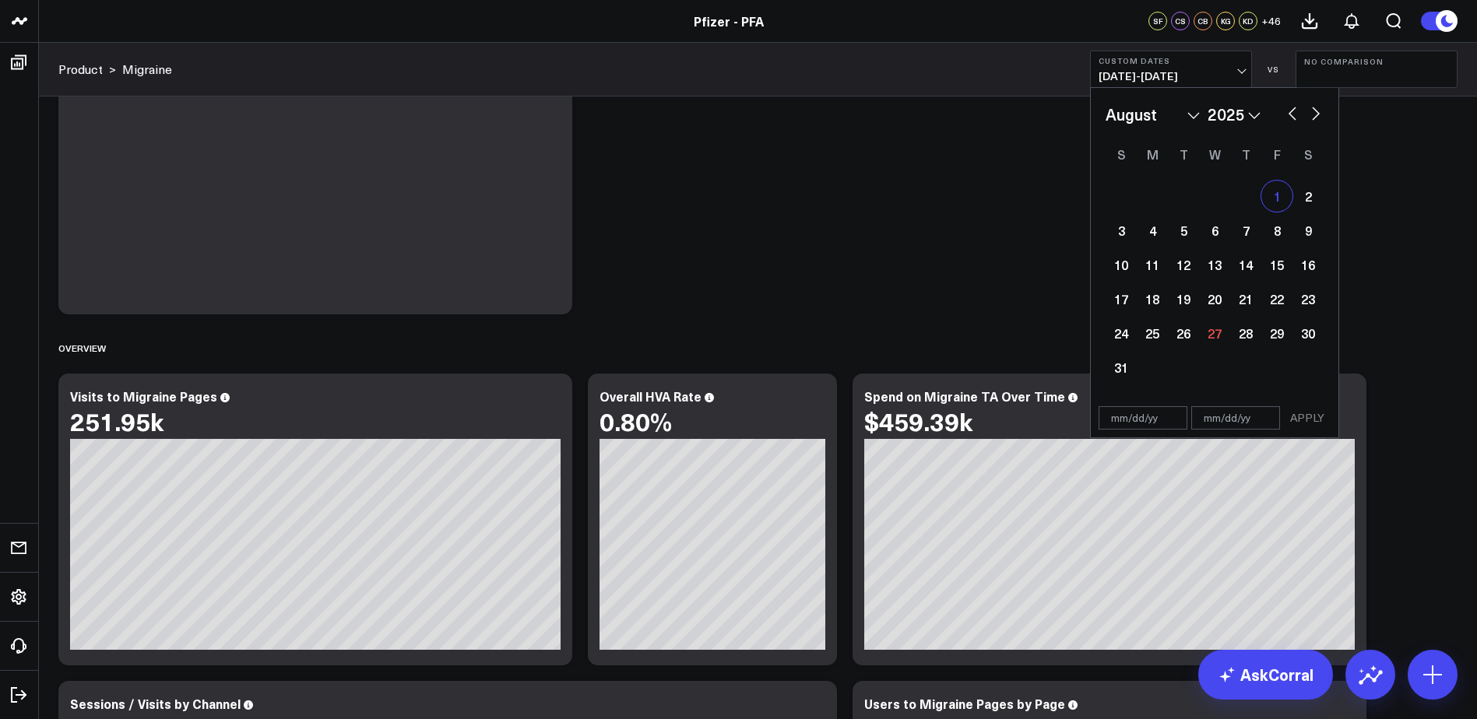
click at [1271, 199] on div "1" at bounding box center [1276, 196] width 31 height 31
type input "08/01/25"
select select "7"
select select "2025"
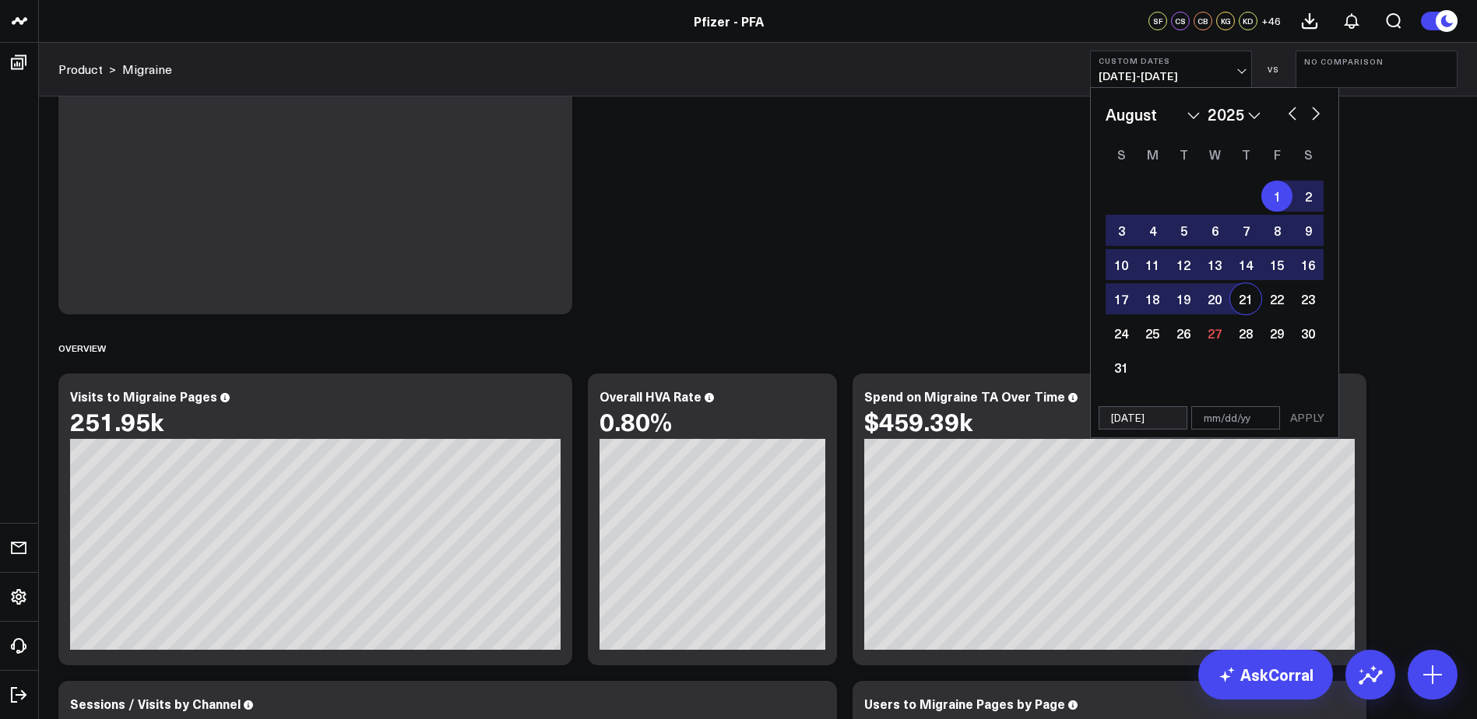
click at [1250, 302] on div "21" at bounding box center [1245, 298] width 31 height 31
type input "08/21/25"
select select "7"
select select "2025"
click at [1298, 415] on button "APPLY" at bounding box center [1307, 417] width 47 height 23
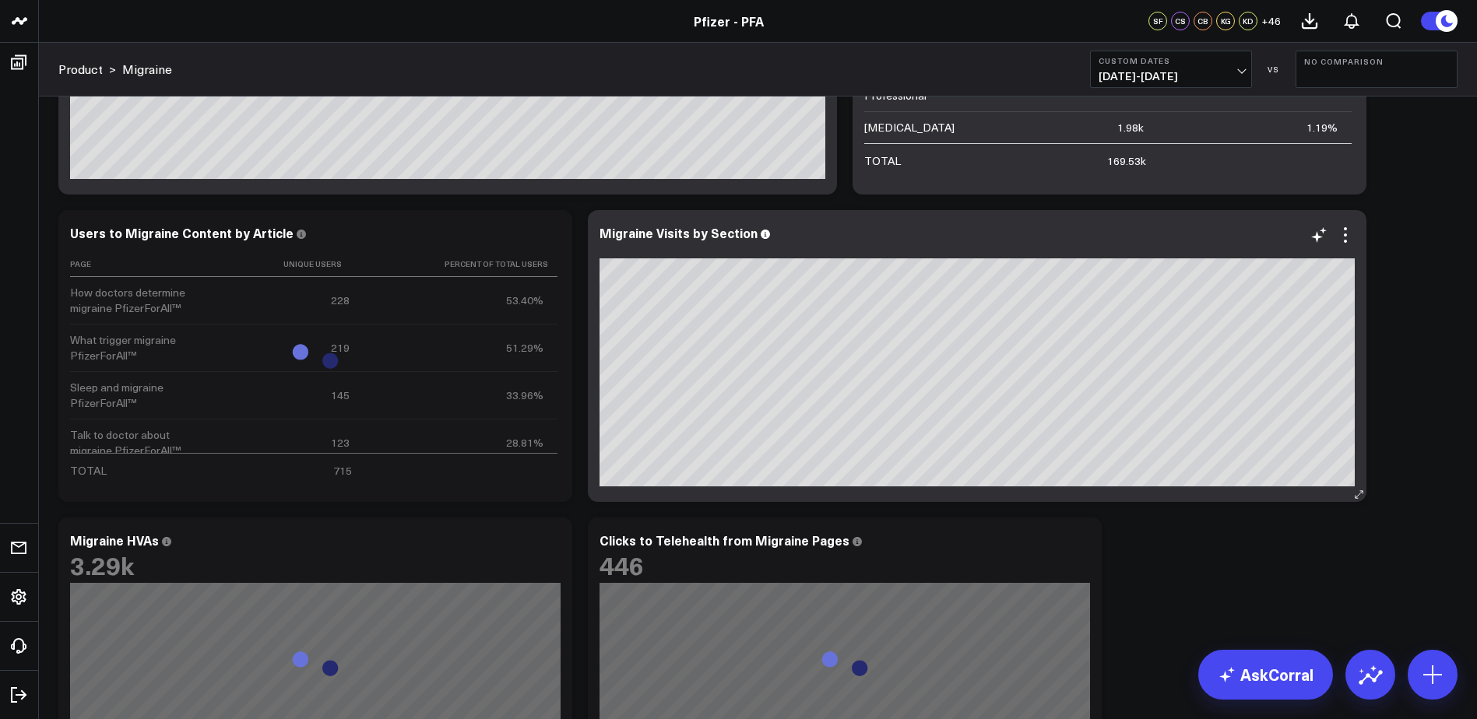
scroll to position [1246, 0]
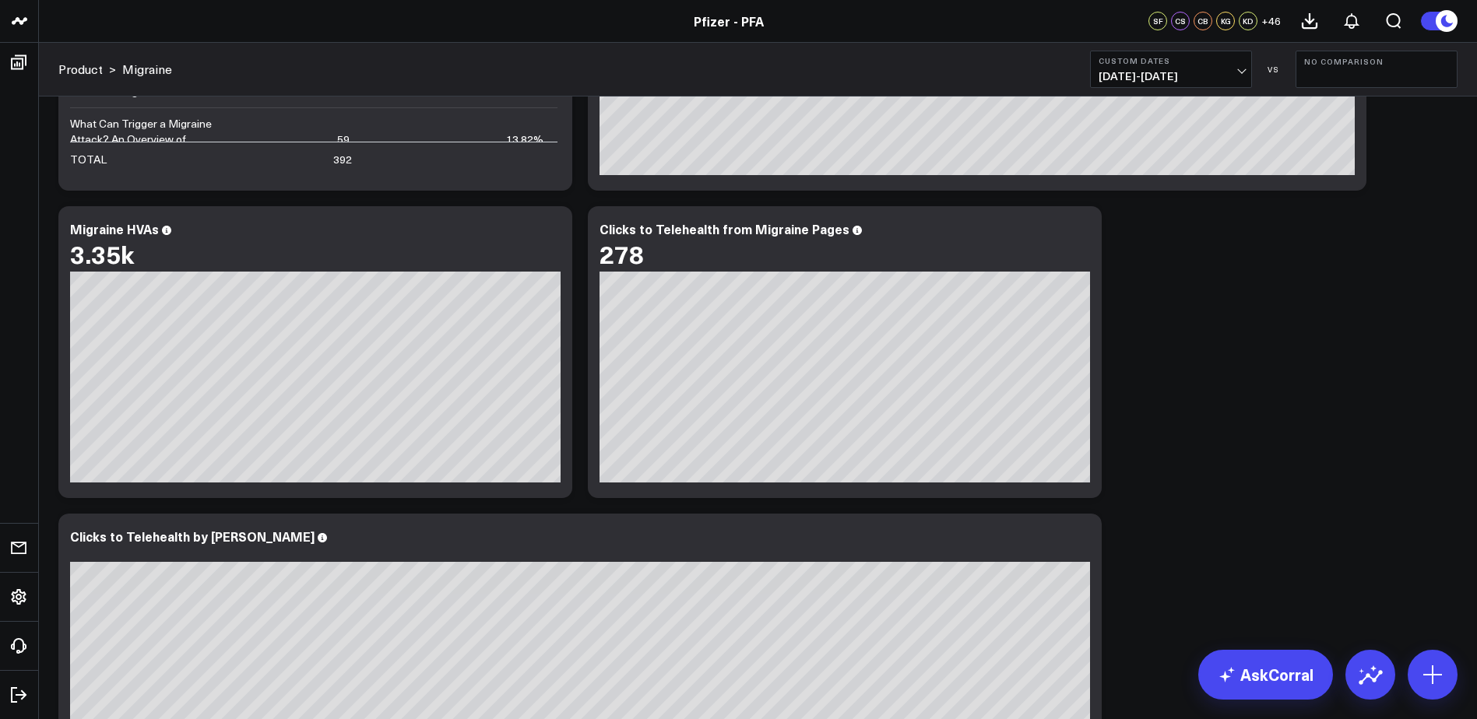
click at [1225, 79] on span "08/01/25 - 08/21/25" at bounding box center [1170, 76] width 145 height 12
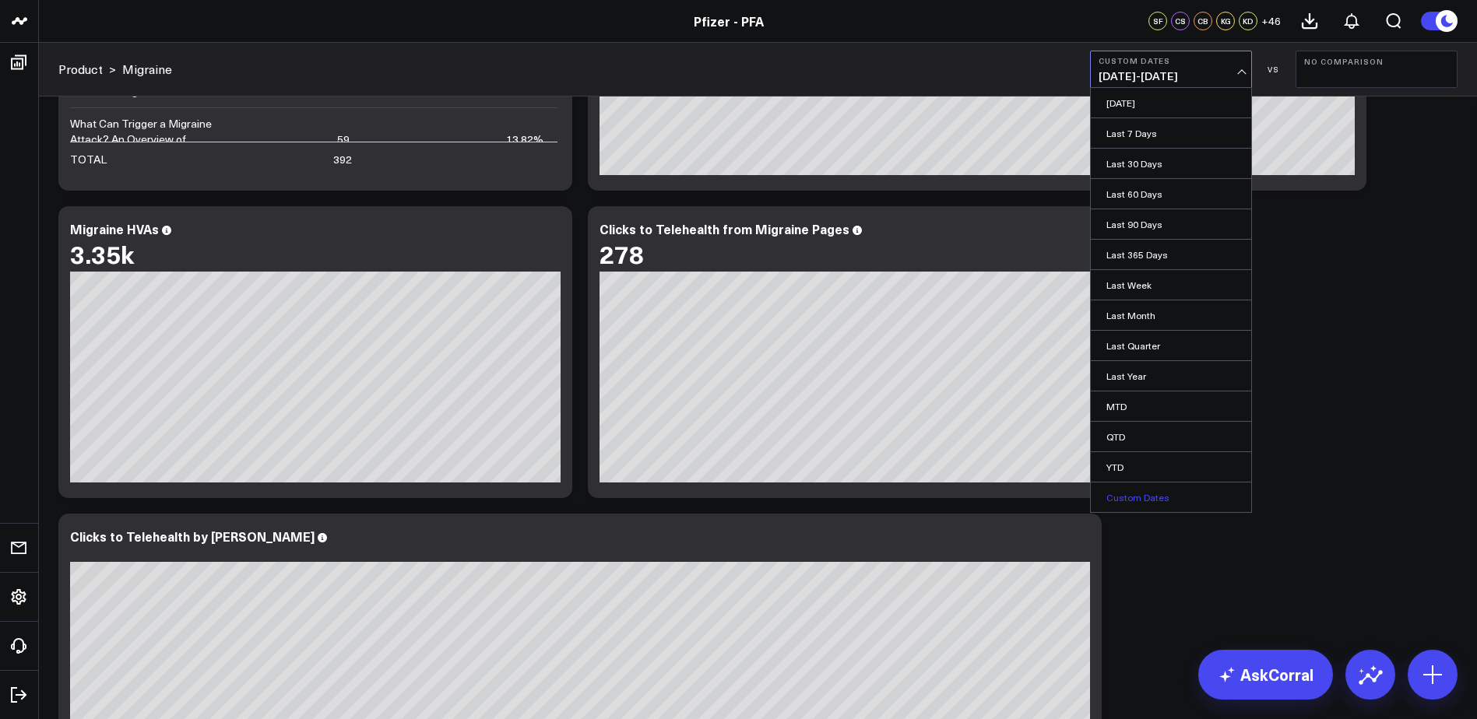
click at [1144, 501] on link "Custom Dates" at bounding box center [1171, 498] width 160 height 30
select select "7"
select select "2025"
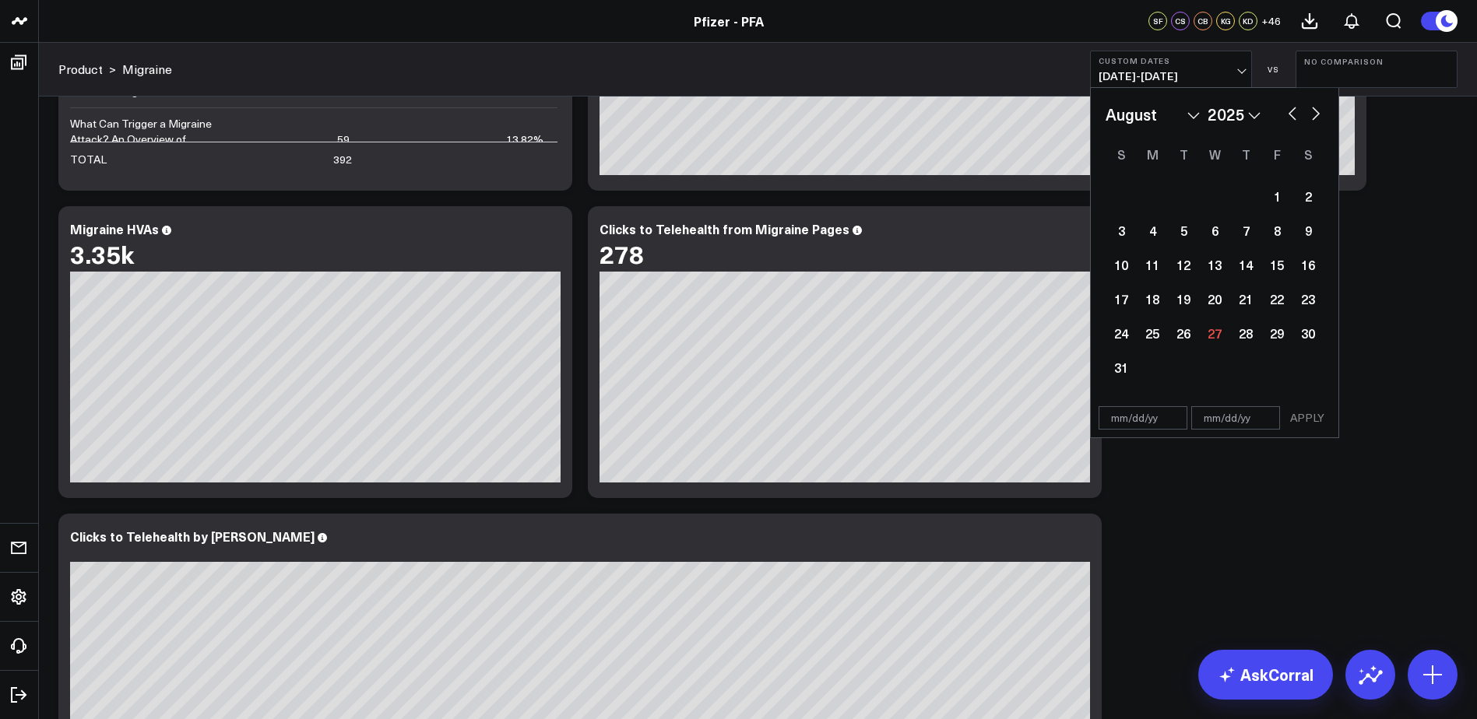
click at [1182, 114] on select "January February March April May June July August September October November De…" at bounding box center [1152, 114] width 94 height 23
select select "1"
select select "2025"
click at [1234, 292] on div "20" at bounding box center [1245, 298] width 31 height 31
type input "02/20/25"
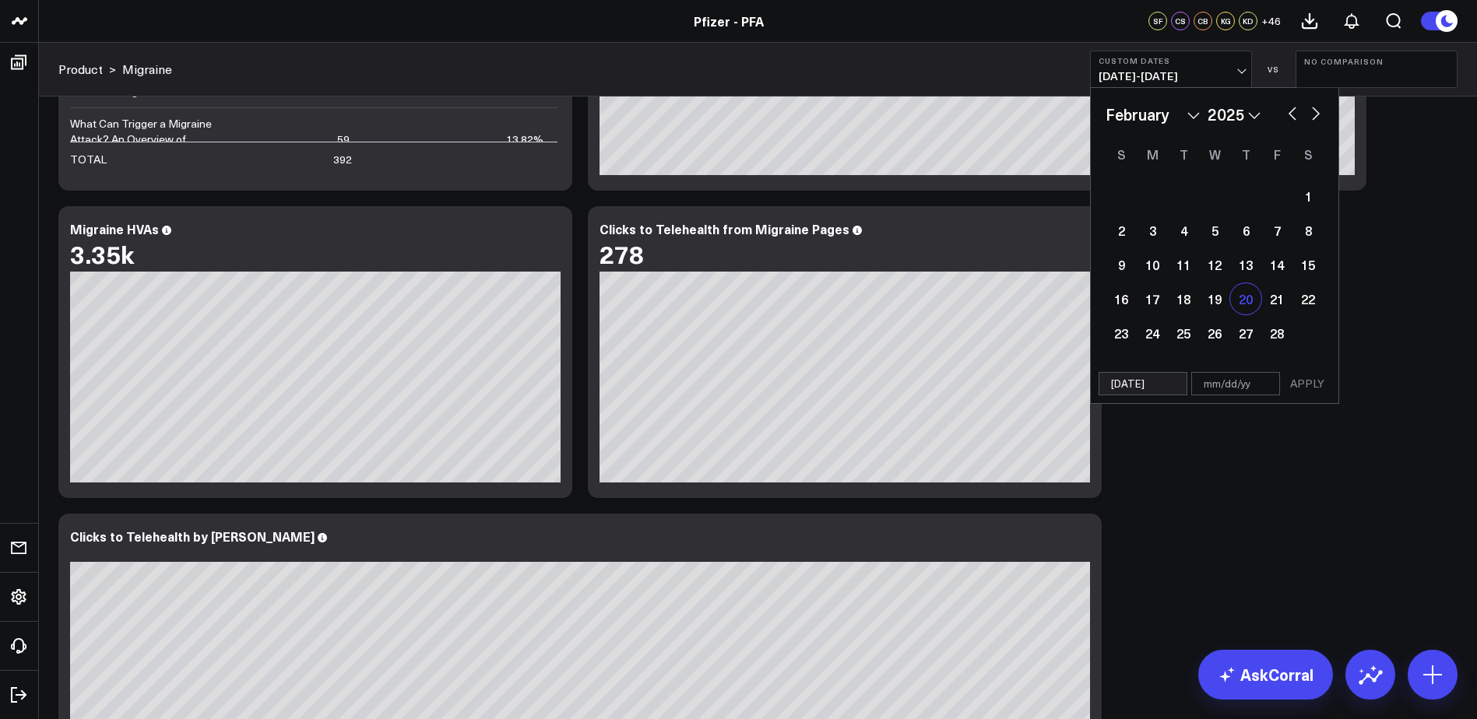
select select "1"
select select "2025"
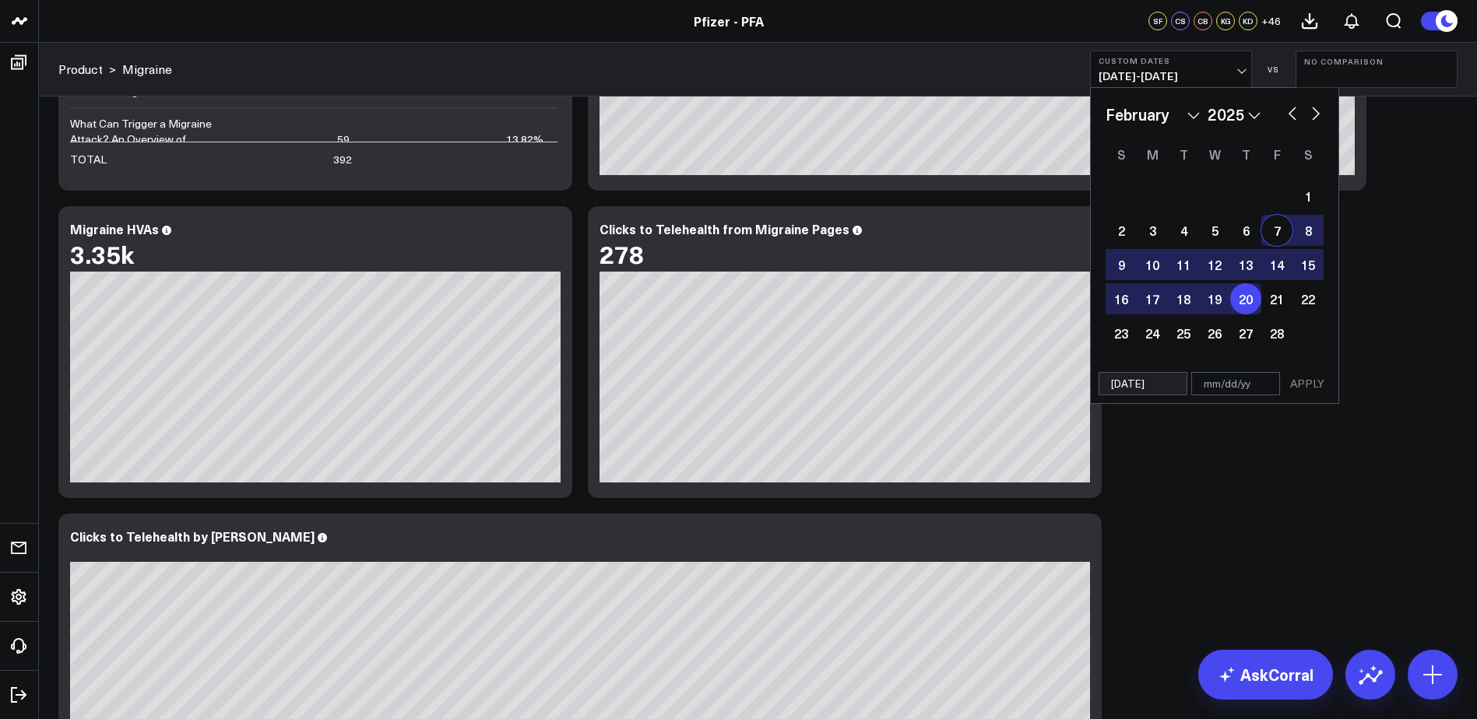
click at [1316, 115] on button "button" at bounding box center [1316, 112] width 16 height 19
select select "2"
select select "2025"
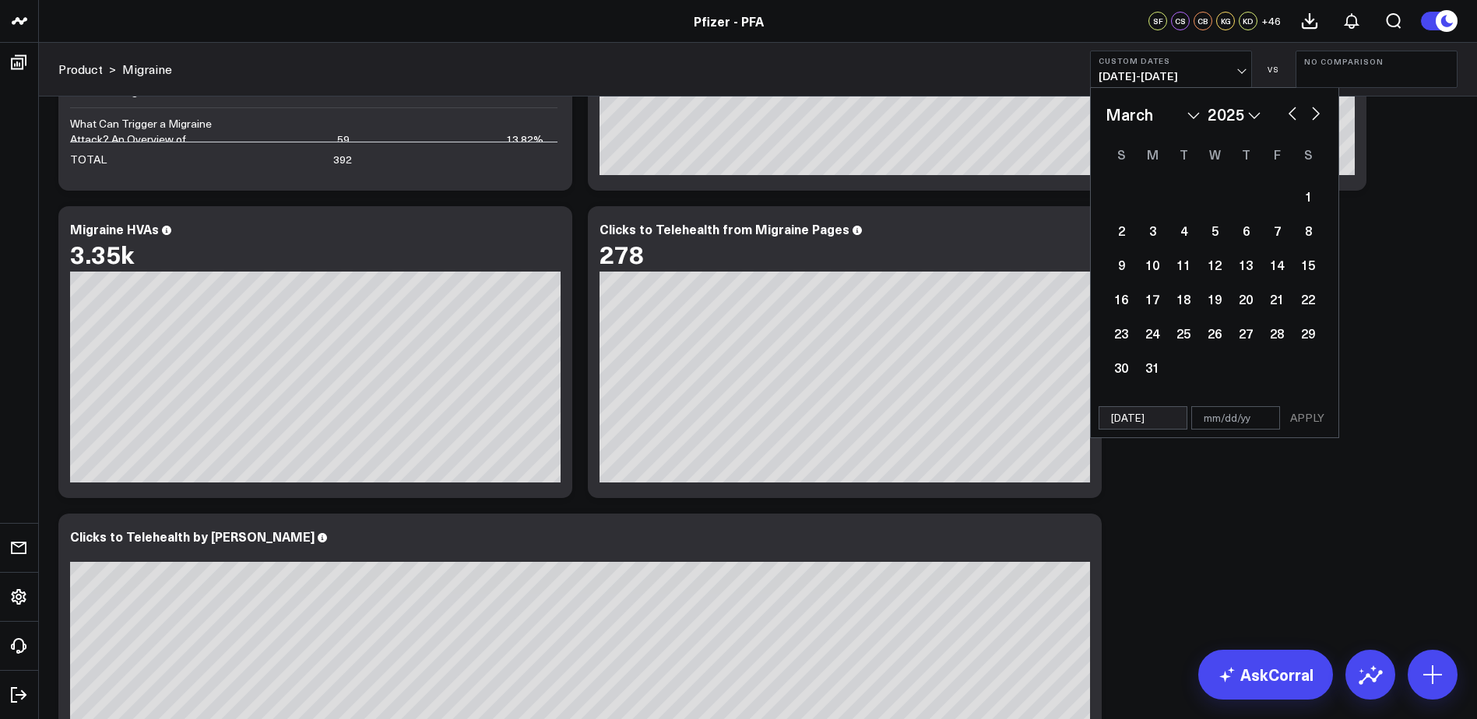
click at [1316, 115] on button "button" at bounding box center [1316, 112] width 16 height 19
select select "3"
select select "2025"
click at [1316, 115] on button "button" at bounding box center [1316, 112] width 16 height 19
select select "4"
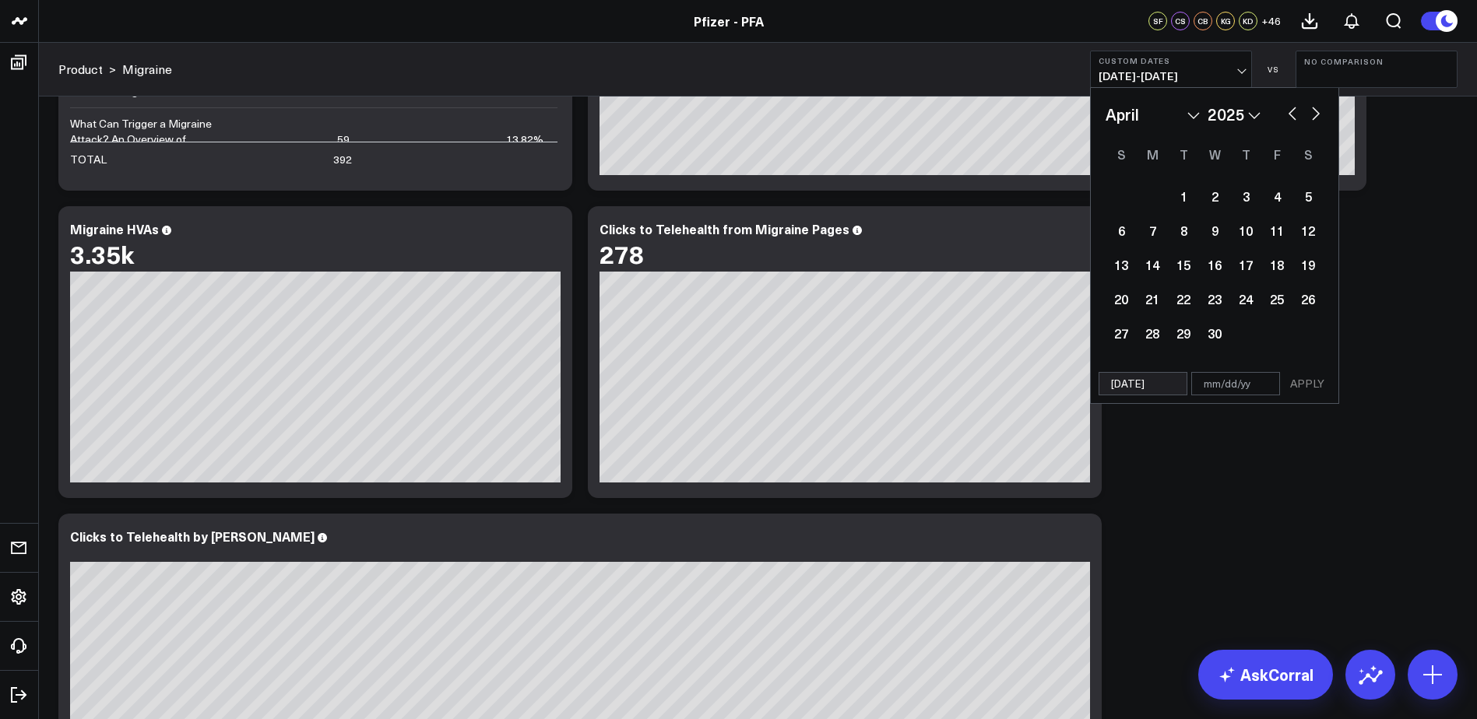
select select "2025"
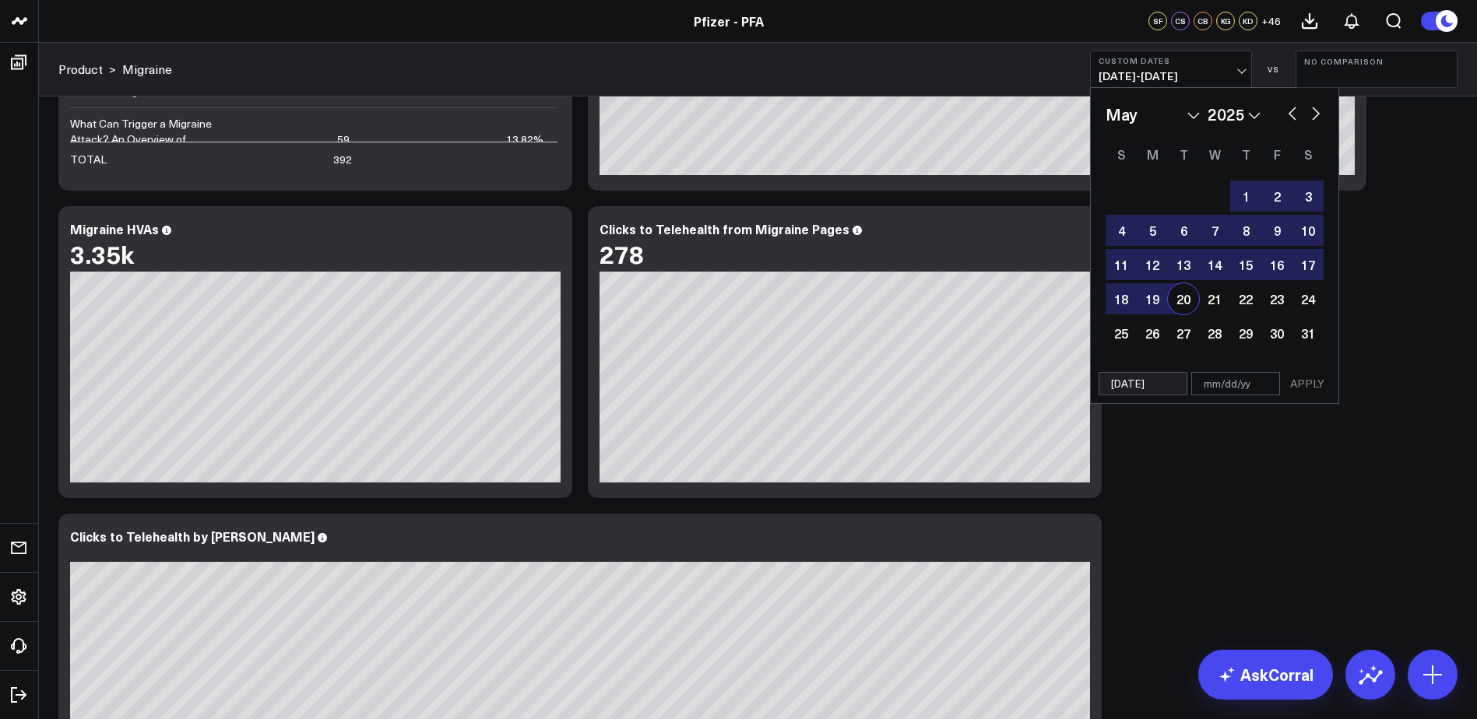
click at [1186, 303] on div "20" at bounding box center [1183, 298] width 31 height 31
type input "05/20/25"
select select "4"
select select "2025"
click at [1302, 387] on button "APPLY" at bounding box center [1307, 383] width 47 height 23
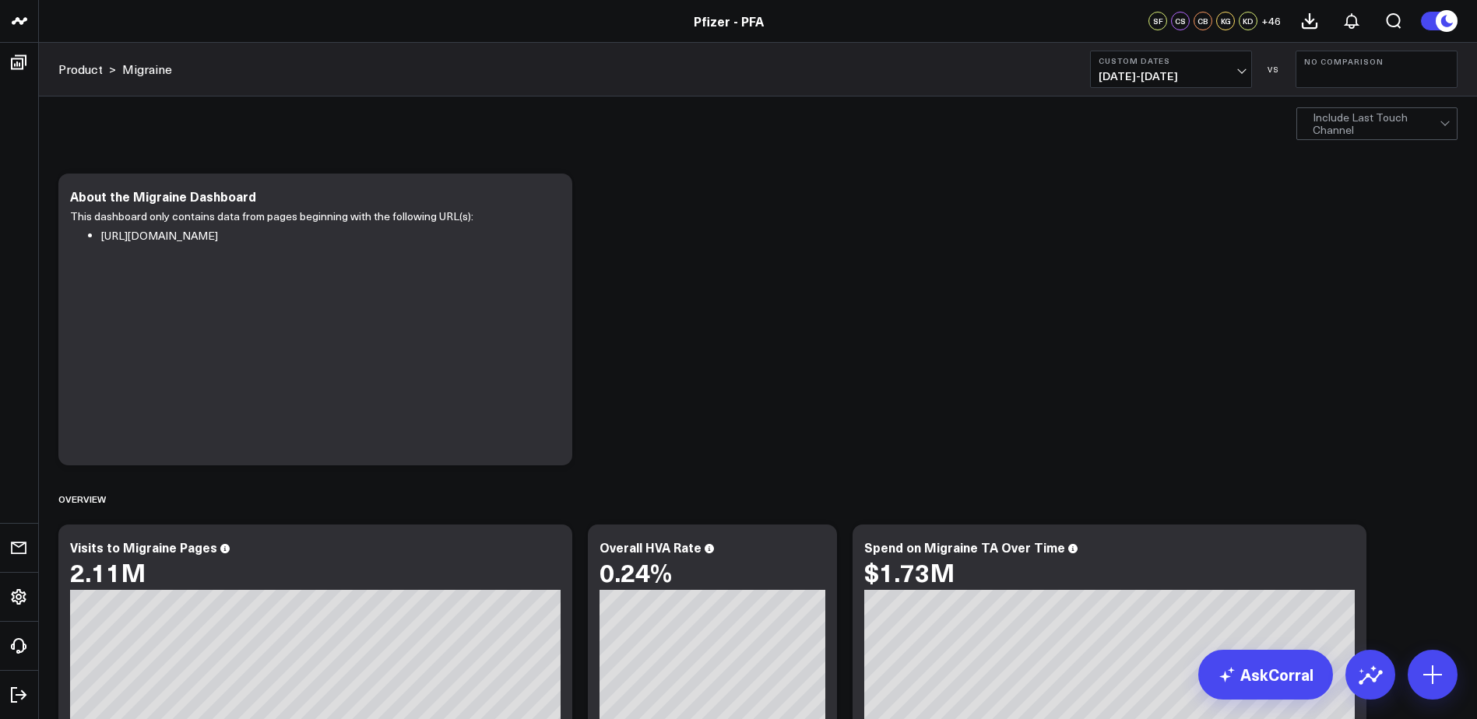
scroll to position [78, 0]
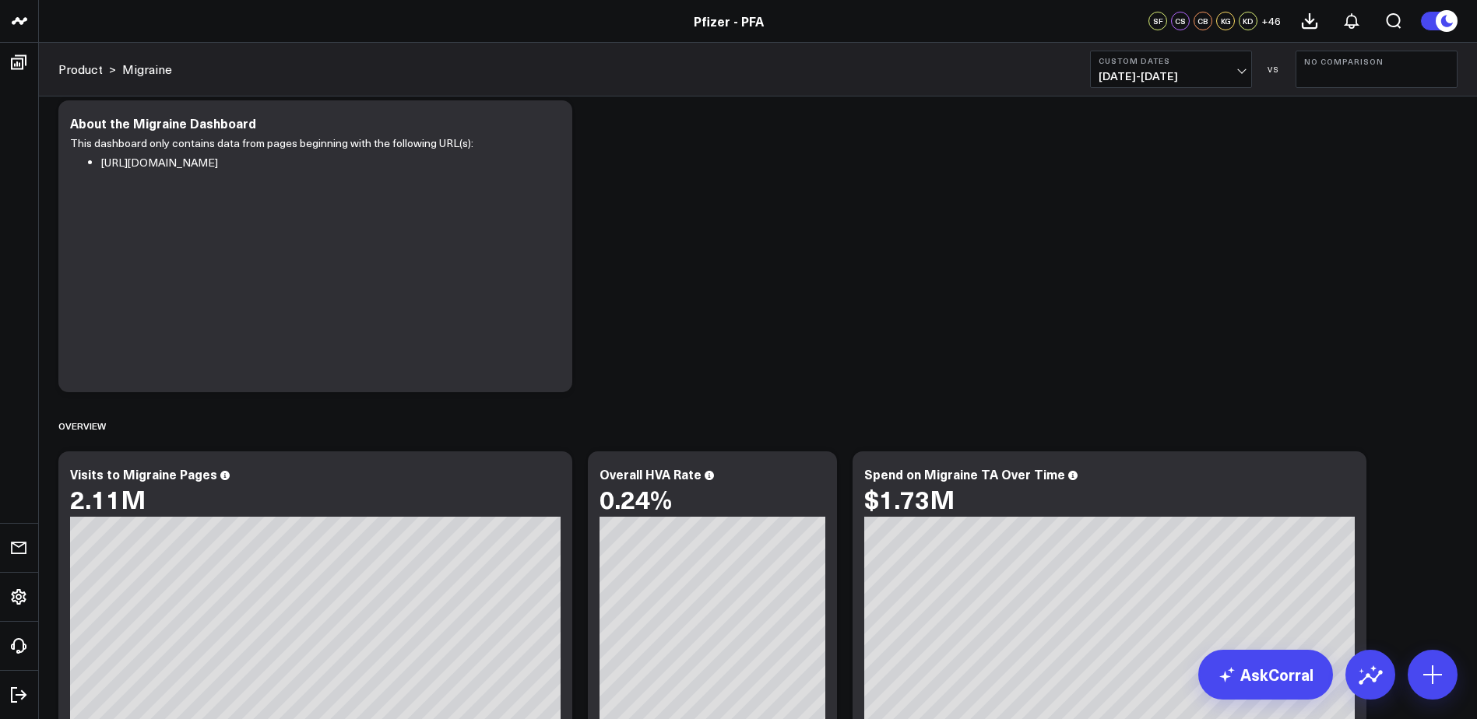
click at [1218, 68] on button "Custom Dates 02/20/25 - 05/20/25" at bounding box center [1171, 69] width 162 height 37
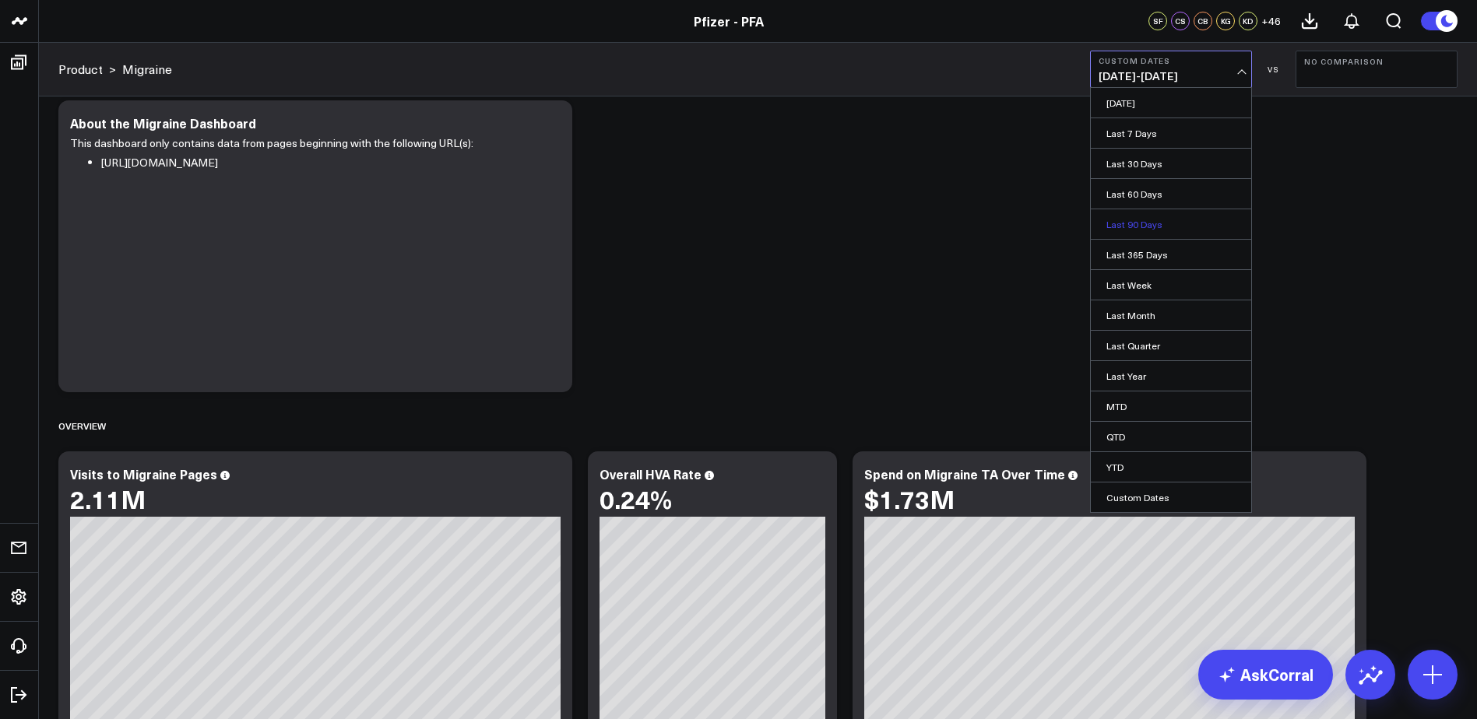
click at [1154, 227] on link "Last 90 Days" at bounding box center [1171, 224] width 160 height 30
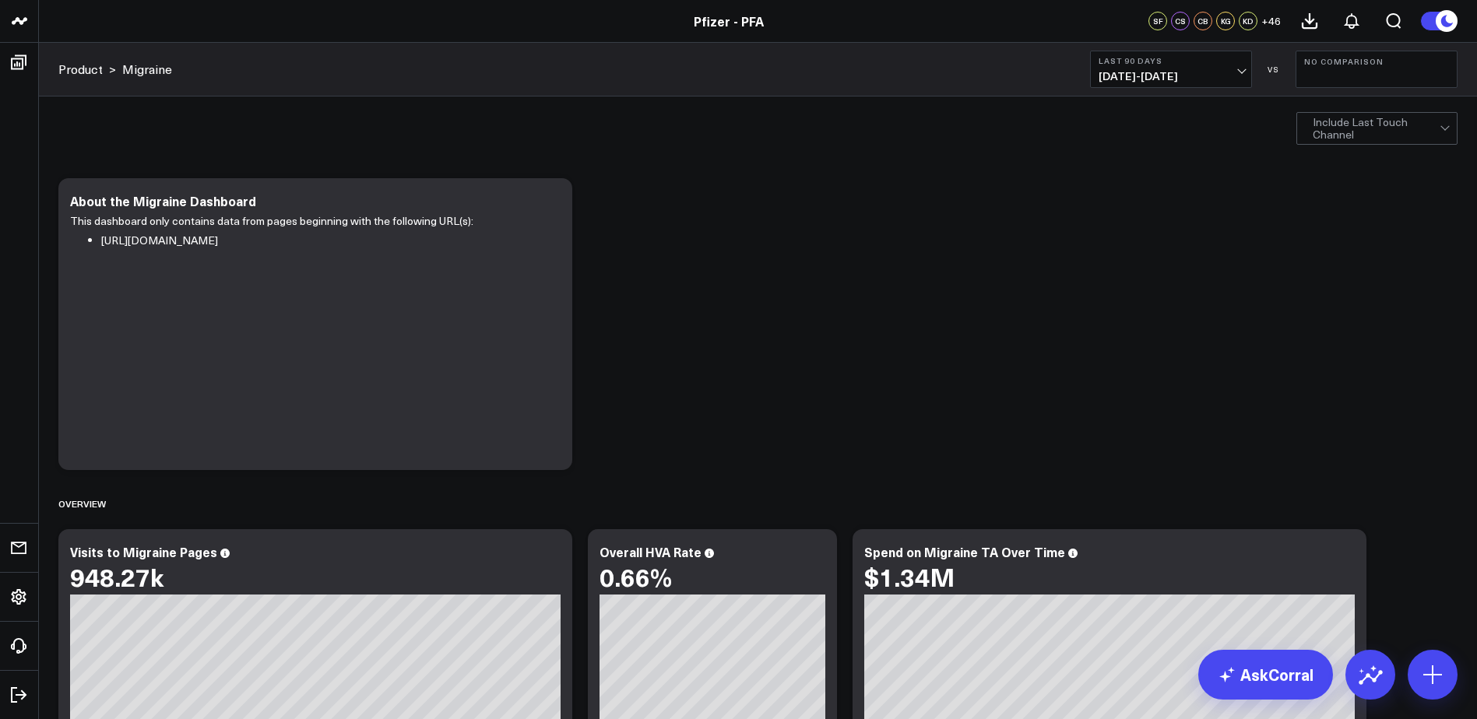
click at [1159, 83] on span "05/29/25 - 08/26/25" at bounding box center [1170, 76] width 145 height 12
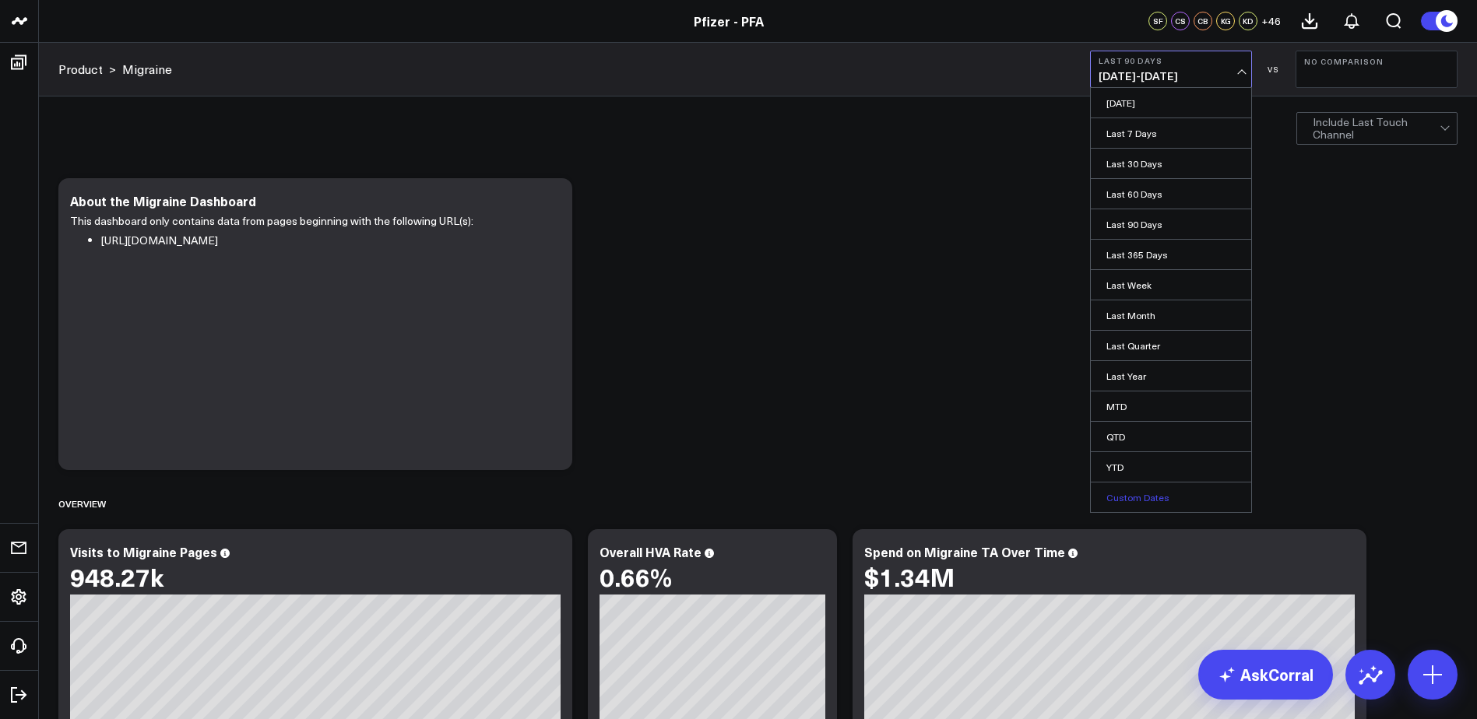
click at [1126, 494] on link "Custom Dates" at bounding box center [1171, 498] width 160 height 30
select select "7"
select select "2025"
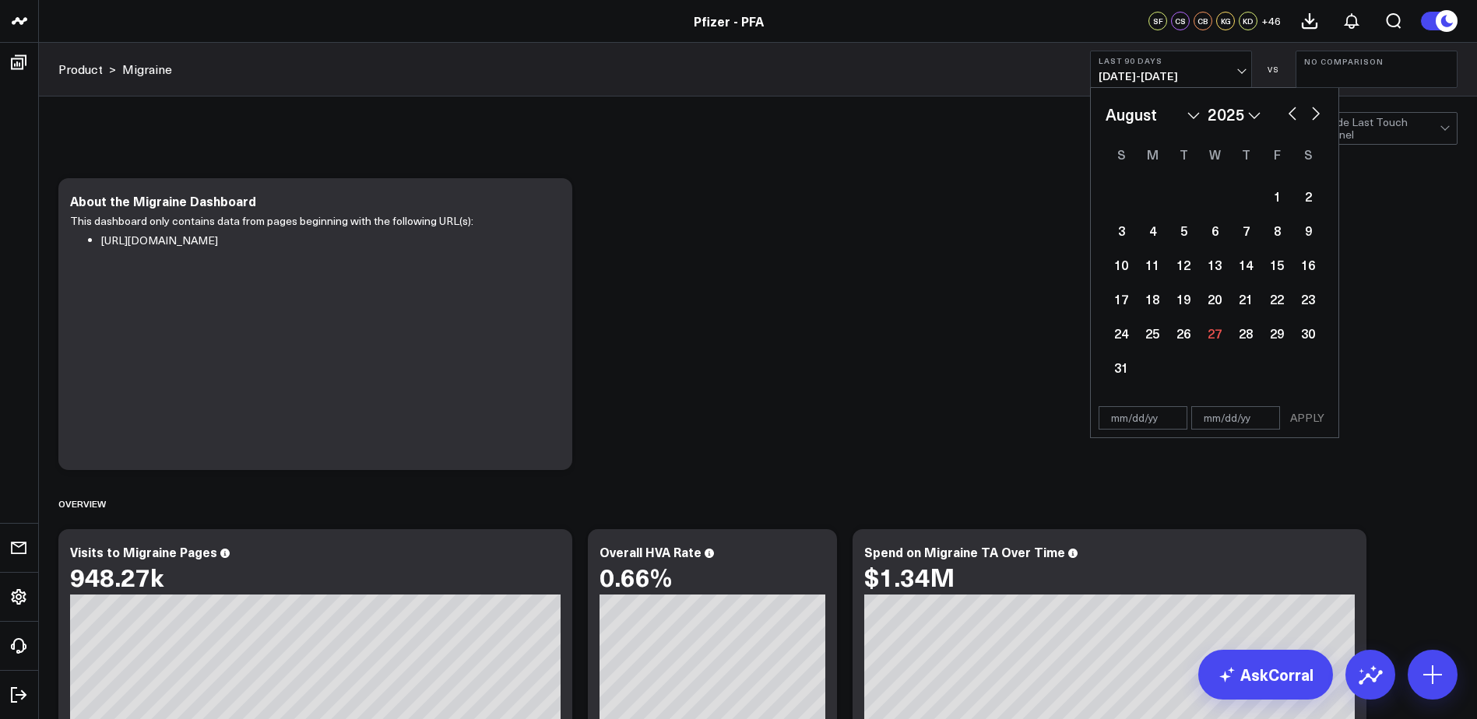
click at [1288, 114] on button "button" at bounding box center [1292, 112] width 16 height 19
select select "6"
select select "2025"
click at [1288, 114] on button "button" at bounding box center [1292, 112] width 16 height 19
select select "5"
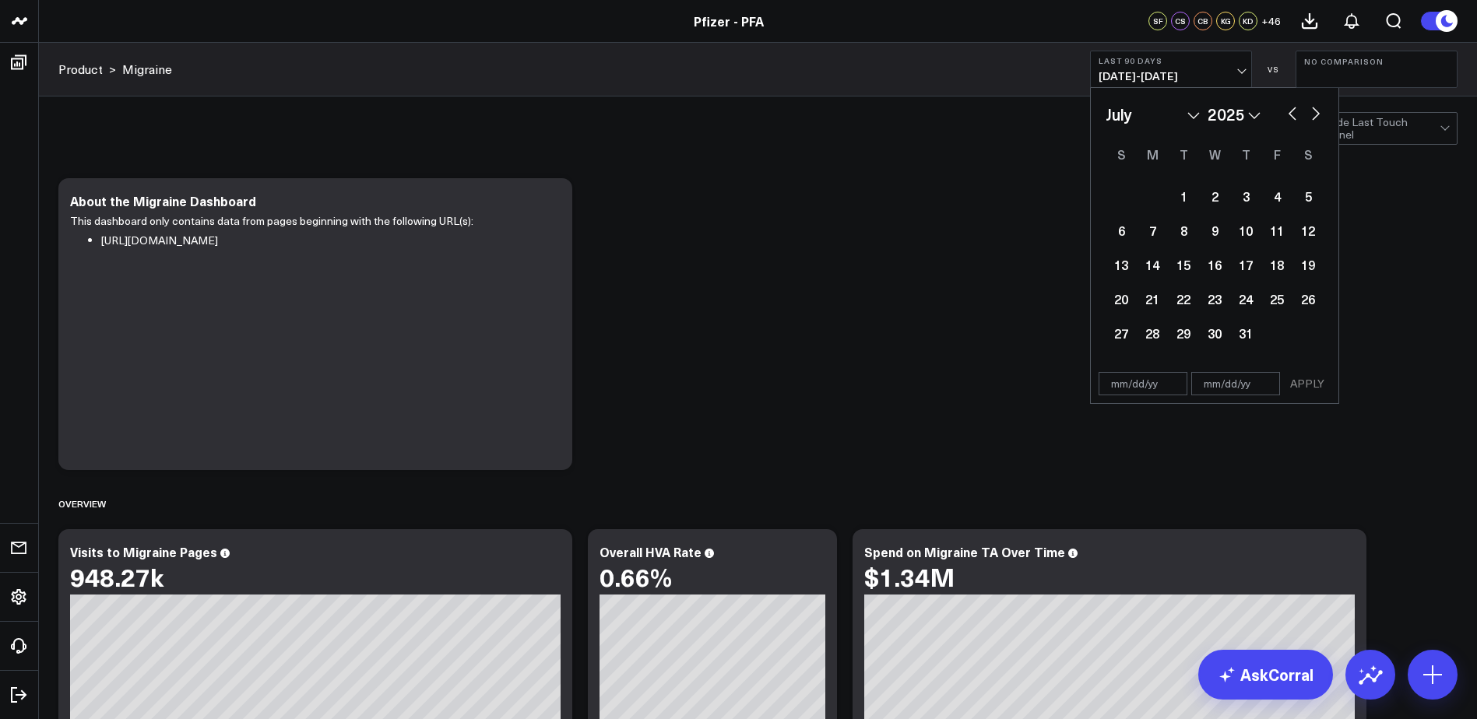
select select "2025"
click at [1288, 114] on button "button" at bounding box center [1292, 112] width 16 height 19
select select "4"
select select "2025"
click at [1218, 297] on div "21" at bounding box center [1214, 298] width 31 height 31
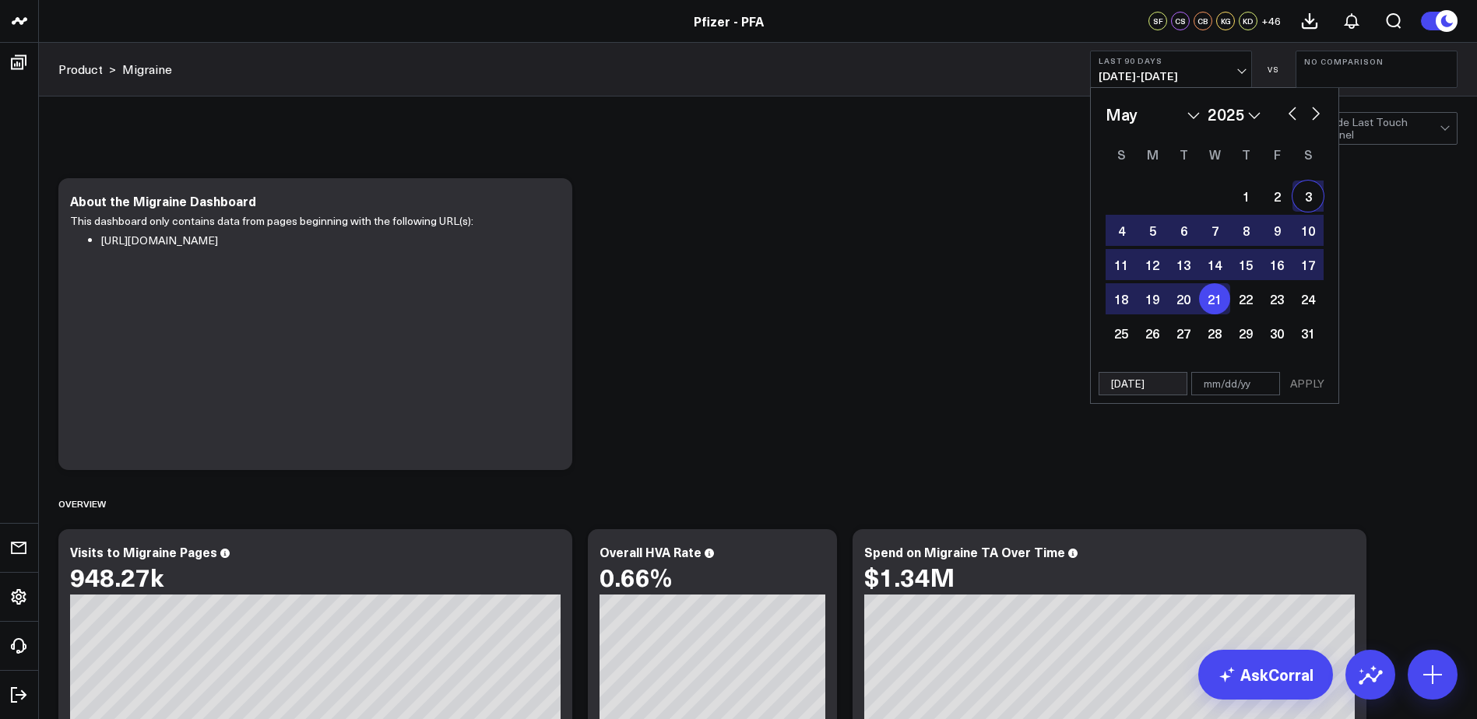
click at [1309, 111] on button "button" at bounding box center [1316, 112] width 16 height 19
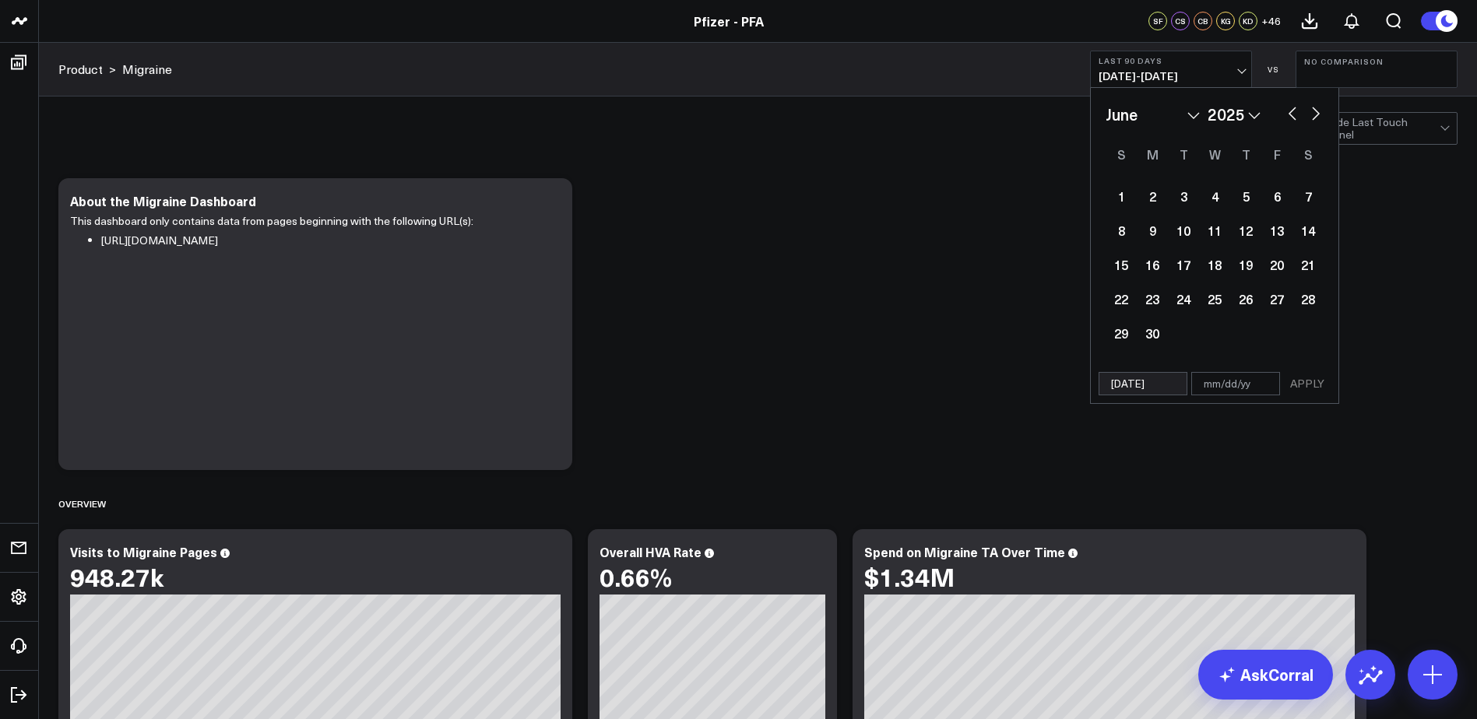
click at [1310, 116] on button "button" at bounding box center [1316, 112] width 16 height 19
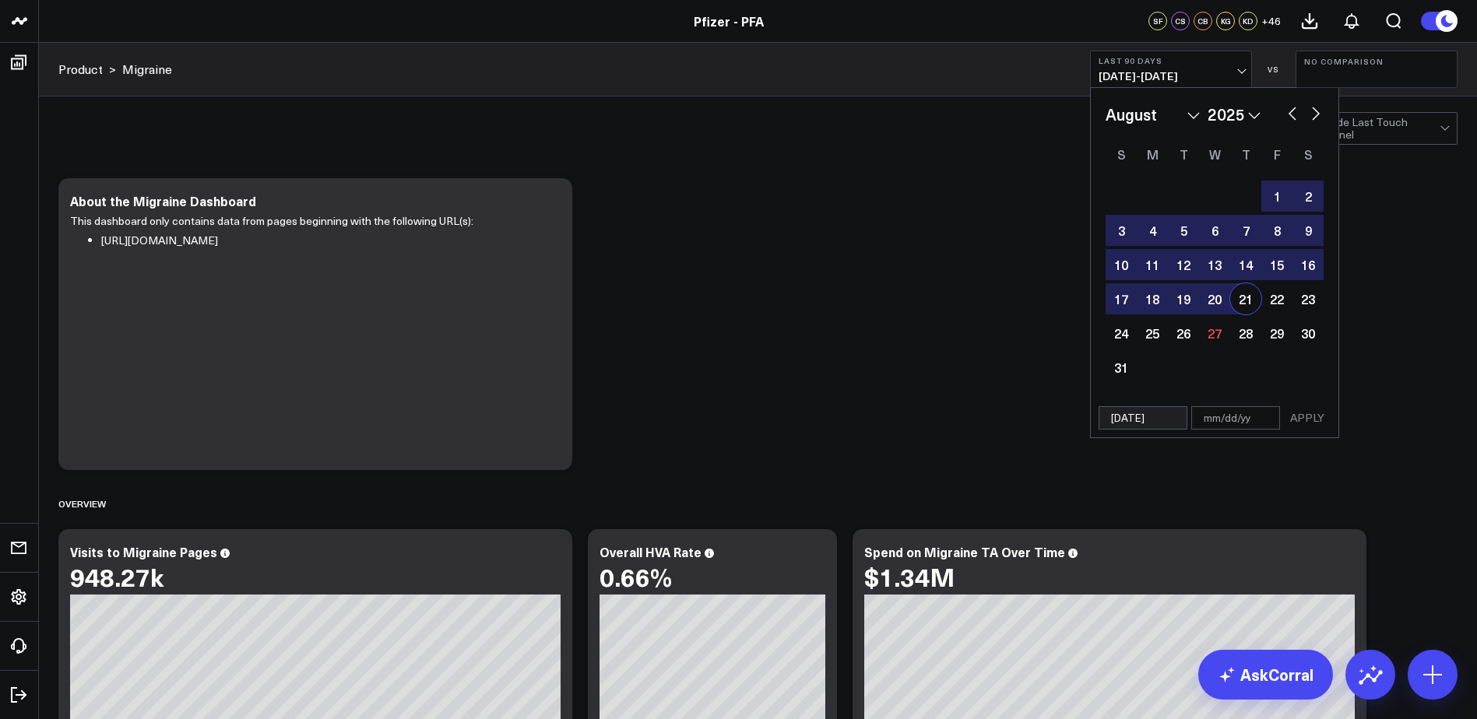
click at [1257, 304] on div "21" at bounding box center [1245, 298] width 31 height 31
click at [1307, 418] on button "APPLY" at bounding box center [1307, 417] width 47 height 23
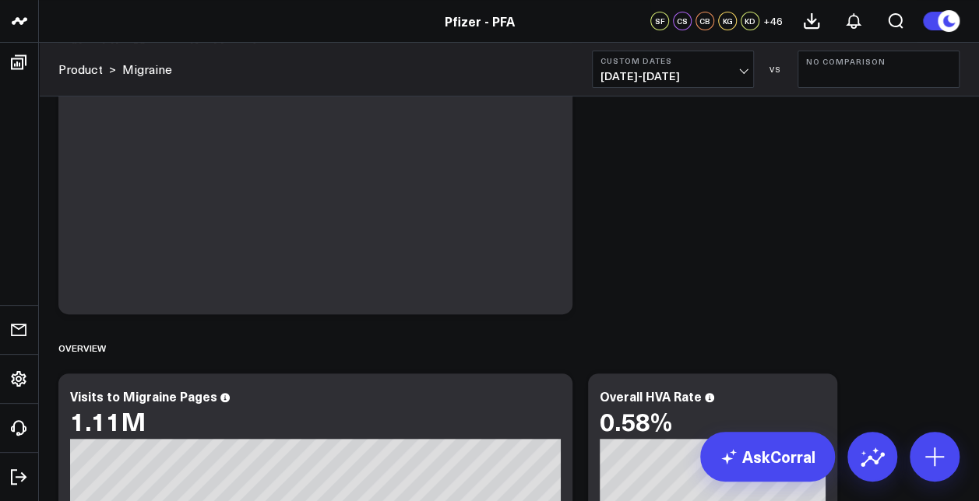
scroll to position [311, 0]
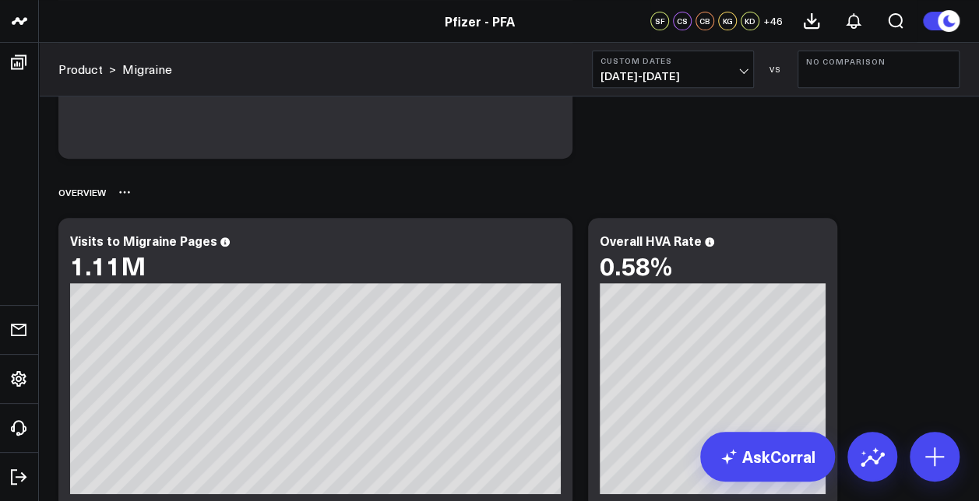
click at [615, 182] on div "Overview" at bounding box center [508, 192] width 901 height 36
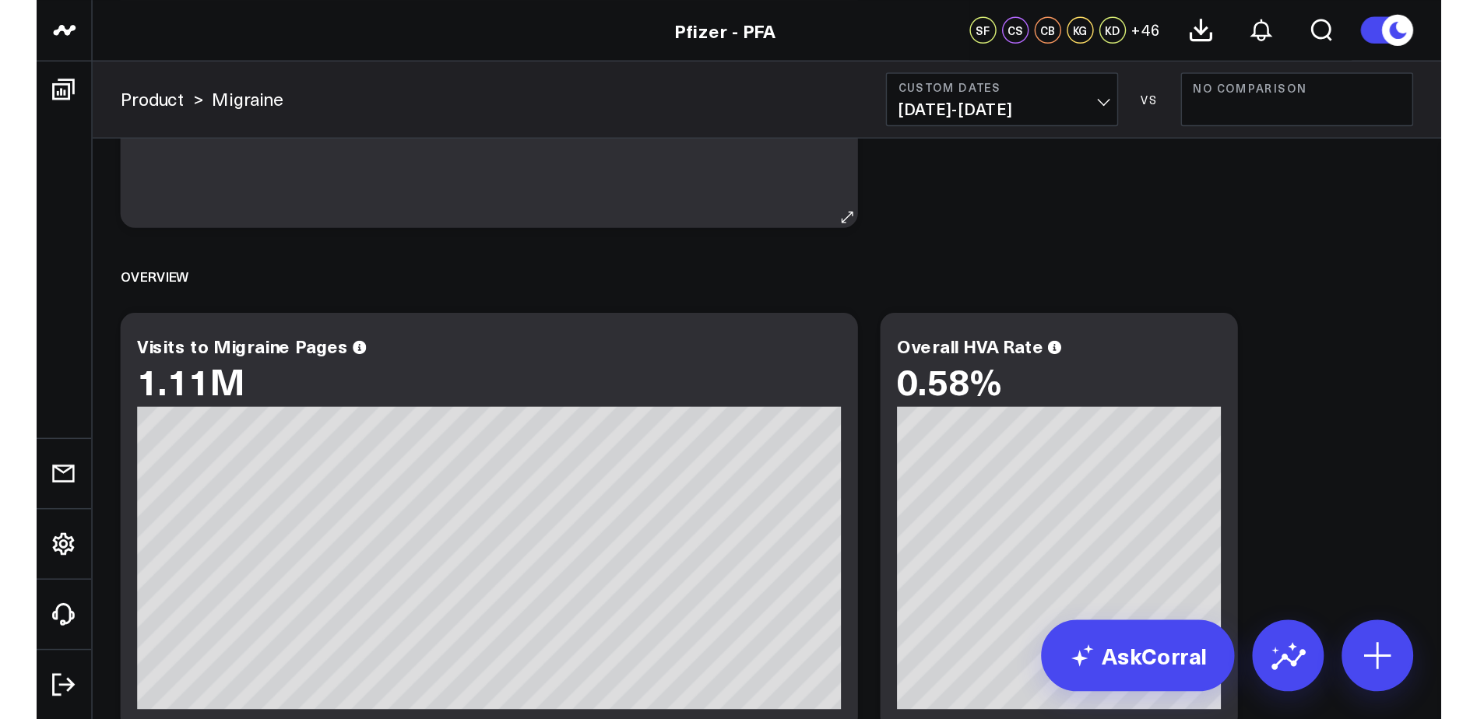
scroll to position [0, 0]
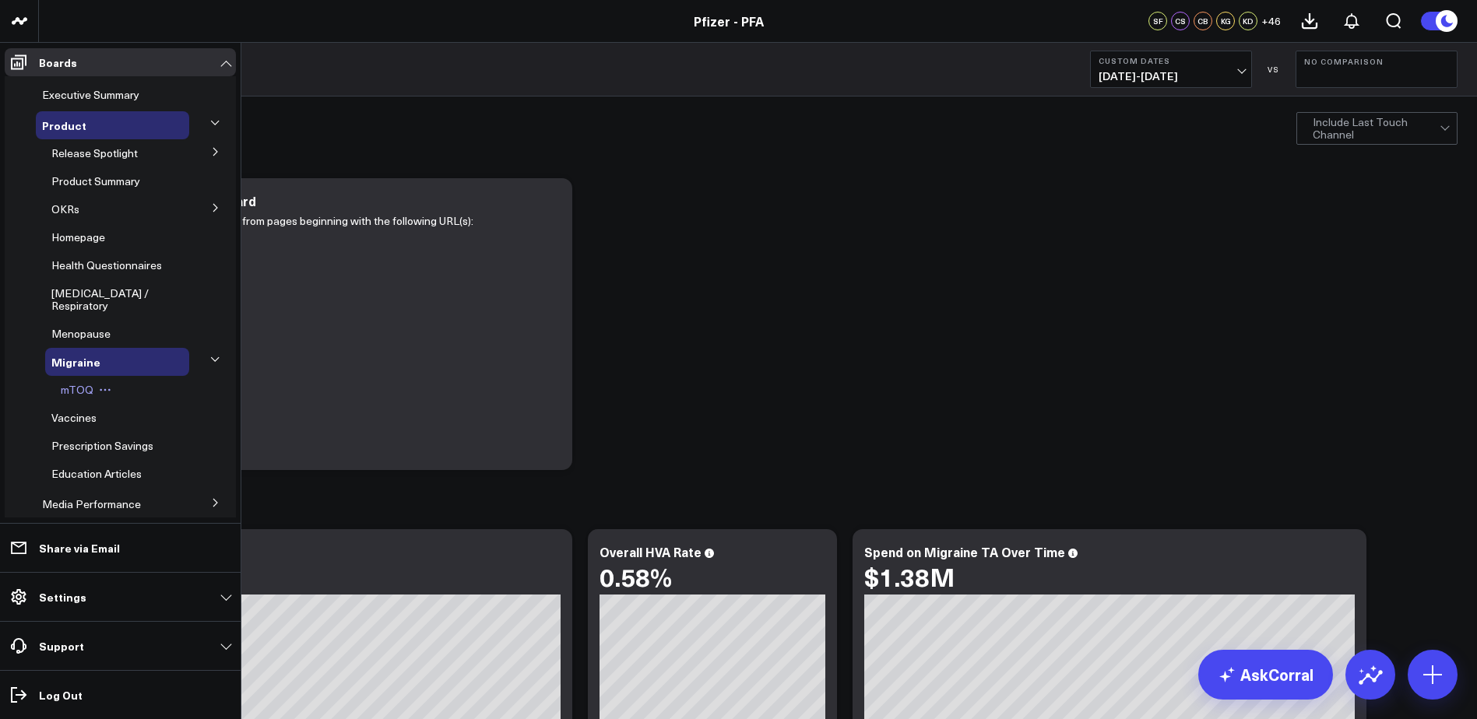
click at [73, 397] on span "mTOQ" at bounding box center [77, 389] width 33 height 15
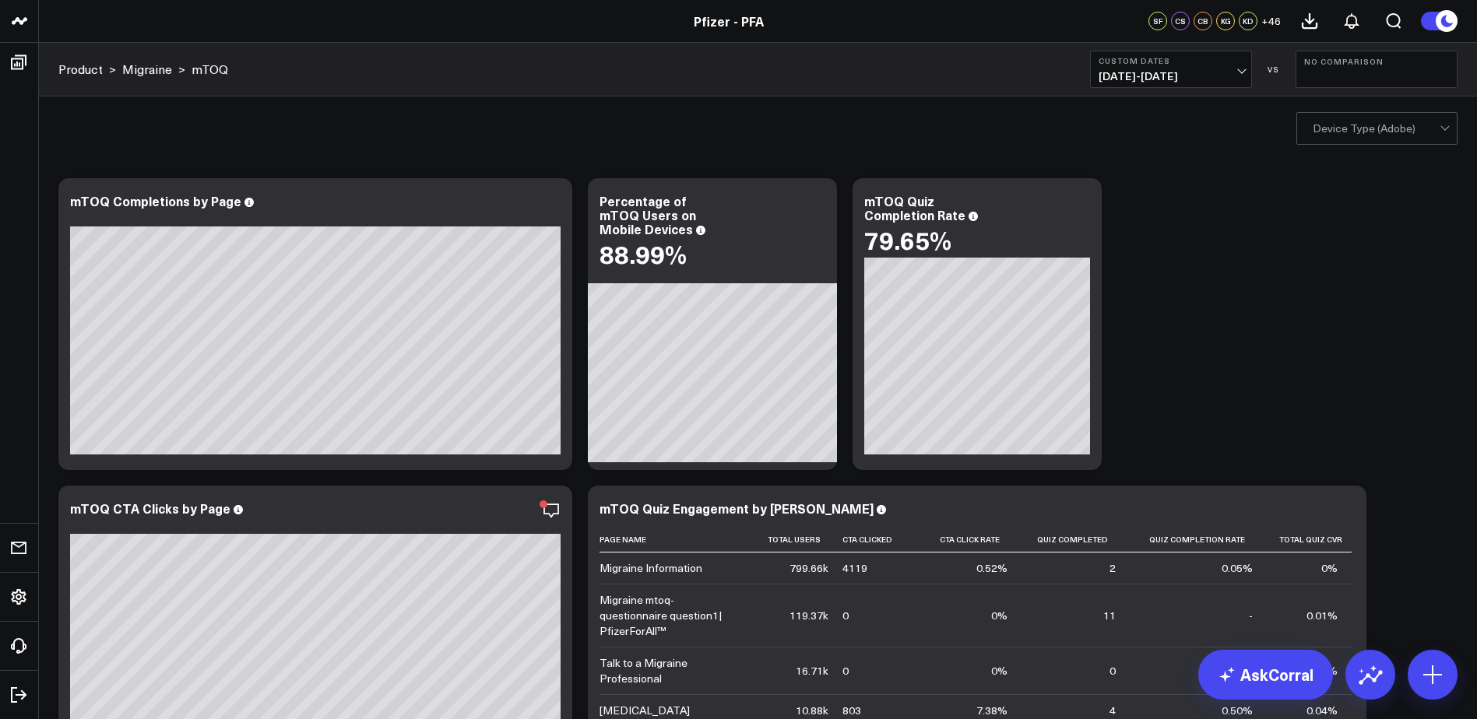
click at [1353, 58] on b "No Comparison" at bounding box center [1376, 61] width 145 height 9
click at [1329, 217] on link "Custom Dates" at bounding box center [1376, 224] width 160 height 30
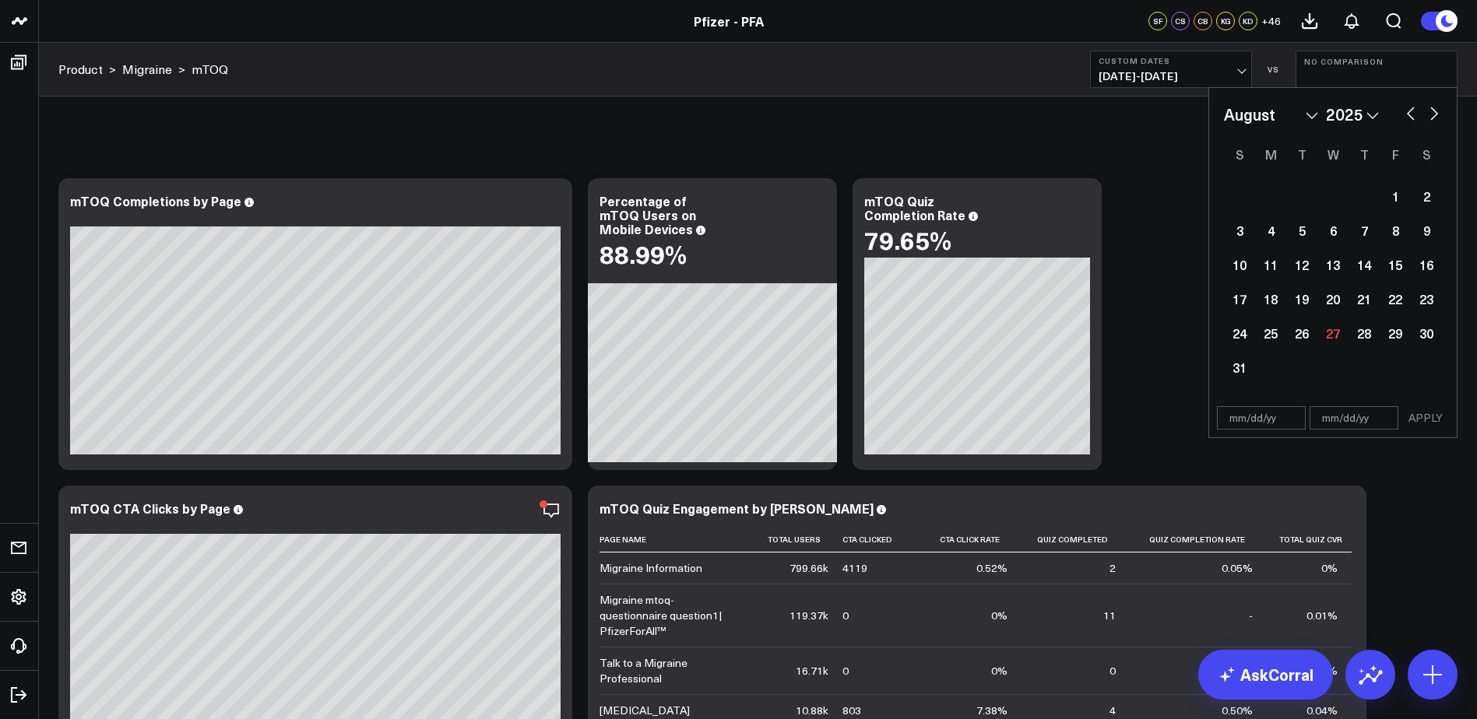
click at [1408, 111] on button "button" at bounding box center [1411, 112] width 16 height 19
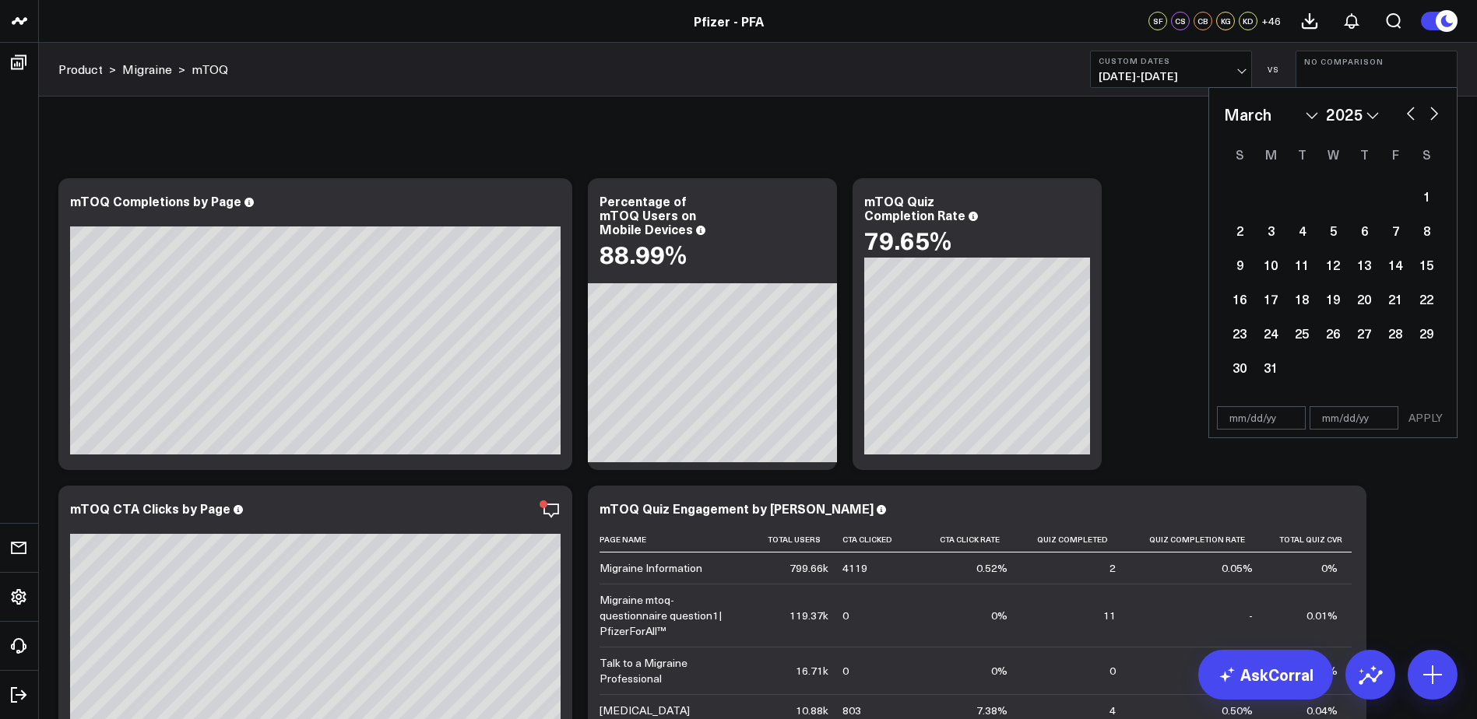
click at [1408, 111] on button "button" at bounding box center [1411, 112] width 16 height 19
click at [1361, 297] on div "20" at bounding box center [1363, 298] width 31 height 31
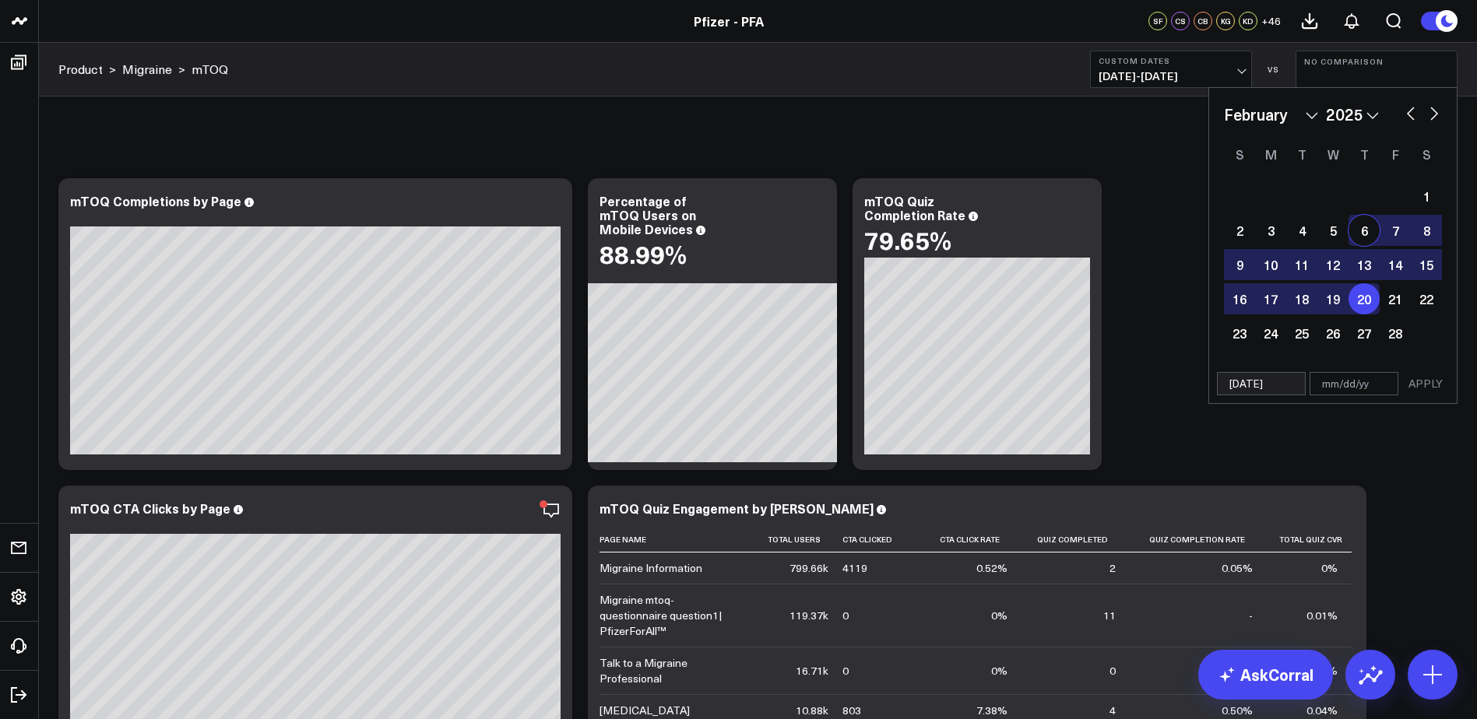
click at [1433, 111] on button "button" at bounding box center [1434, 112] width 16 height 19
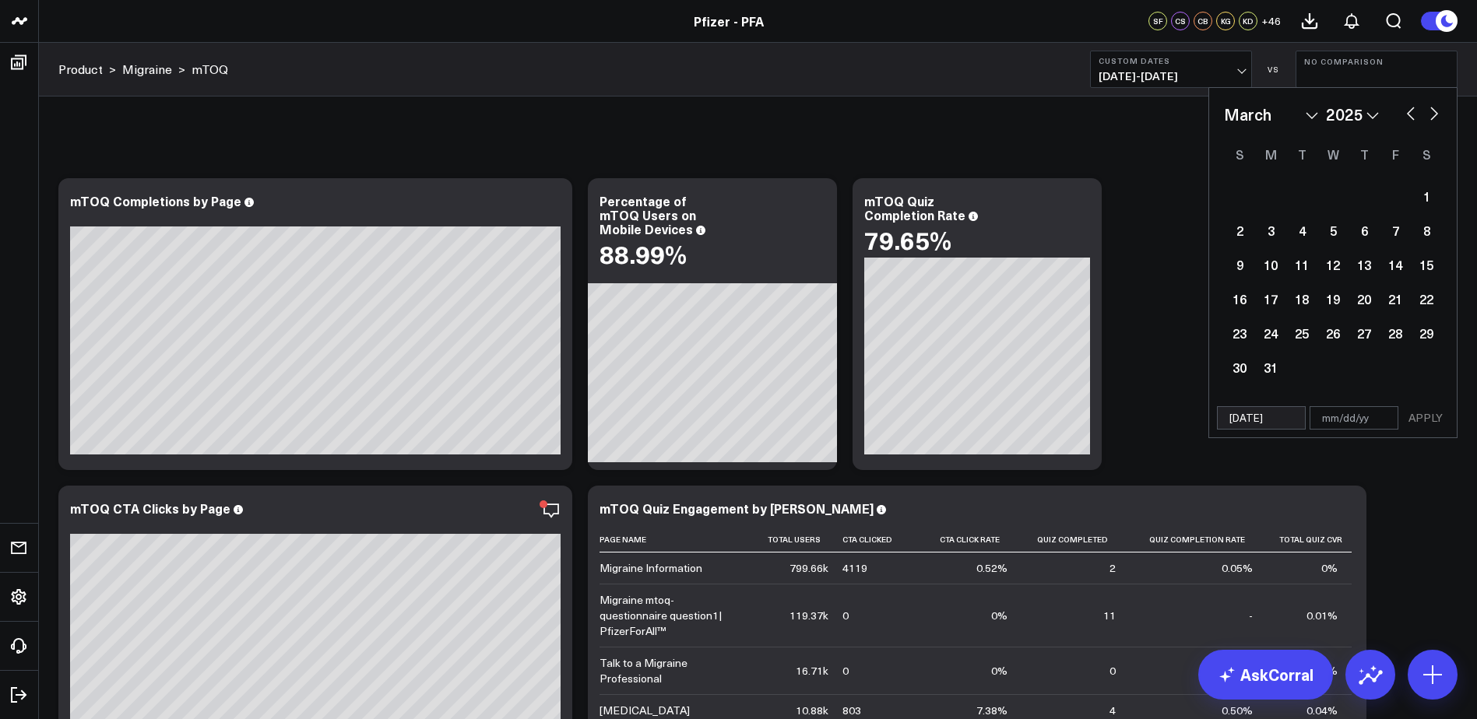
click at [1433, 111] on button "button" at bounding box center [1434, 112] width 16 height 19
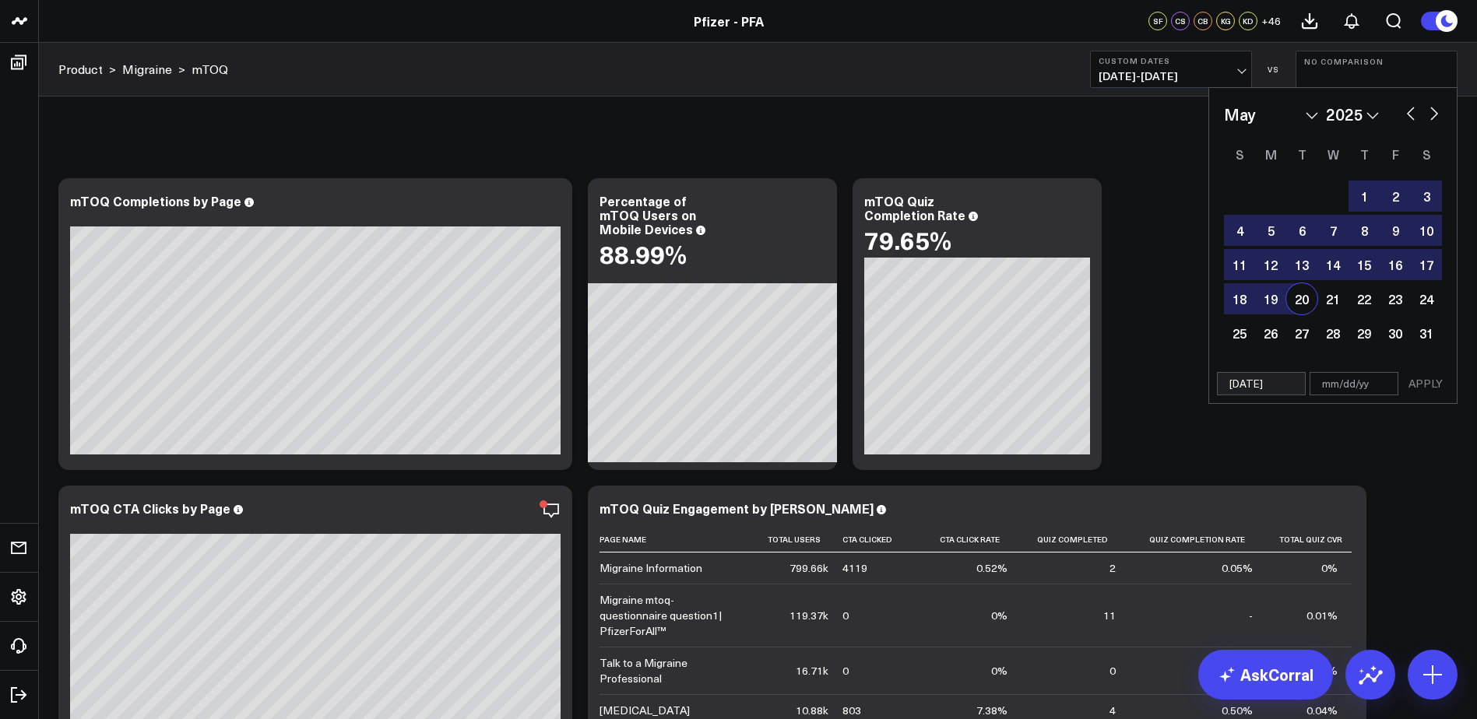
click at [1310, 297] on div "20" at bounding box center [1301, 298] width 31 height 31
click at [1418, 378] on button "APPLY" at bounding box center [1425, 383] width 47 height 23
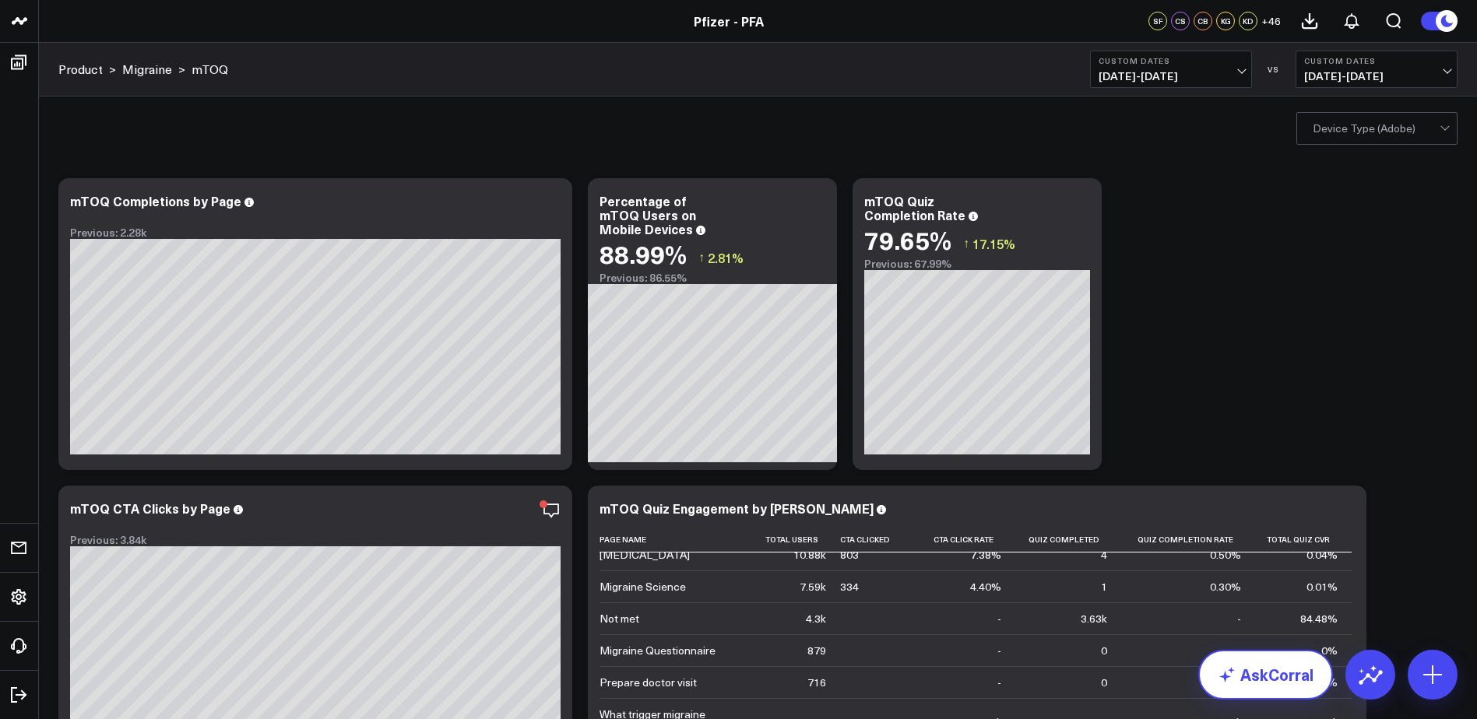
click at [1266, 678] on link "AskCorral" at bounding box center [1265, 675] width 135 height 50
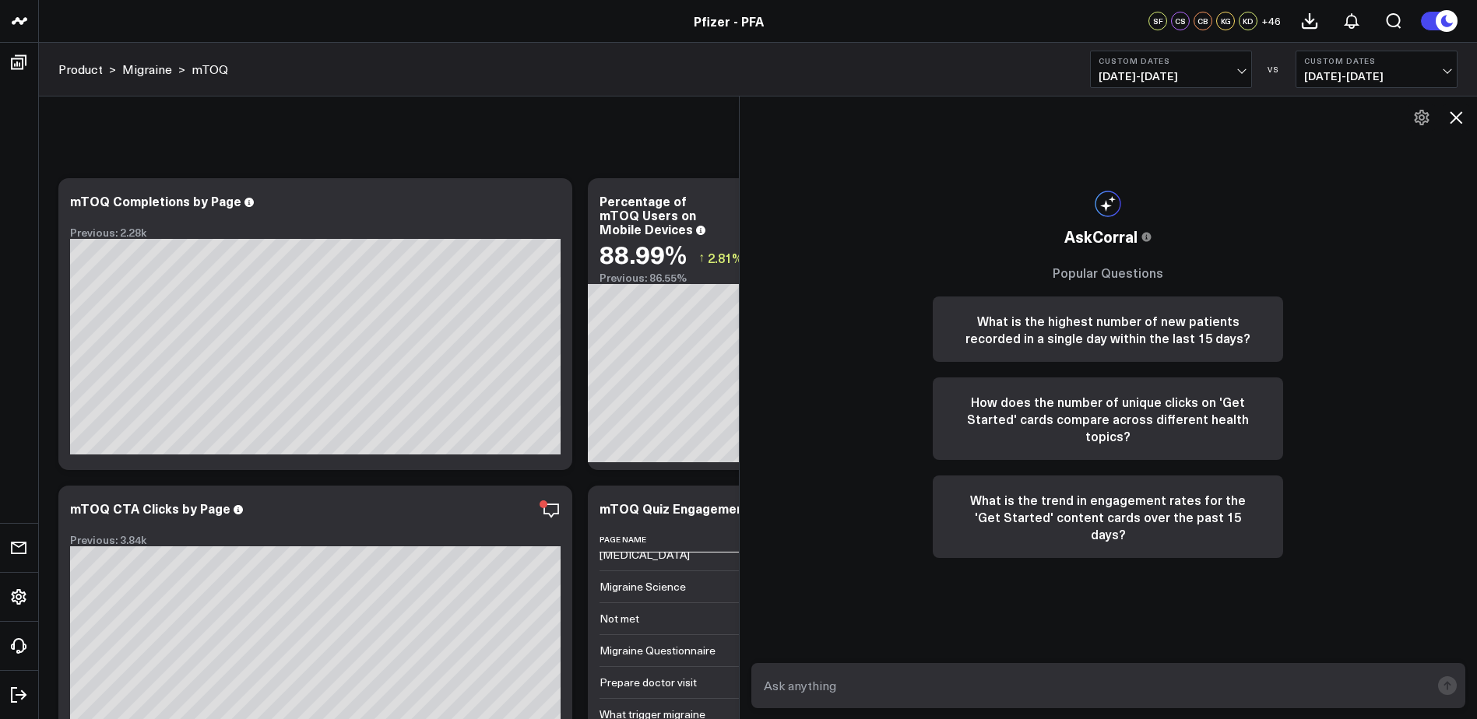
click at [676, 148] on div "Device Type (Adobe)" at bounding box center [758, 128] width 1438 height 62
click at [1444, 113] on button at bounding box center [1455, 117] width 26 height 26
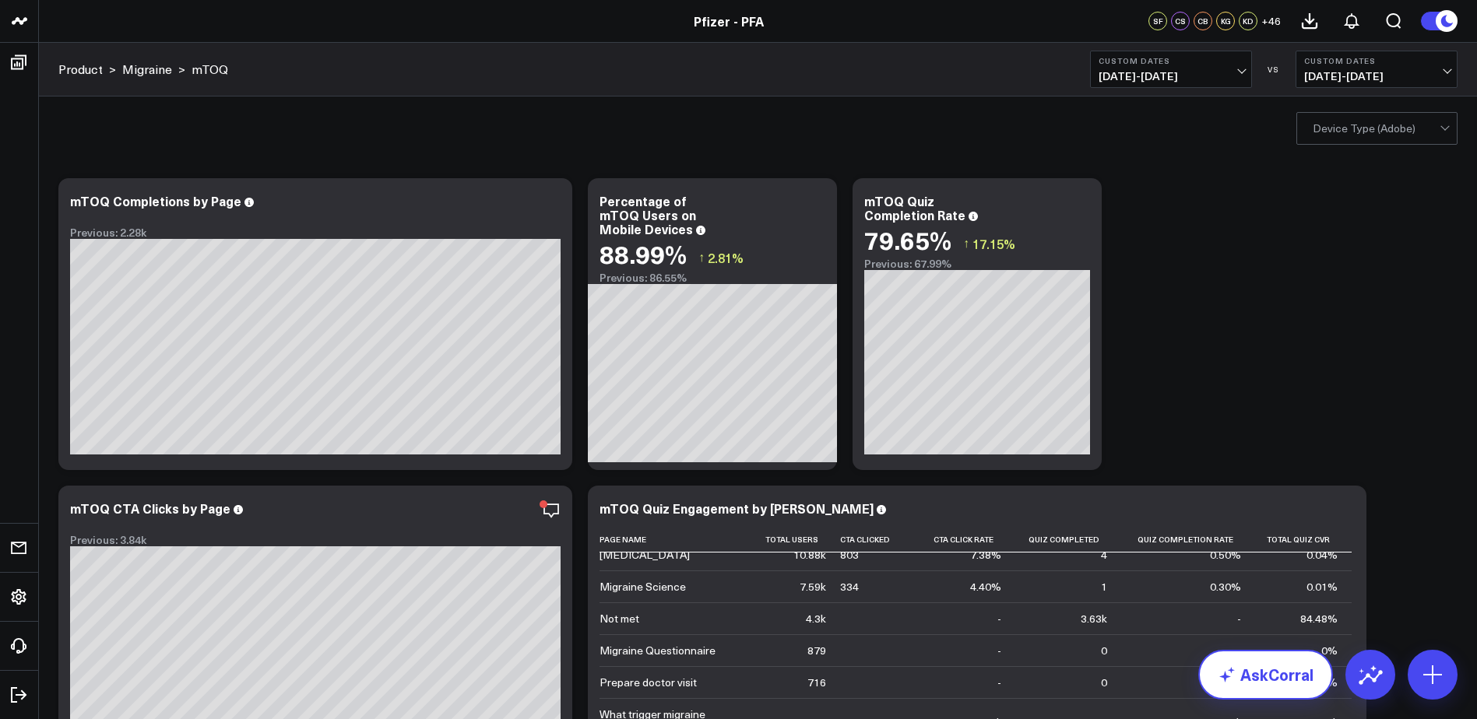
click at [1289, 688] on link "AskCorral" at bounding box center [1265, 675] width 135 height 50
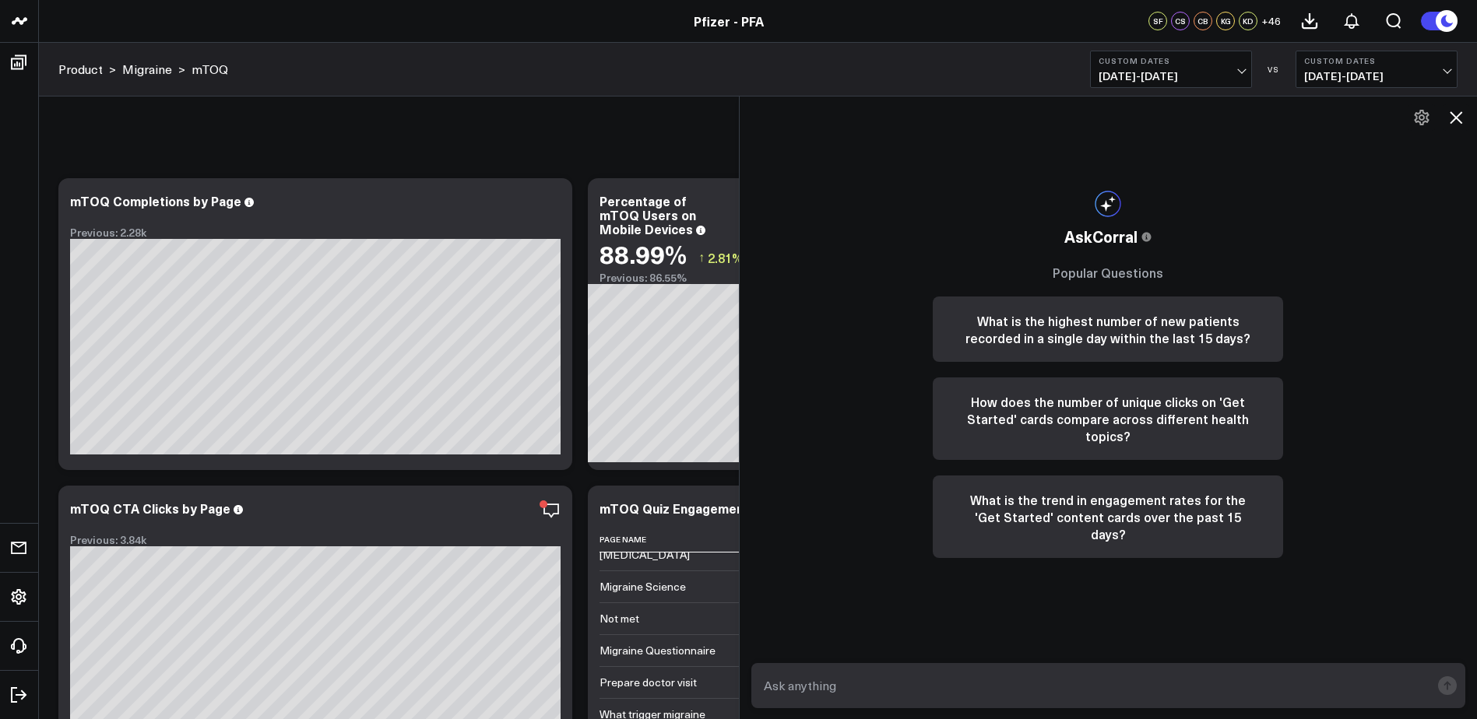
click at [1106, 691] on textarea at bounding box center [1095, 686] width 671 height 28
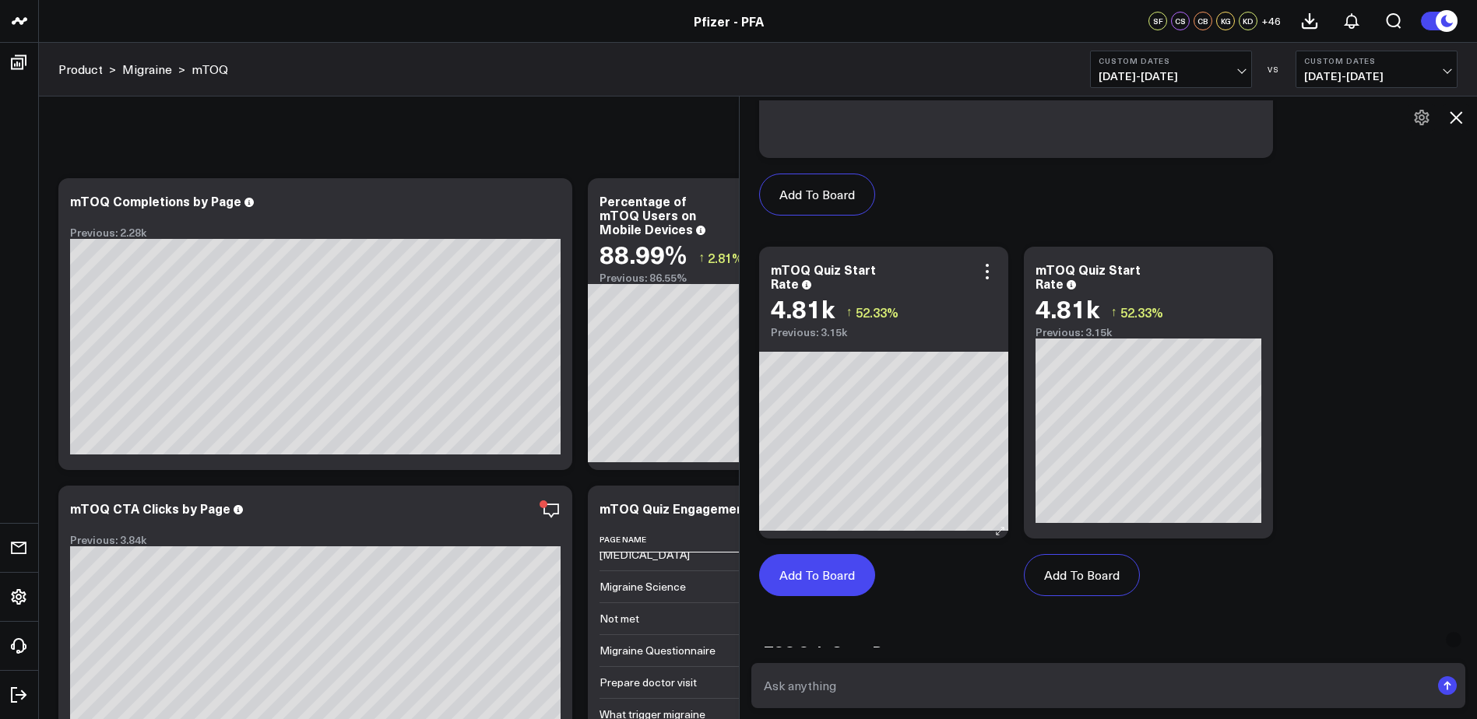
click at [863, 569] on button "Add To Board" at bounding box center [817, 575] width 116 height 42
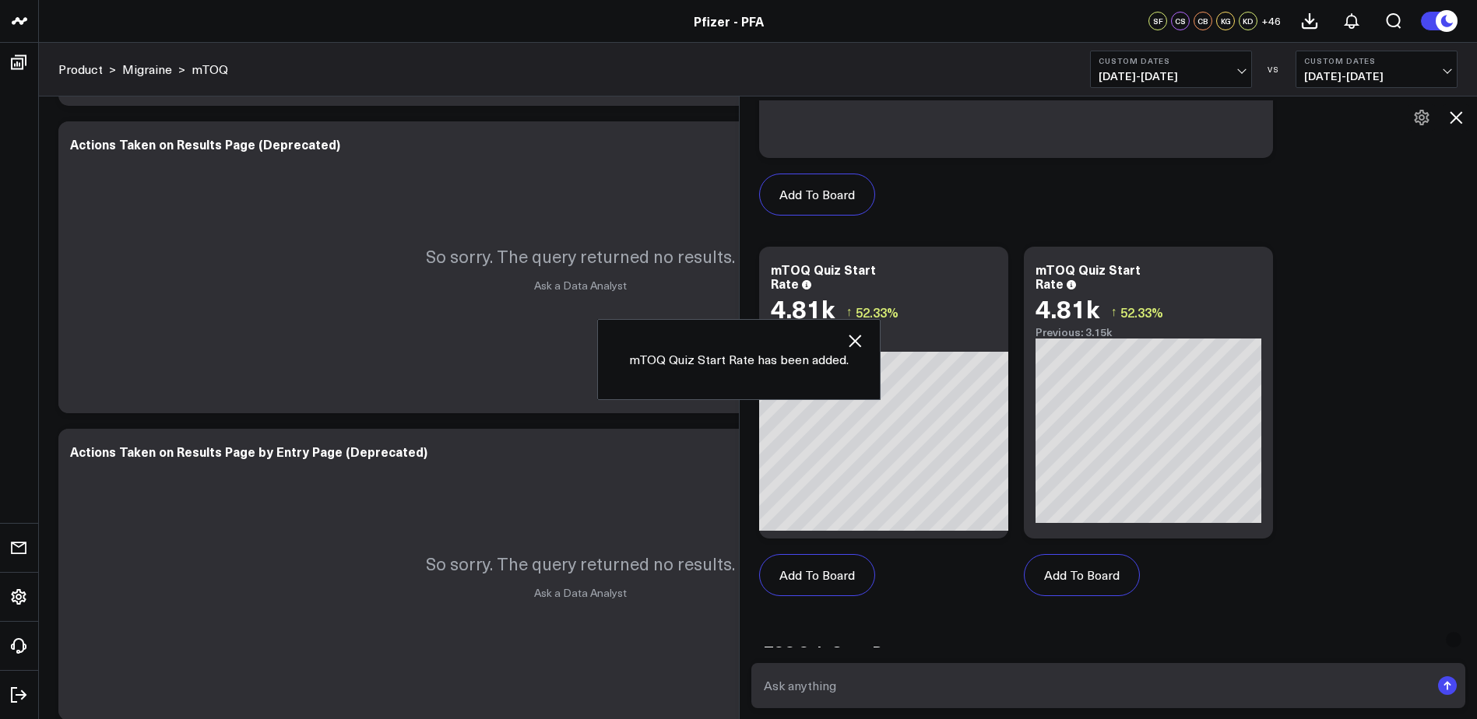
scroll to position [1390, 0]
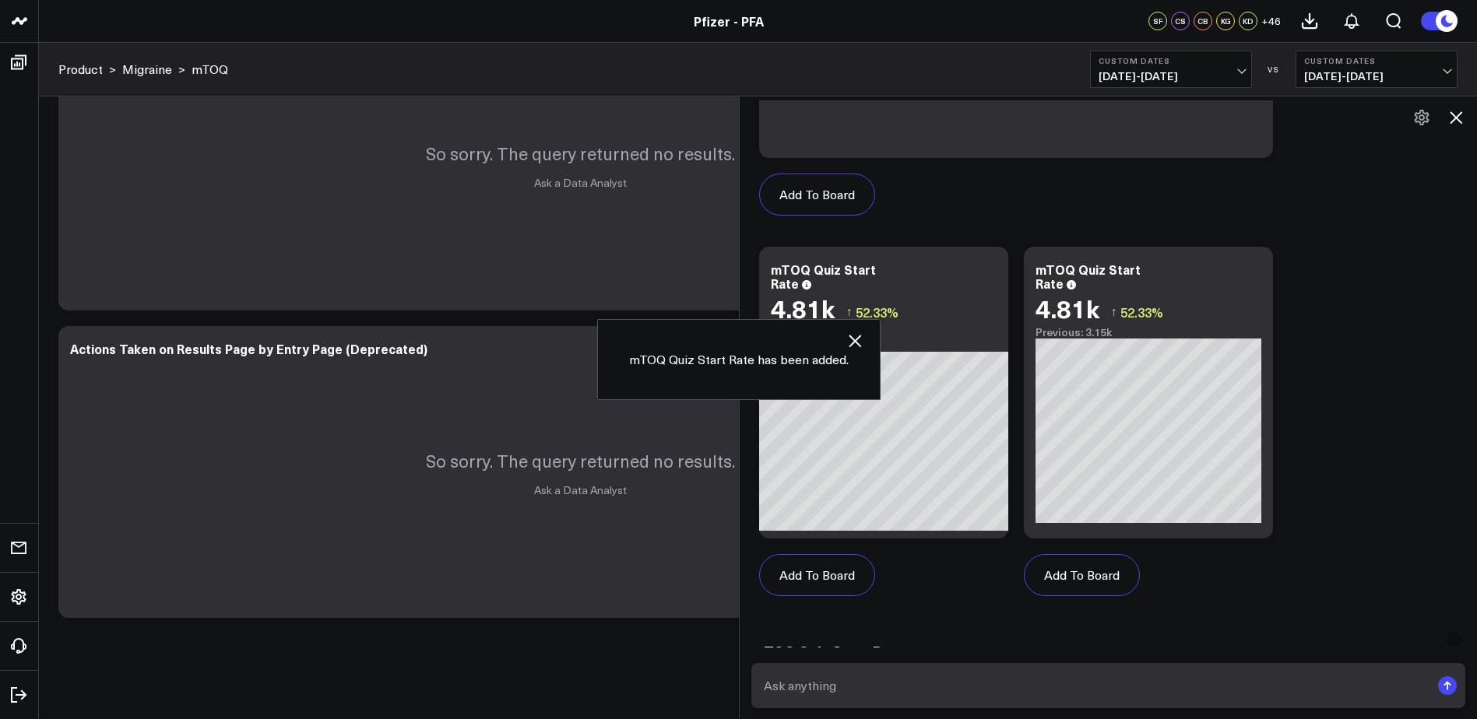
click at [1451, 114] on icon at bounding box center [1455, 117] width 19 height 19
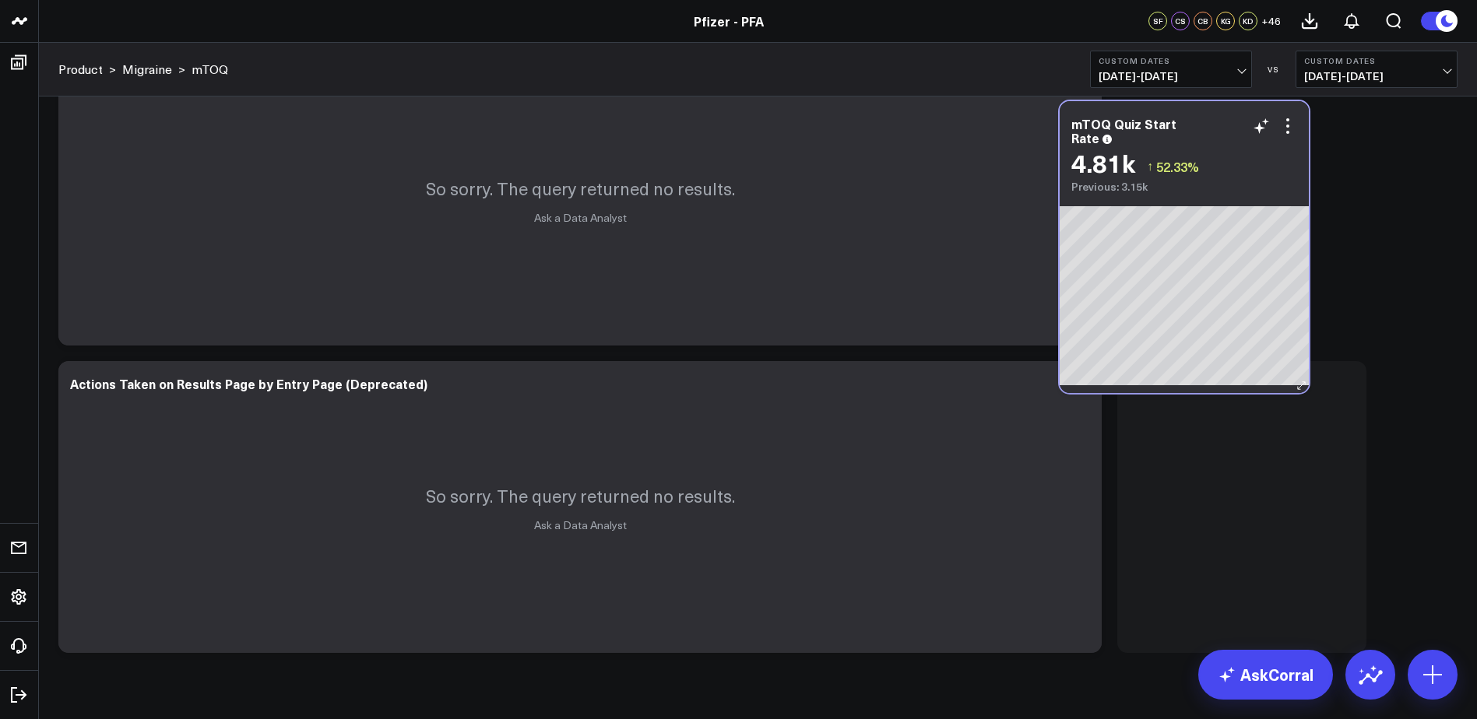
drag, startPoint x: 1182, startPoint y: 412, endPoint x: 1130, endPoint y: 191, distance: 227.0
click at [1128, 184] on div "Previous: 3.15k" at bounding box center [1184, 187] width 226 height 12
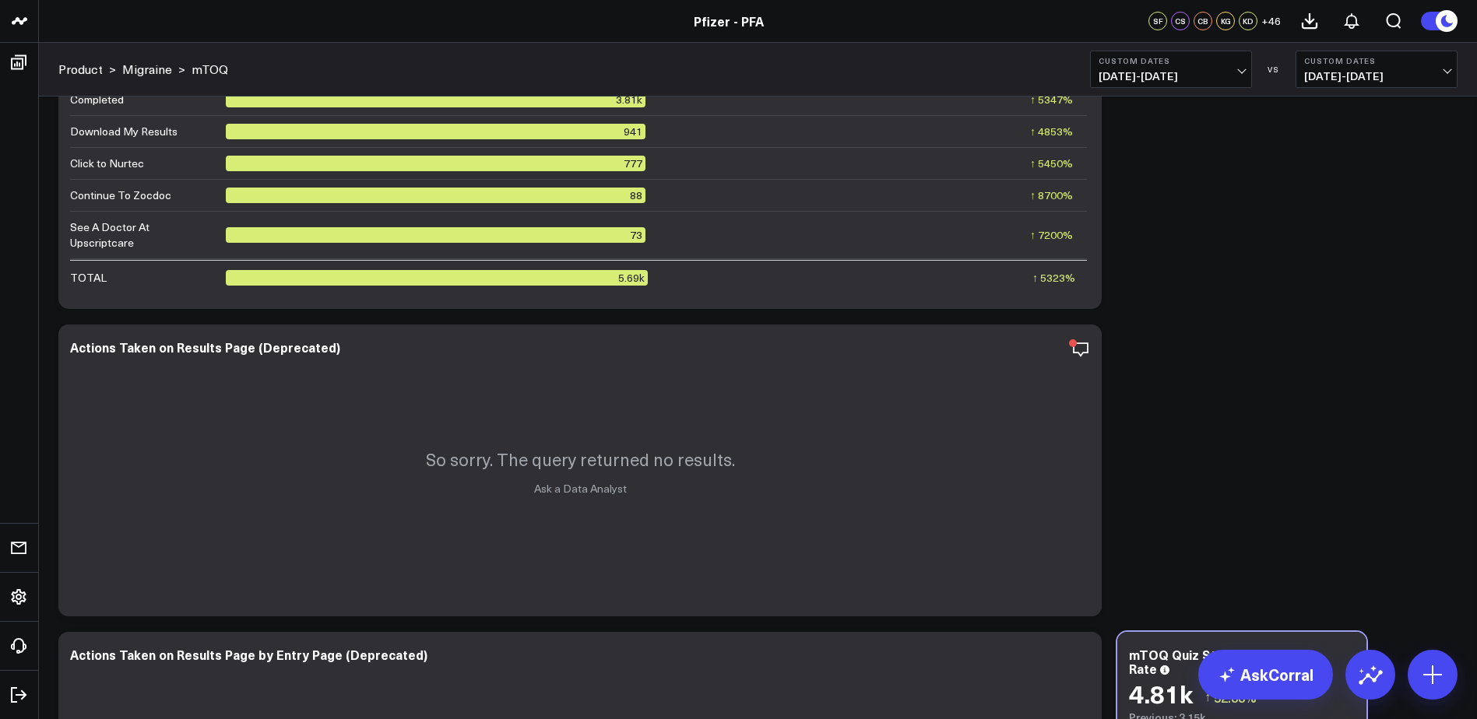
scroll to position [1121, 0]
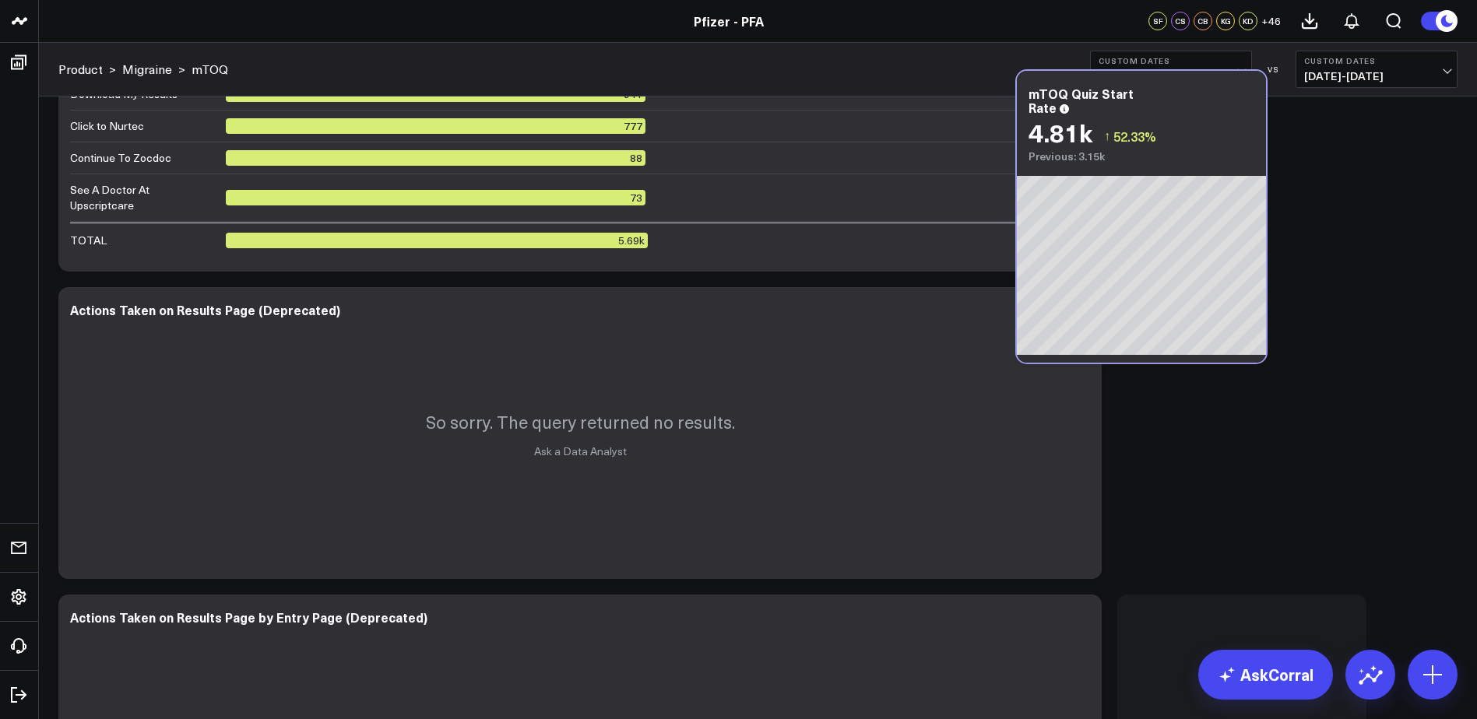
drag, startPoint x: 1244, startPoint y: 606, endPoint x: 1143, endPoint y: 82, distance: 534.4
click at [1143, 82] on div "mTOQ Quiz Start Rate 4.81k ↑ 52.33% Previous: 3.15k" at bounding box center [1141, 117] width 249 height 92
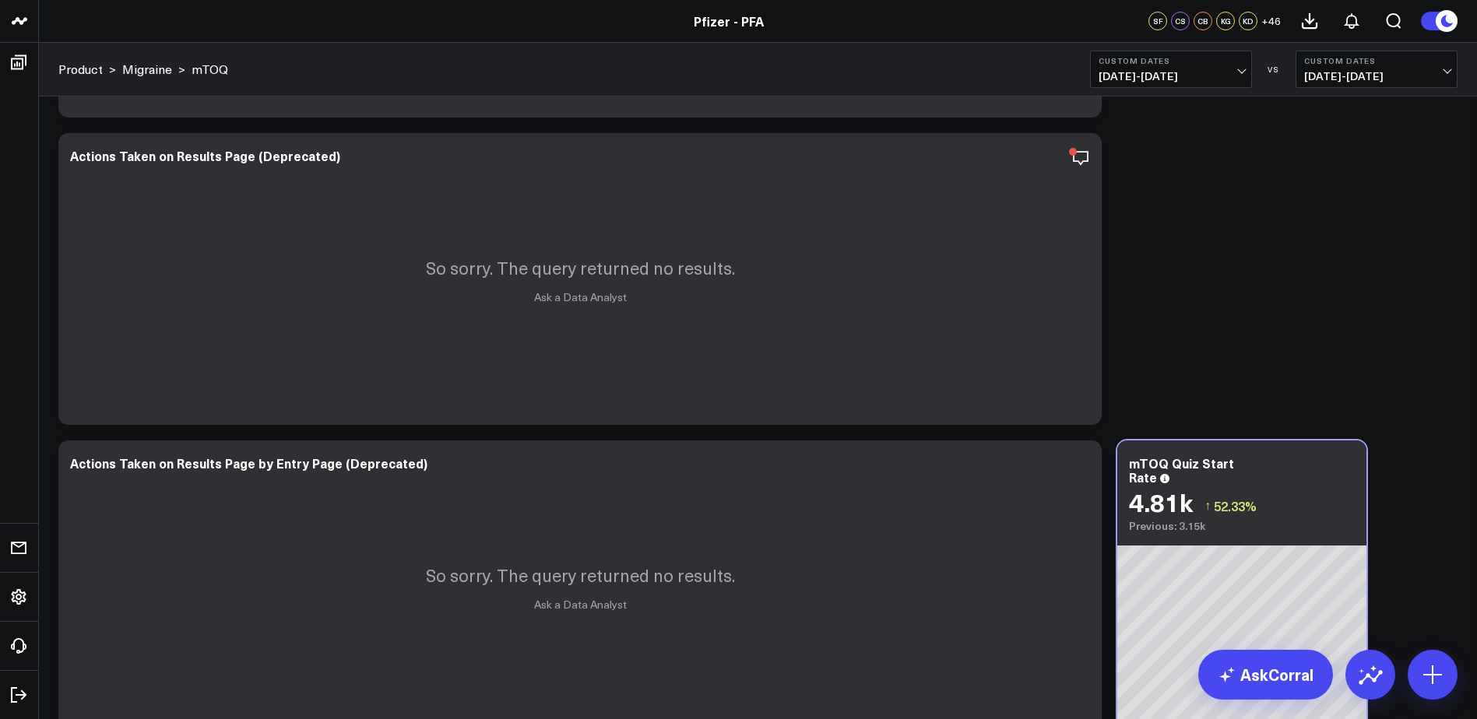
scroll to position [1277, 0]
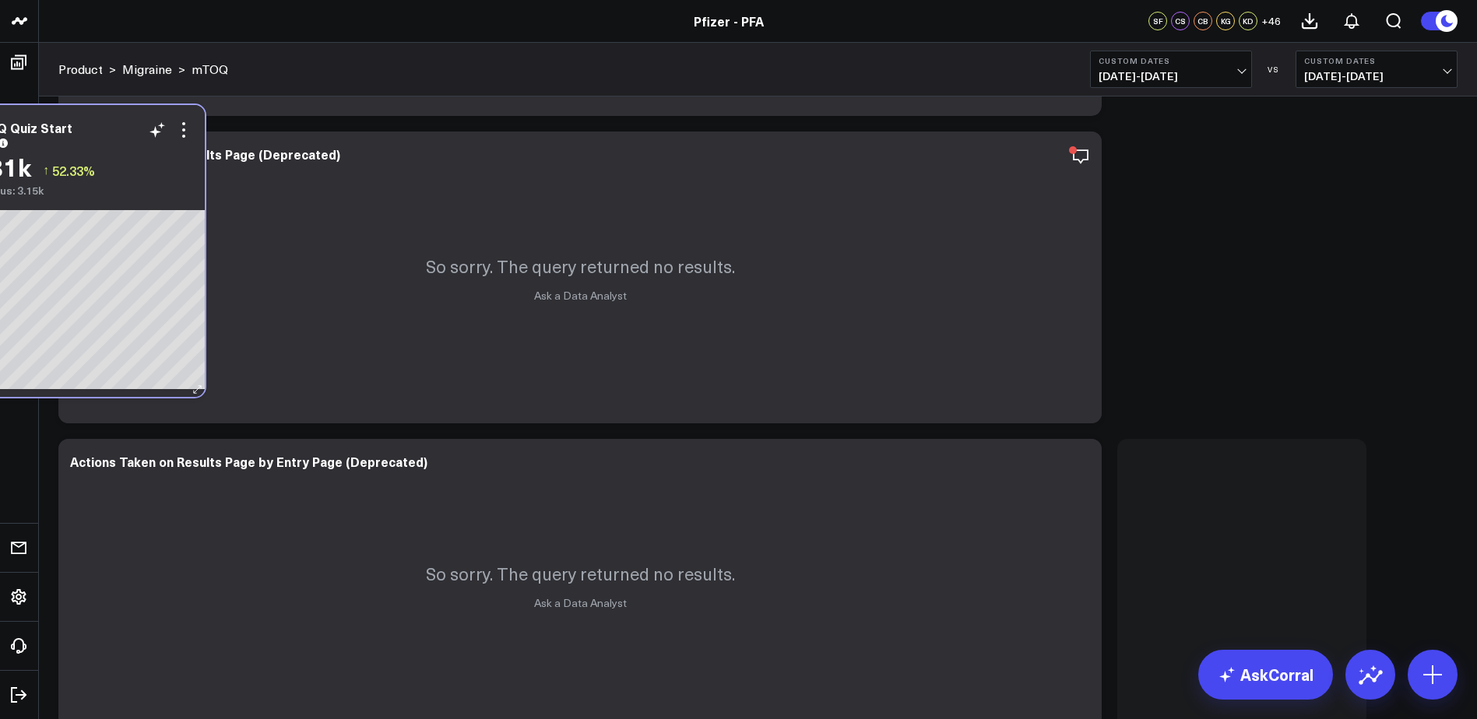
drag, startPoint x: 1241, startPoint y: 470, endPoint x: 90, endPoint y: 136, distance: 1198.8
click at [90, 136] on div "mTOQ Quiz Start Rate" at bounding box center [80, 135] width 226 height 28
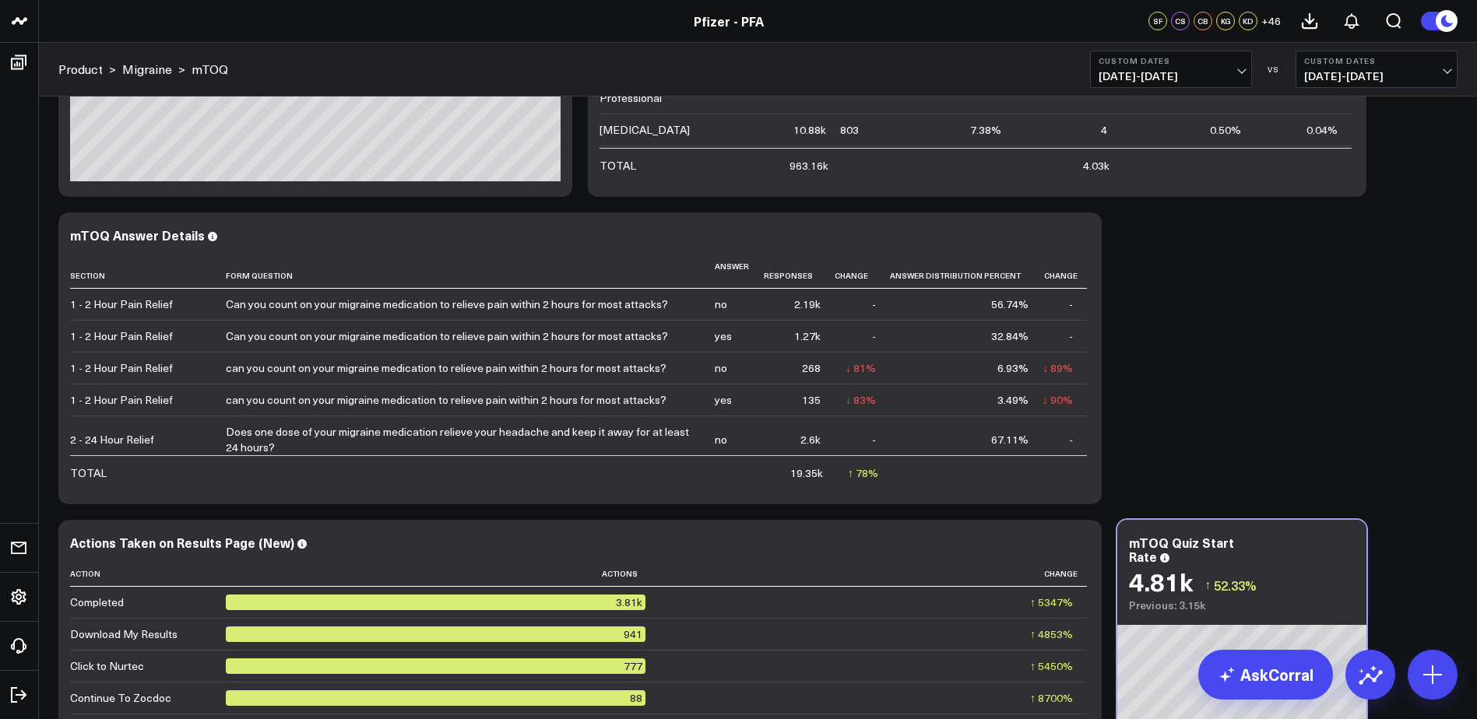
scroll to position [576, 0]
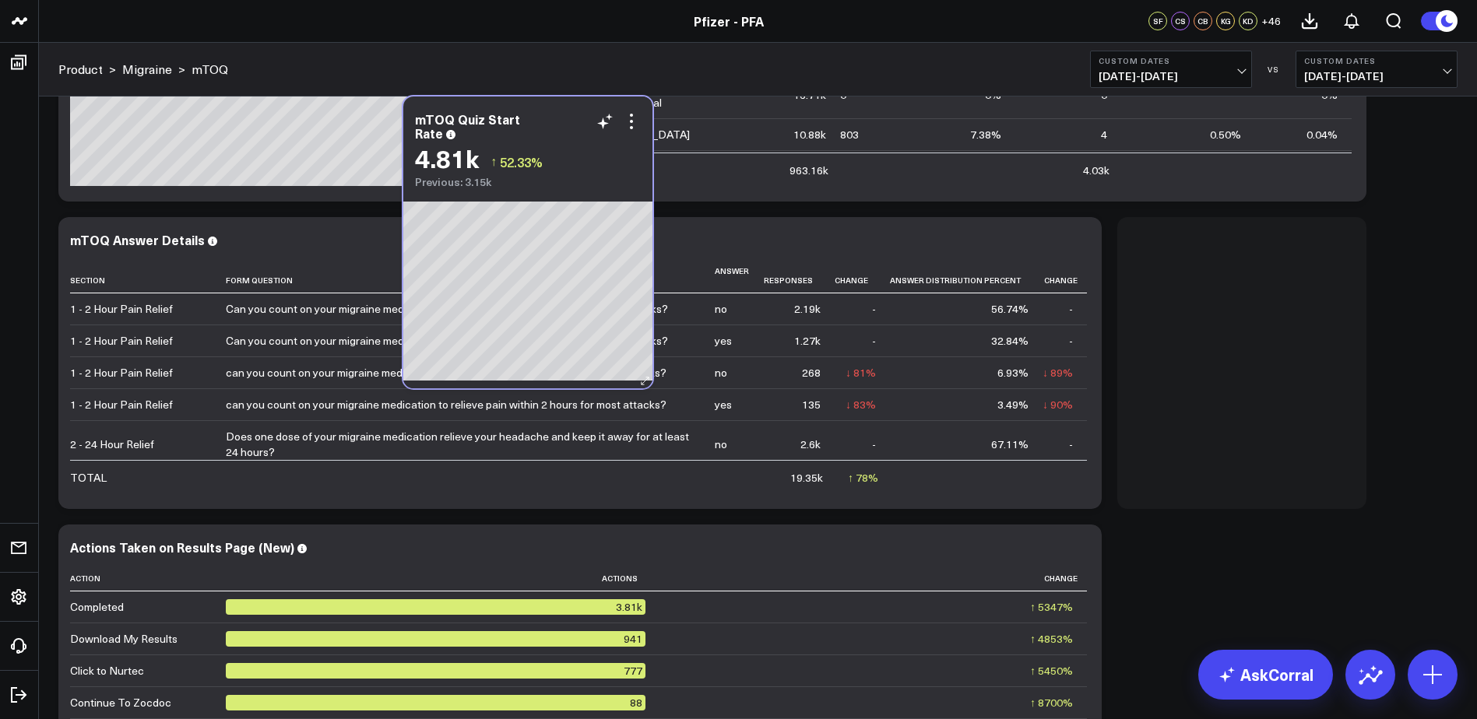
drag, startPoint x: 1245, startPoint y: 547, endPoint x: 531, endPoint y: 119, distance: 832.4
click at [531, 119] on div "mTOQ Quiz Start Rate" at bounding box center [528, 126] width 226 height 28
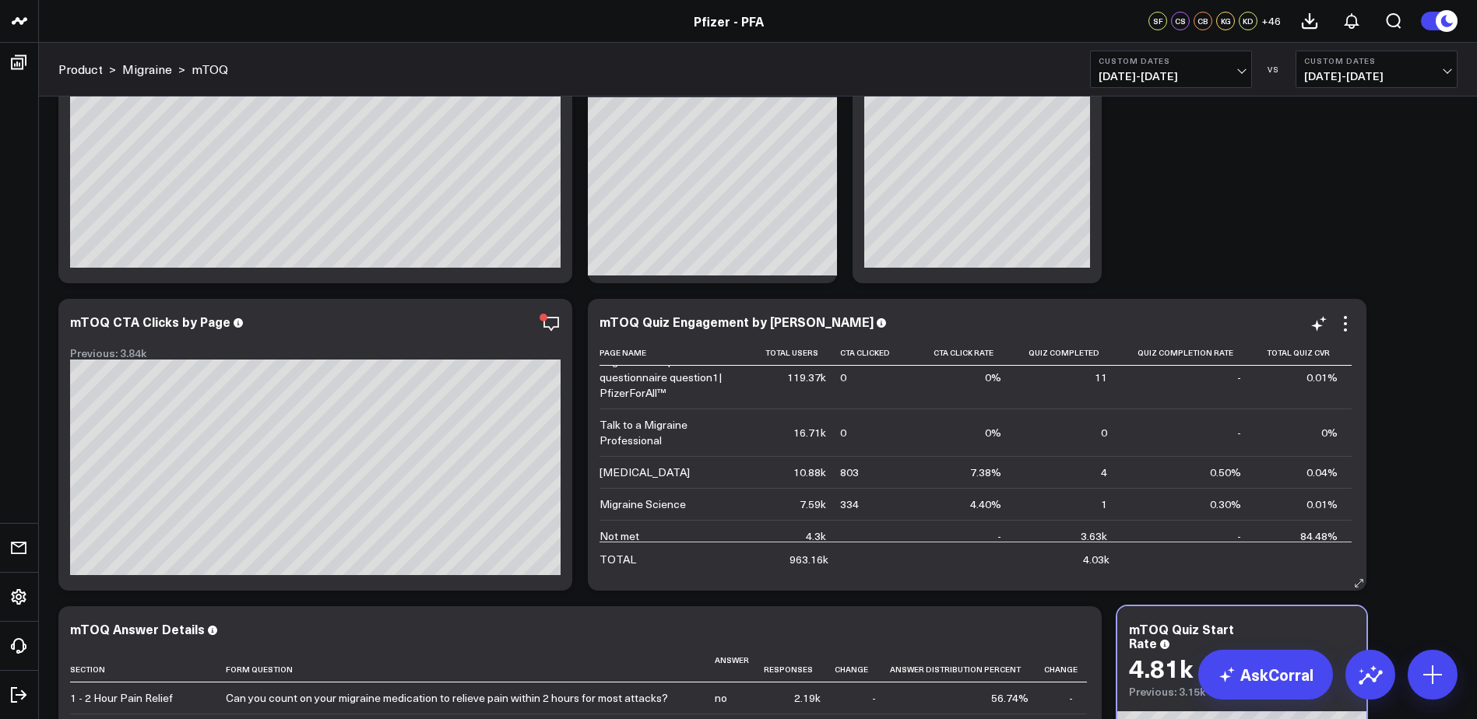
scroll to position [78, 0]
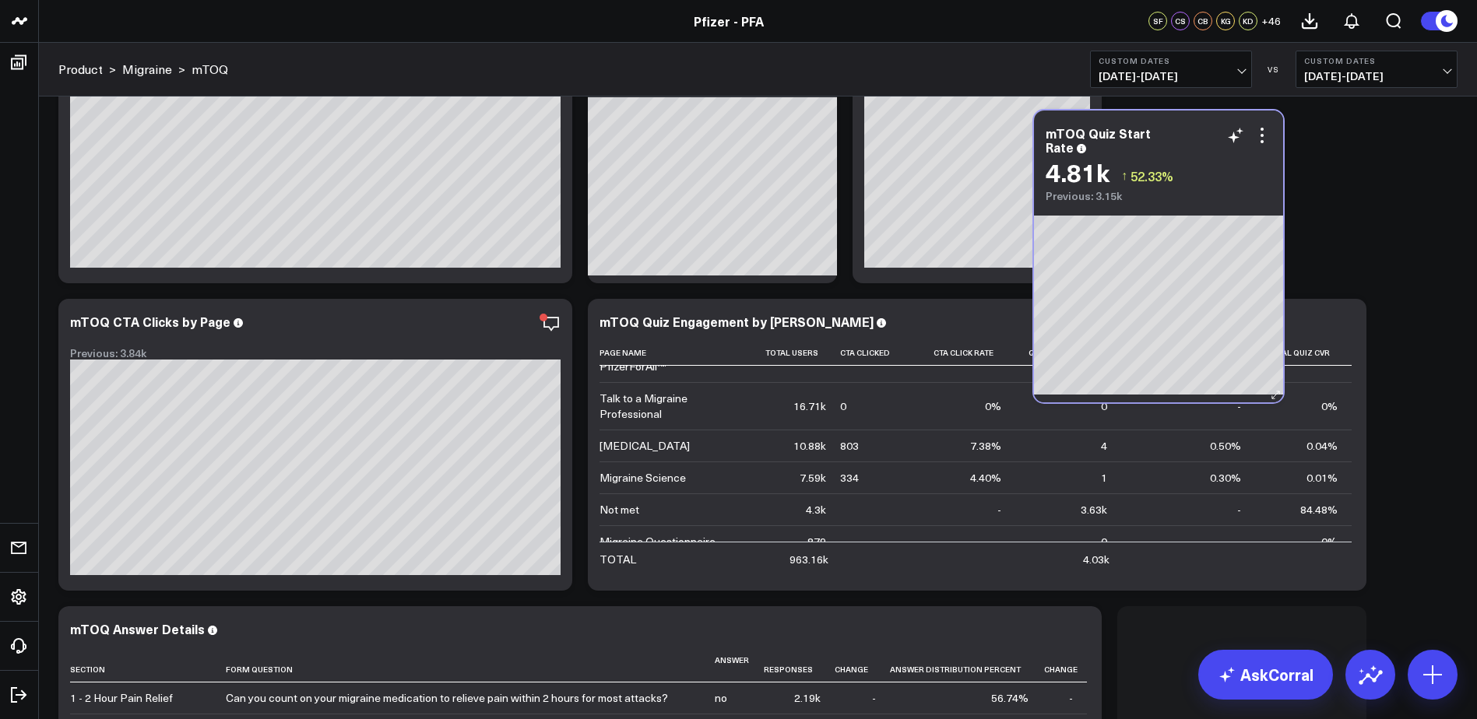
drag, startPoint x: 1253, startPoint y: 619, endPoint x: 1169, endPoint y: 123, distance: 502.8
click at [1169, 123] on div "mTOQ Quiz Start Rate 4.81k ↑ 52.33% Previous: 3.15k" at bounding box center [1158, 157] width 249 height 92
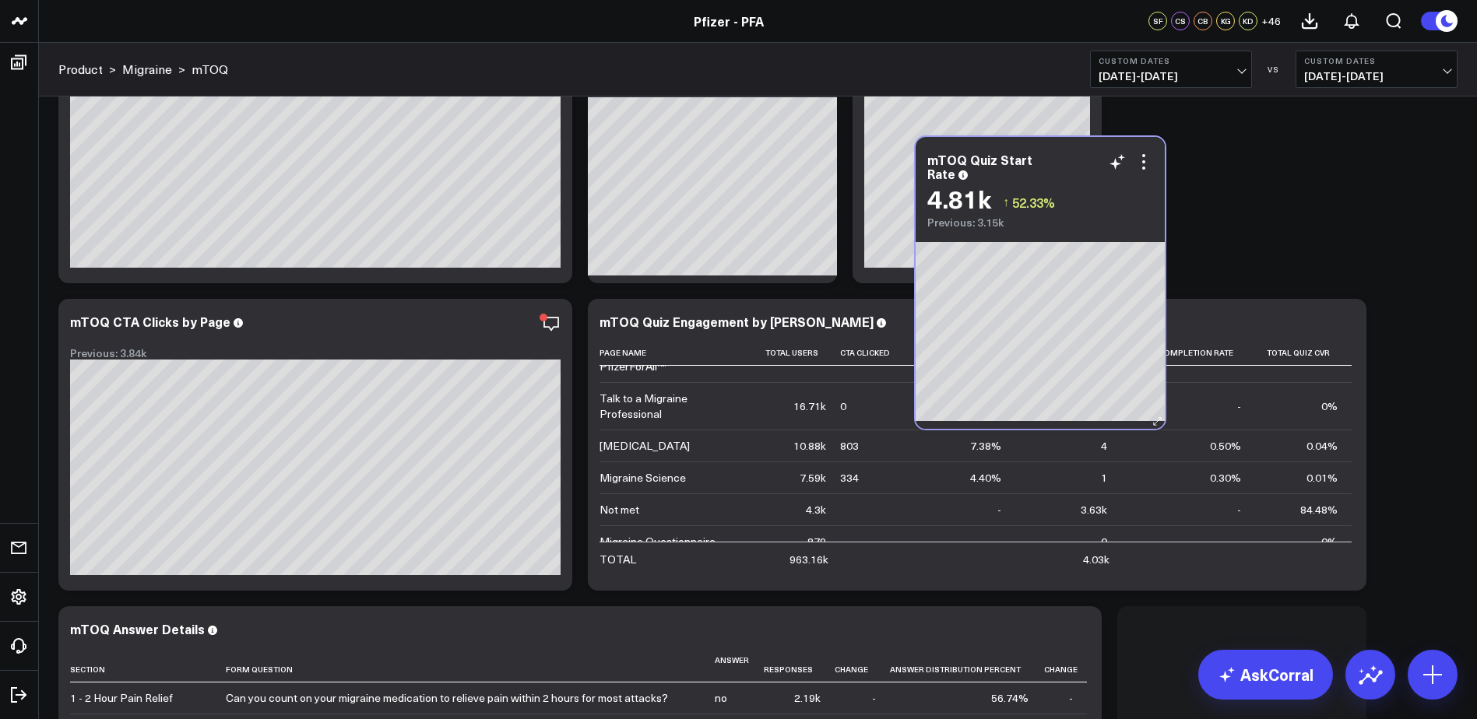
drag, startPoint x: 1289, startPoint y: 593, endPoint x: 1061, endPoint y: 153, distance: 495.5
click at [1061, 153] on div "mTOQ Quiz Start Rate" at bounding box center [1040, 167] width 226 height 28
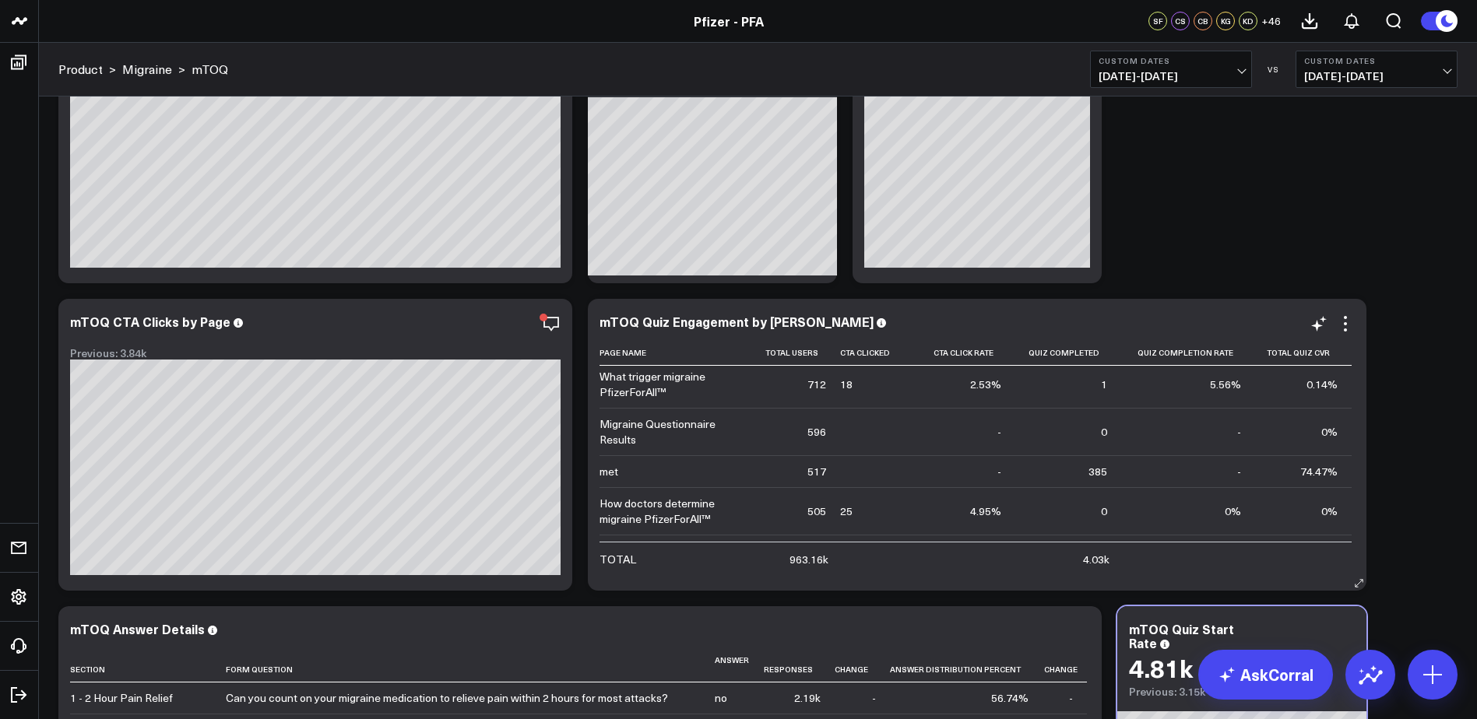
scroll to position [311, 0]
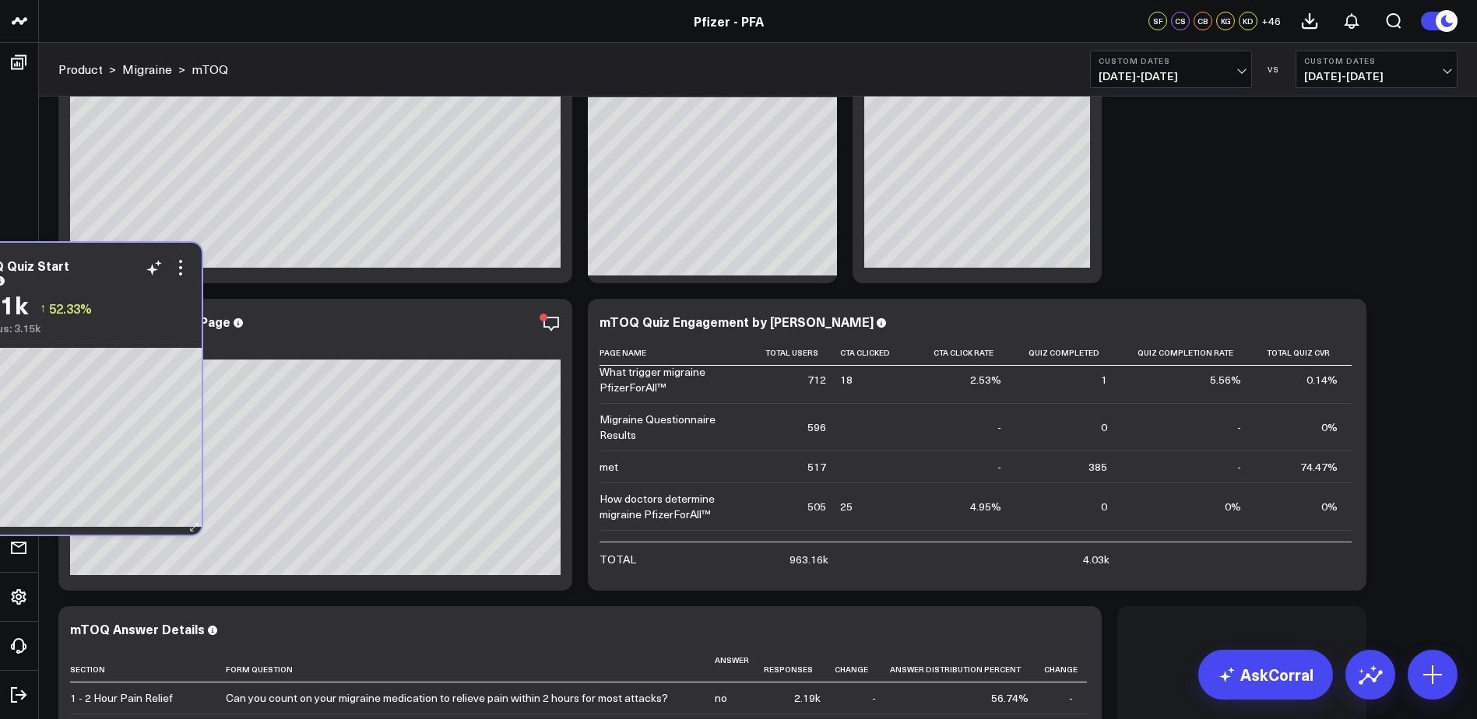
drag, startPoint x: 1248, startPoint y: 618, endPoint x: 91, endPoint y: 271, distance: 1207.8
click at [91, 271] on div "mTOQ Quiz Start Rate 4.81k ↑ 52.33% Previous: 3.15k" at bounding box center [77, 289] width 249 height 92
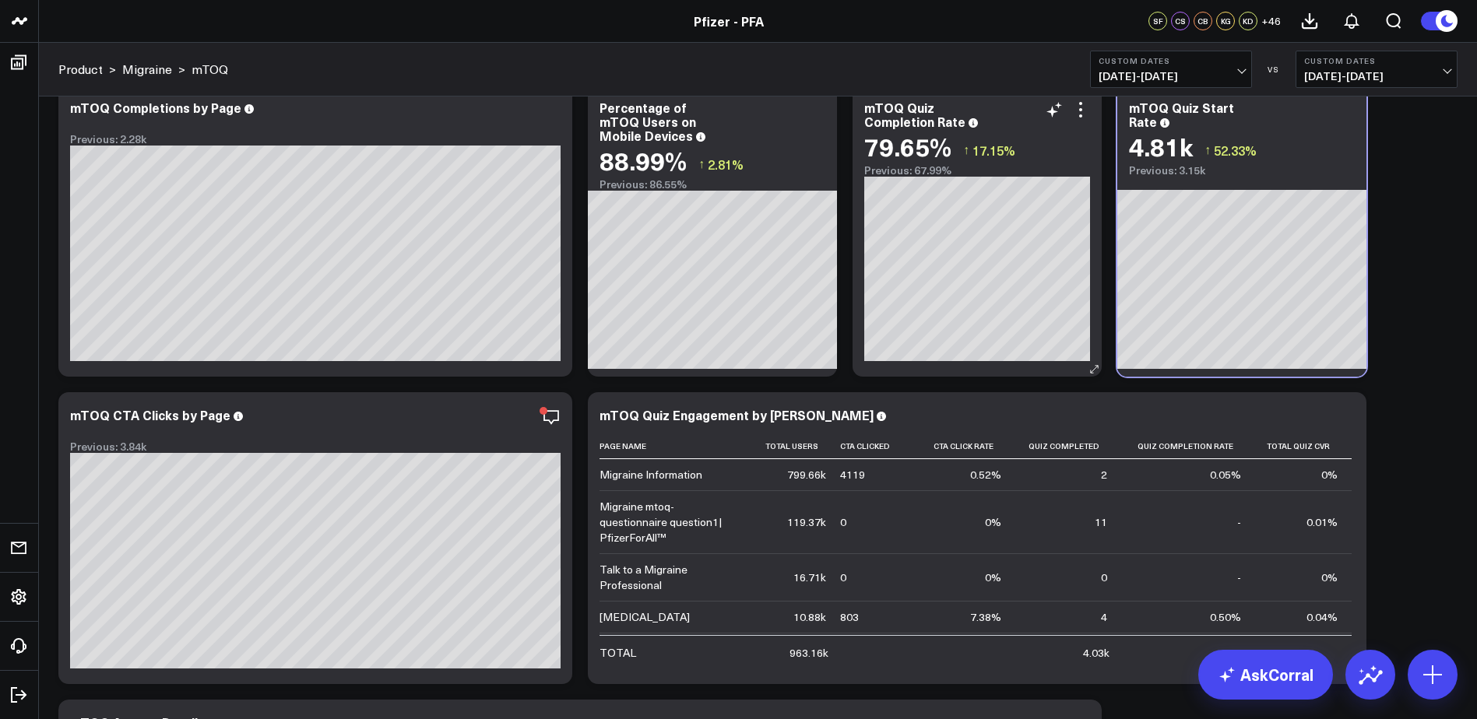
scroll to position [0, 0]
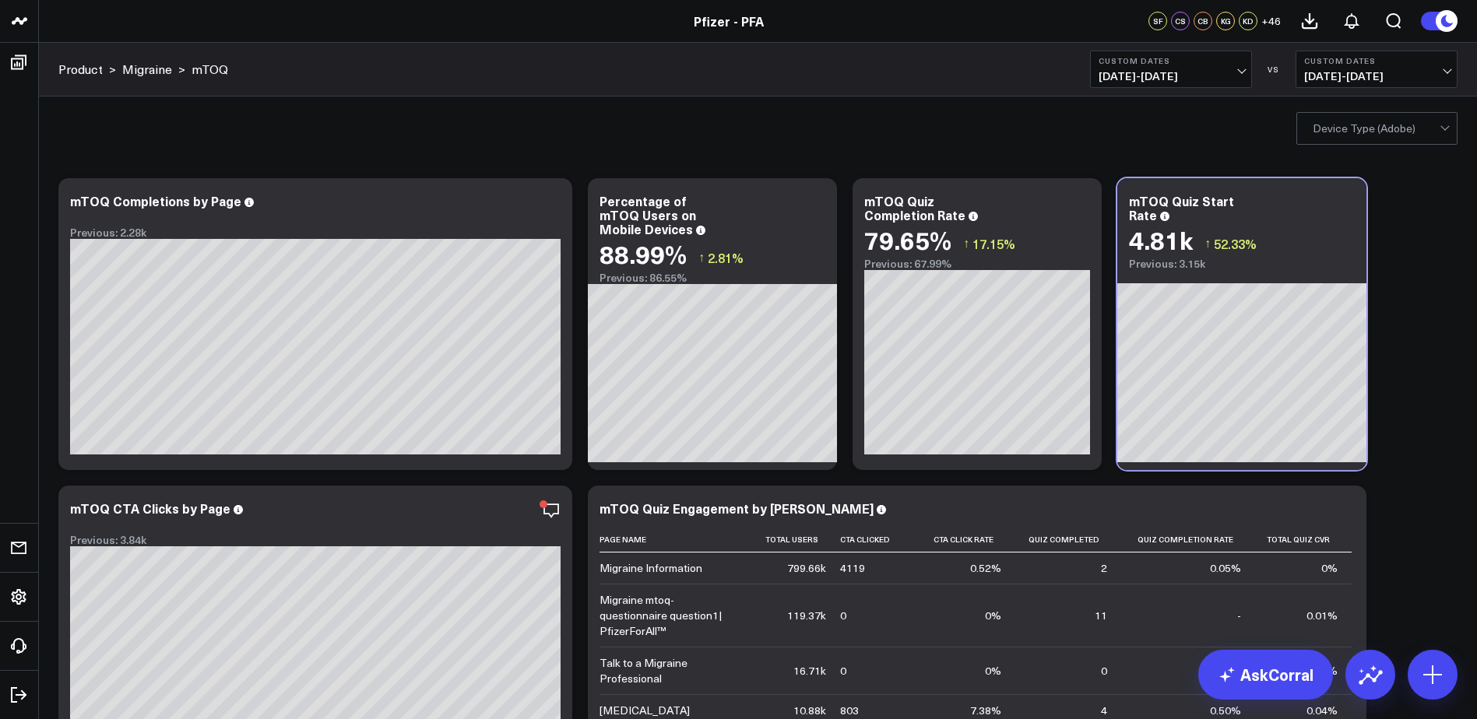
click at [1092, 270] on div "mTOQ Quiz Completion Rate 79.65% ↑ 17.15% Previous: 67.99%" at bounding box center [976, 324] width 249 height 292
